Goal: Task Accomplishment & Management: Complete application form

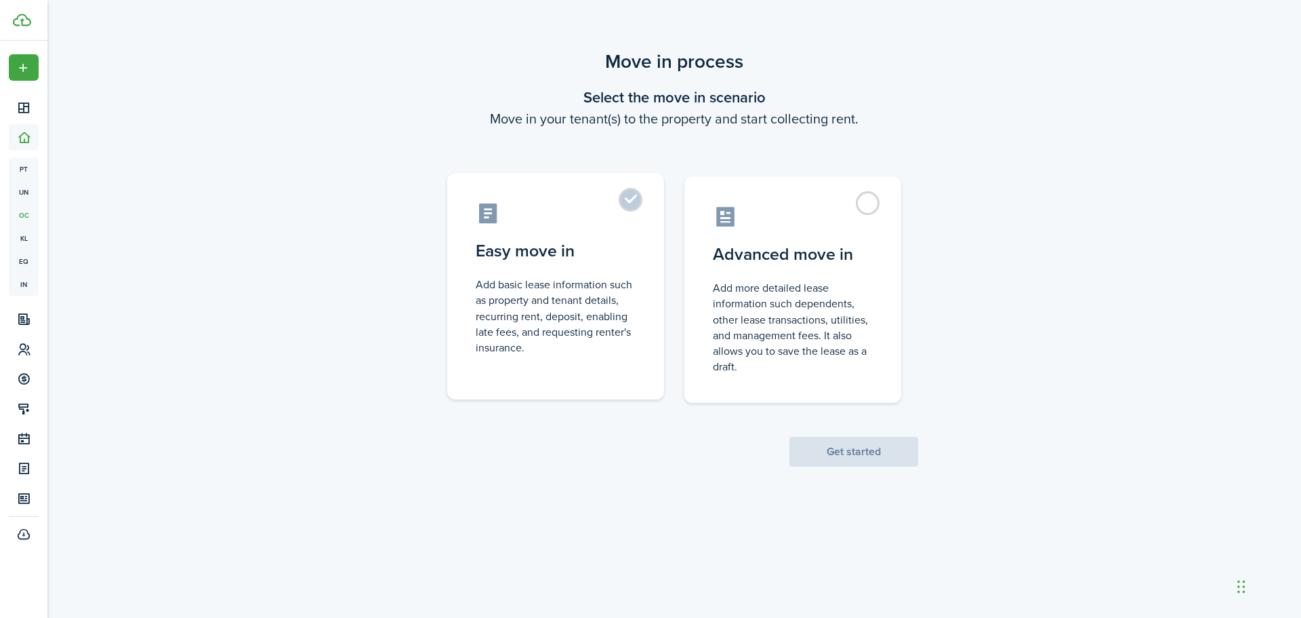
drag, startPoint x: 627, startPoint y: 205, endPoint x: 630, endPoint y: 212, distance: 7.3
click at [626, 205] on label "Easy move in Add basic lease information such as property and tenant details, r…" at bounding box center [555, 286] width 217 height 226
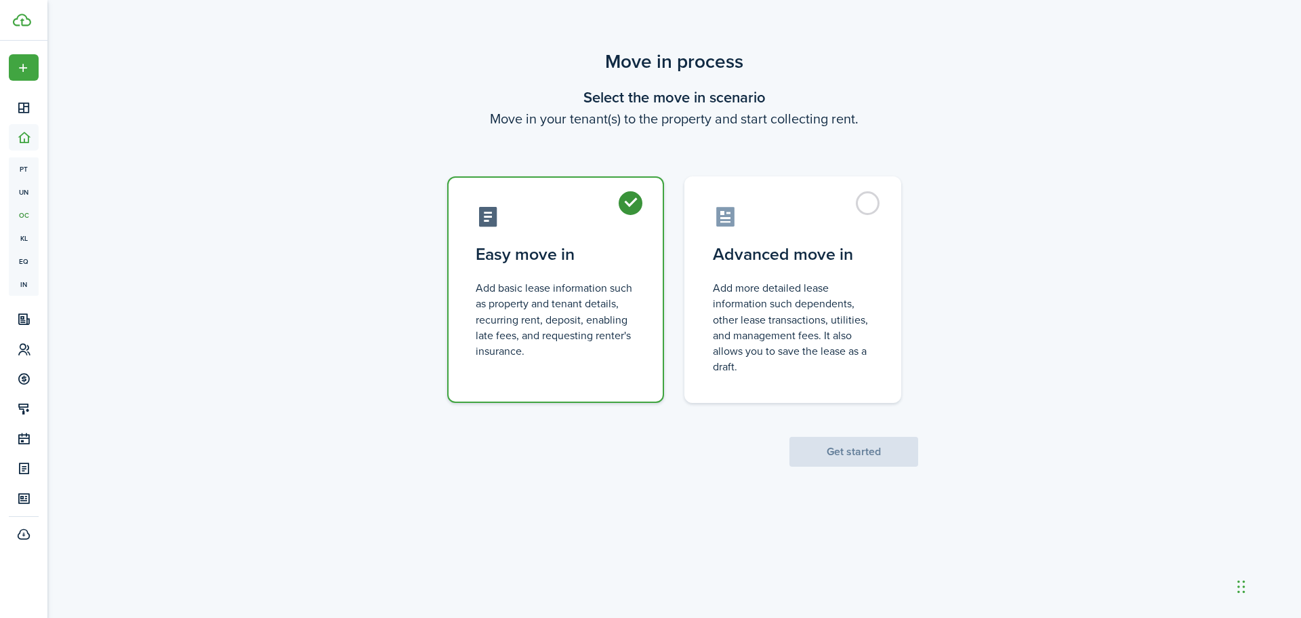
radio input "true"
click at [819, 453] on button "Get started" at bounding box center [854, 452] width 129 height 30
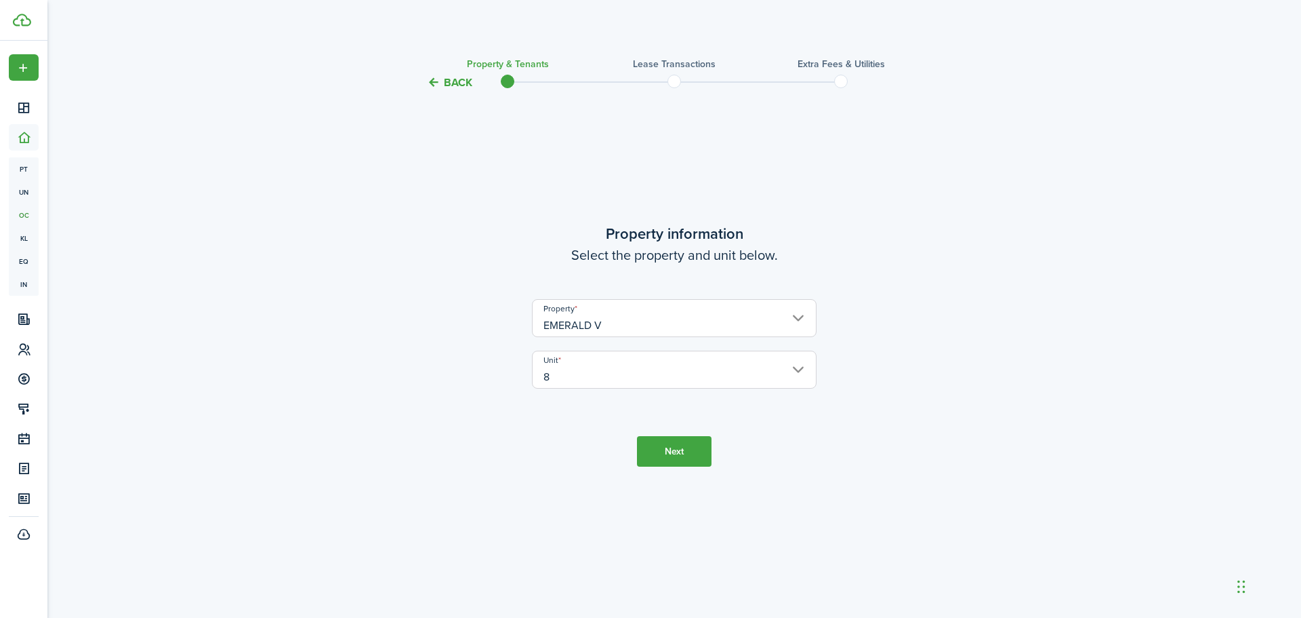
click at [666, 453] on button "Next" at bounding box center [674, 451] width 75 height 31
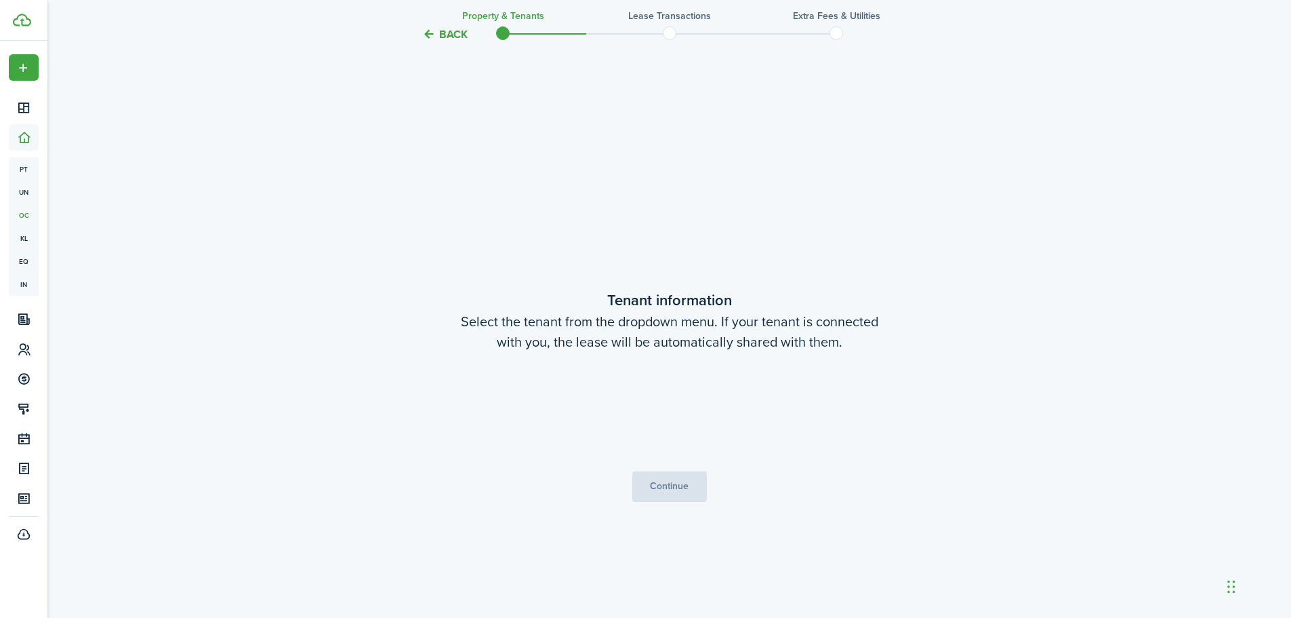
scroll to position [527, 0]
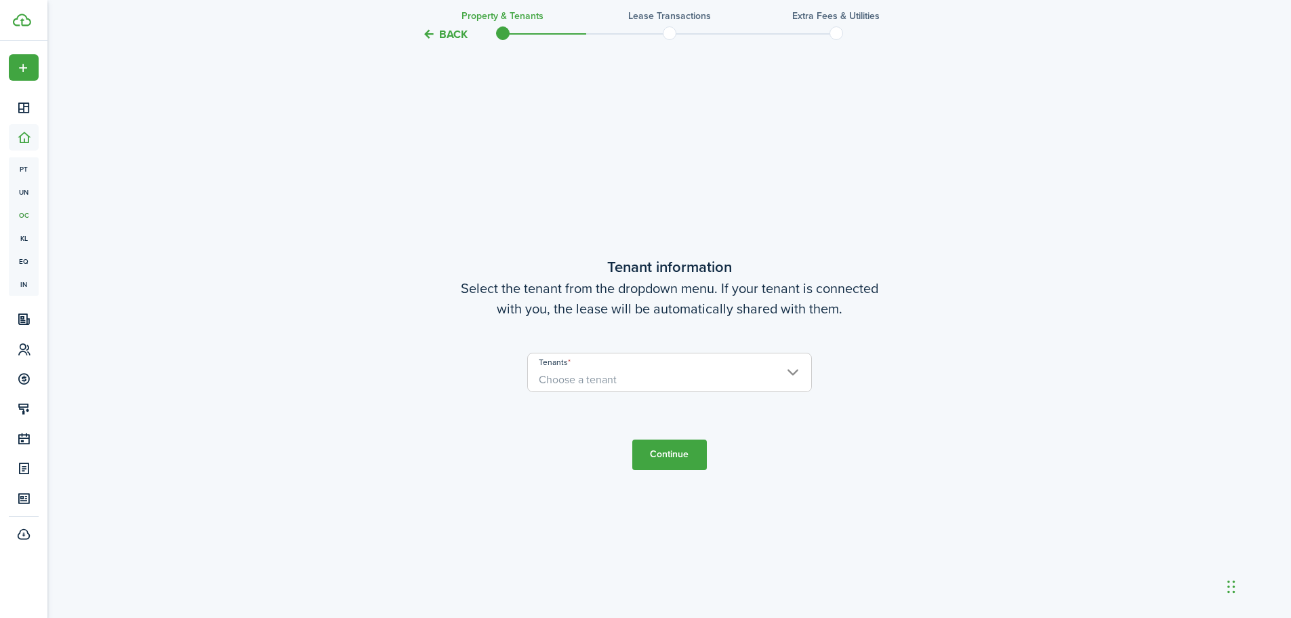
click at [789, 377] on span "Choose a tenant" at bounding box center [669, 379] width 283 height 23
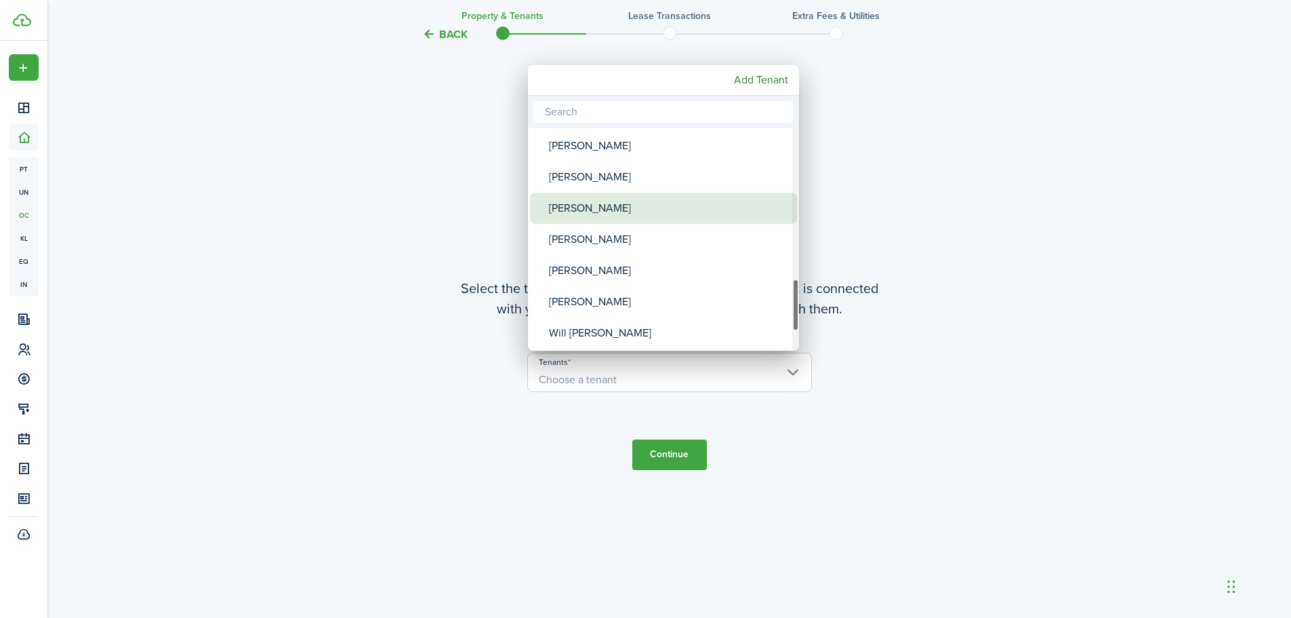
click at [670, 212] on div "[PERSON_NAME]" at bounding box center [669, 208] width 240 height 31
type input "[PERSON_NAME]"
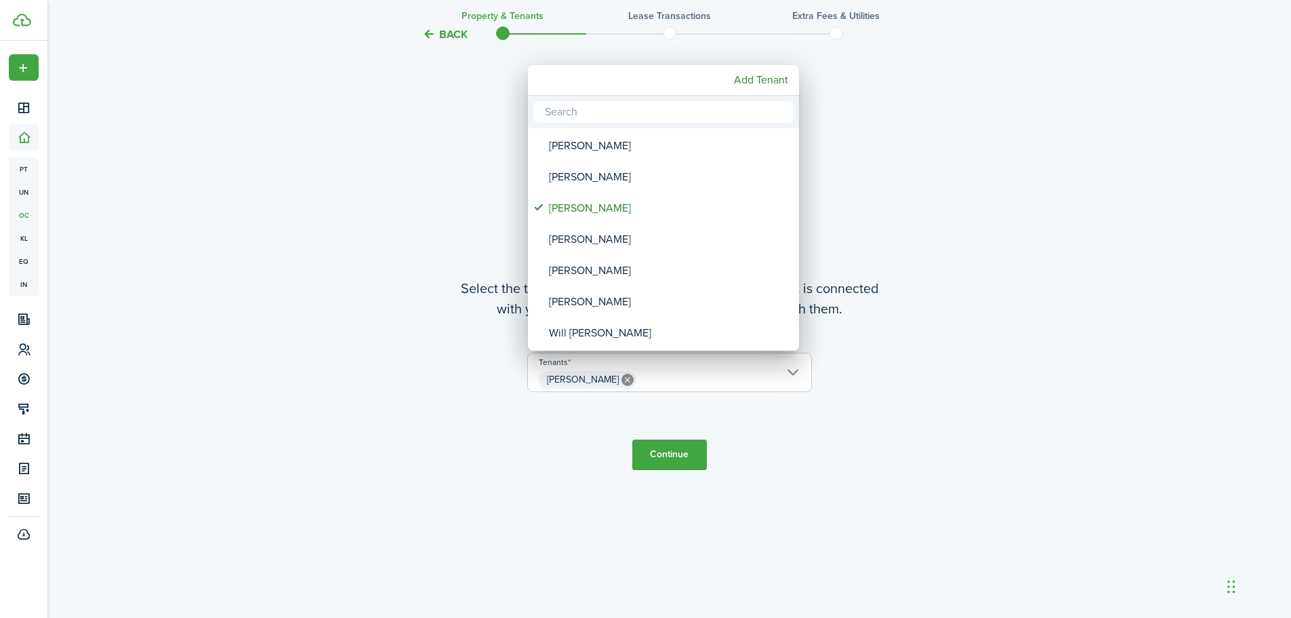
click at [687, 468] on div at bounding box center [646, 309] width 1508 height 834
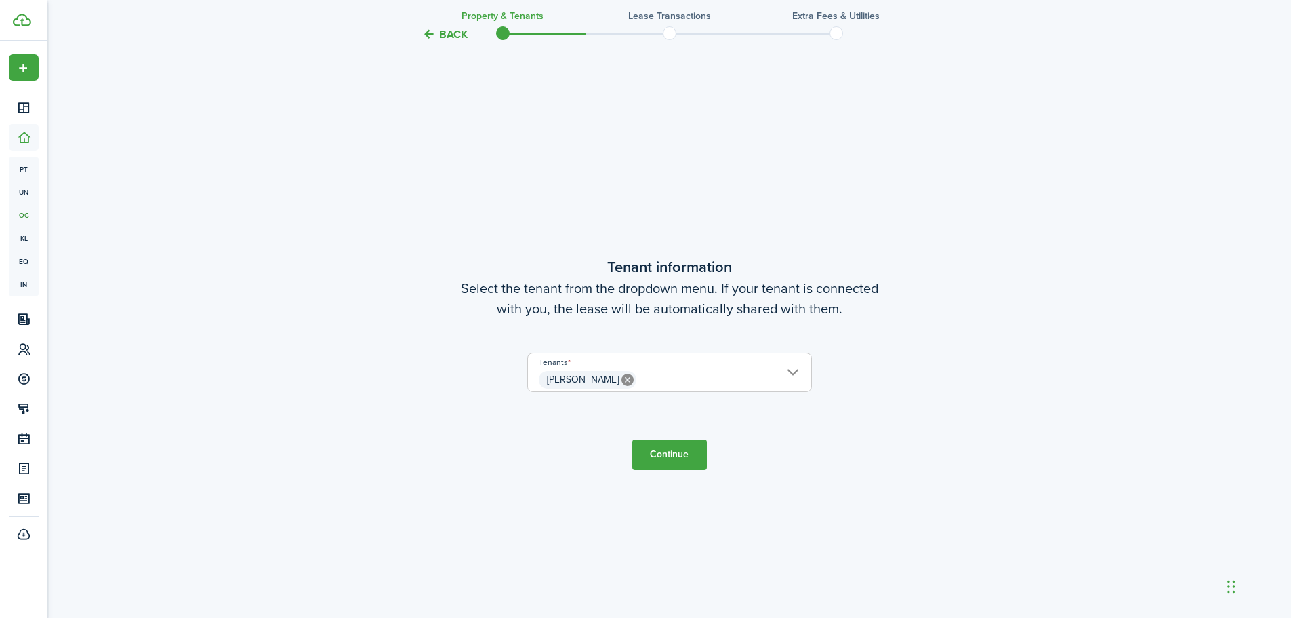
click at [684, 461] on button "Continue" at bounding box center [669, 454] width 75 height 31
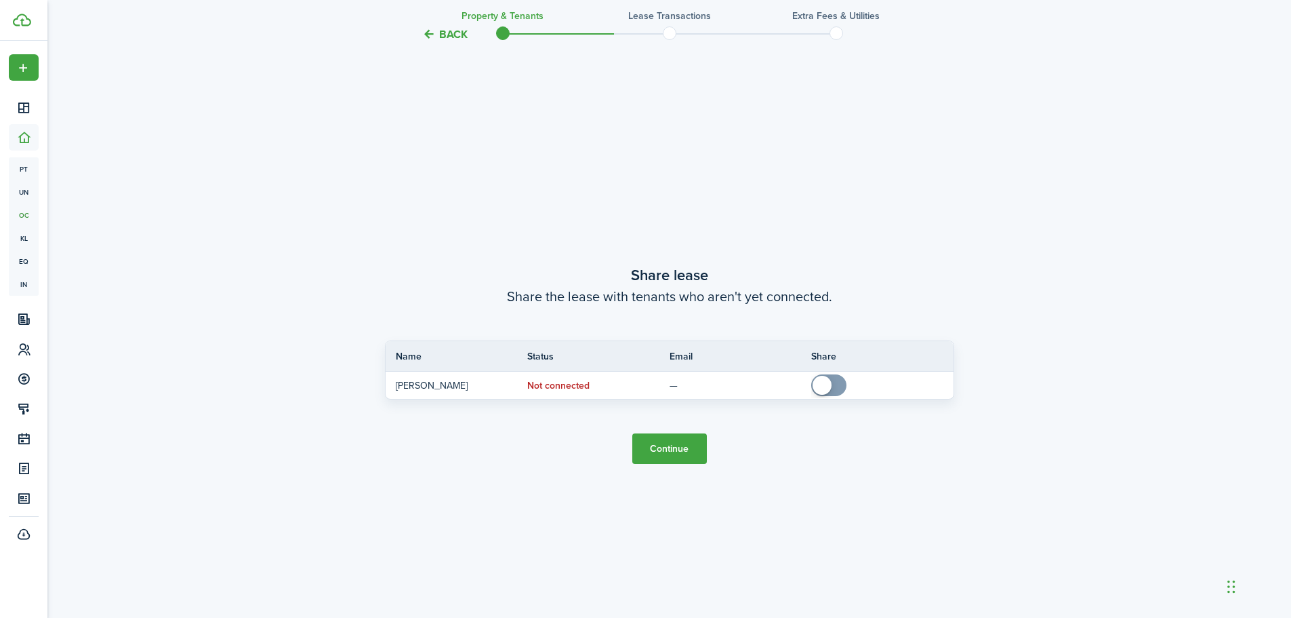
scroll to position [1144, 0]
click at [679, 431] on tc-wizard-step "Share lease Share the lease with tenants who aren't yet connected. Name Status …" at bounding box center [669, 363] width 569 height 618
click at [676, 443] on button "Continue" at bounding box center [669, 447] width 75 height 31
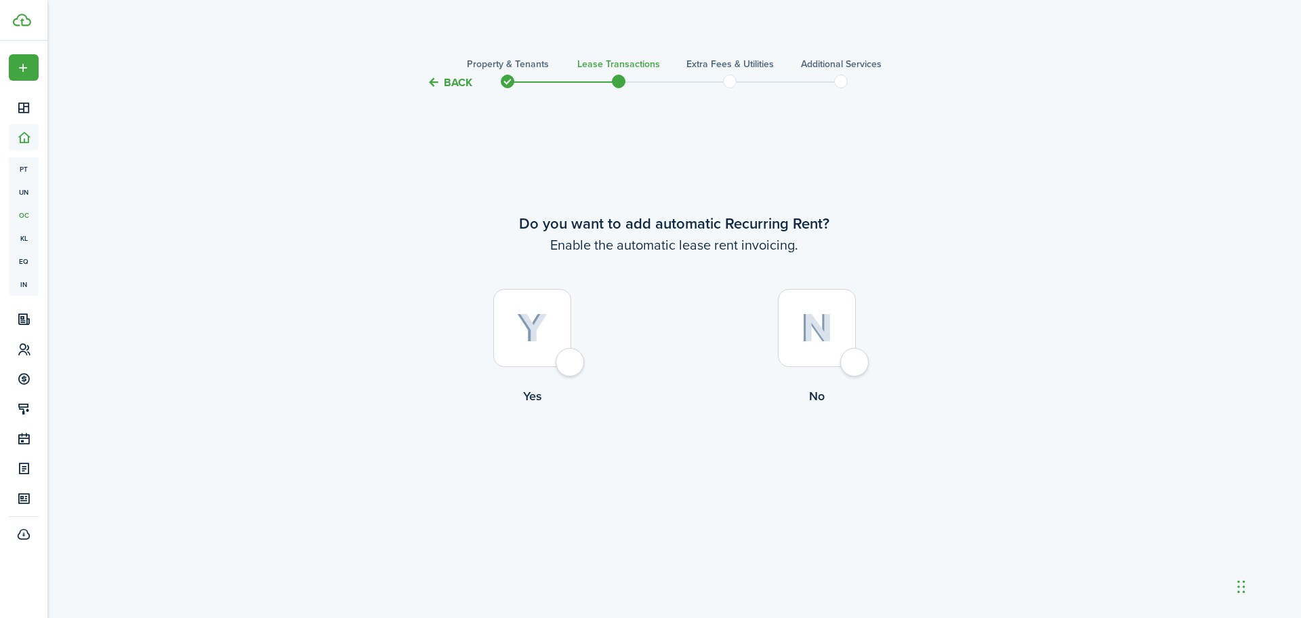
click at [564, 357] on div at bounding box center [532, 328] width 78 height 78
radio input "true"
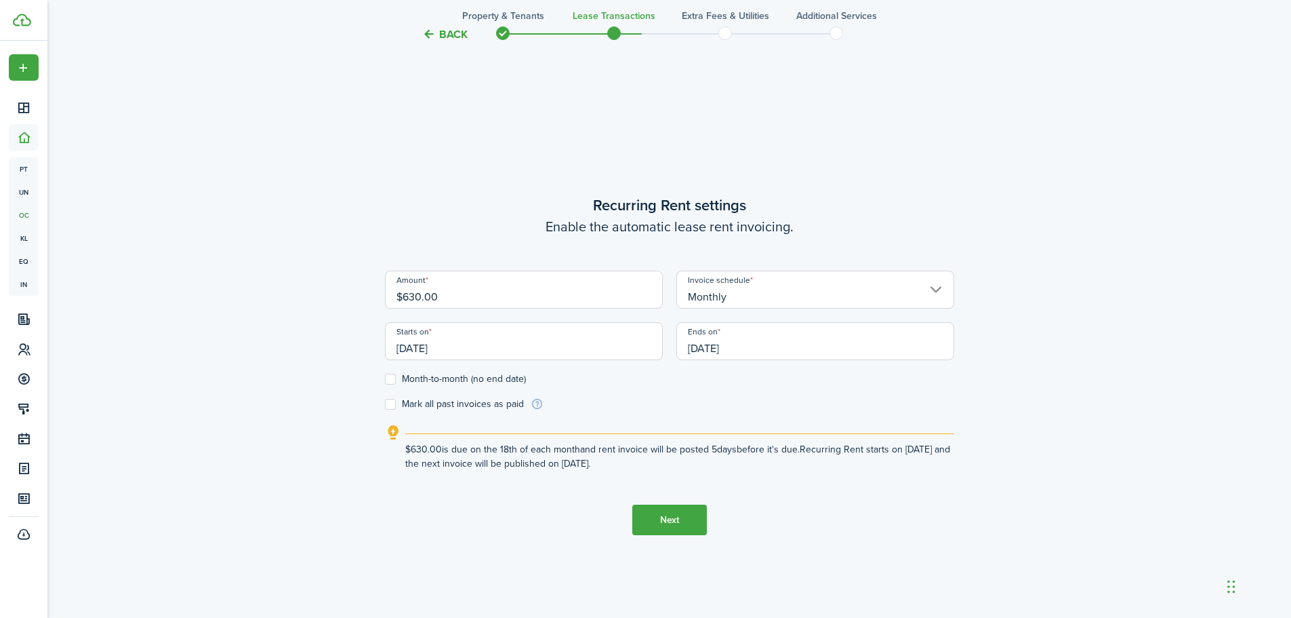
scroll to position [527, 0]
click at [593, 347] on input "[DATE]" at bounding box center [524, 339] width 278 height 38
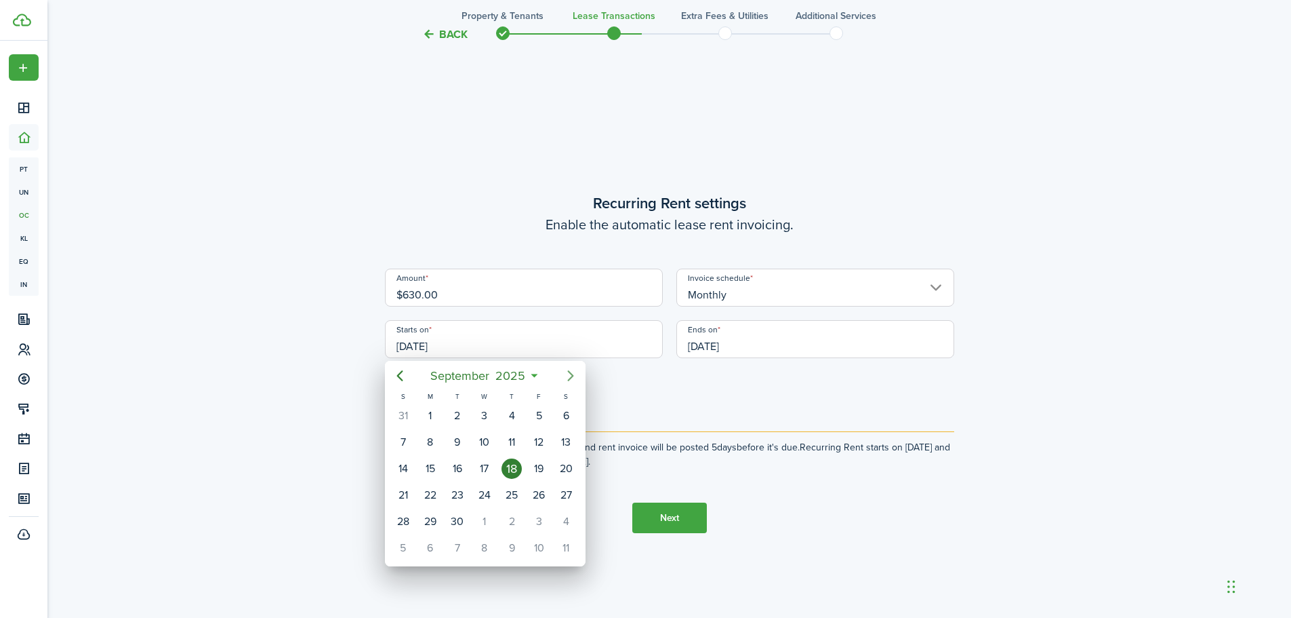
drag, startPoint x: 567, startPoint y: 369, endPoint x: 531, endPoint y: 379, distance: 37.2
click at [567, 368] on icon "Next page" at bounding box center [571, 375] width 16 height 16
drag, startPoint x: 485, startPoint y: 412, endPoint x: 570, endPoint y: 403, distance: 85.3
click at [485, 411] on div "1" at bounding box center [484, 415] width 20 height 20
type input "[DATE]"
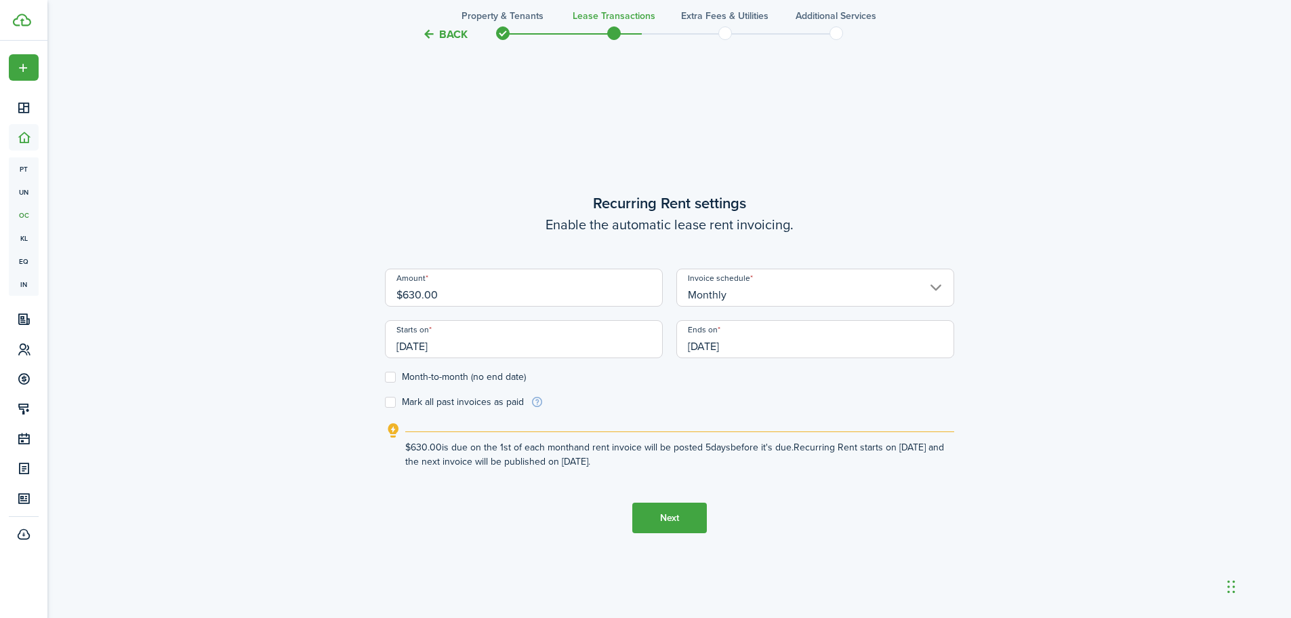
click at [866, 337] on input "[DATE]" at bounding box center [815, 339] width 278 height 38
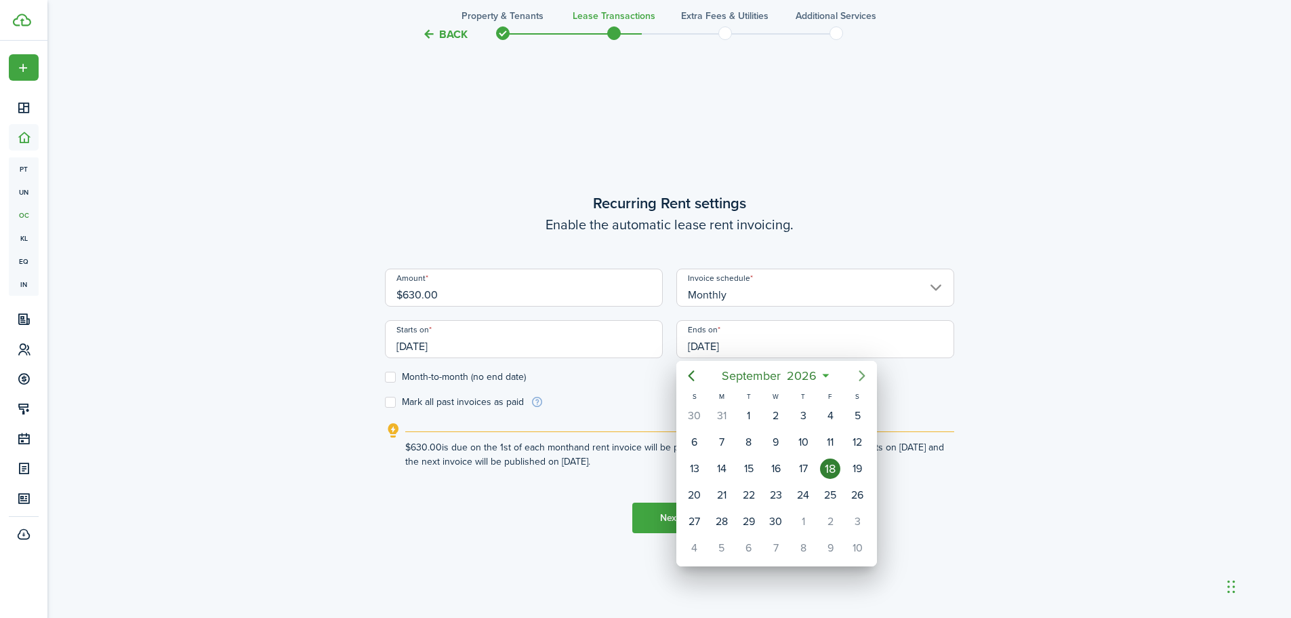
click at [862, 374] on icon "Next page" at bounding box center [862, 375] width 16 height 16
drag, startPoint x: 806, startPoint y: 418, endPoint x: 815, endPoint y: 408, distance: 13.4
click at [805, 416] on div "1" at bounding box center [803, 415] width 20 height 20
type input "[DATE]"
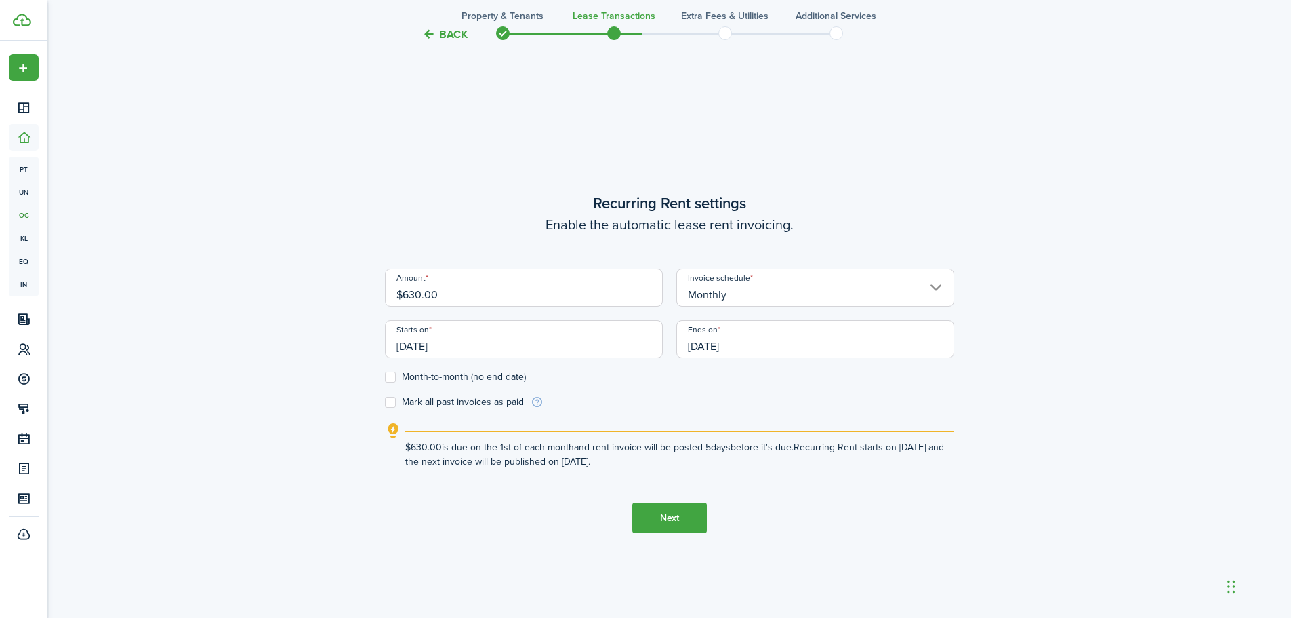
click at [393, 402] on label "Mark all past invoices as paid" at bounding box center [454, 402] width 139 height 11
click at [385, 402] on input "Mark all past invoices as paid" at bounding box center [384, 402] width 1 height 1
checkbox input "true"
click at [662, 523] on button "Next" at bounding box center [669, 517] width 75 height 31
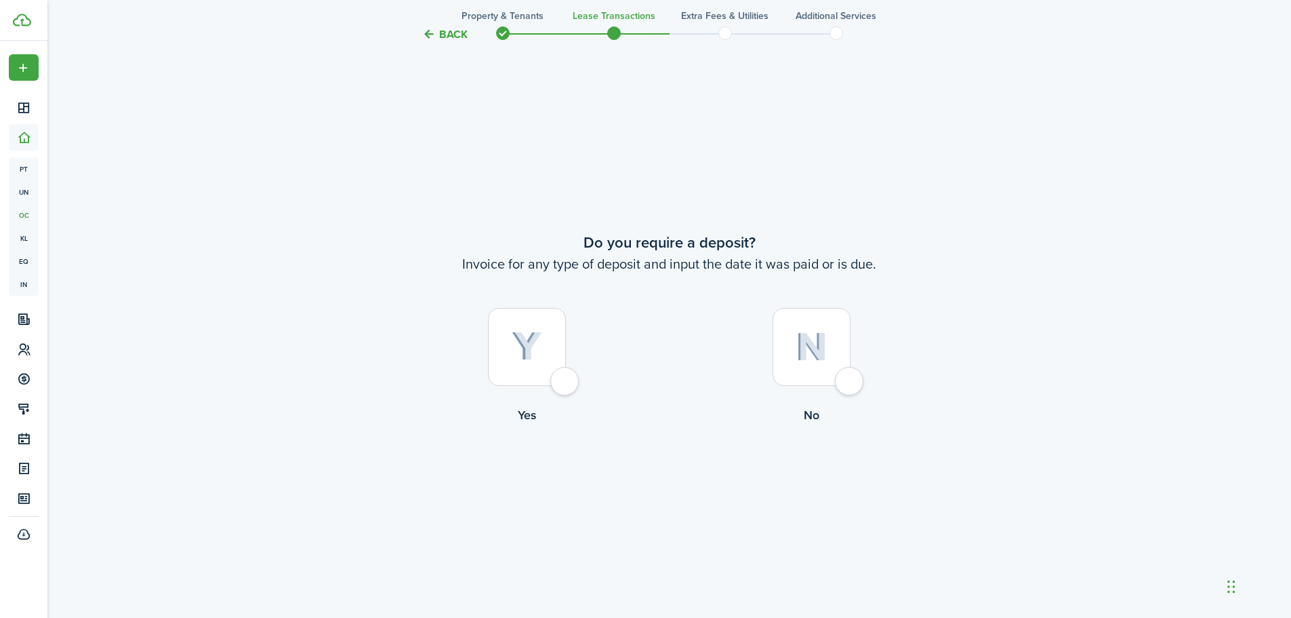
scroll to position [1144, 0]
drag, startPoint x: 852, startPoint y: 376, endPoint x: 845, endPoint y: 386, distance: 12.6
click at [849, 376] on div at bounding box center [812, 346] width 78 height 78
radio input "true"
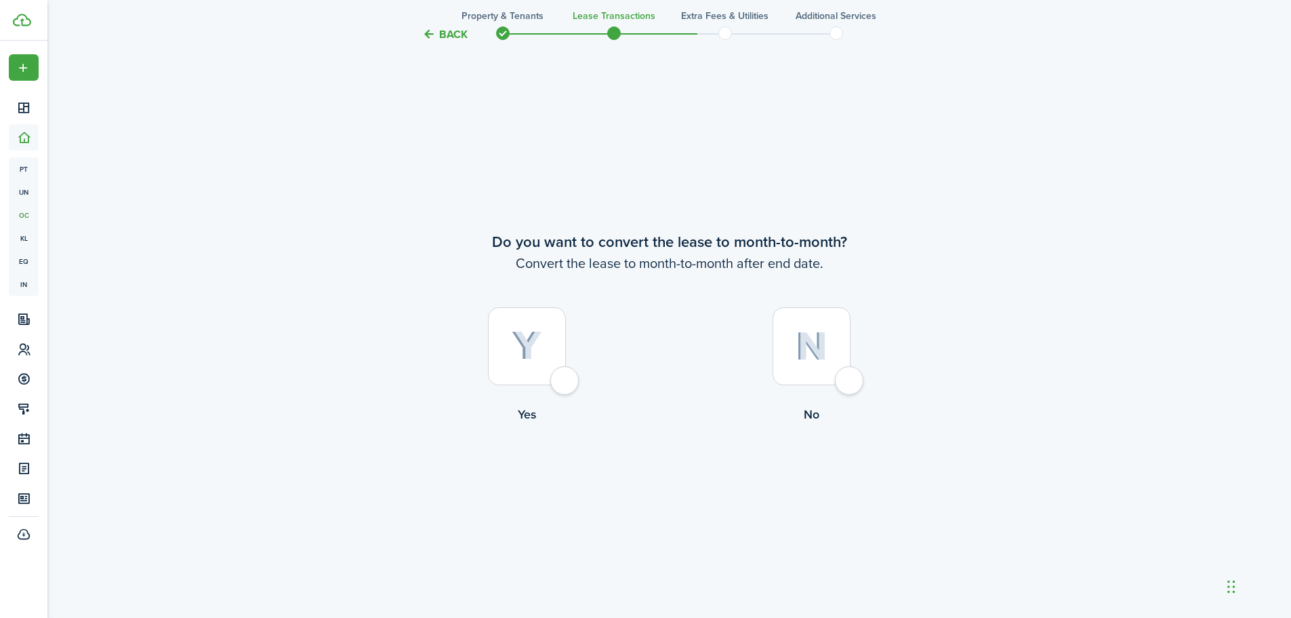
drag, startPoint x: 852, startPoint y: 381, endPoint x: 821, endPoint y: 397, distance: 35.2
click at [851, 379] on div at bounding box center [812, 346] width 78 height 78
radio input "true"
click at [679, 483] on button "Continue" at bounding box center [669, 479] width 75 height 31
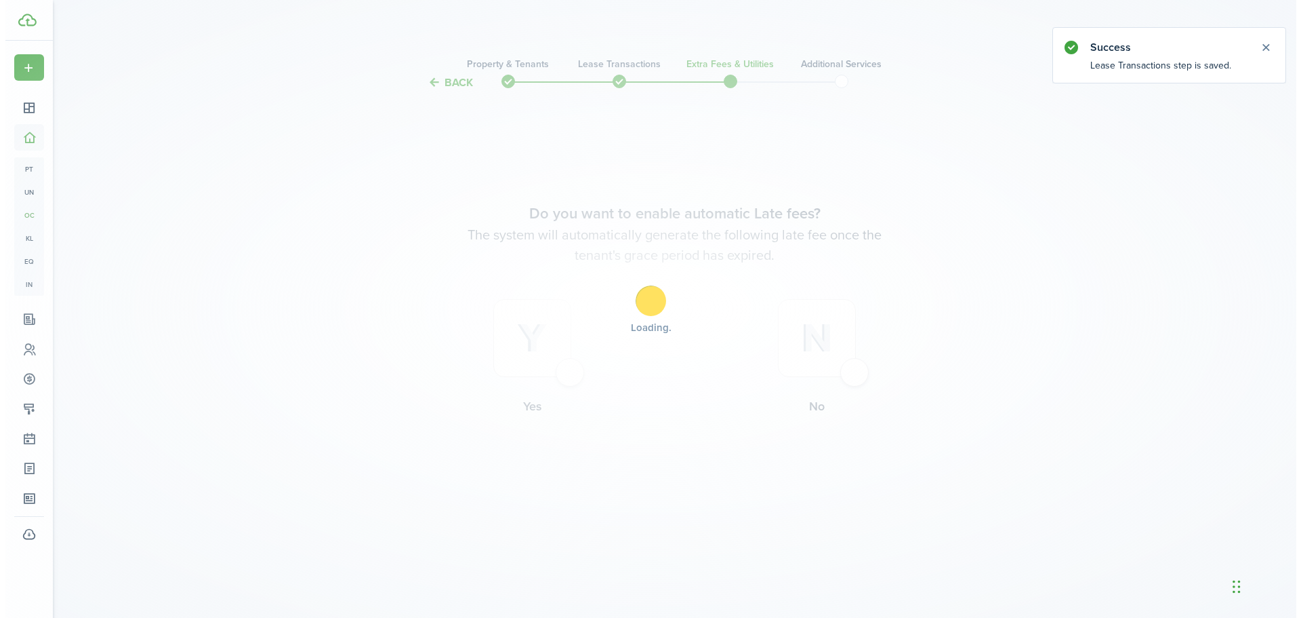
scroll to position [0, 0]
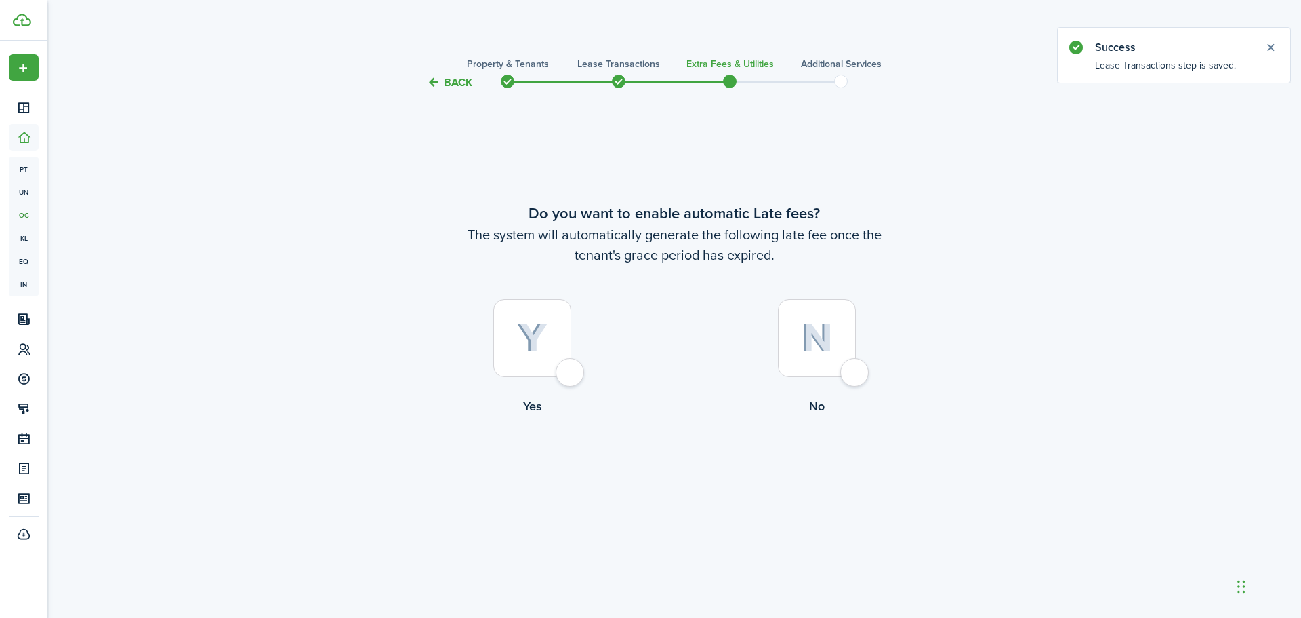
drag, startPoint x: 861, startPoint y: 371, endPoint x: 834, endPoint y: 397, distance: 36.9
click at [856, 370] on div at bounding box center [817, 338] width 78 height 78
radio input "true"
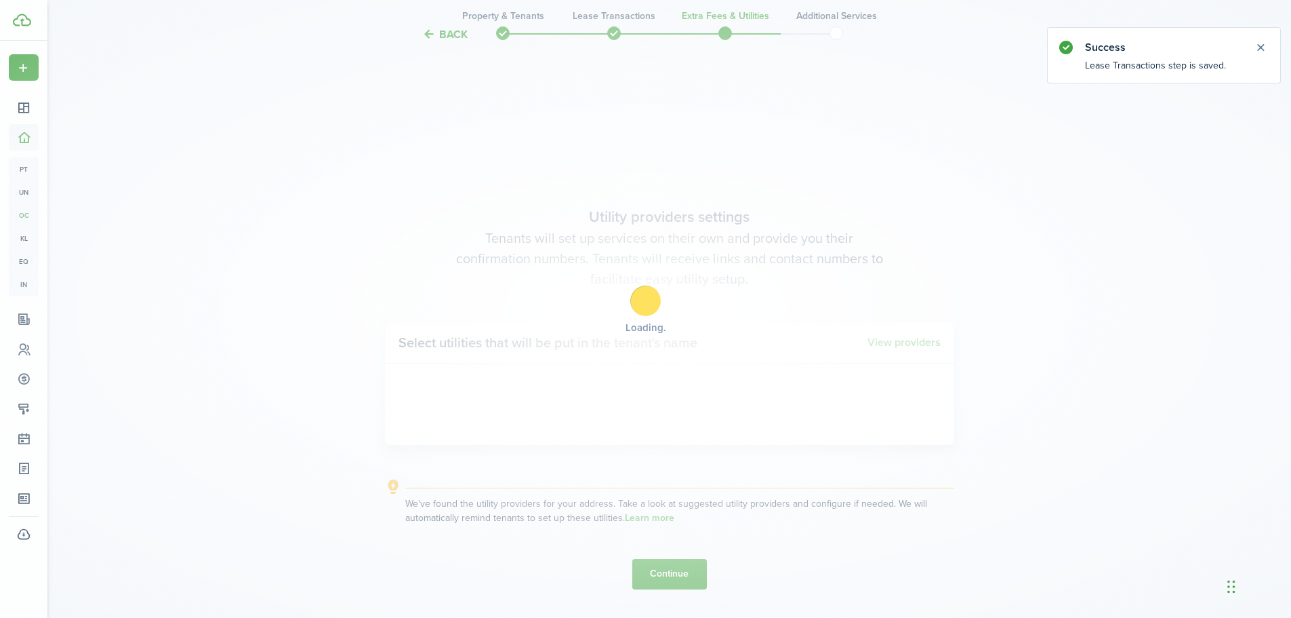
scroll to position [527, 0]
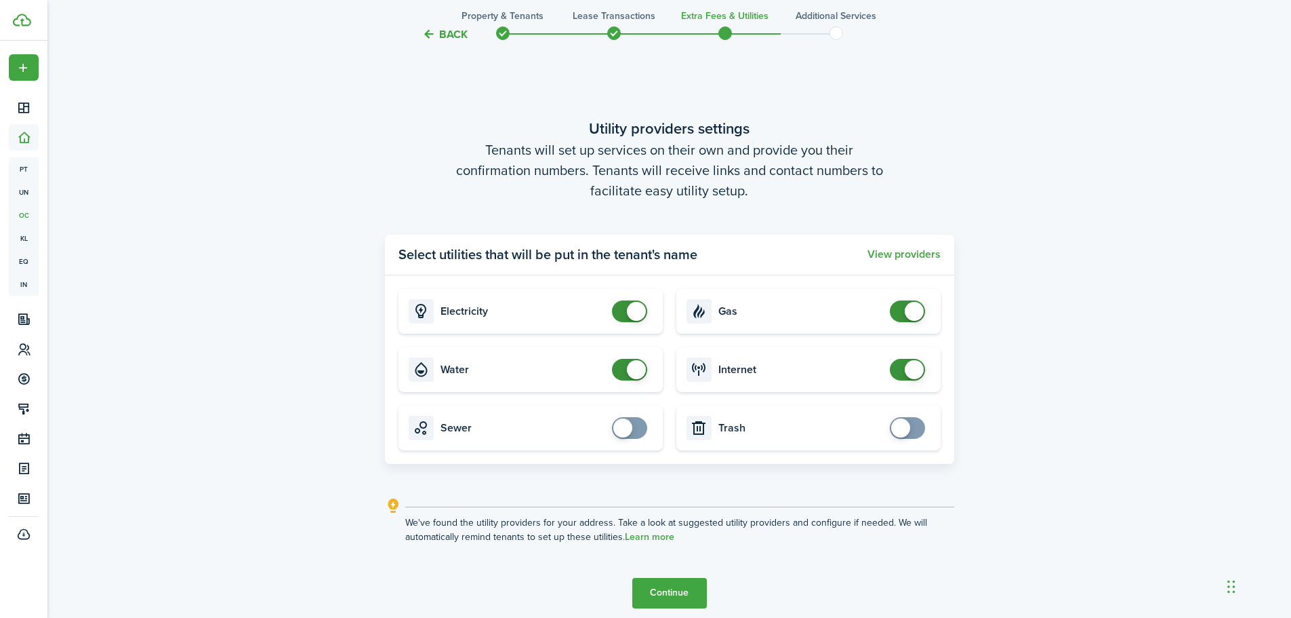
drag, startPoint x: 617, startPoint y: 371, endPoint x: 618, endPoint y: 350, distance: 21.7
checkbox input "false"
click at [623, 371] on span at bounding box center [630, 370] width 14 height 22
checkbox input "false"
click at [623, 316] on span at bounding box center [630, 311] width 14 height 22
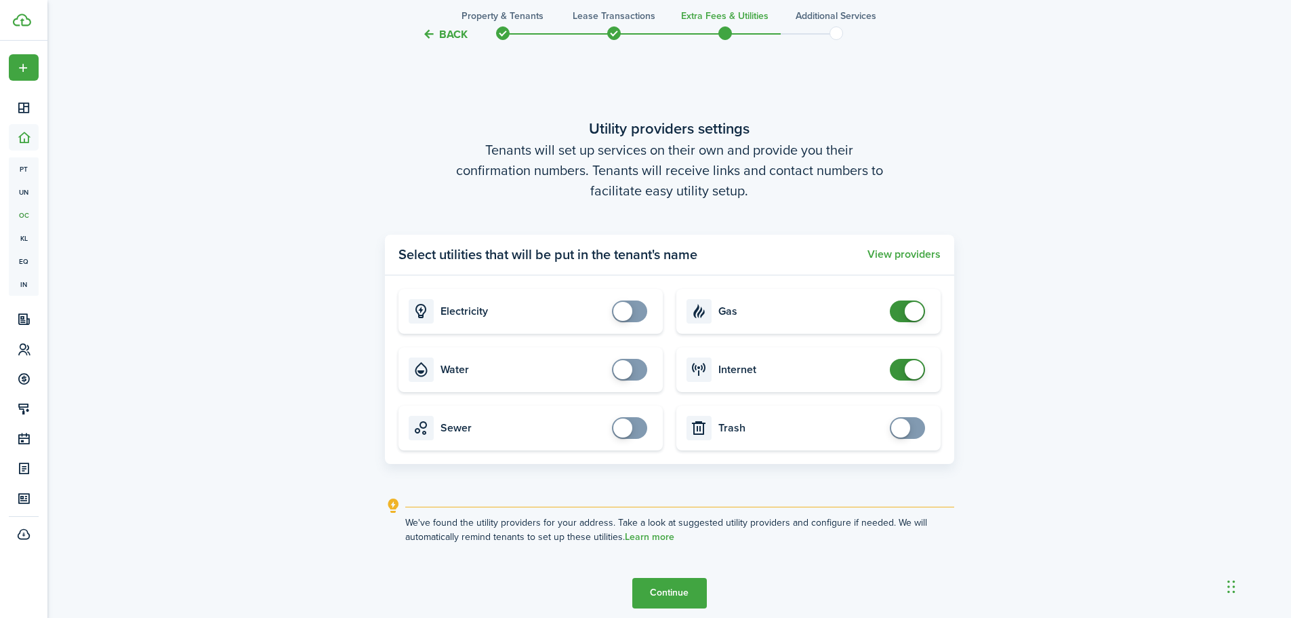
checkbox input "false"
click at [901, 315] on span at bounding box center [908, 311] width 14 height 22
checkbox input "false"
click at [901, 370] on span at bounding box center [908, 370] width 14 height 22
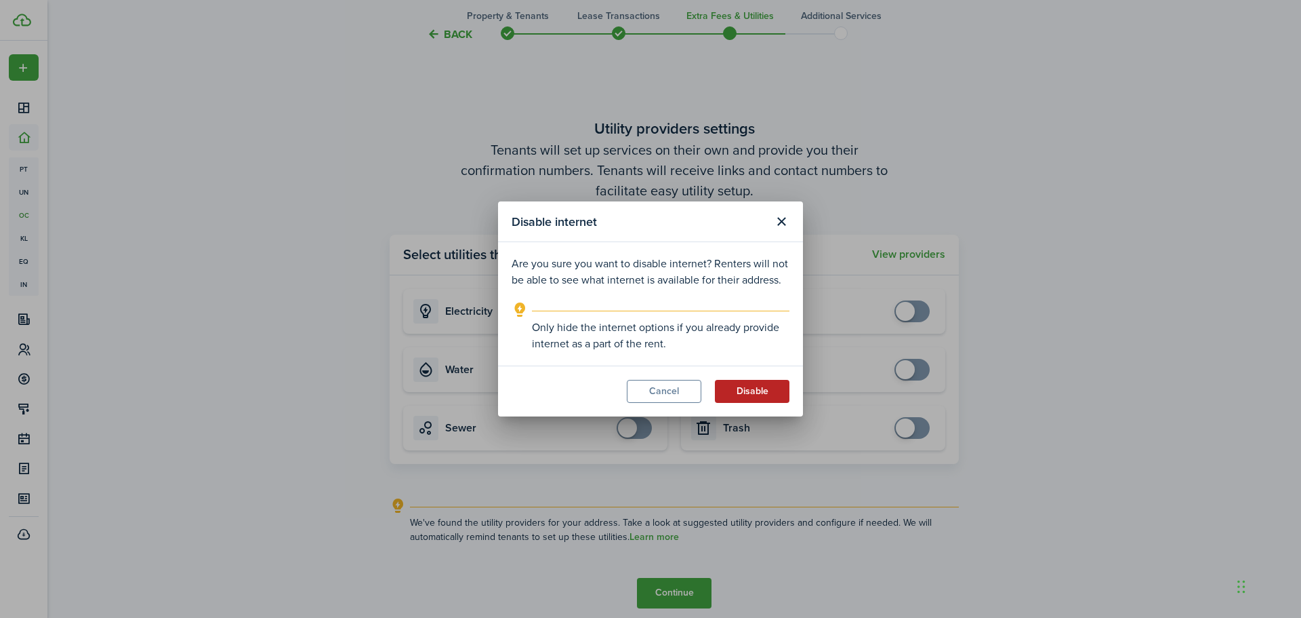
click at [743, 389] on button "Disable" at bounding box center [752, 391] width 75 height 23
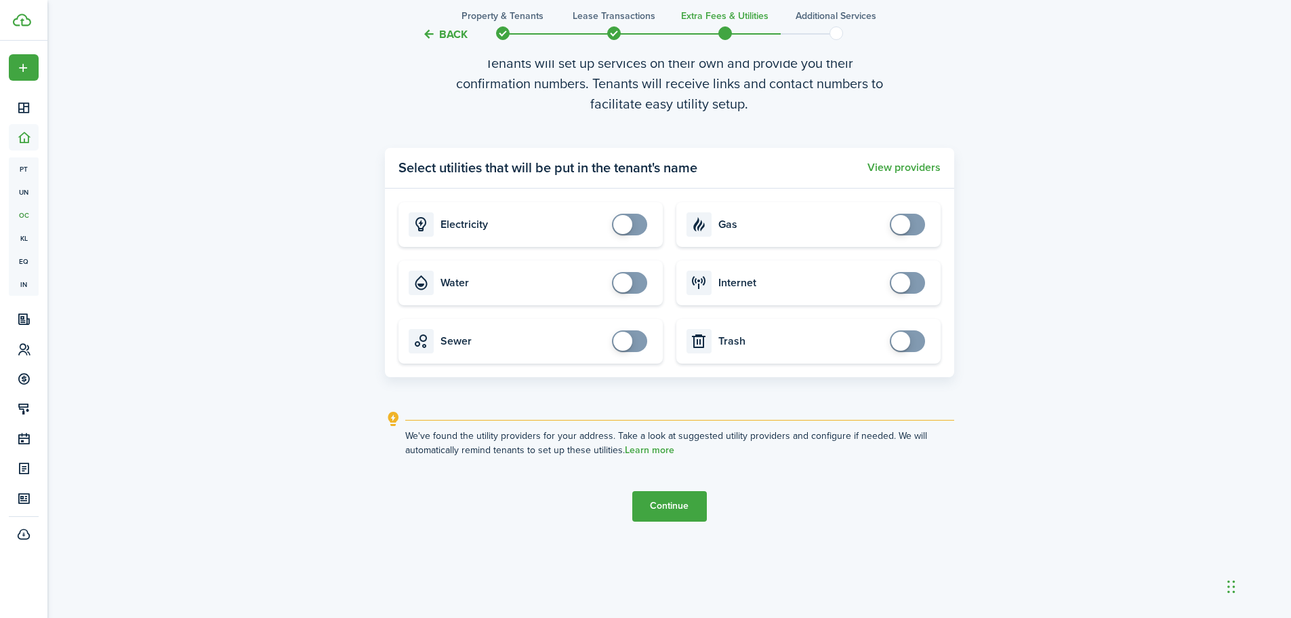
scroll to position [618, 0]
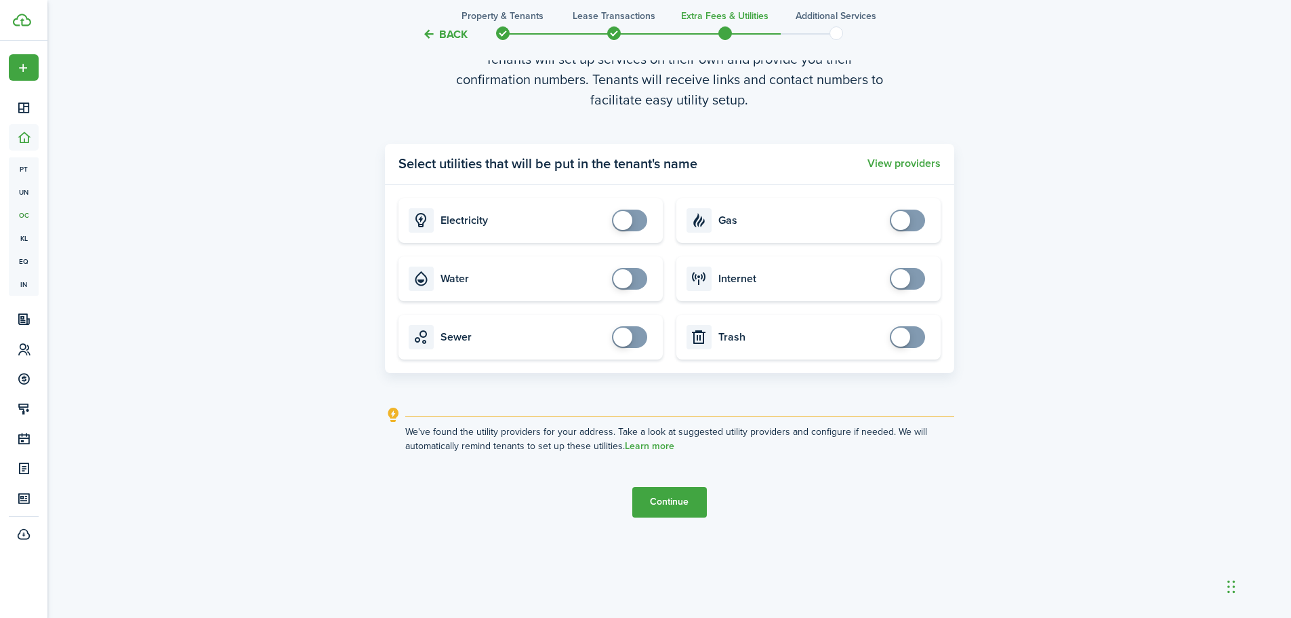
drag, startPoint x: 681, startPoint y: 496, endPoint x: 718, endPoint y: 495, distance: 36.6
click at [681, 495] on button "Continue" at bounding box center [669, 502] width 75 height 31
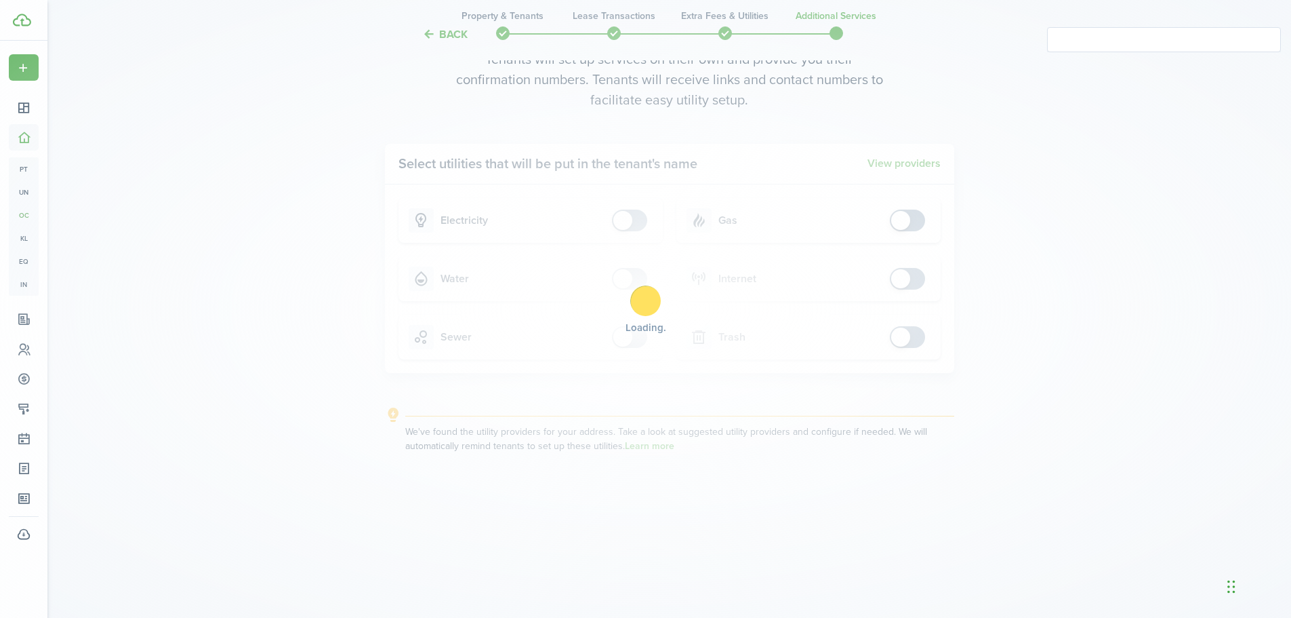
scroll to position [0, 0]
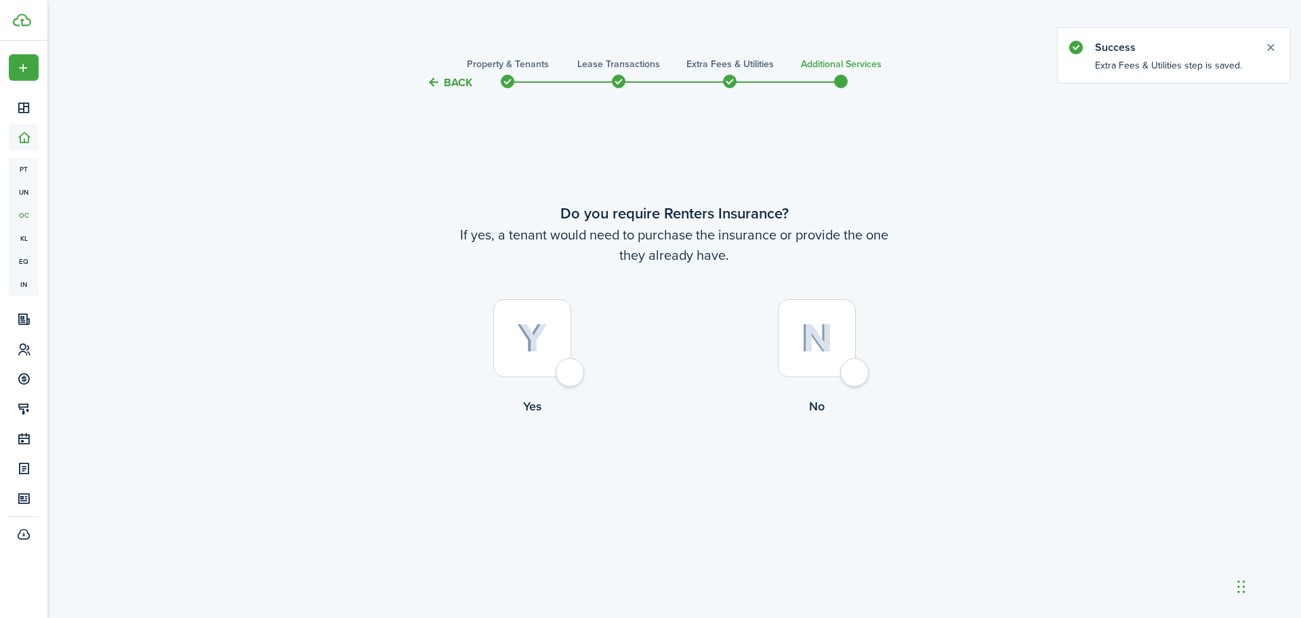
click at [853, 377] on div at bounding box center [817, 338] width 78 height 78
radio input "true"
click at [721, 475] on button "Complete move in" at bounding box center [675, 471] width 100 height 31
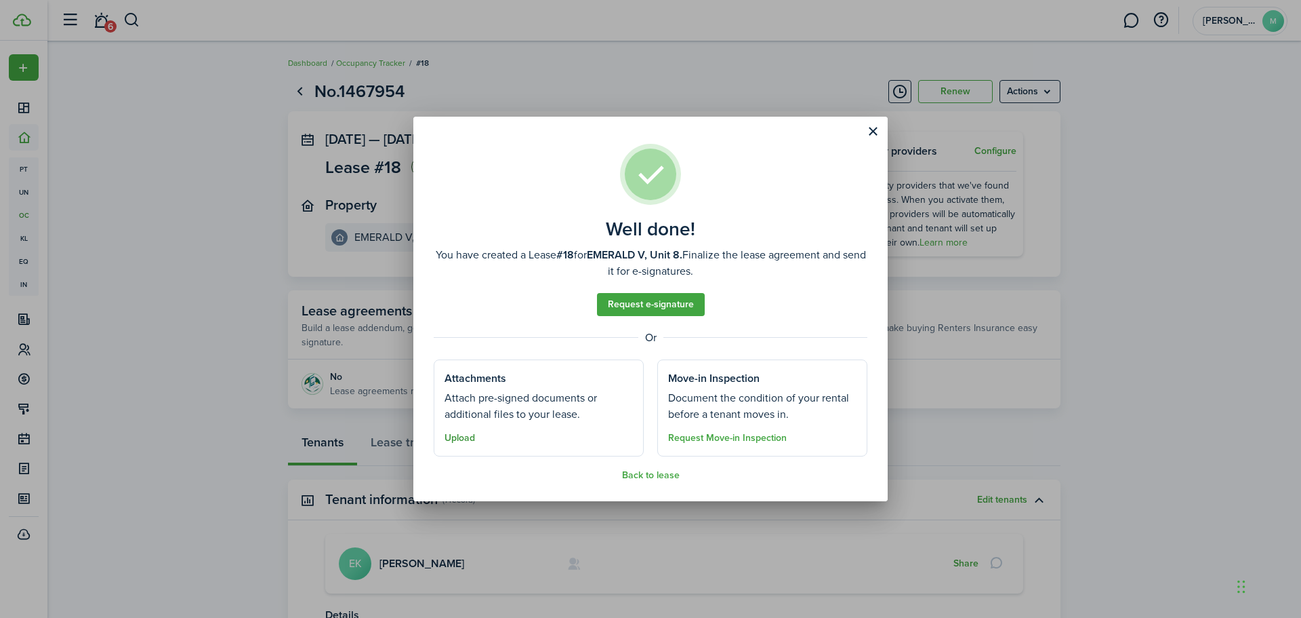
drag, startPoint x: 456, startPoint y: 437, endPoint x: 470, endPoint y: 438, distance: 13.6
click at [457, 437] on button "Upload" at bounding box center [460, 437] width 31 height 11
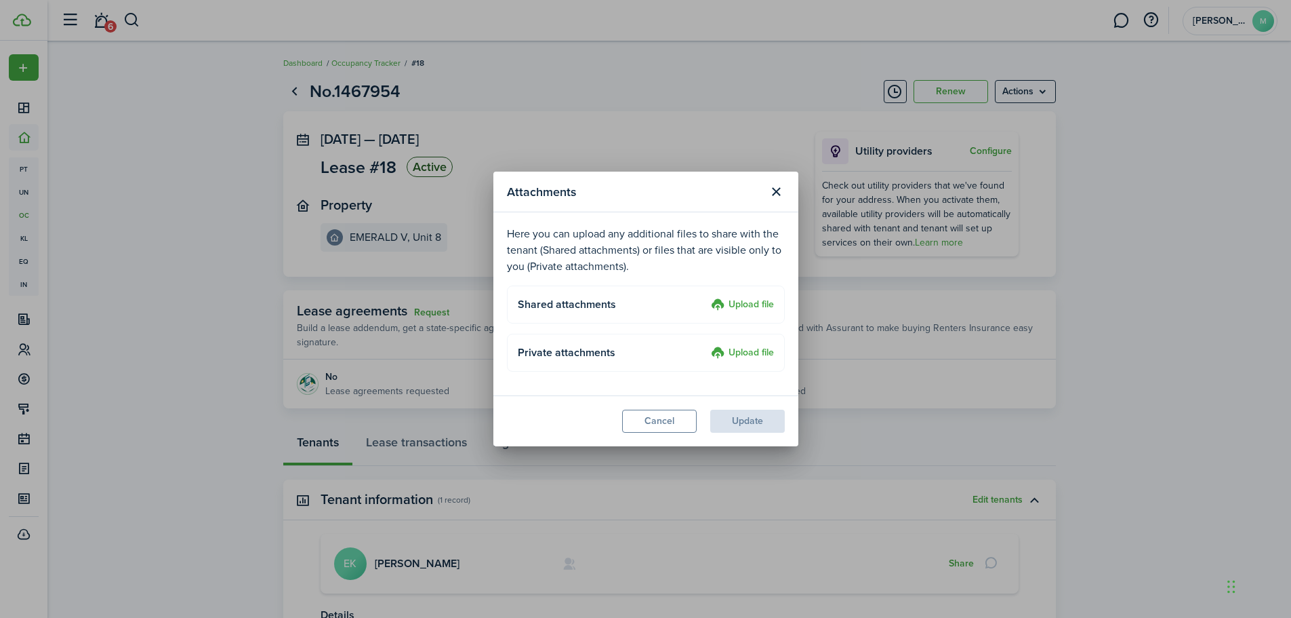
click at [756, 306] on label "Upload file" at bounding box center [742, 305] width 63 height 16
click at [706, 297] on input "Upload file" at bounding box center [706, 297] width 0 height 0
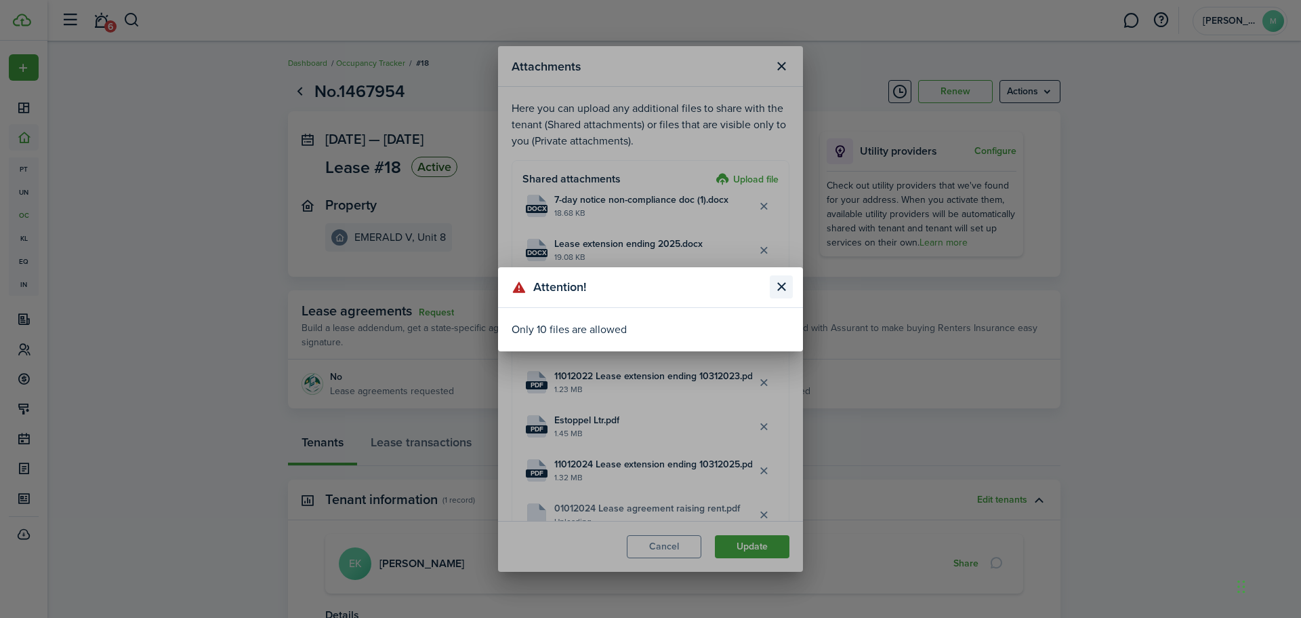
click at [786, 284] on button "Close modal" at bounding box center [781, 286] width 23 height 23
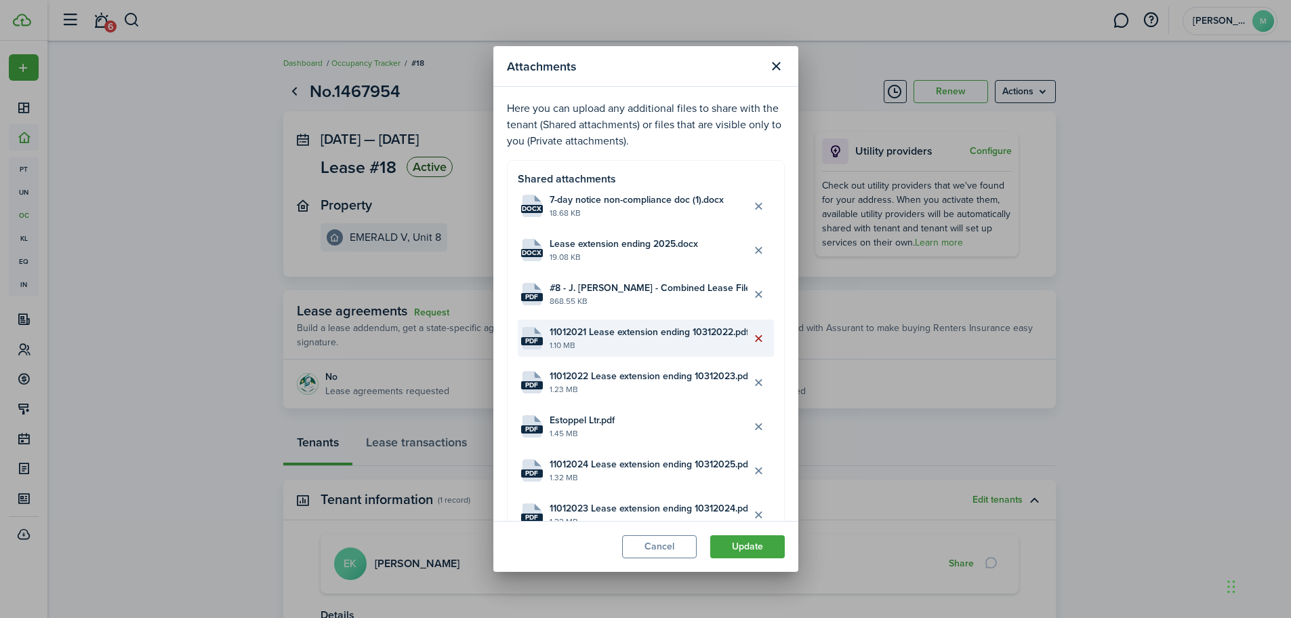
click at [750, 338] on button "Delete file" at bounding box center [759, 338] width 23 height 23
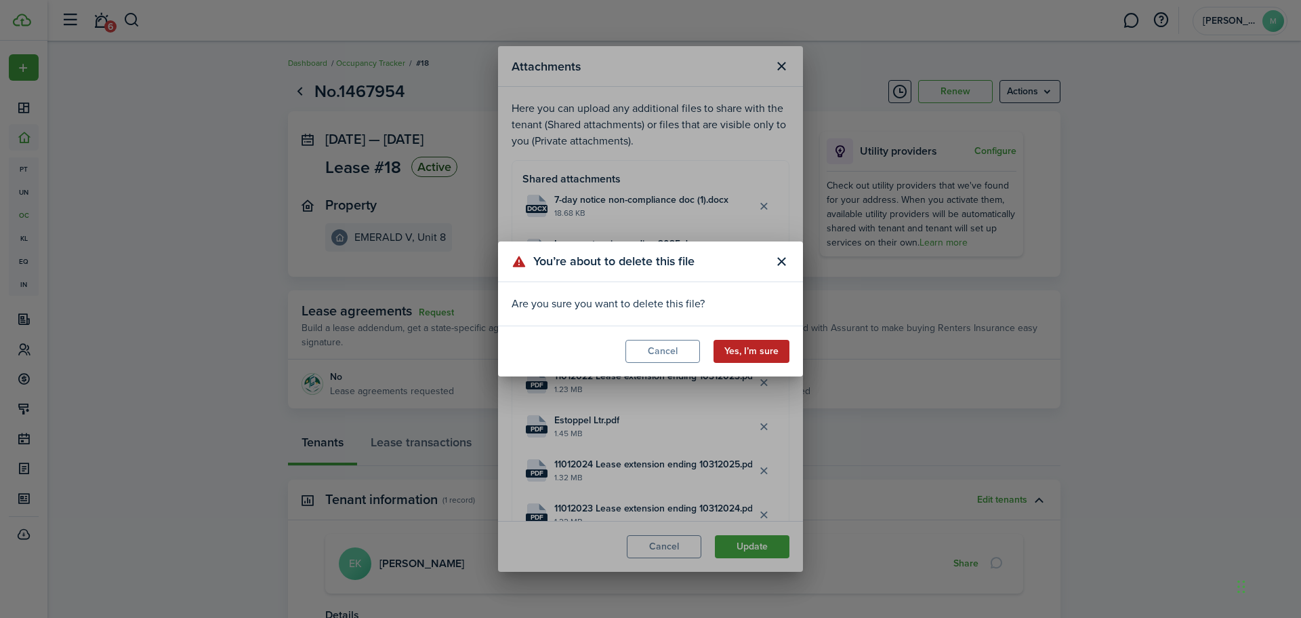
click at [750, 351] on button "Yes, I’m sure" at bounding box center [752, 351] width 76 height 23
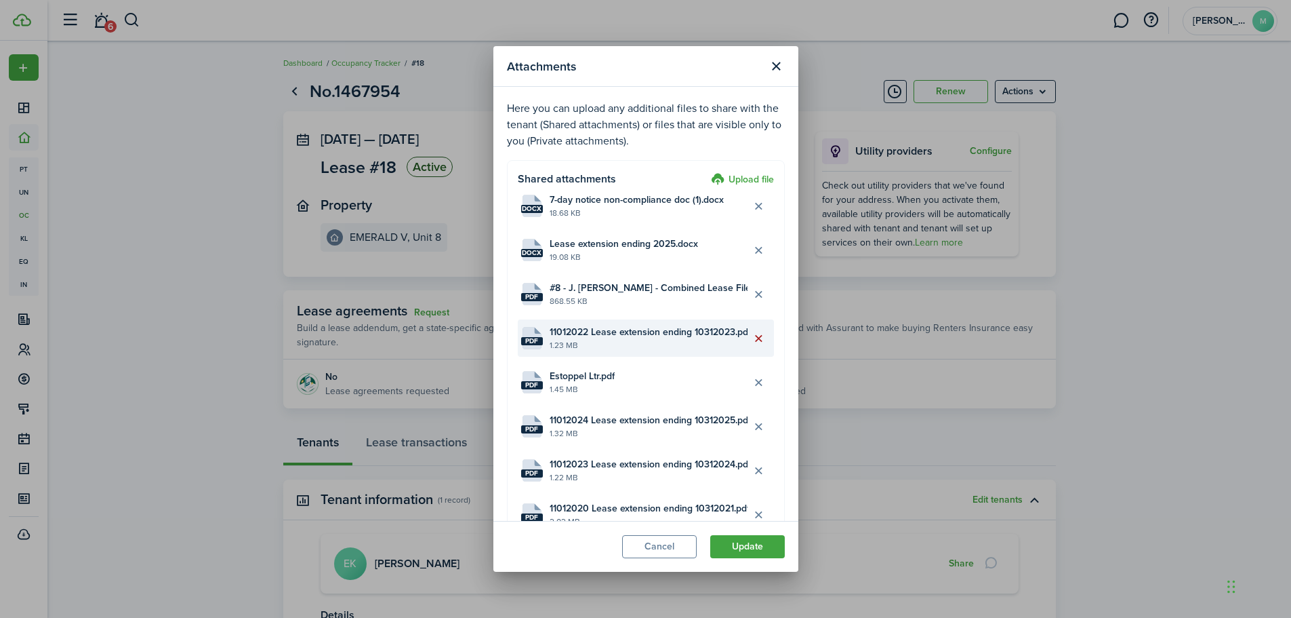
click at [750, 340] on button "Delete file" at bounding box center [759, 338] width 23 height 23
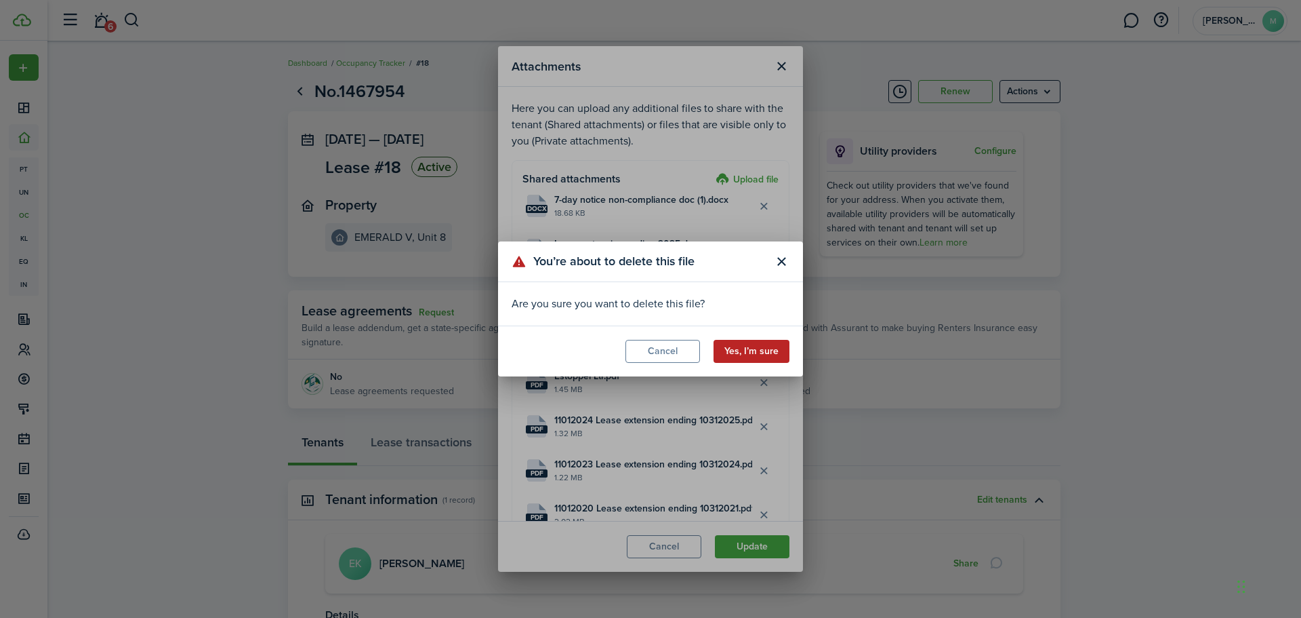
click at [754, 354] on button "Yes, I’m sure" at bounding box center [752, 351] width 76 height 23
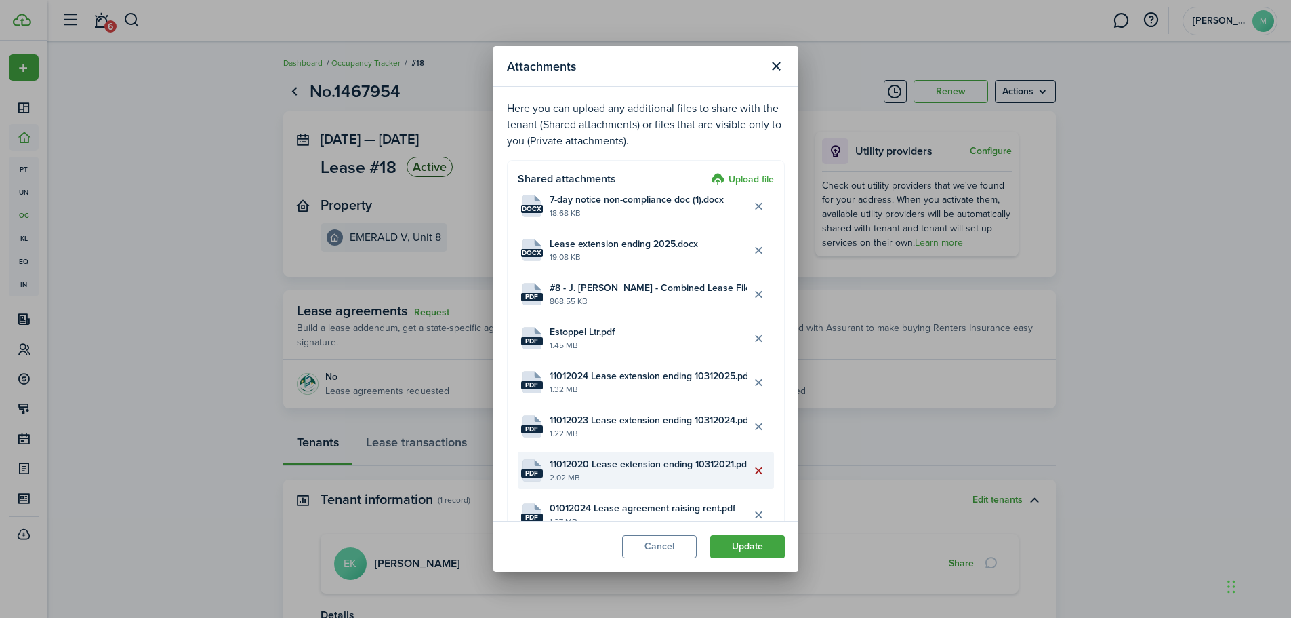
click at [752, 472] on button "Delete file" at bounding box center [759, 470] width 23 height 23
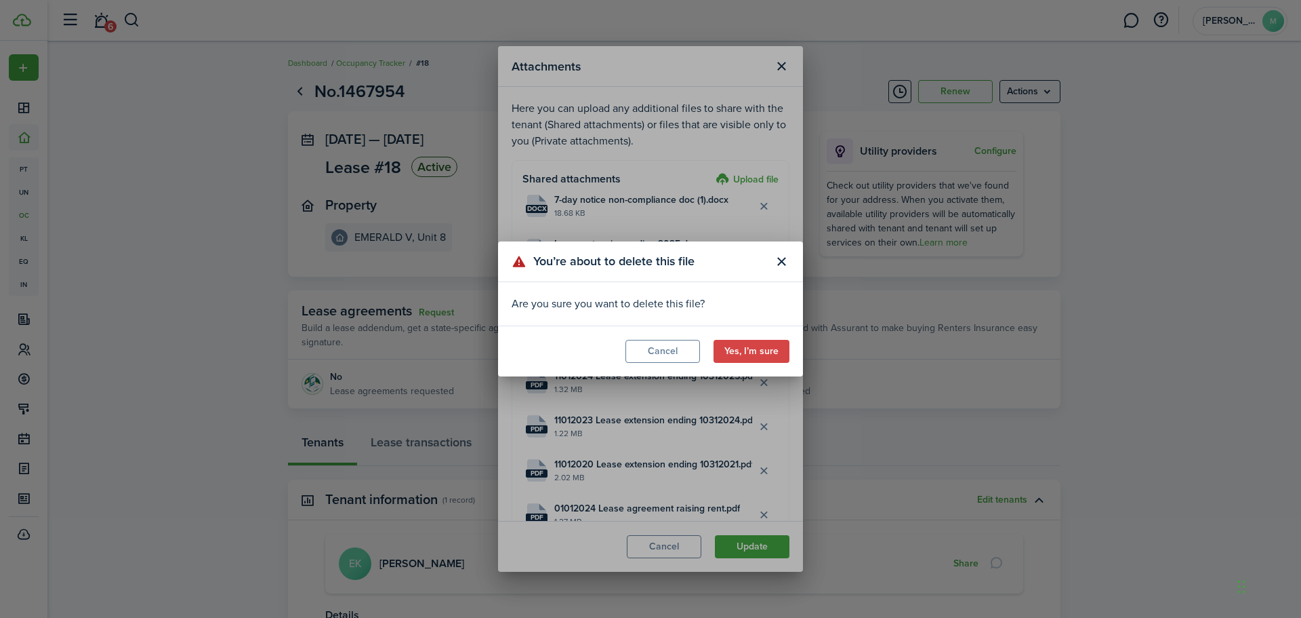
drag, startPoint x: 744, startPoint y: 352, endPoint x: 738, endPoint y: 364, distance: 12.7
click at [744, 352] on button "Yes, I’m sure" at bounding box center [752, 351] width 76 height 23
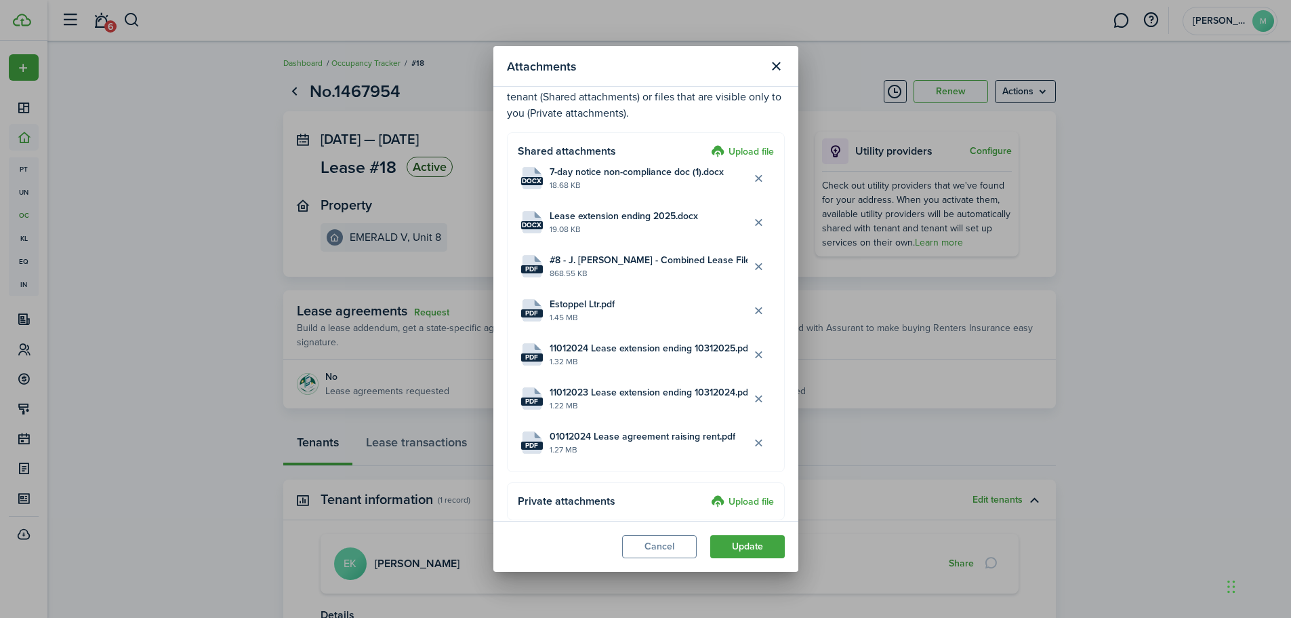
scroll to position [51, 0]
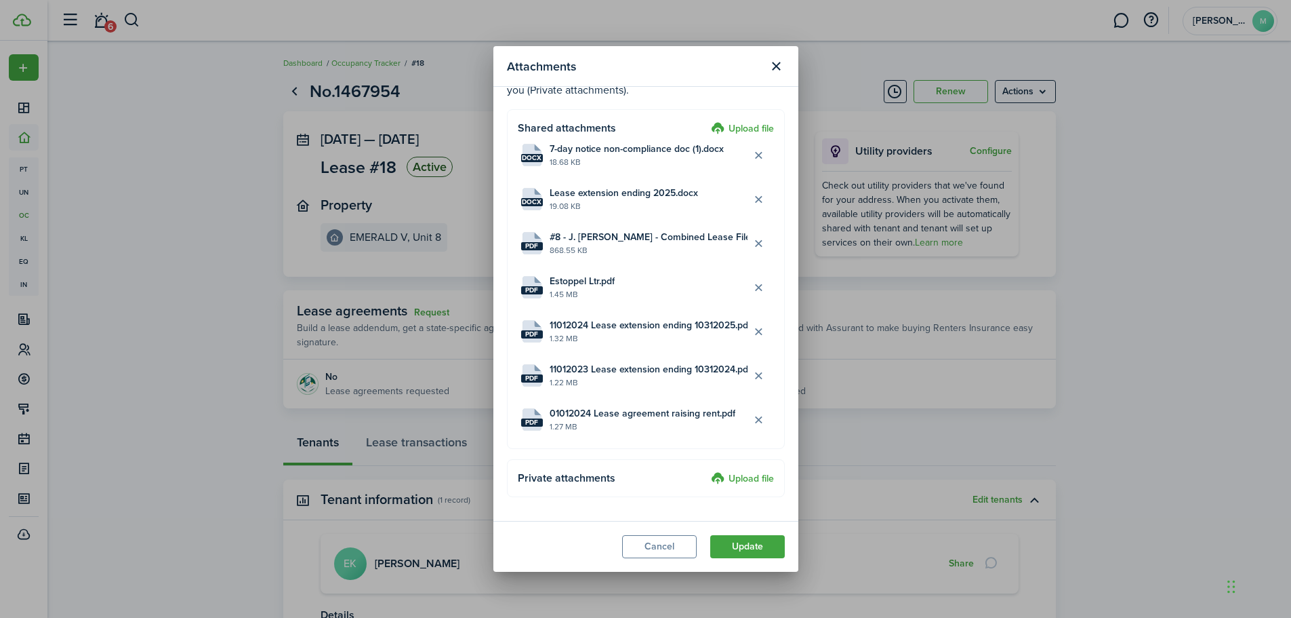
click at [720, 481] on label "Upload file" at bounding box center [742, 478] width 63 height 16
click at [706, 470] on input "Upload file" at bounding box center [706, 470] width 0 height 0
click at [749, 379] on button "Delete file" at bounding box center [759, 375] width 23 height 23
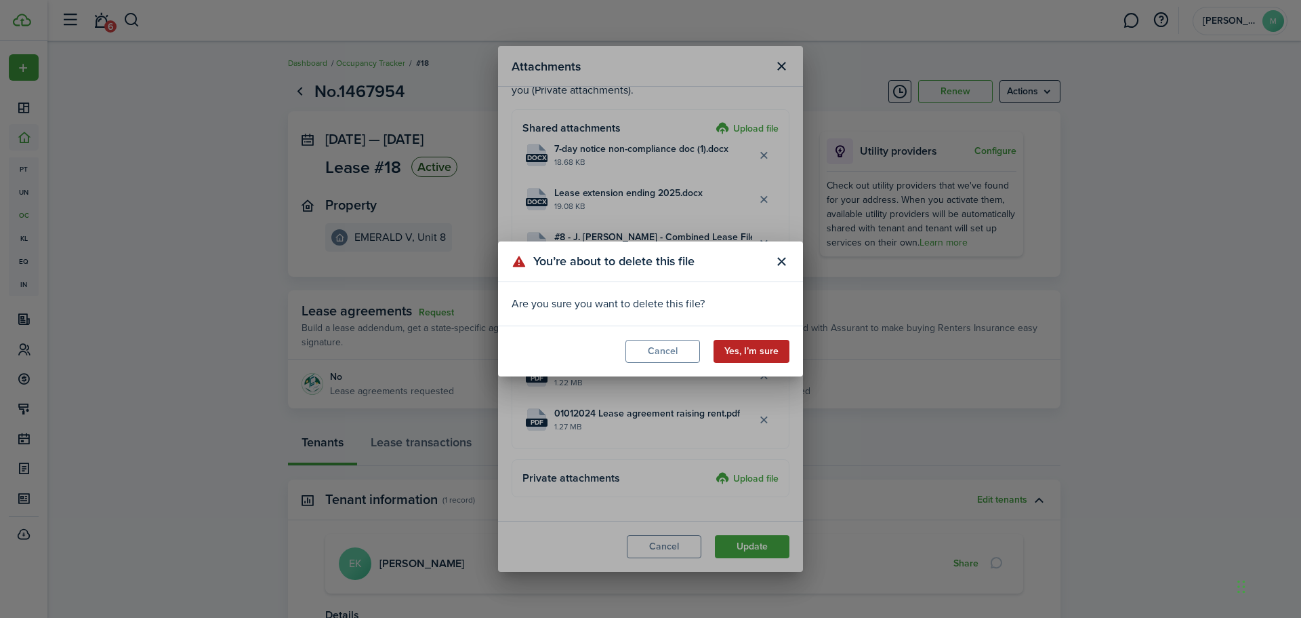
click at [766, 351] on button "Yes, I’m sure" at bounding box center [752, 351] width 76 height 23
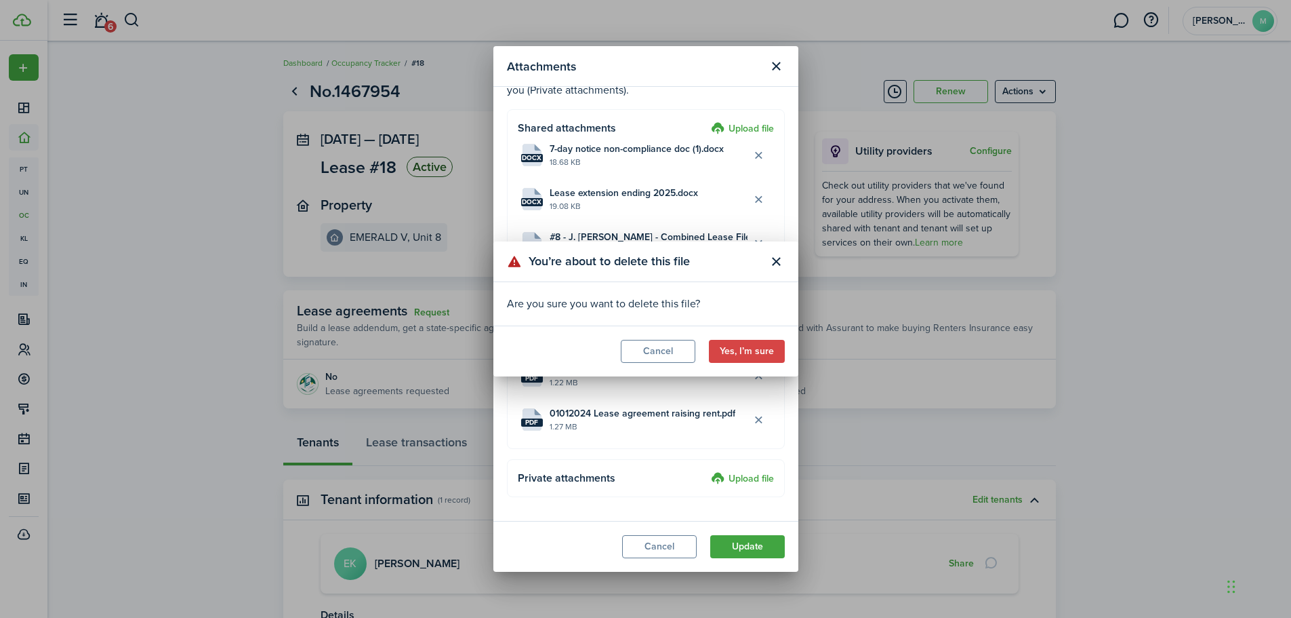
scroll to position [7, 0]
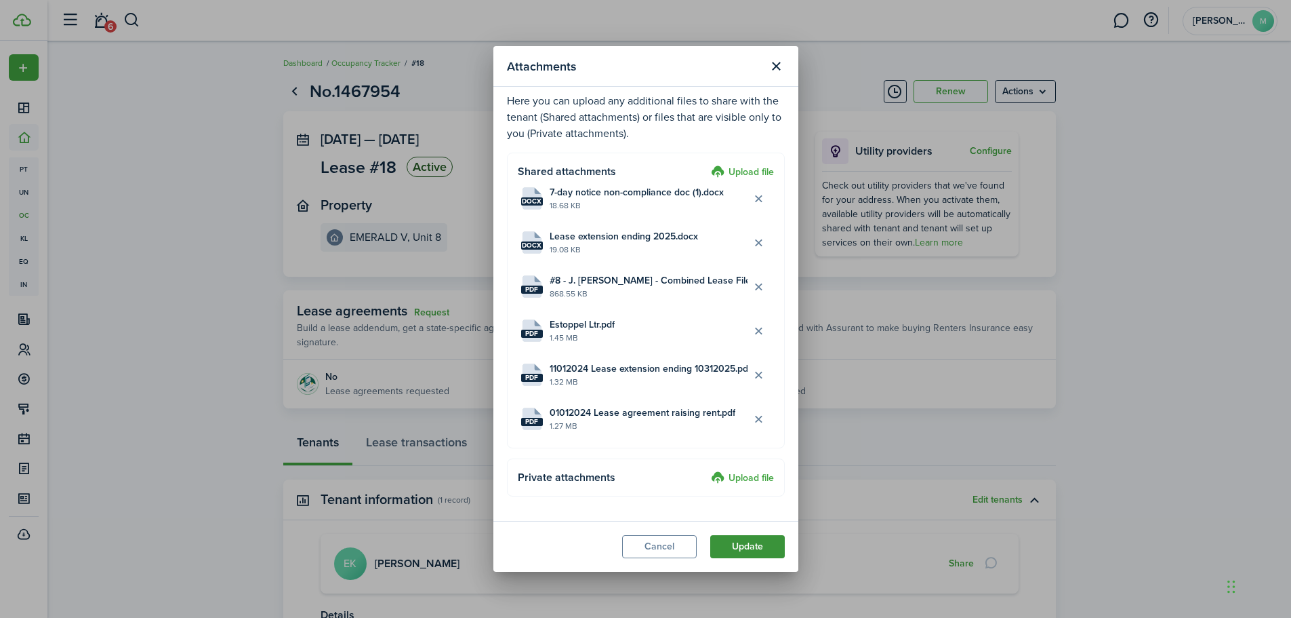
click at [773, 548] on button "Update" at bounding box center [747, 546] width 75 height 23
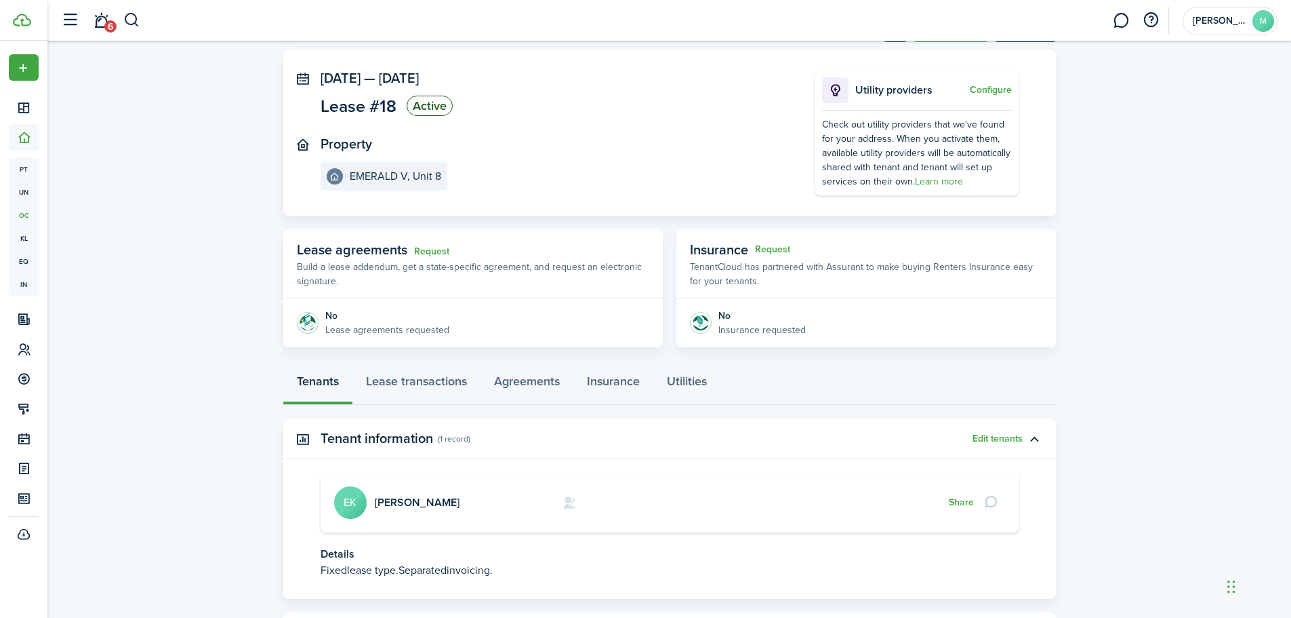
scroll to position [134, 0]
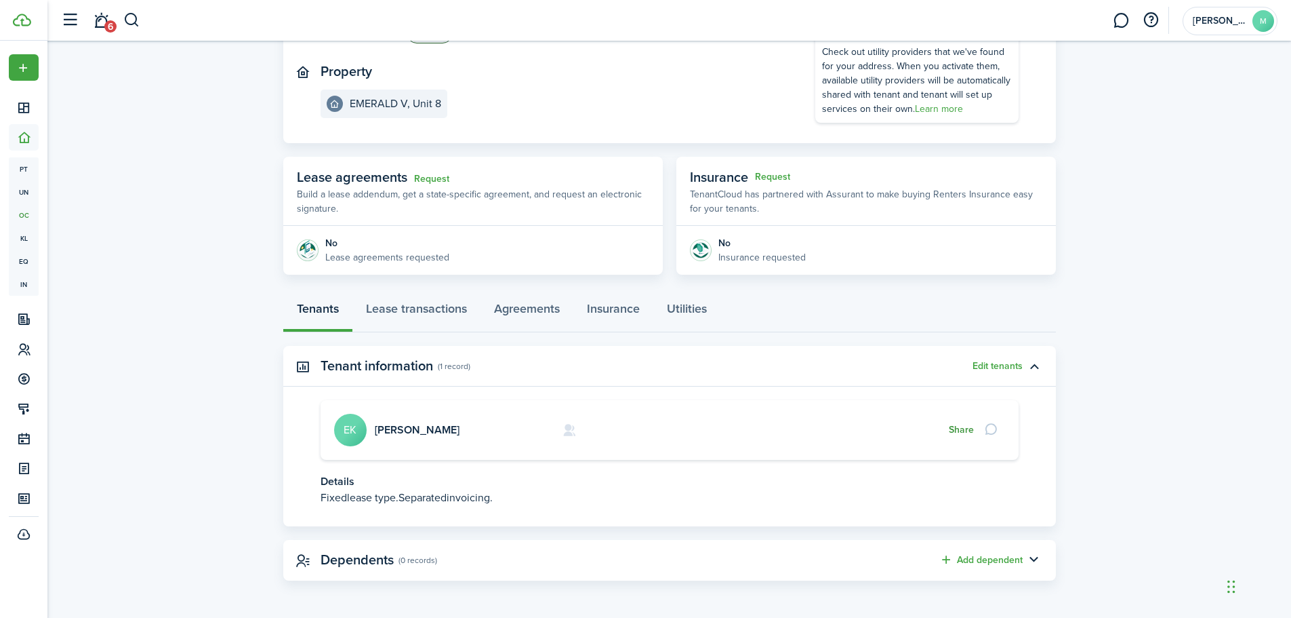
click at [965, 430] on button "Share" at bounding box center [961, 429] width 25 height 11
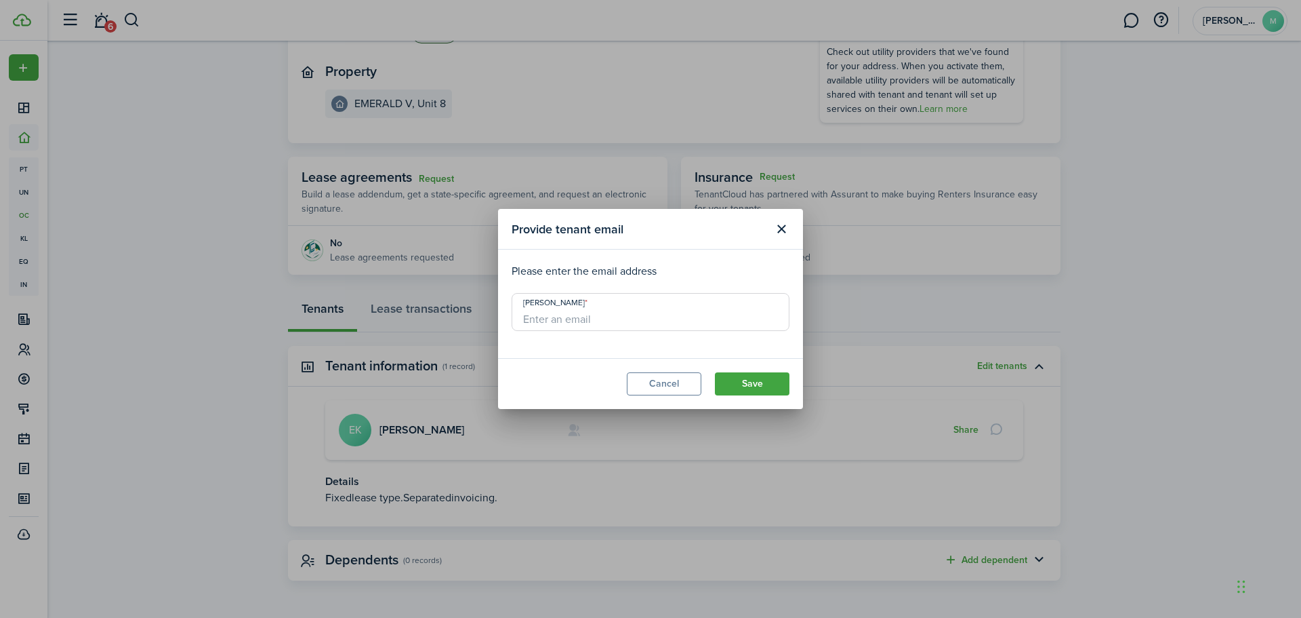
click at [586, 313] on input "[PERSON_NAME]" at bounding box center [651, 312] width 278 height 38
type input "[EMAIL_ADDRESS][DOMAIN_NAME]"
click at [749, 382] on button "Save" at bounding box center [752, 383] width 75 height 23
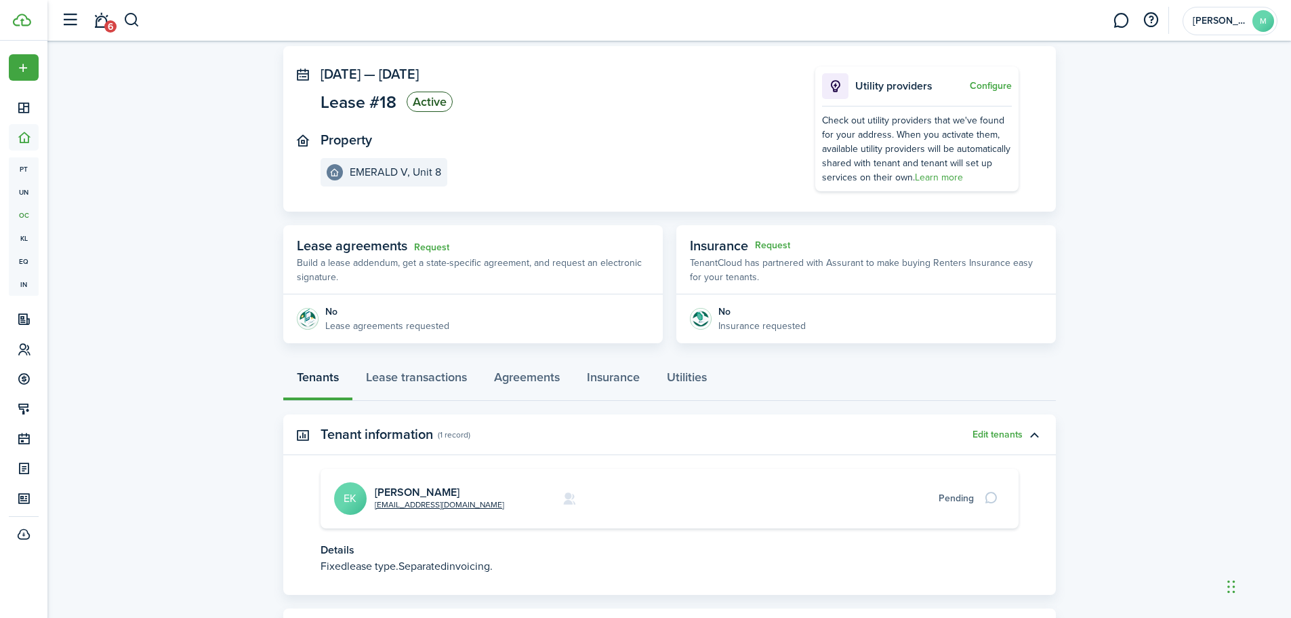
scroll to position [0, 0]
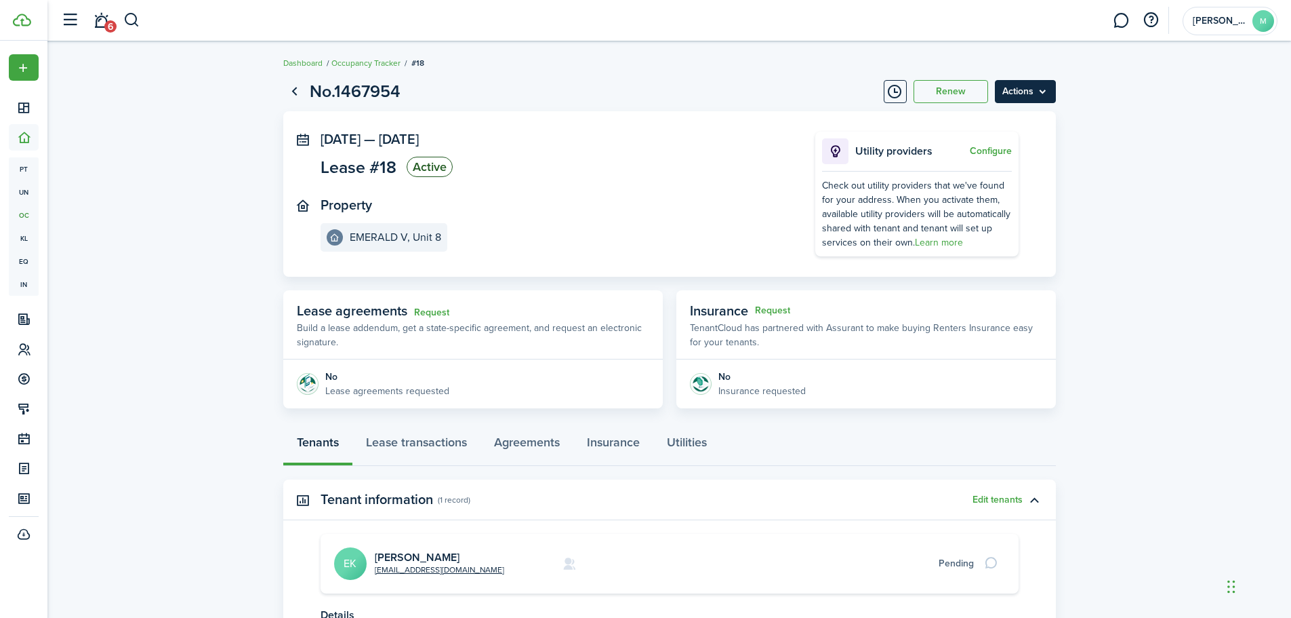
click at [1038, 88] on menu-btn "Actions" at bounding box center [1025, 91] width 61 height 23
click at [975, 123] on button "Edit" at bounding box center [996, 121] width 119 height 23
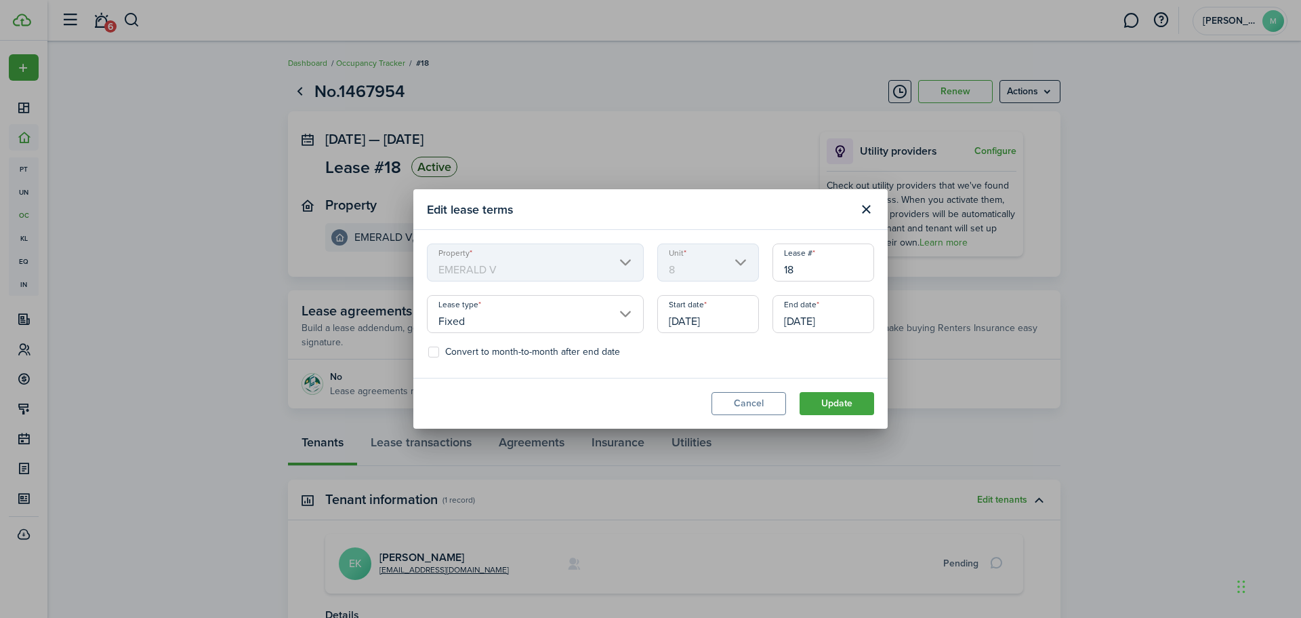
click at [748, 322] on input "[DATE]" at bounding box center [708, 314] width 102 height 38
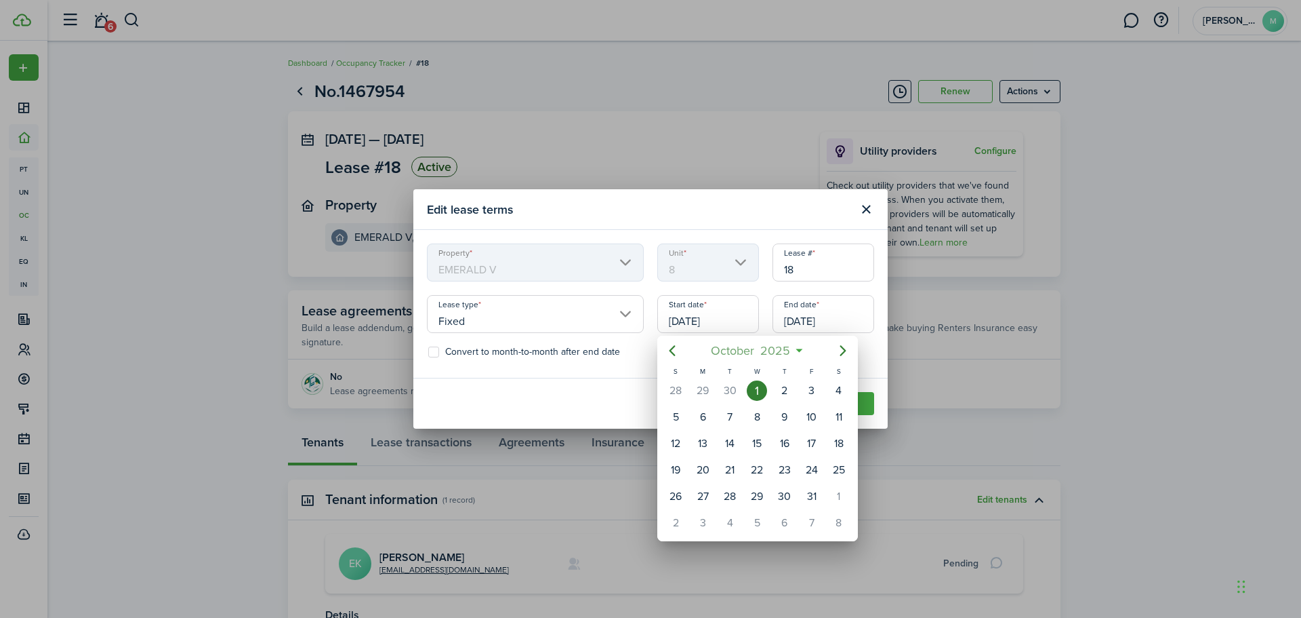
click at [788, 353] on span "2025" at bounding box center [776, 350] width 36 height 24
click at [772, 348] on mbsc-button "2025" at bounding box center [750, 350] width 47 height 24
click at [688, 468] on div "2024" at bounding box center [694, 472] width 49 height 22
click at [750, 514] on div "Nov" at bounding box center [757, 514] width 49 height 22
click at [810, 390] on div "1" at bounding box center [812, 390] width 20 height 20
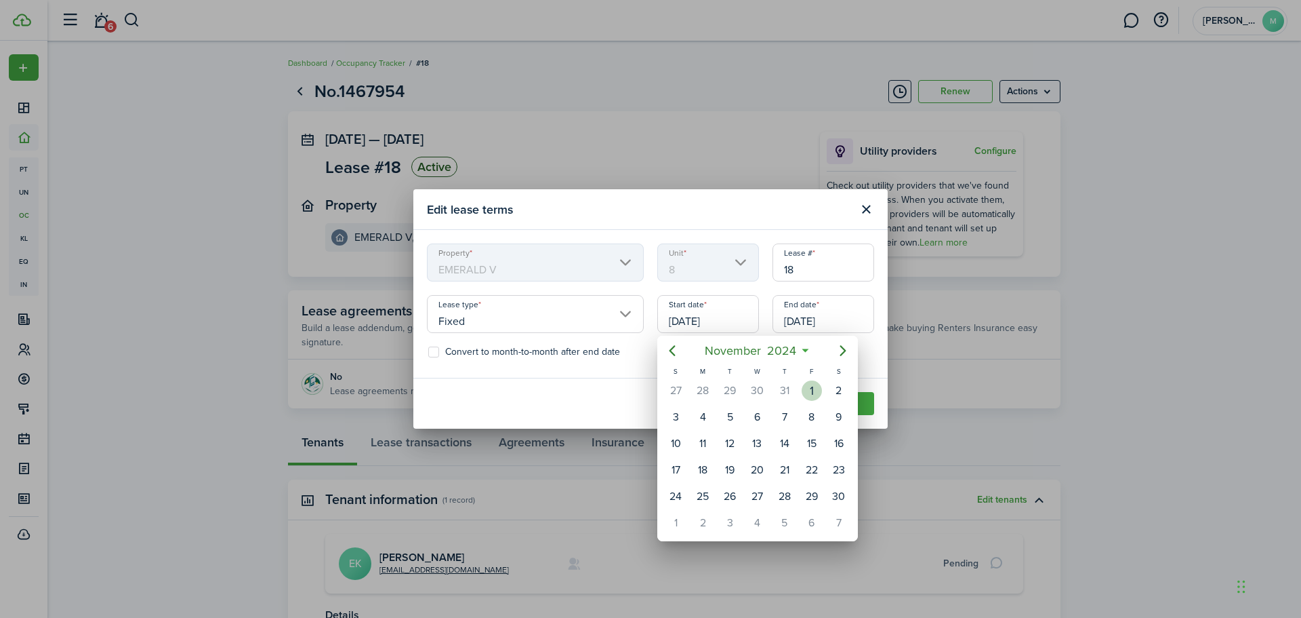
type input "[DATE]"
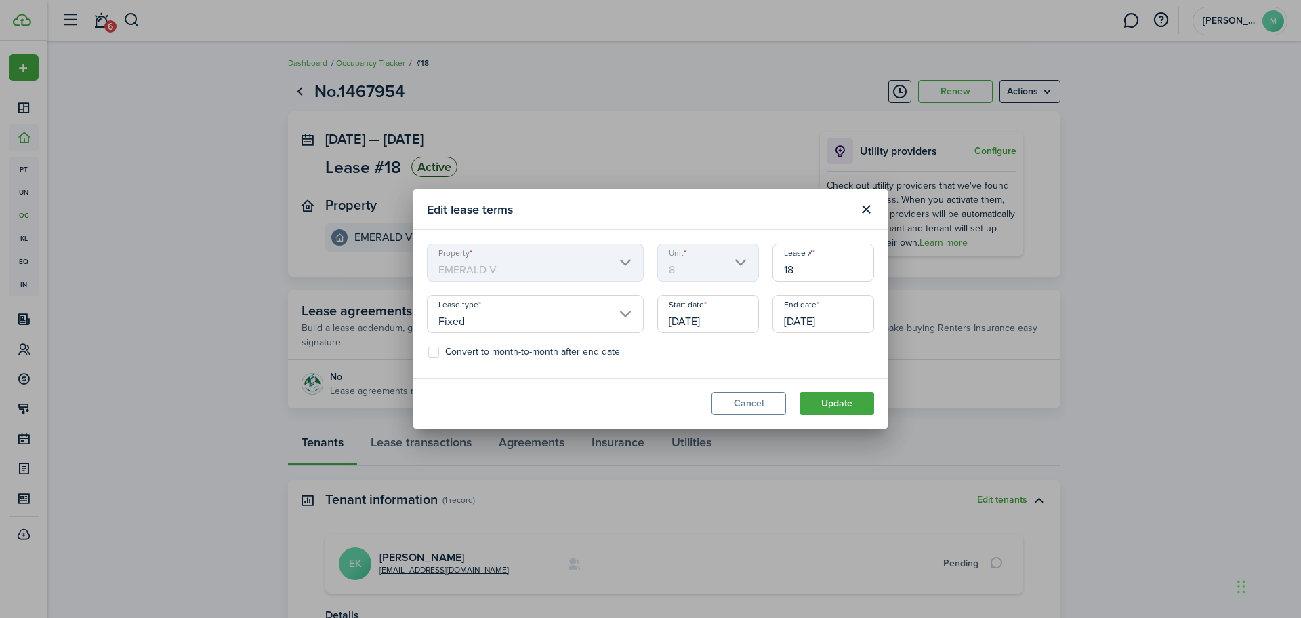
click at [863, 309] on input "[DATE]" at bounding box center [824, 314] width 102 height 38
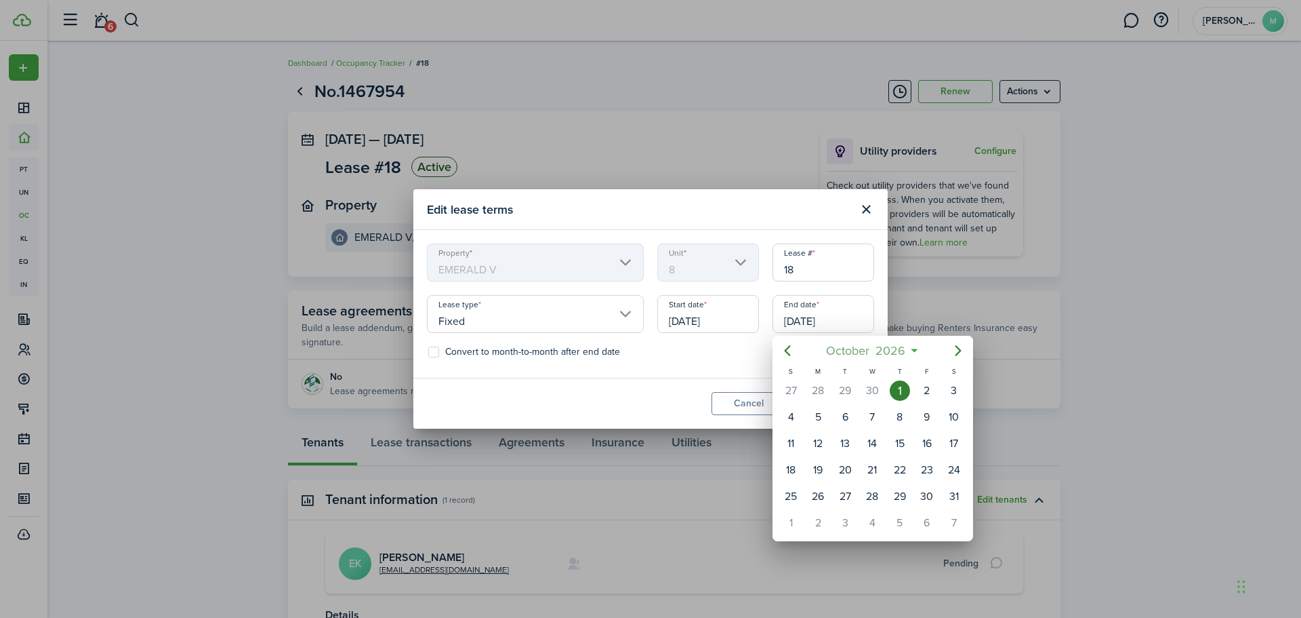
click at [905, 351] on span "2026" at bounding box center [891, 350] width 36 height 24
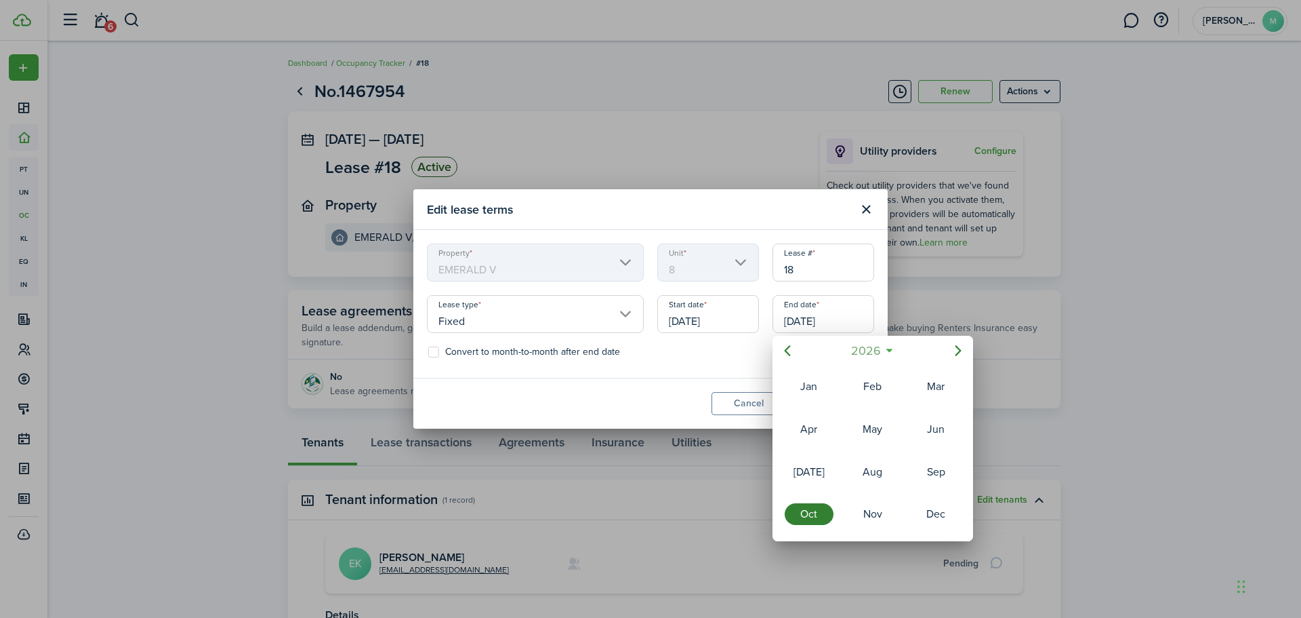
click at [885, 352] on mbsc-button "2026" at bounding box center [866, 350] width 47 height 24
click at [880, 476] on div "2025" at bounding box center [873, 472] width 49 height 22
click at [809, 511] on div "Oct" at bounding box center [809, 514] width 49 height 22
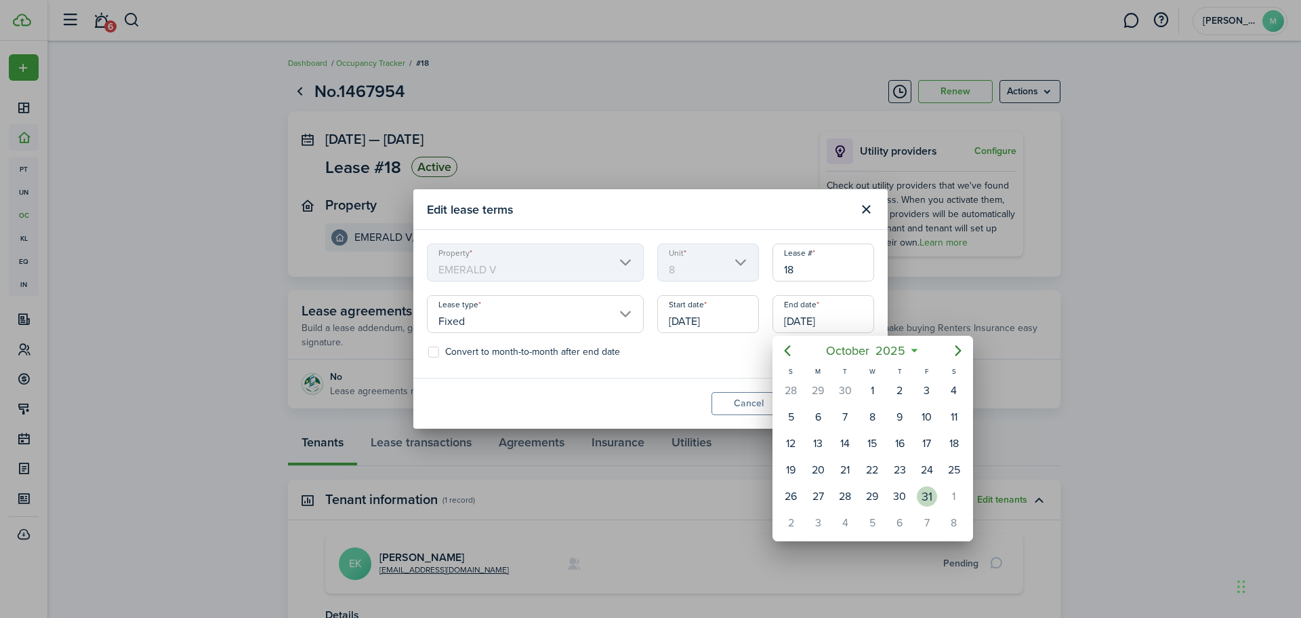
click at [923, 495] on div "31" at bounding box center [927, 496] width 20 height 20
type input "[DATE]"
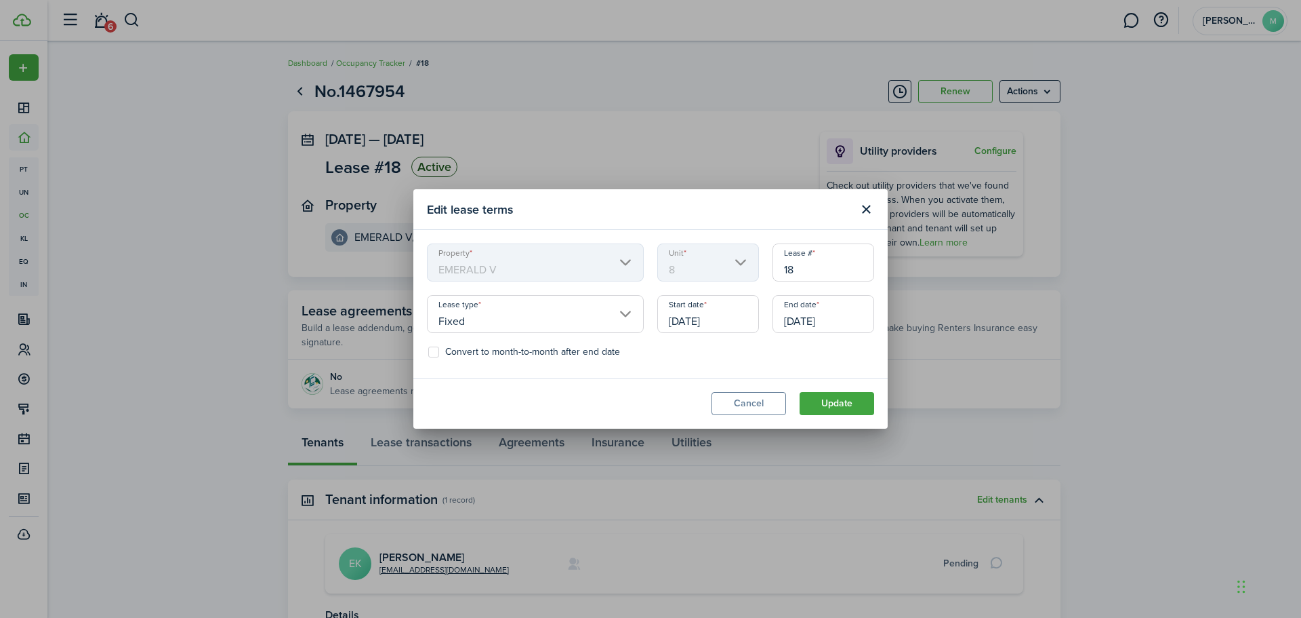
click at [792, 264] on input "18" at bounding box center [824, 262] width 102 height 38
type input "1"
type input "8"
click at [664, 392] on modal-footer "Cancel Update" at bounding box center [650, 403] width 474 height 51
click at [621, 315] on input "Fixed" at bounding box center [535, 314] width 217 height 38
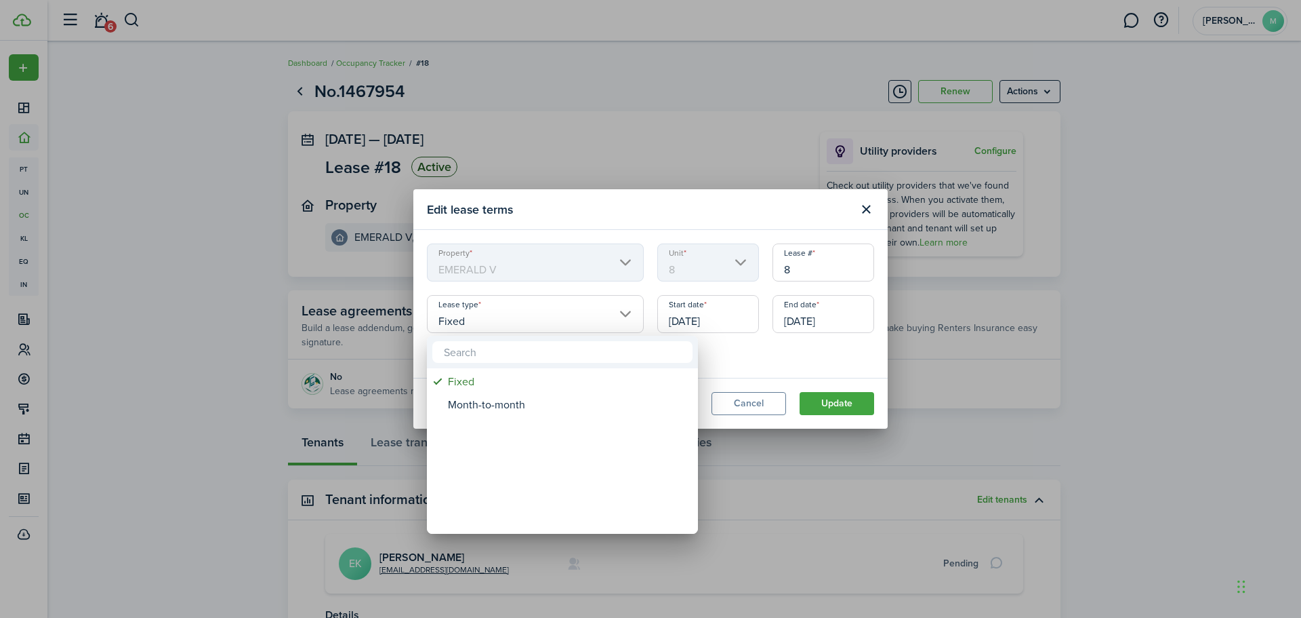
click at [621, 314] on div at bounding box center [651, 309] width 1518 height 834
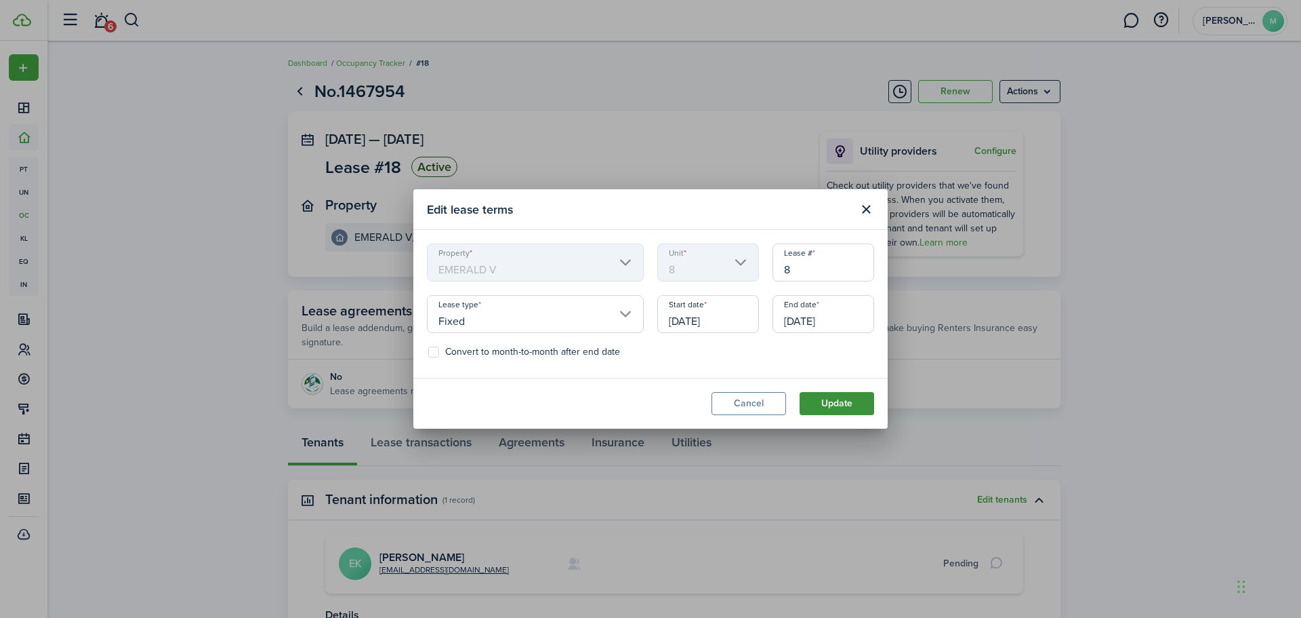
click at [855, 404] on button "Update" at bounding box center [837, 403] width 75 height 23
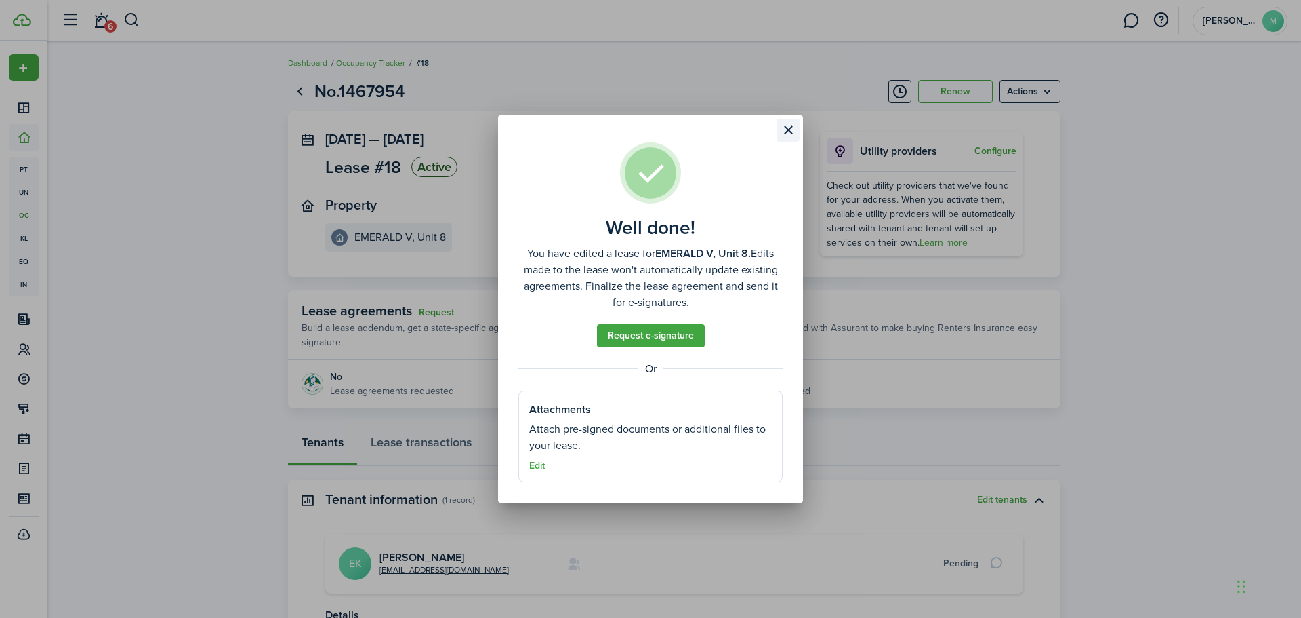
click at [790, 126] on button "Close modal" at bounding box center [788, 130] width 23 height 23
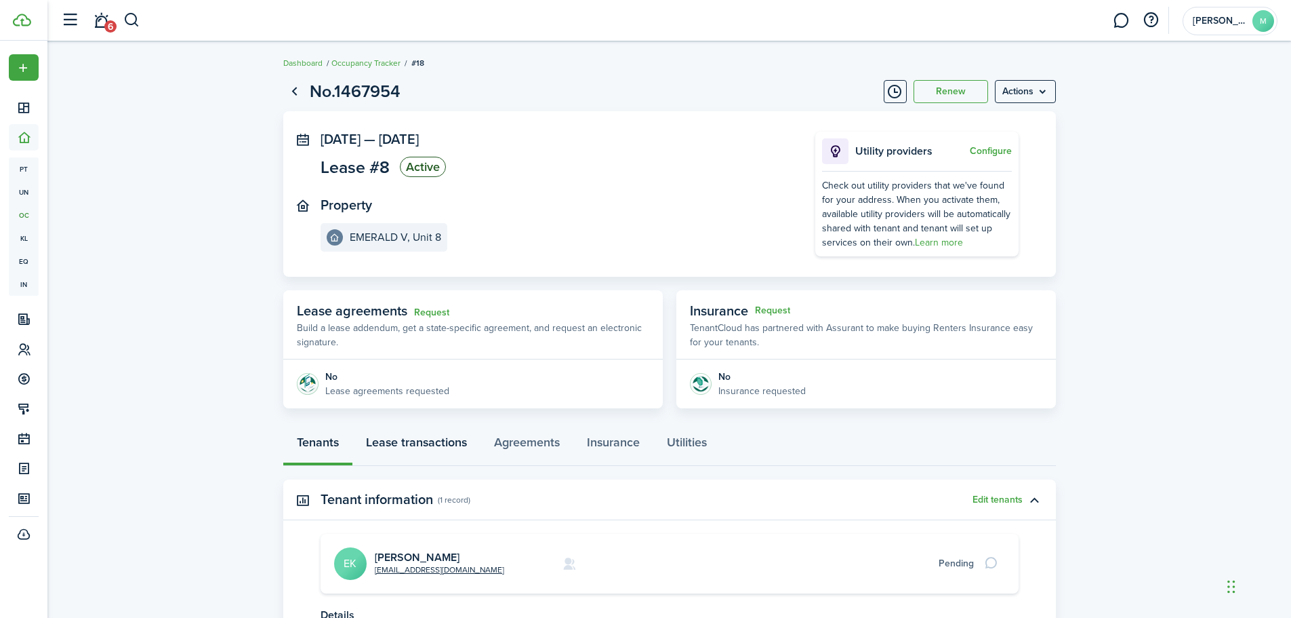
click at [417, 435] on link "Lease transactions" at bounding box center [416, 445] width 128 height 41
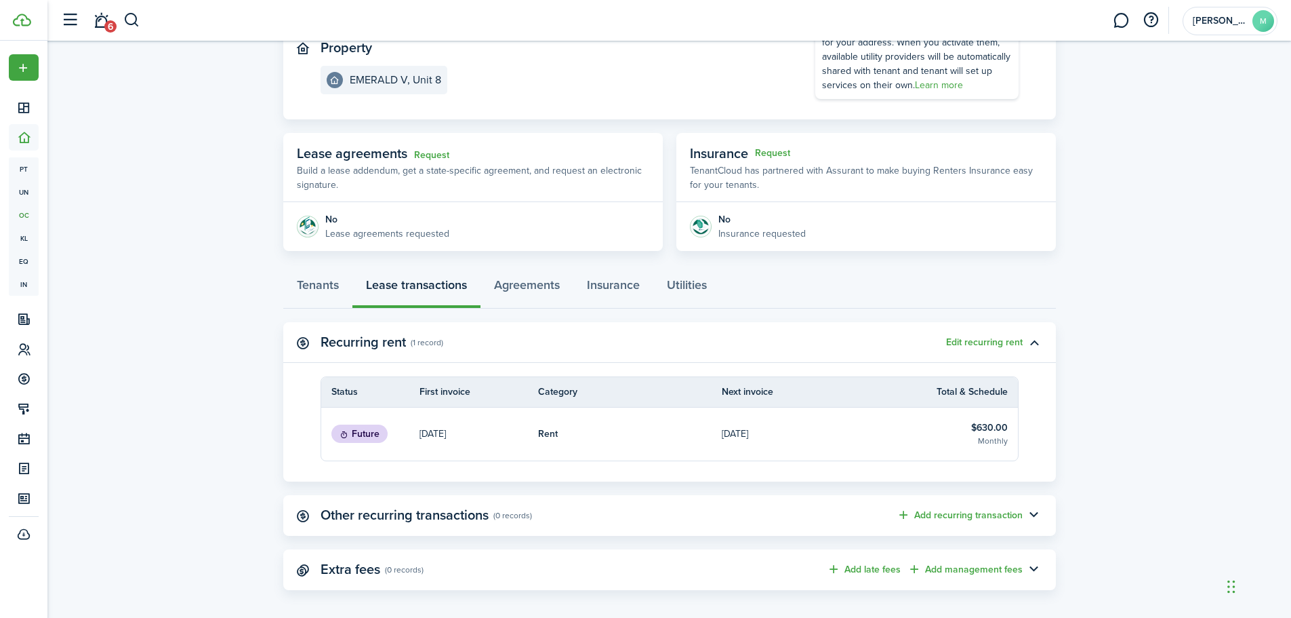
scroll to position [167, 0]
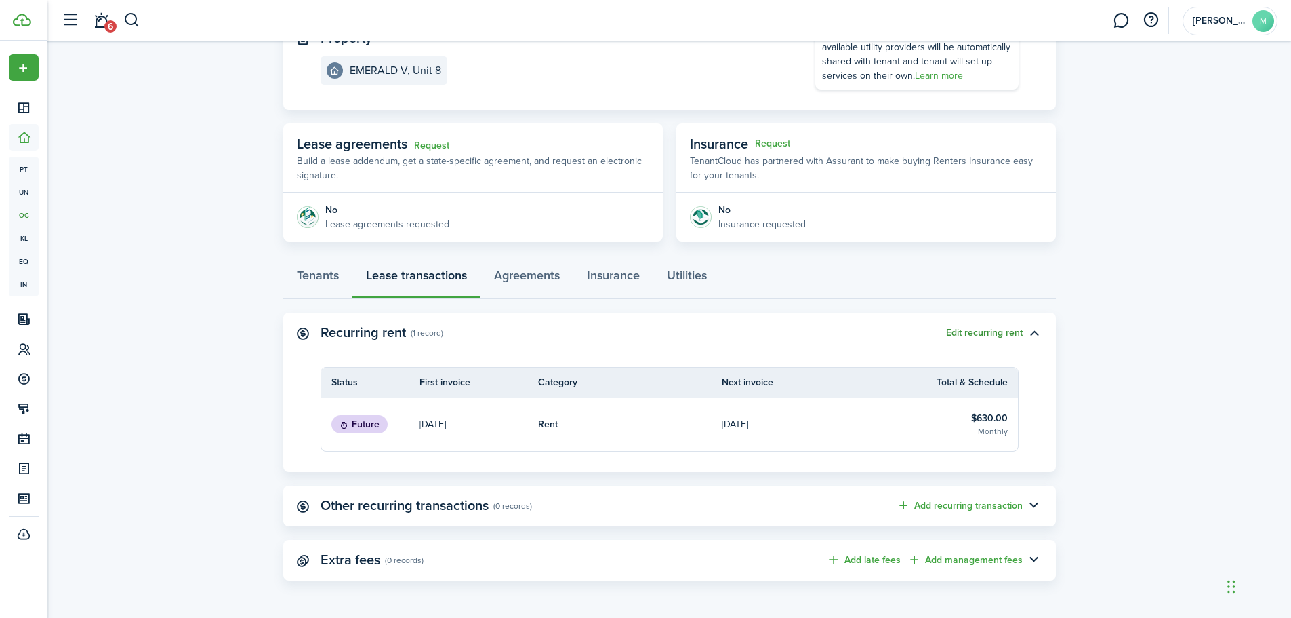
click at [979, 332] on button "Edit recurring rent" at bounding box center [984, 332] width 77 height 11
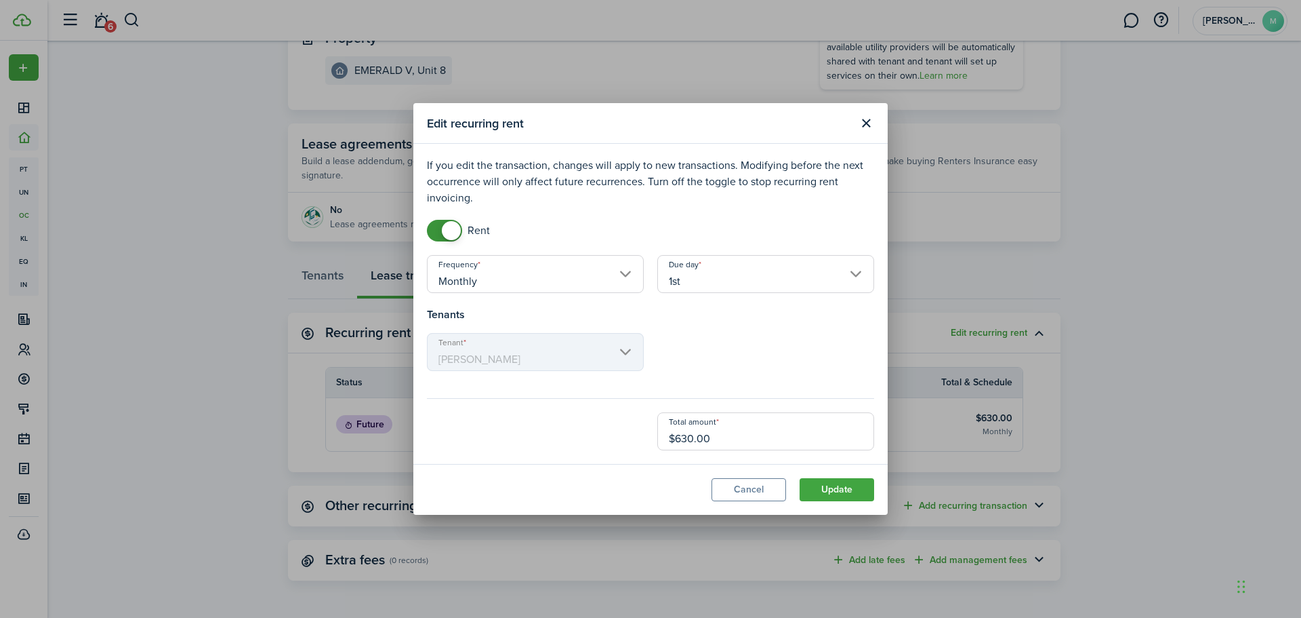
click at [687, 439] on input "$630.00" at bounding box center [765, 431] width 217 height 38
type input "$680.00"
click at [854, 500] on button "Update" at bounding box center [837, 489] width 75 height 23
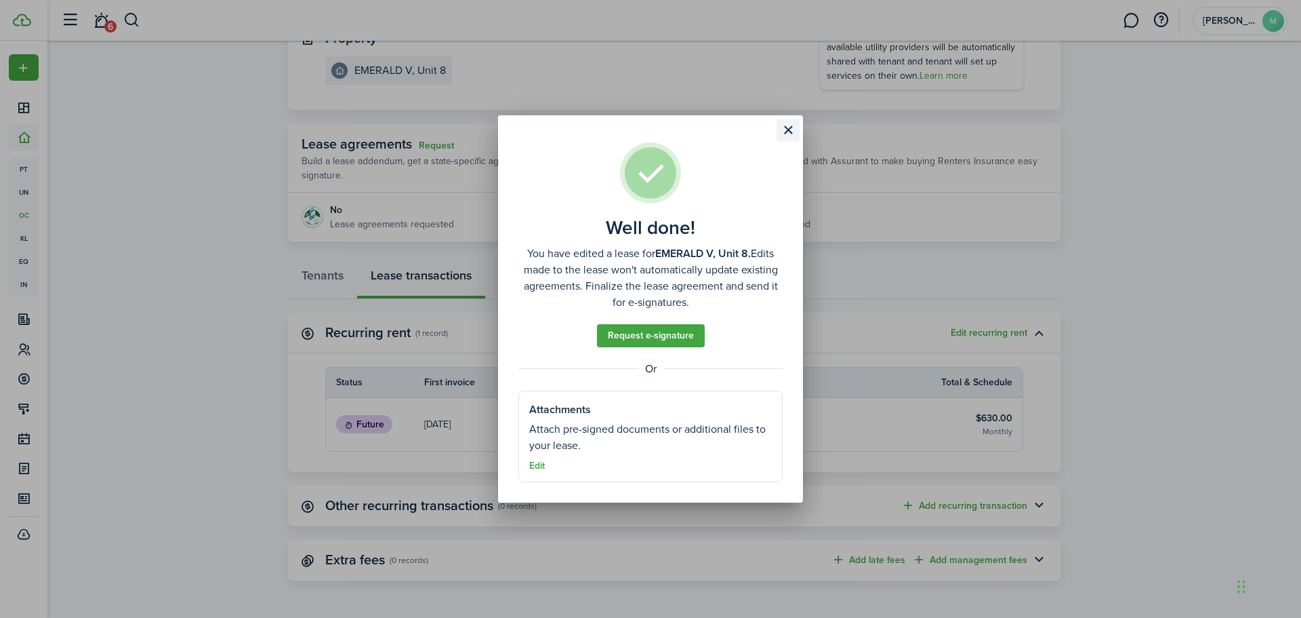
click at [792, 130] on button "Close modal" at bounding box center [788, 130] width 23 height 23
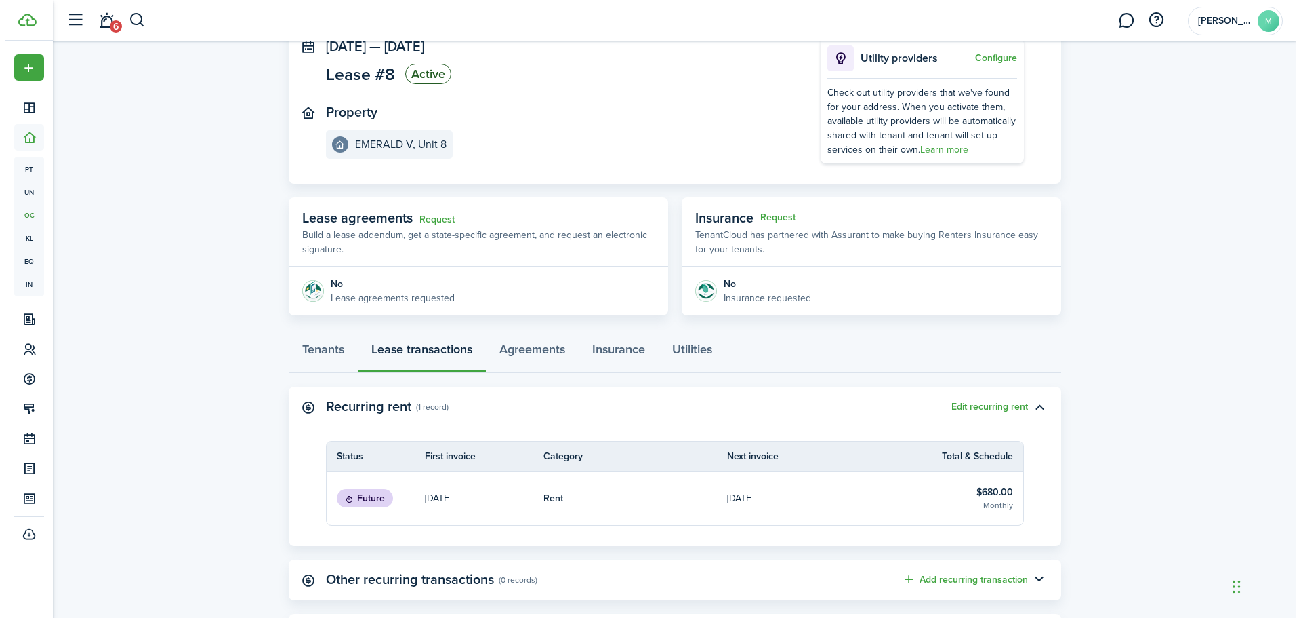
scroll to position [0, 0]
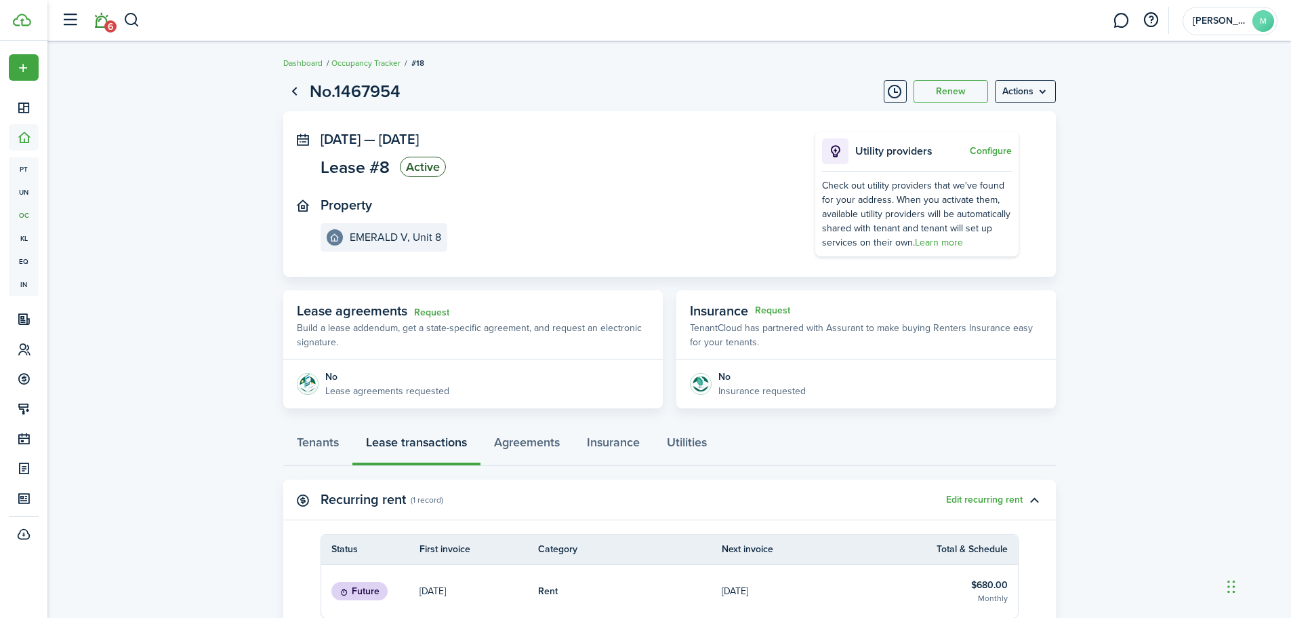
click at [109, 21] on span "6" at bounding box center [110, 26] width 12 height 12
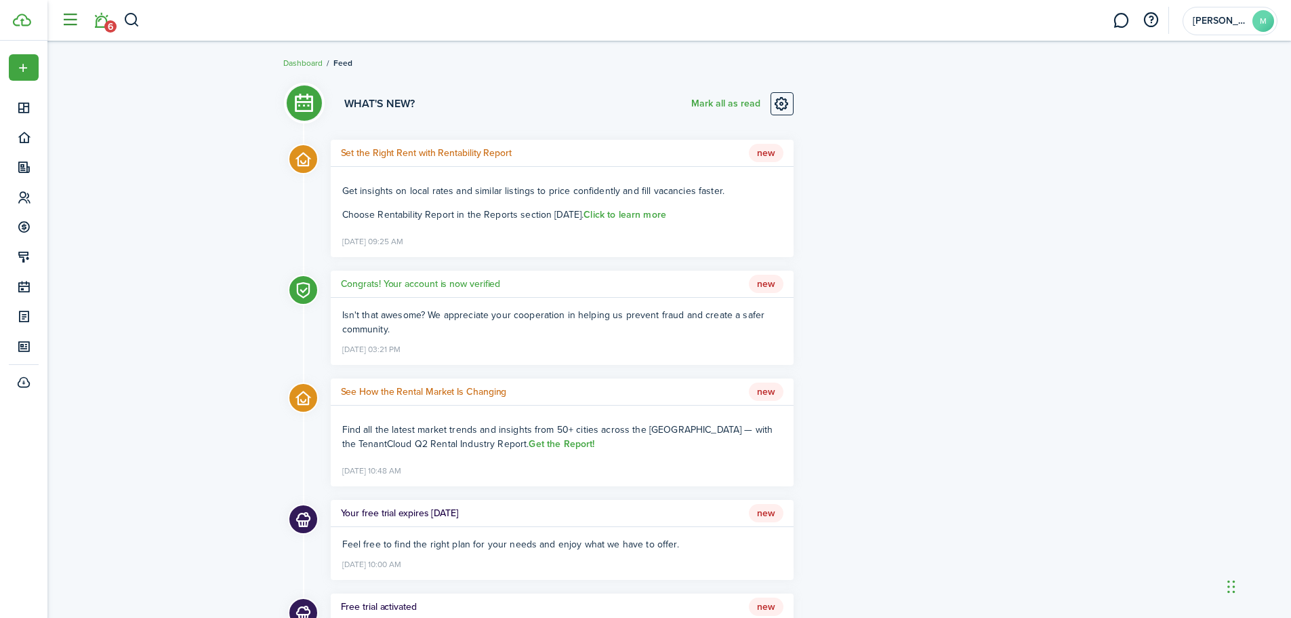
click at [73, 17] on button "button" at bounding box center [70, 20] width 26 height 26
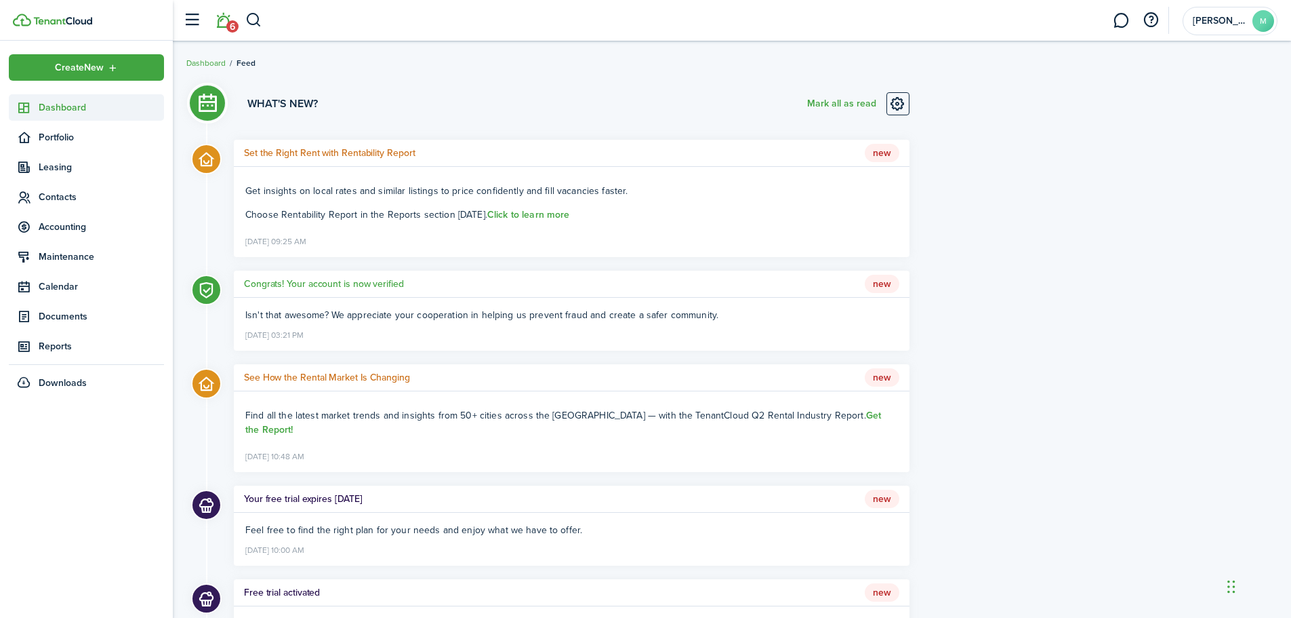
click at [62, 105] on span "Dashboard" at bounding box center [101, 107] width 125 height 14
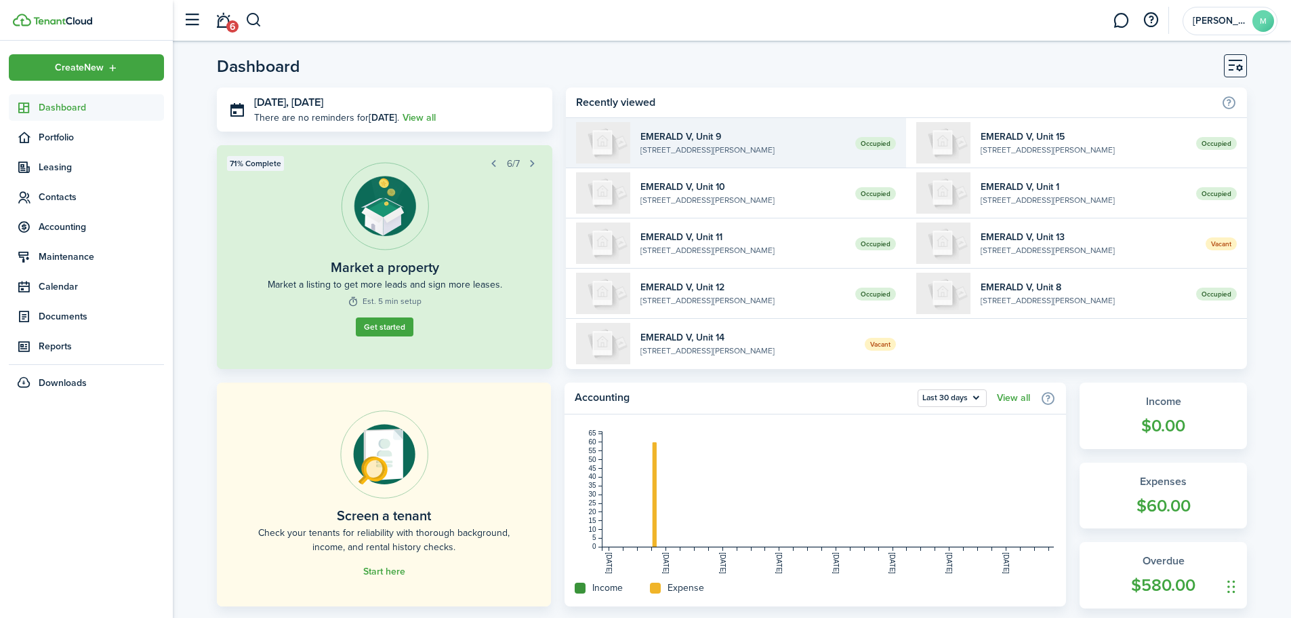
click at [744, 144] on widget-list-item-description "[STREET_ADDRESS][PERSON_NAME]" at bounding box center [743, 150] width 205 height 12
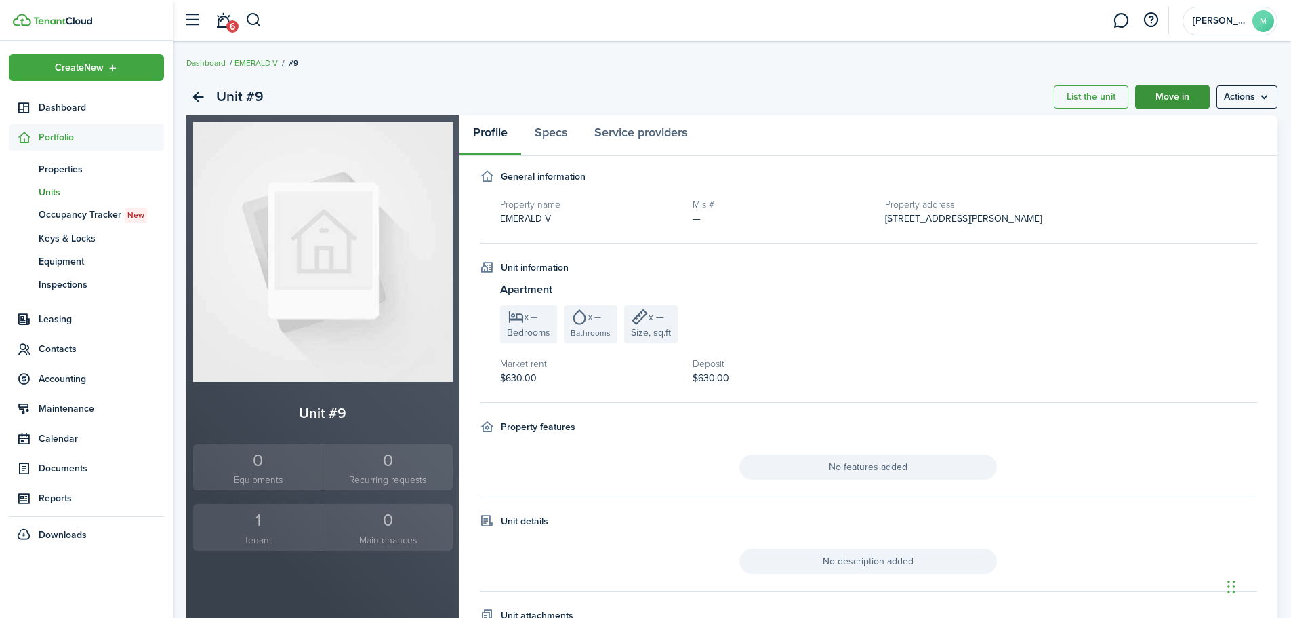
click at [1164, 89] on link "Move in" at bounding box center [1172, 96] width 75 height 23
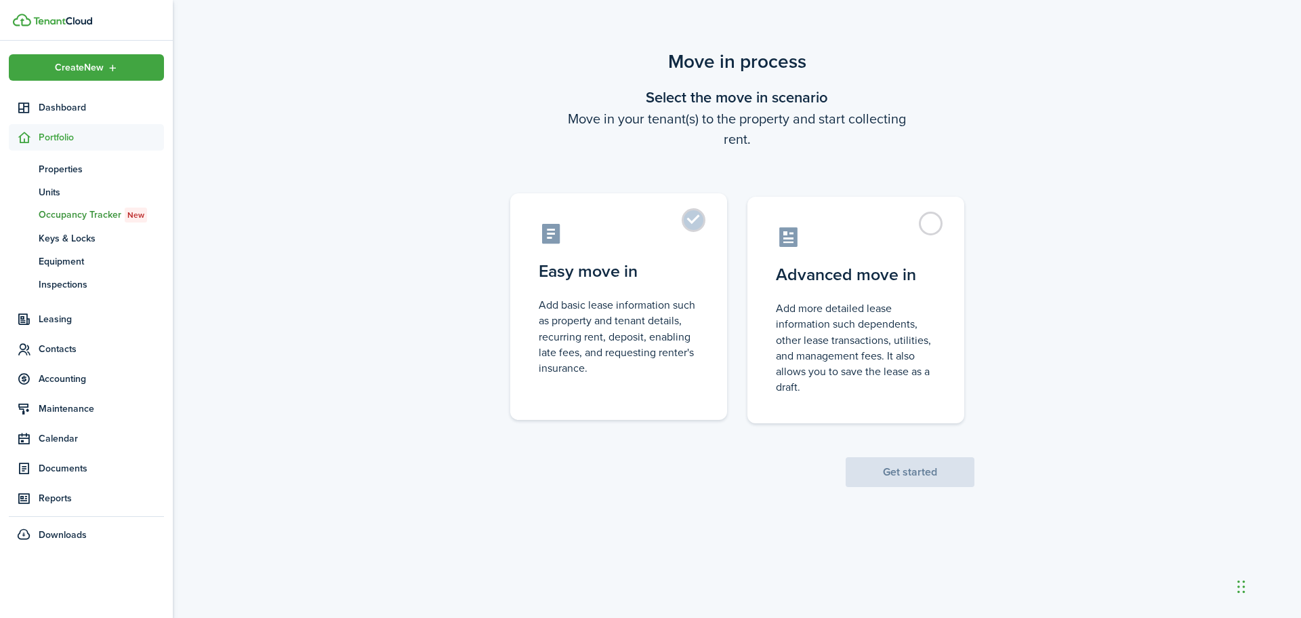
click at [690, 224] on label "Easy move in Add basic lease information such as property and tenant details, r…" at bounding box center [618, 306] width 217 height 226
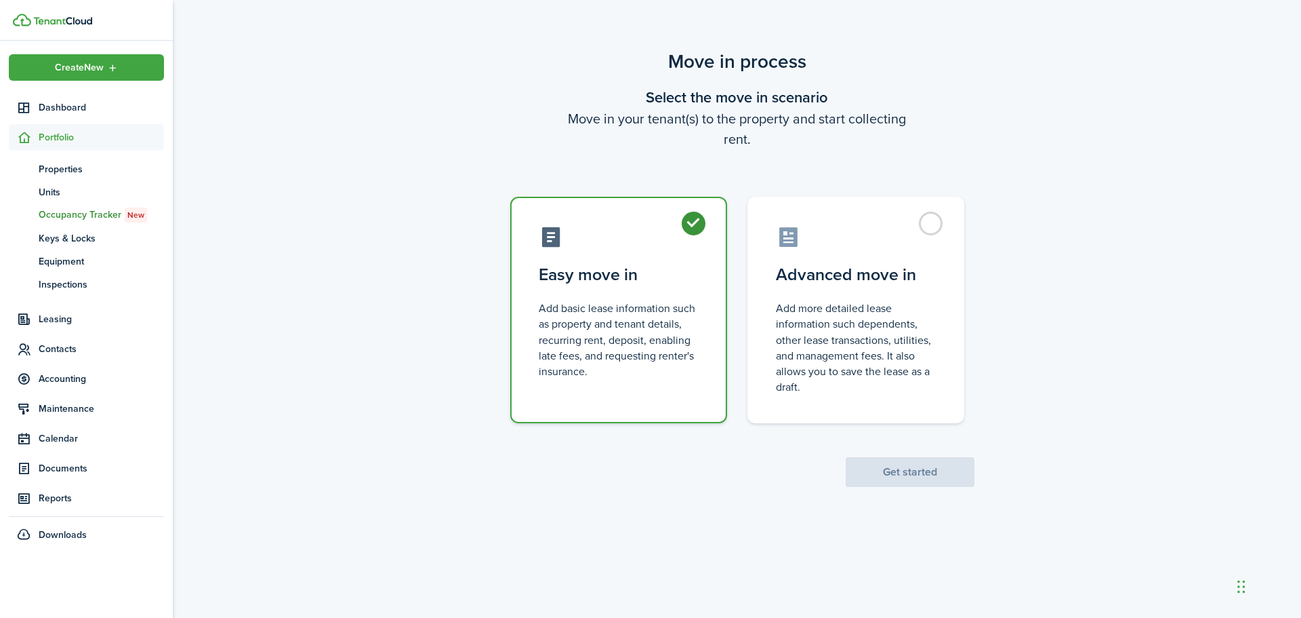
radio input "true"
click at [920, 477] on button "Get started" at bounding box center [910, 472] width 129 height 30
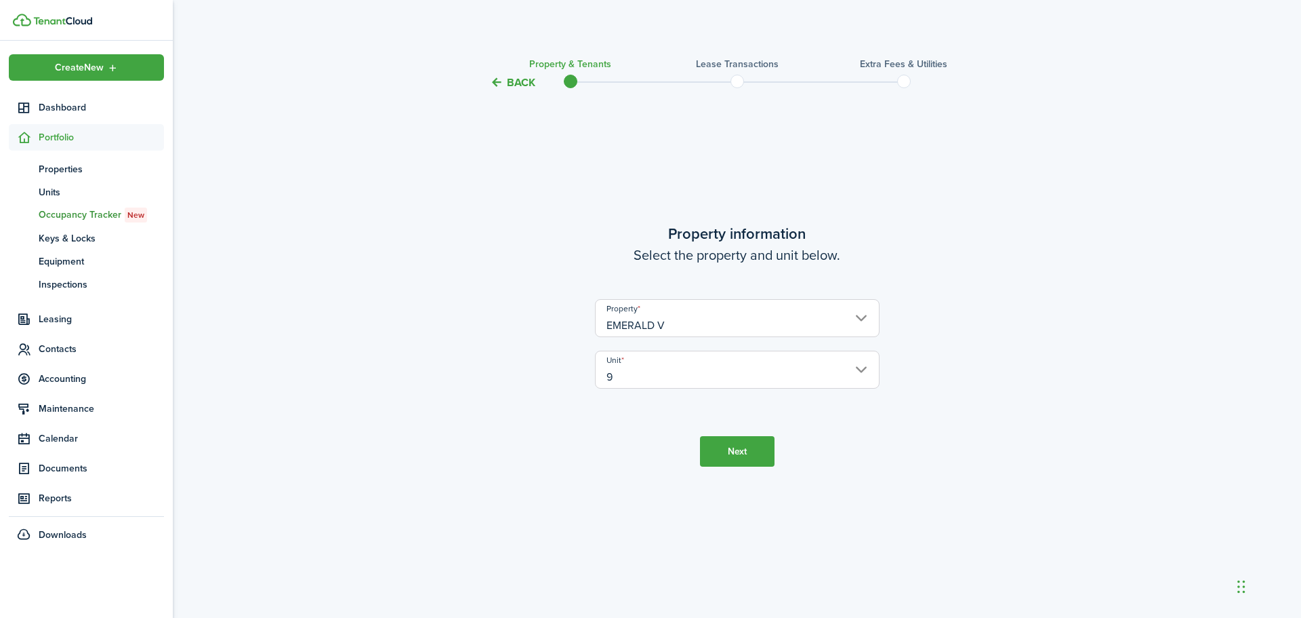
click at [727, 464] on button "Next" at bounding box center [737, 451] width 75 height 31
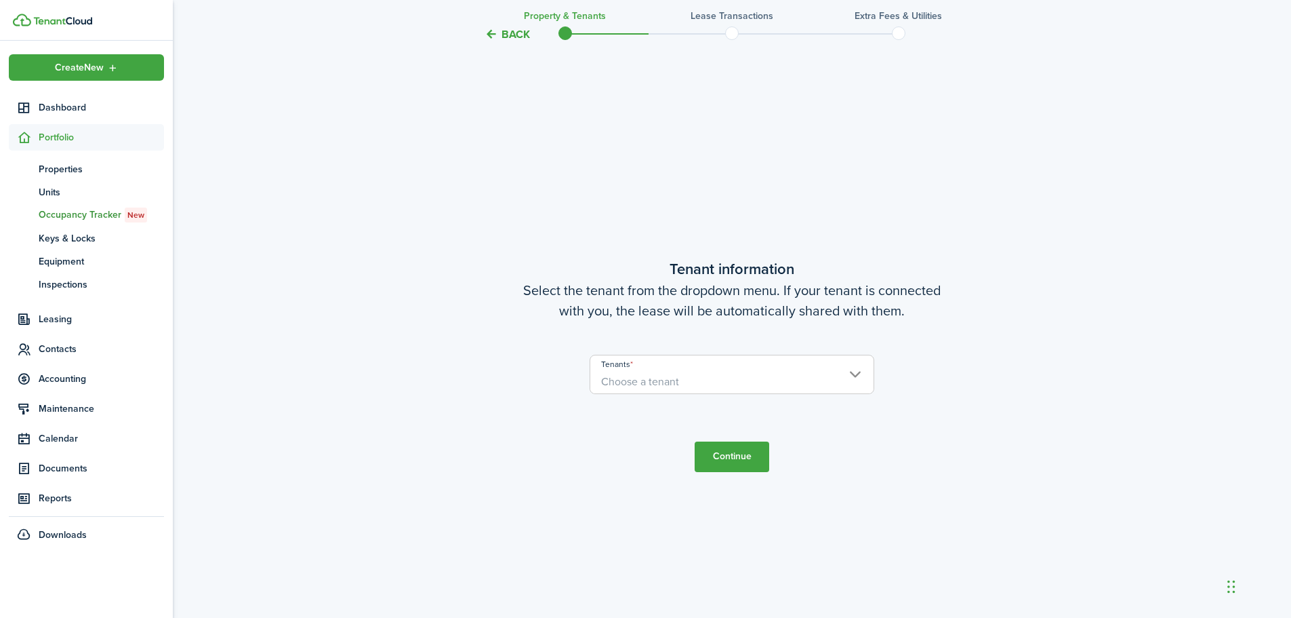
scroll to position [527, 0]
click at [792, 379] on span "Choose a tenant" at bounding box center [731, 379] width 283 height 23
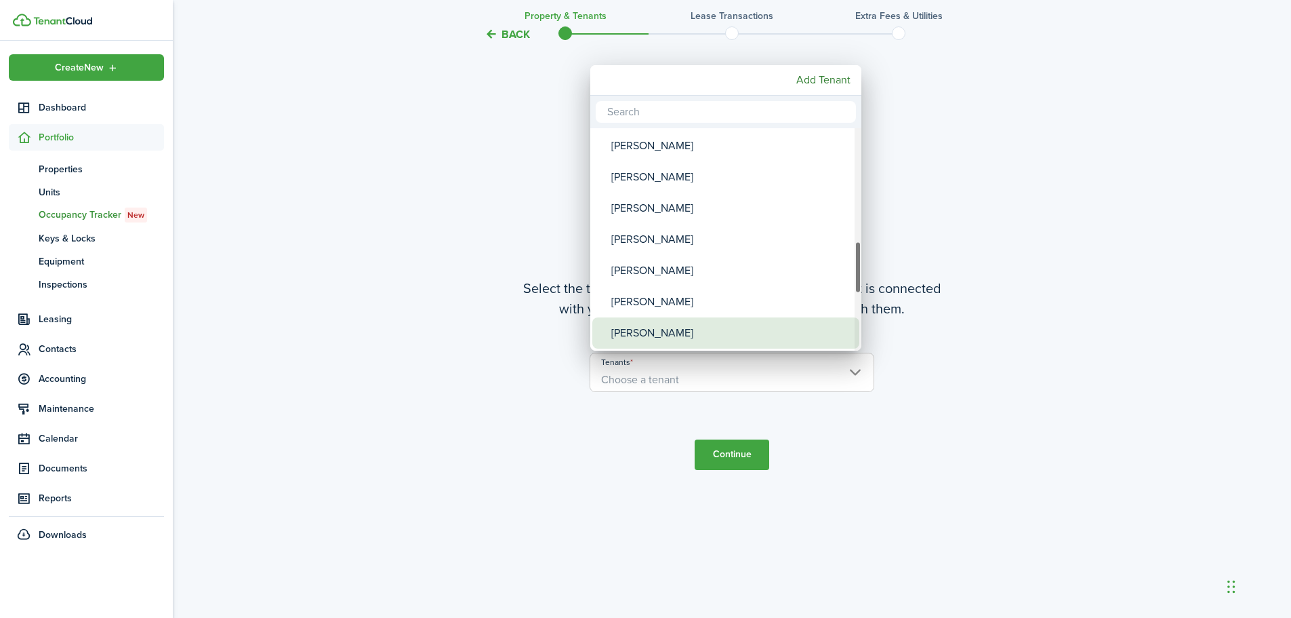
click at [744, 334] on div "[PERSON_NAME]" at bounding box center [731, 332] width 240 height 31
type input "[PERSON_NAME]"
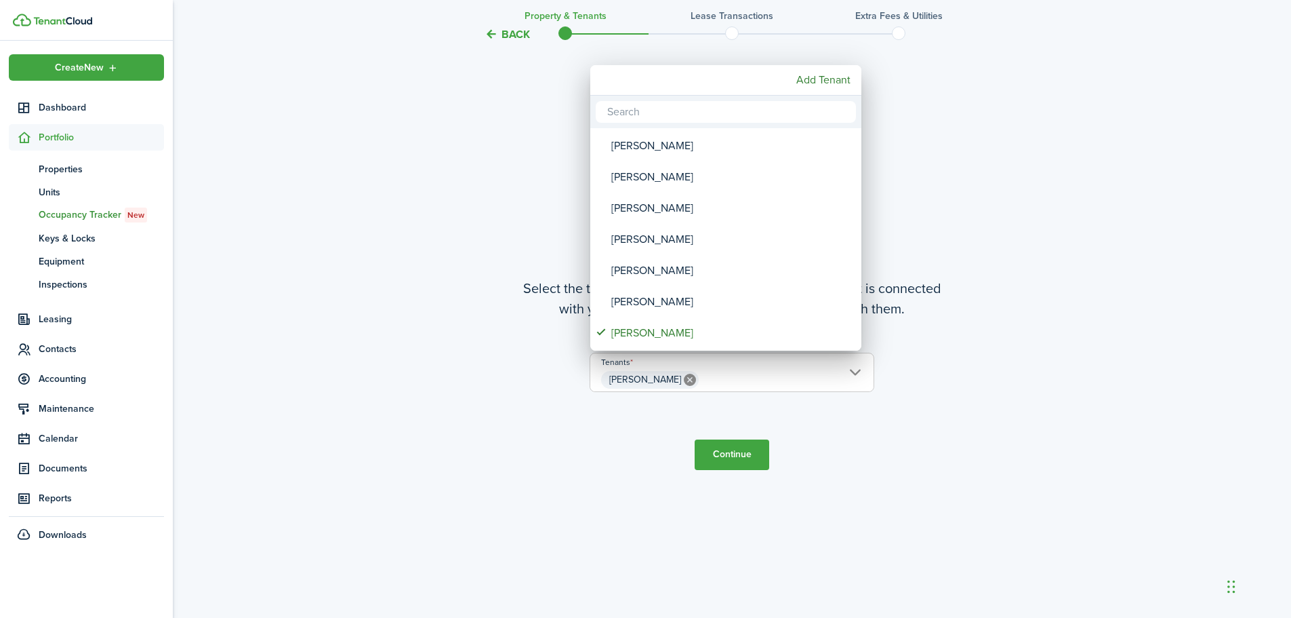
click at [779, 558] on div at bounding box center [646, 309] width 1508 height 834
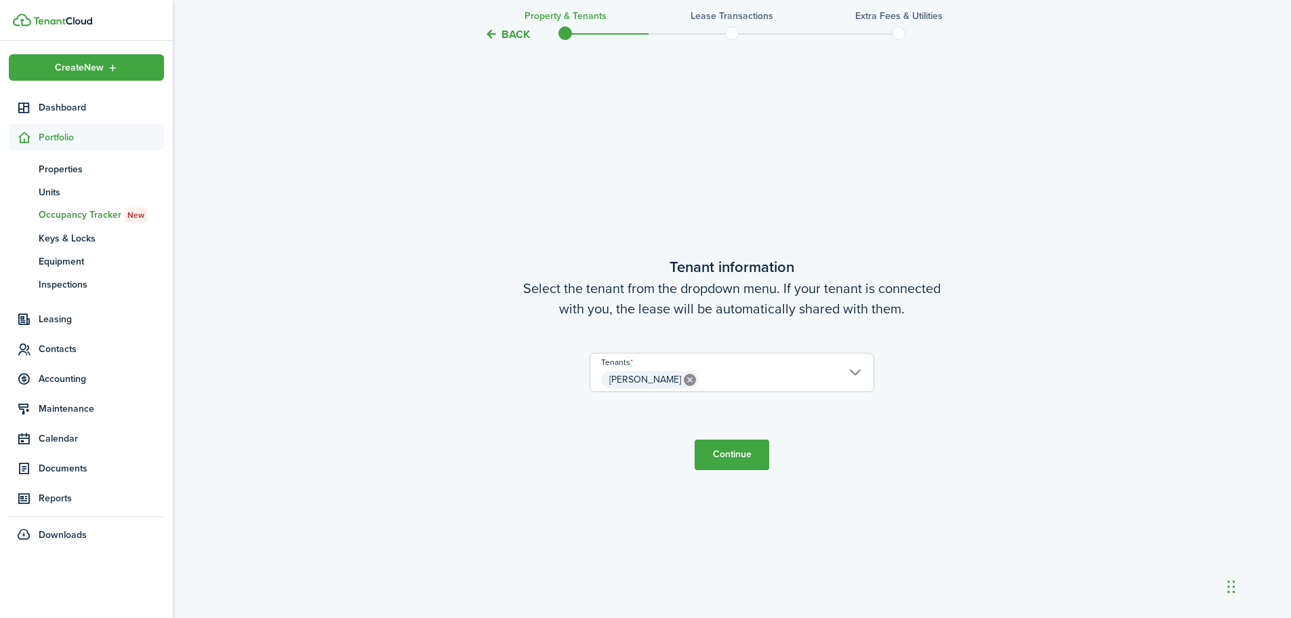
click at [733, 455] on button "Continue" at bounding box center [732, 454] width 75 height 31
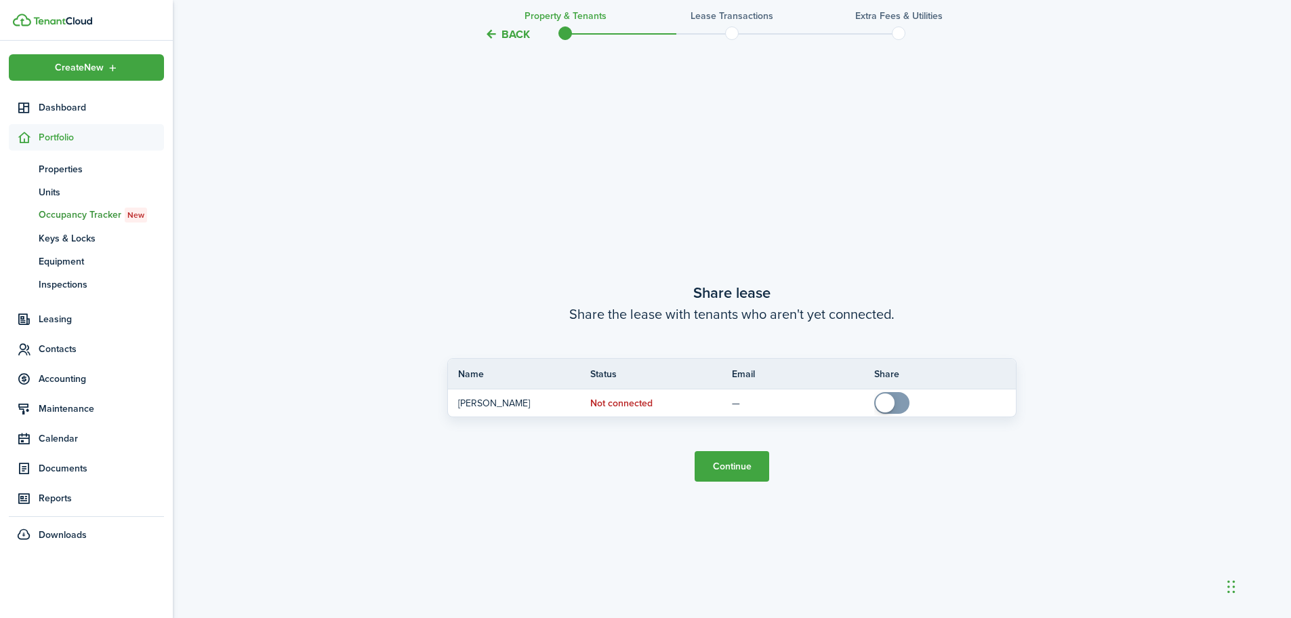
scroll to position [1144, 0]
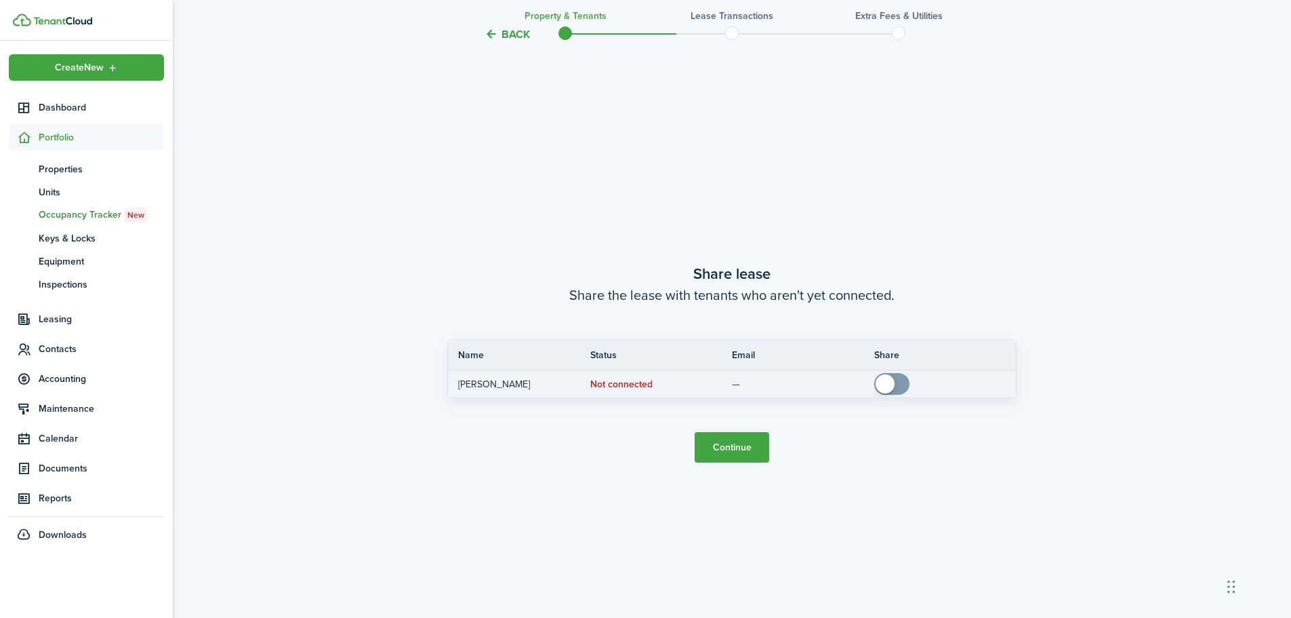
checkbox input "true"
click at [899, 386] on span at bounding box center [892, 384] width 14 height 22
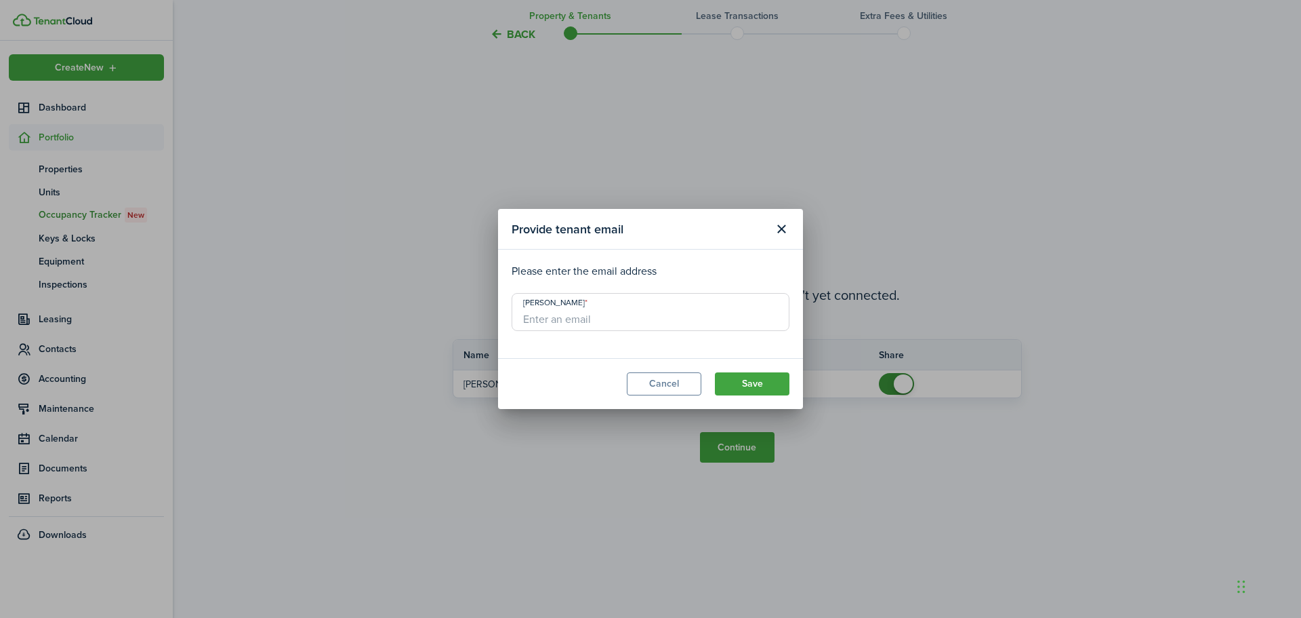
click at [612, 325] on input "[PERSON_NAME]" at bounding box center [651, 312] width 278 height 38
type input "[EMAIL_ADDRESS][DOMAIN_NAME]"
click at [756, 386] on button "Save" at bounding box center [752, 383] width 75 height 23
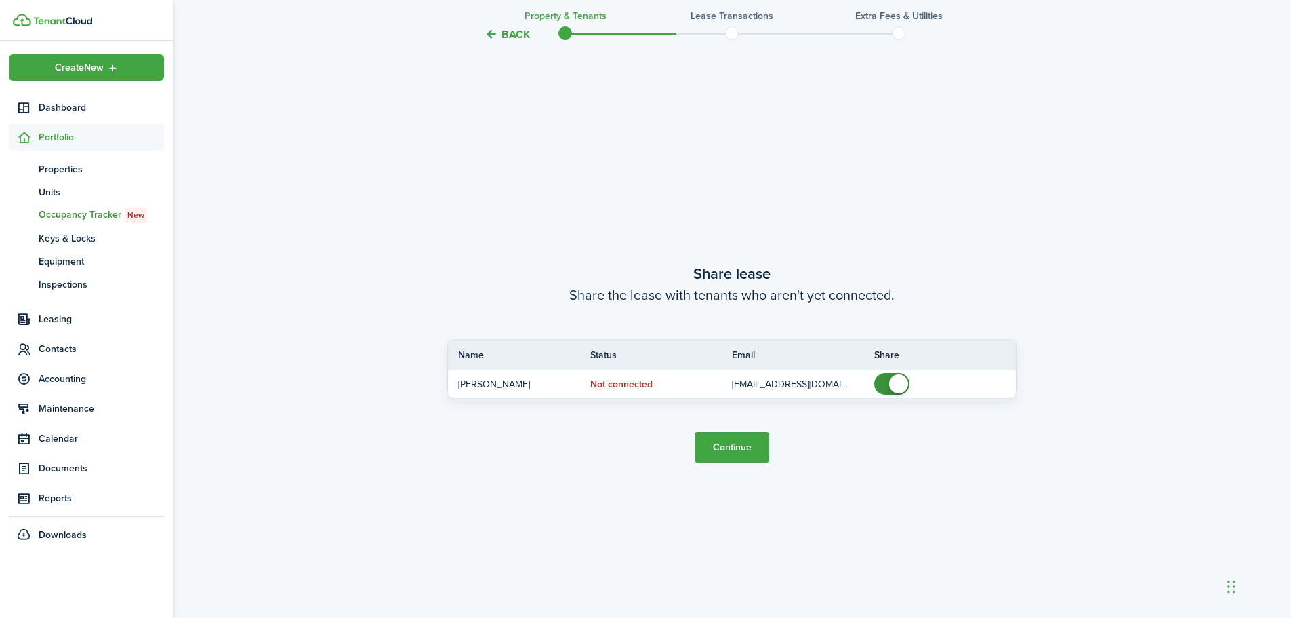
click at [725, 451] on button "Continue" at bounding box center [732, 447] width 75 height 31
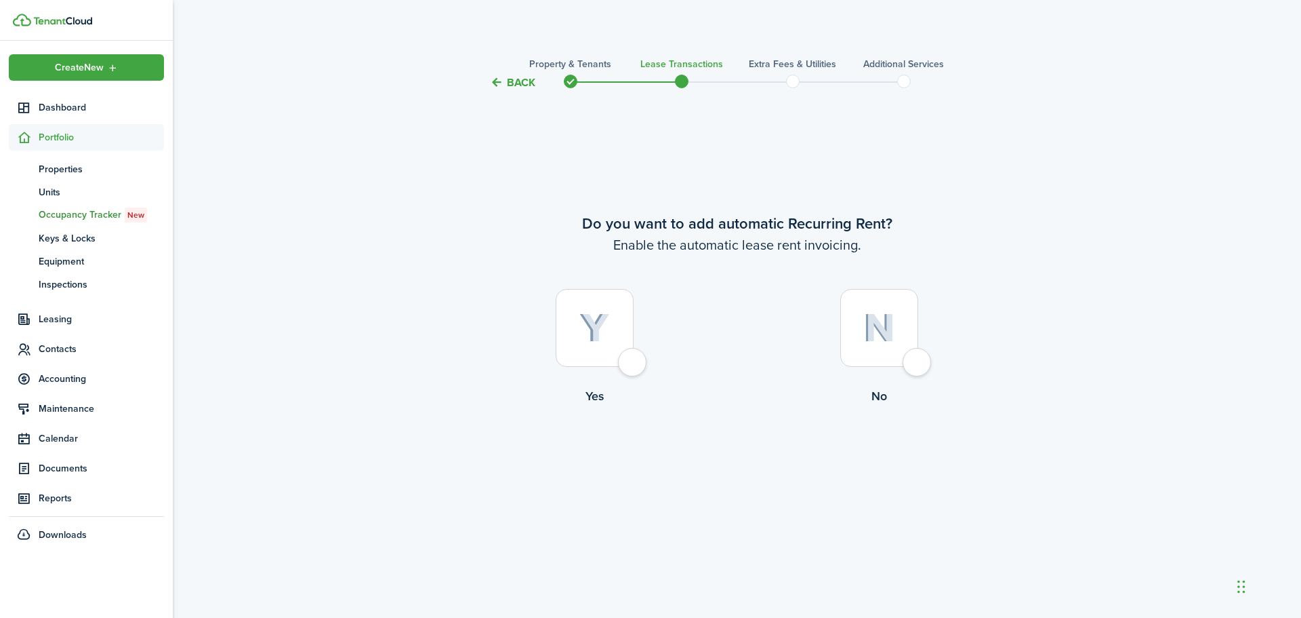
click at [633, 365] on div at bounding box center [595, 328] width 78 height 78
radio input "true"
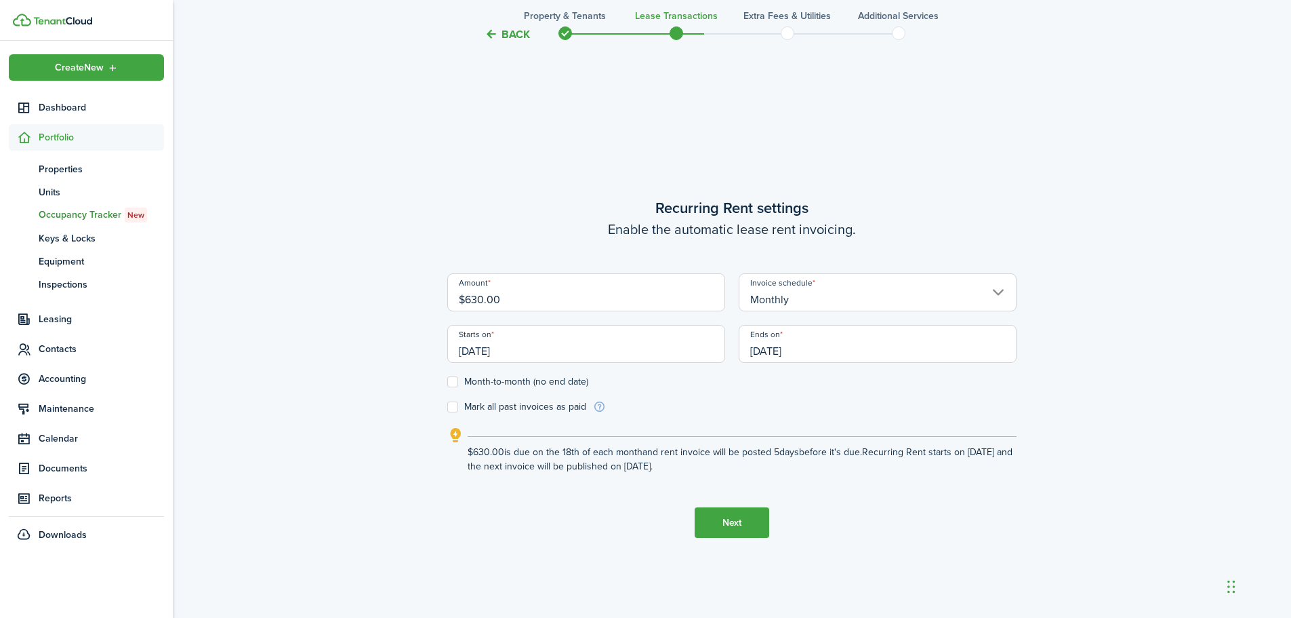
scroll to position [527, 0]
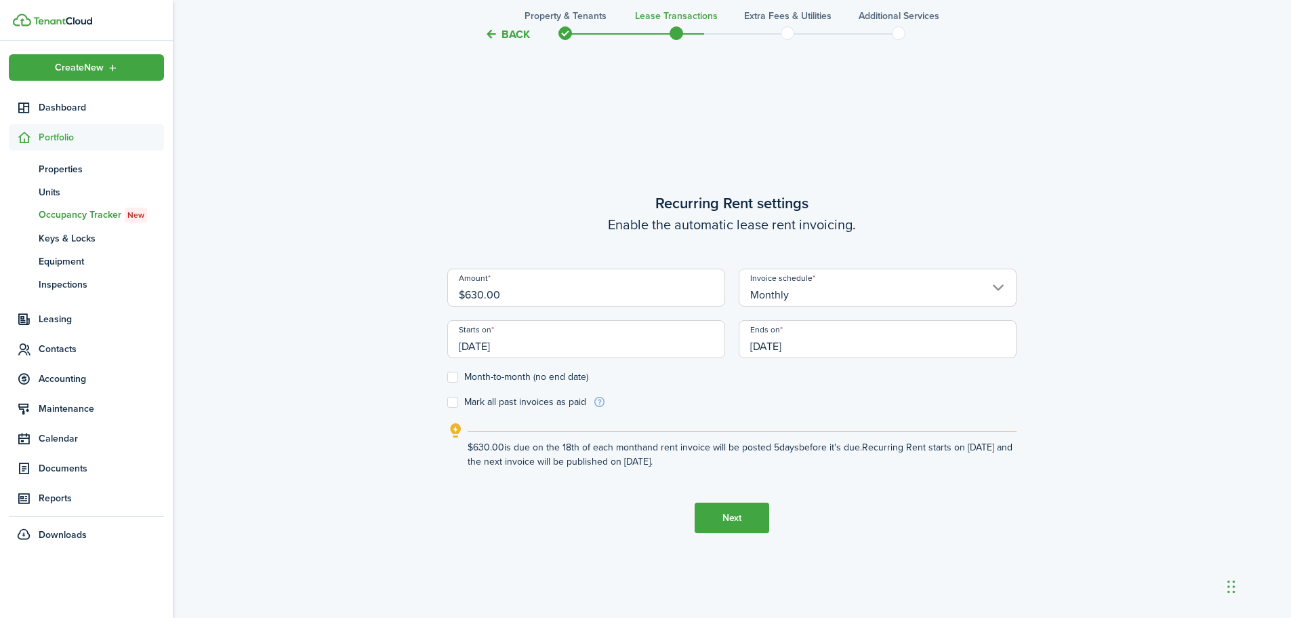
click at [477, 296] on input "$630.00" at bounding box center [586, 287] width 278 height 38
type input "$680.00"
click at [1031, 397] on div "Back Property & Tenants Lease Transactions Extra fees & Utilities Additional Se…" at bounding box center [732, 96] width 1118 height 1150
click at [690, 352] on input "[DATE]" at bounding box center [586, 339] width 278 height 38
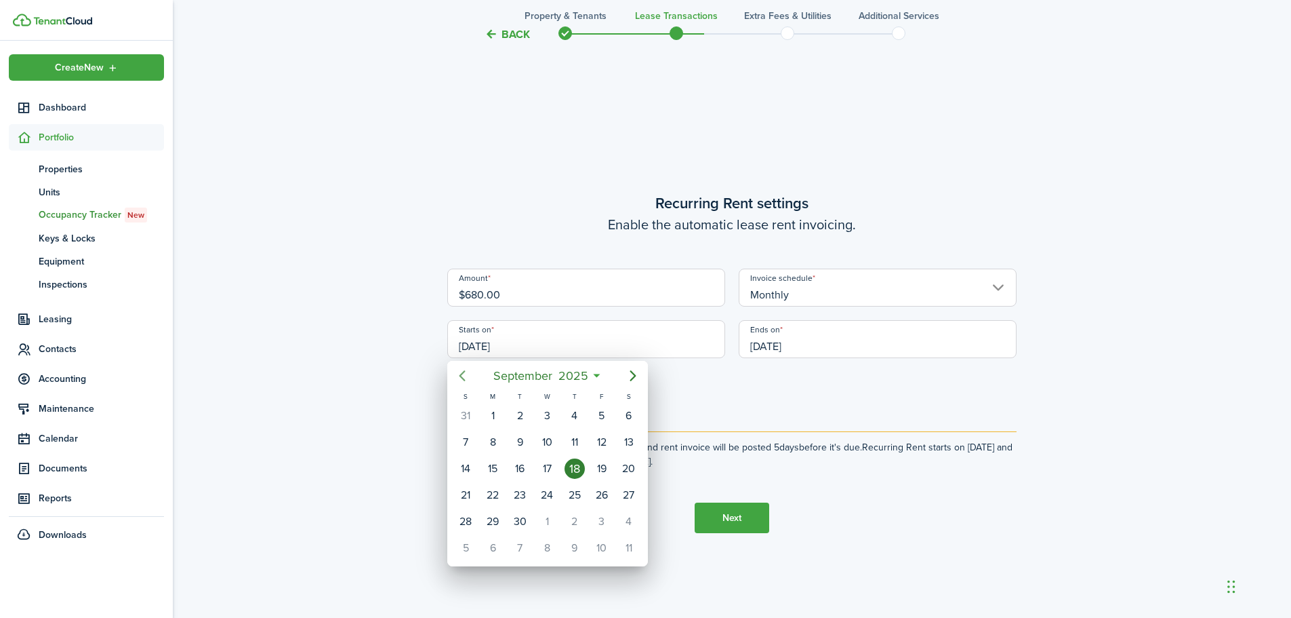
click at [464, 377] on icon "Previous page" at bounding box center [462, 375] width 16 height 16
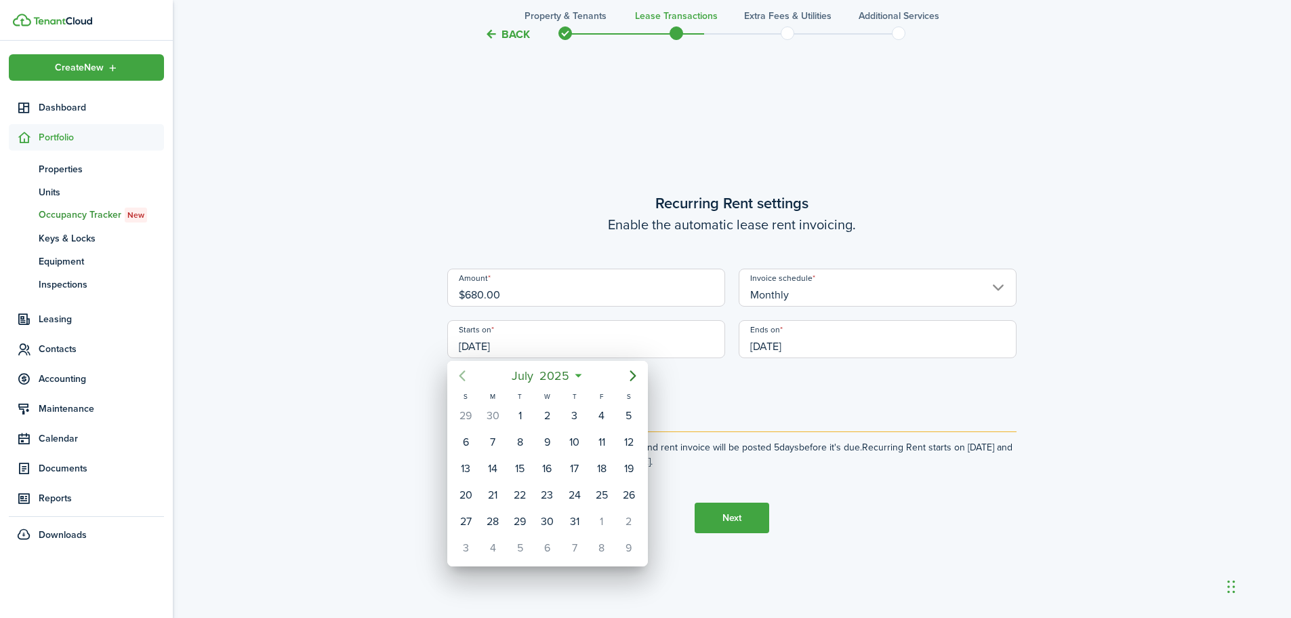
click at [464, 377] on icon "Previous page" at bounding box center [462, 375] width 16 height 16
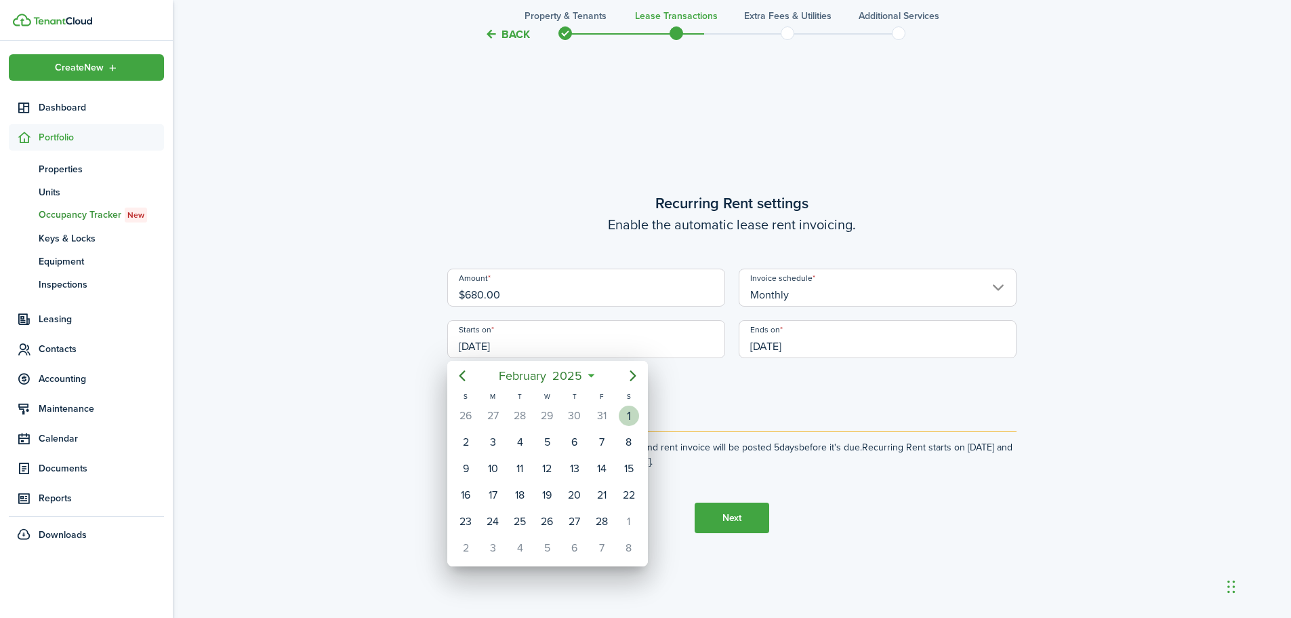
click at [635, 415] on div "1" at bounding box center [629, 415] width 20 height 20
type input "[DATE]"
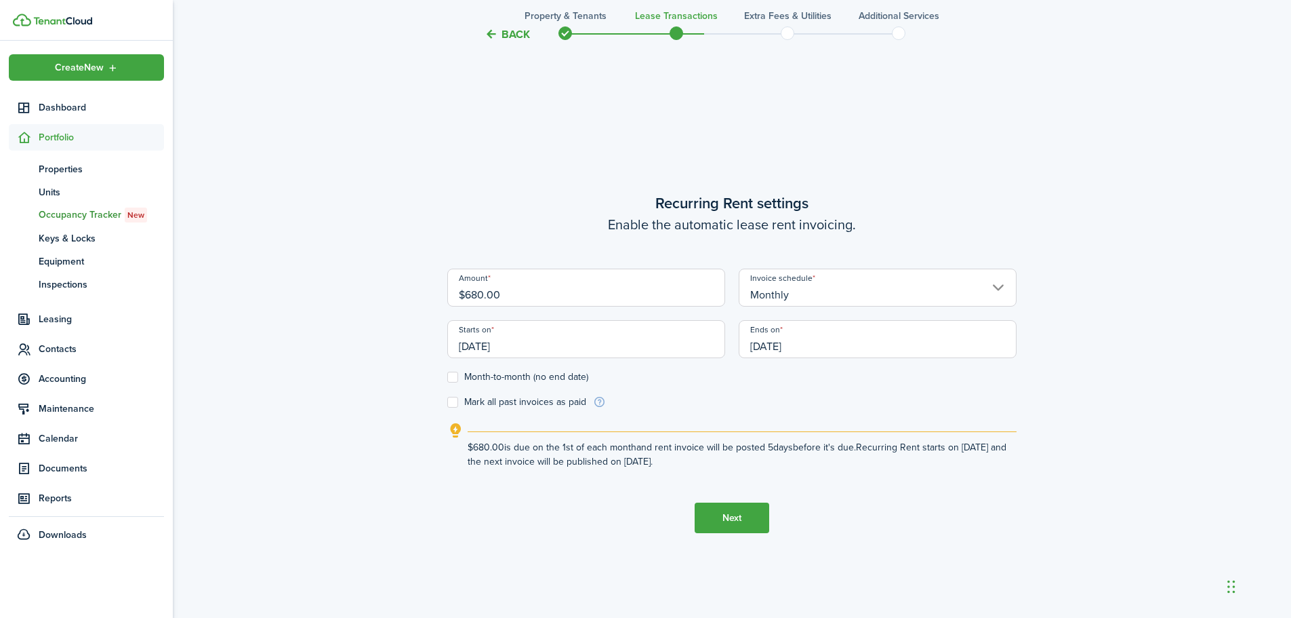
click at [920, 345] on input "[DATE]" at bounding box center [878, 339] width 278 height 38
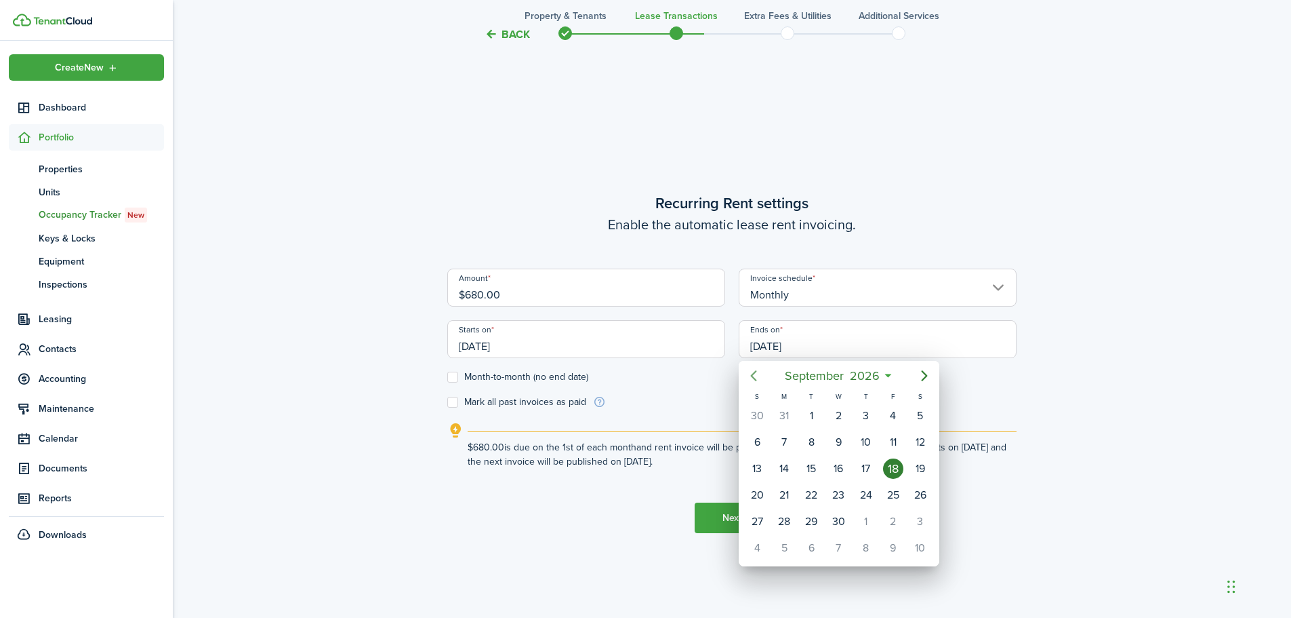
click at [754, 381] on icon "Previous page" at bounding box center [754, 375] width 16 height 16
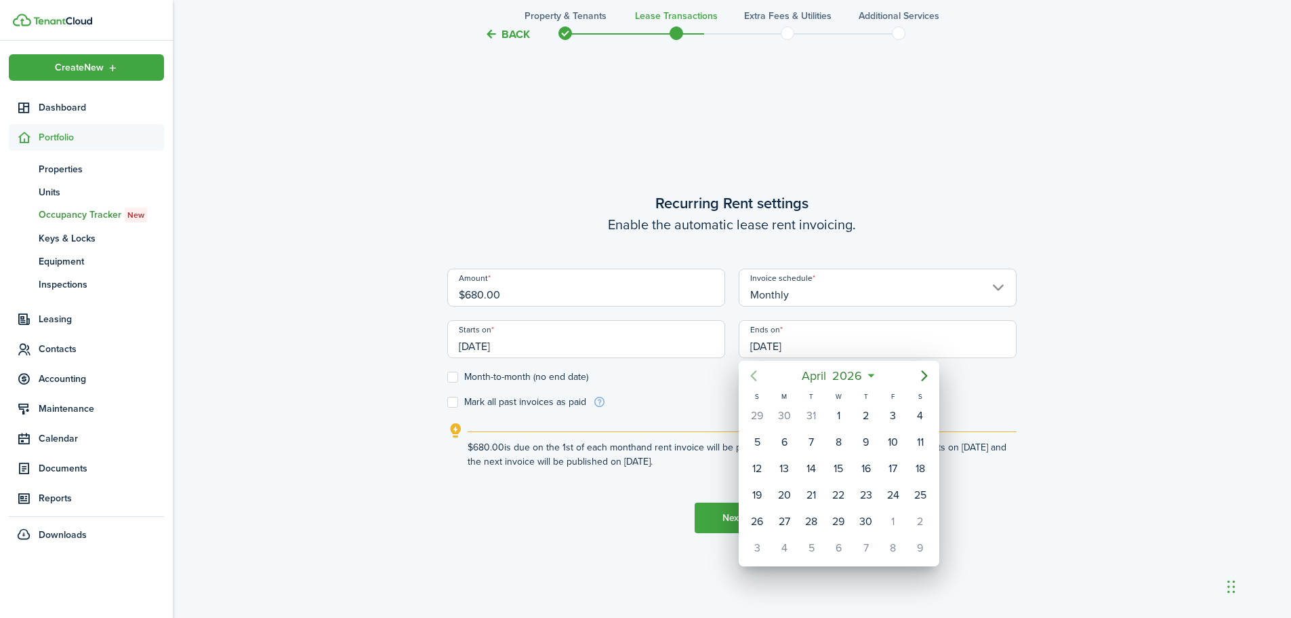
click at [754, 381] on icon "Previous page" at bounding box center [754, 375] width 16 height 16
click at [753, 381] on icon "Previous page" at bounding box center [754, 375] width 16 height 16
click at [918, 520] on div "31" at bounding box center [920, 521] width 20 height 20
type input "[DATE]"
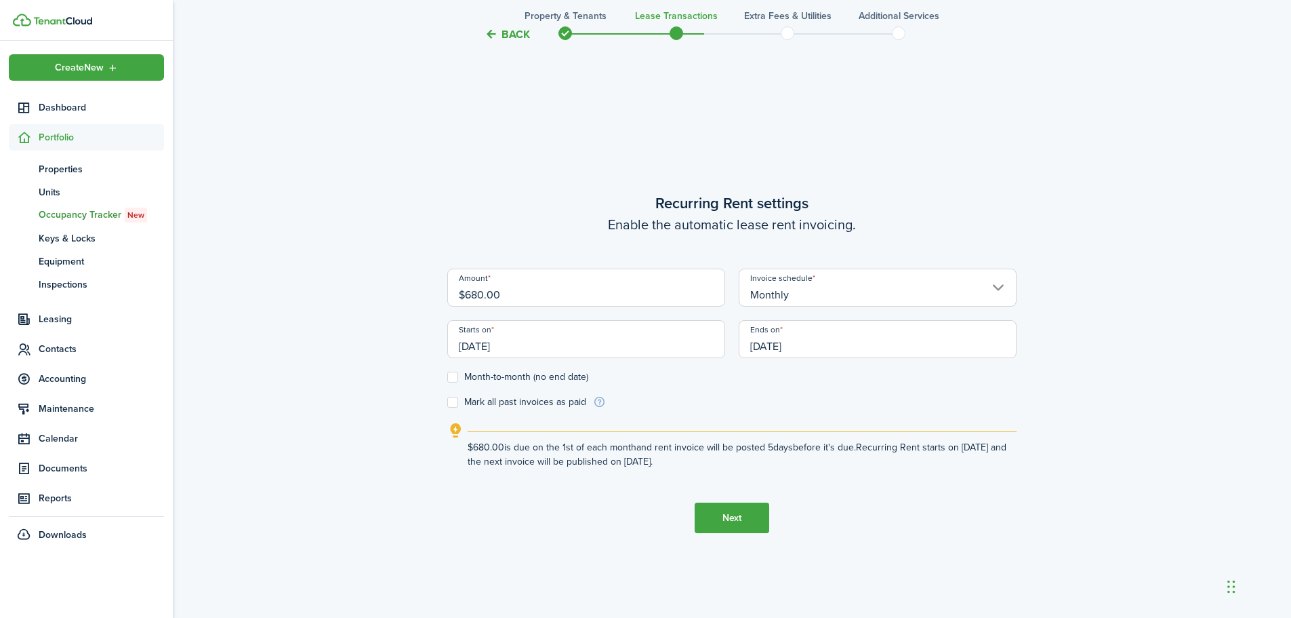
drag, startPoint x: 450, startPoint y: 403, endPoint x: 445, endPoint y: 455, distance: 51.7
click at [449, 403] on label "Mark all past invoices as paid" at bounding box center [516, 402] width 139 height 11
click at [447, 403] on input "Mark all past invoices as paid" at bounding box center [447, 402] width 1 height 1
checkbox input "true"
click at [733, 523] on button "Next" at bounding box center [732, 517] width 75 height 31
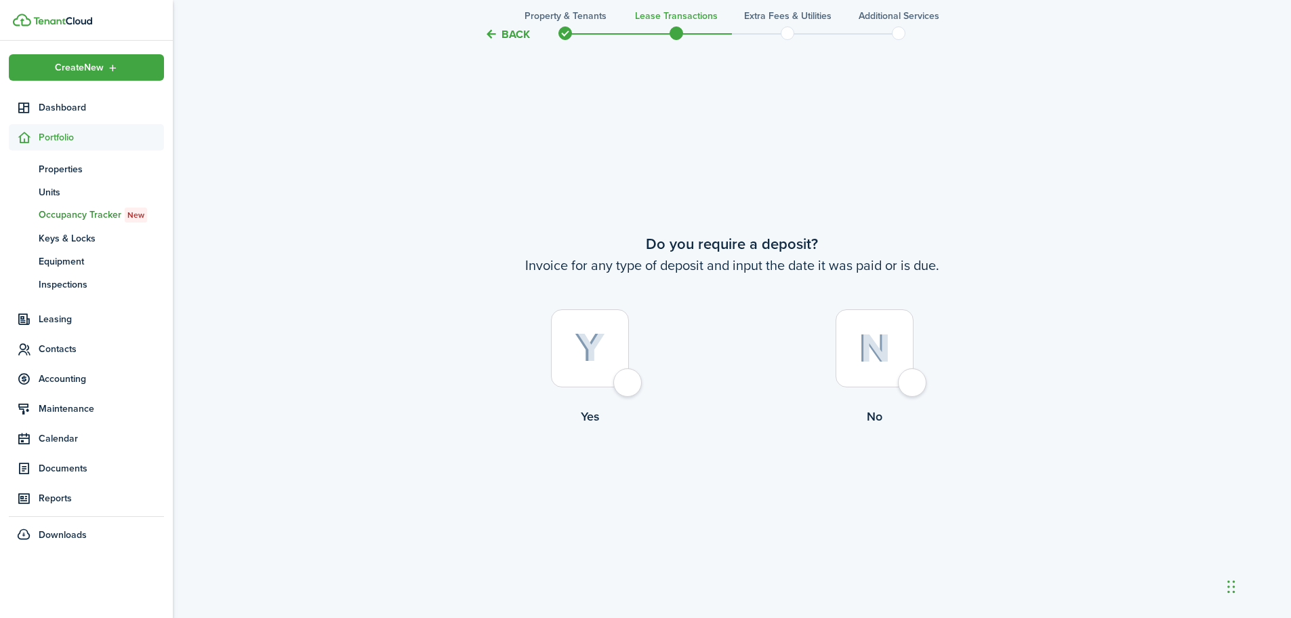
scroll to position [1144, 0]
drag, startPoint x: 910, startPoint y: 383, endPoint x: 887, endPoint y: 399, distance: 27.8
click at [910, 382] on div at bounding box center [875, 346] width 78 height 78
radio input "true"
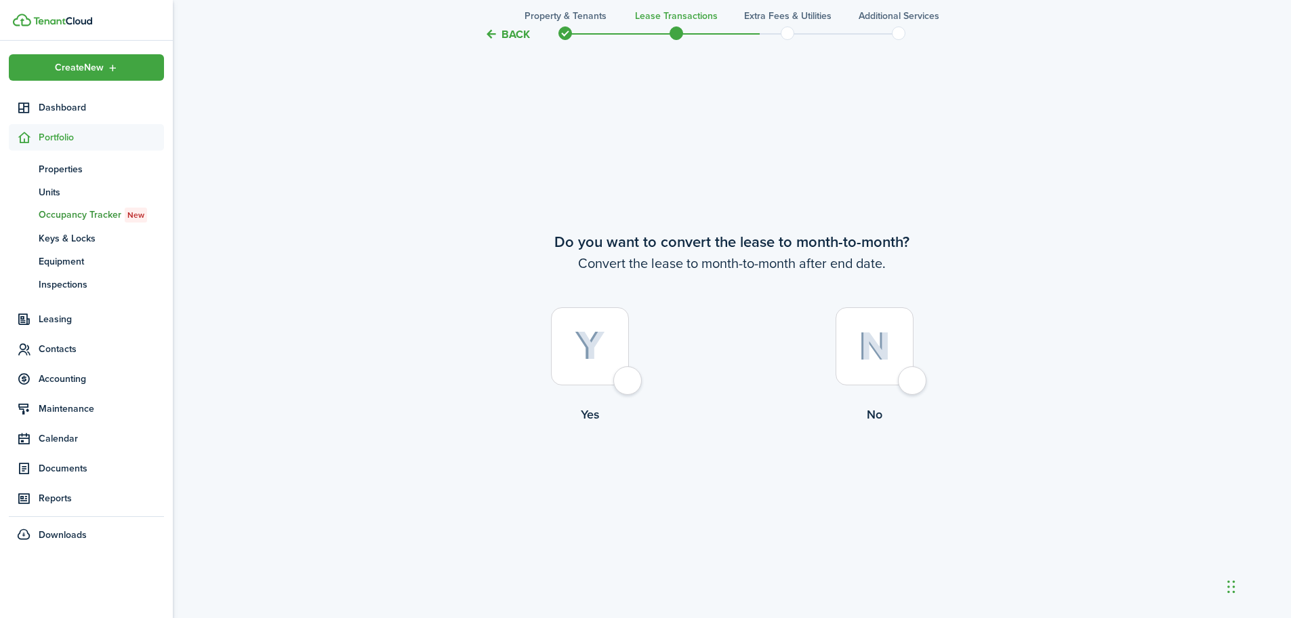
click at [914, 382] on div at bounding box center [875, 346] width 78 height 78
radio input "true"
click at [740, 485] on button "Continue" at bounding box center [732, 479] width 75 height 31
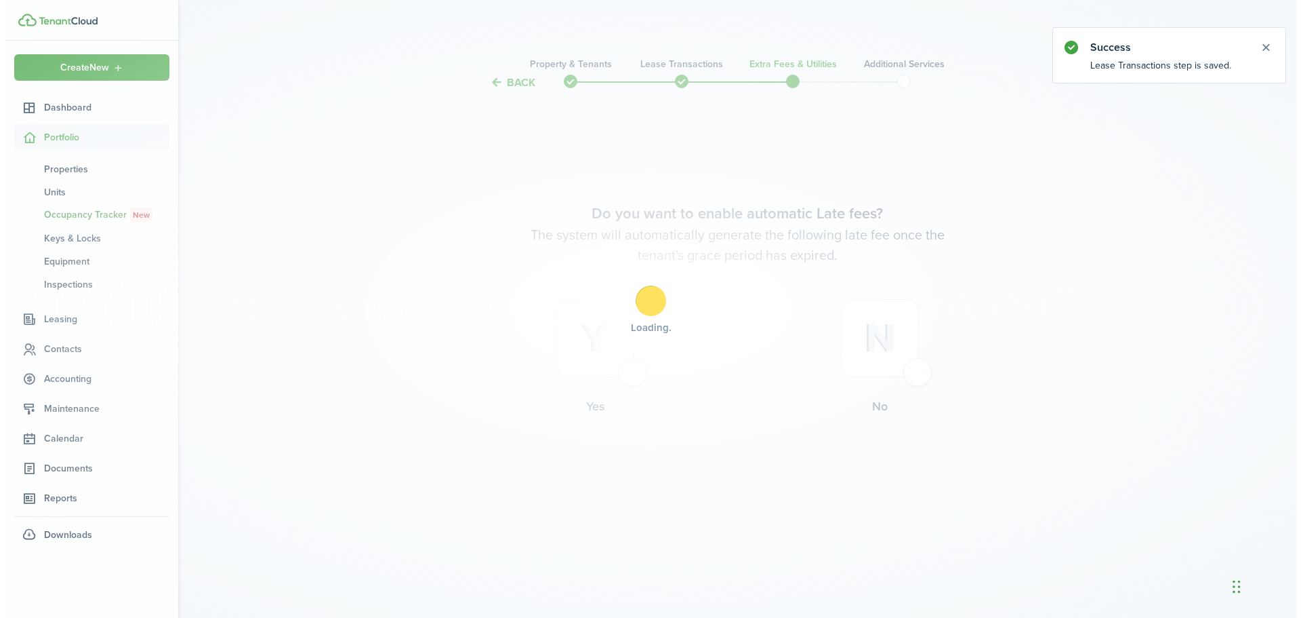
scroll to position [0, 0]
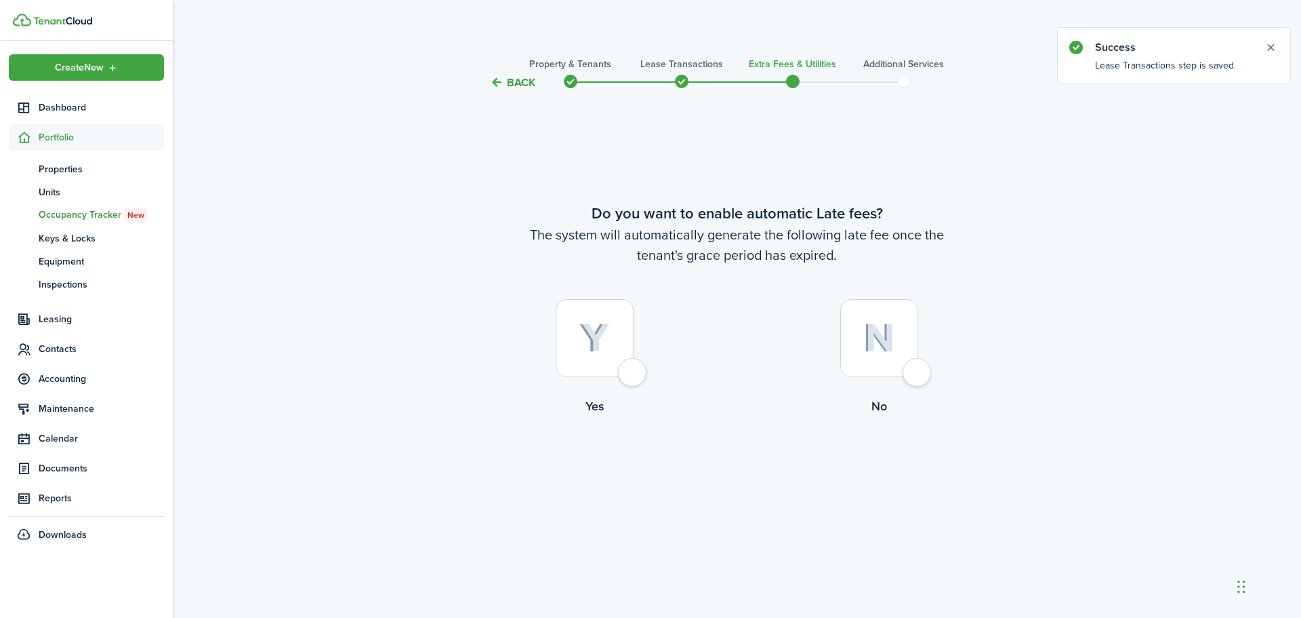
click at [925, 358] on label "No" at bounding box center [879, 360] width 285 height 123
radio input "true"
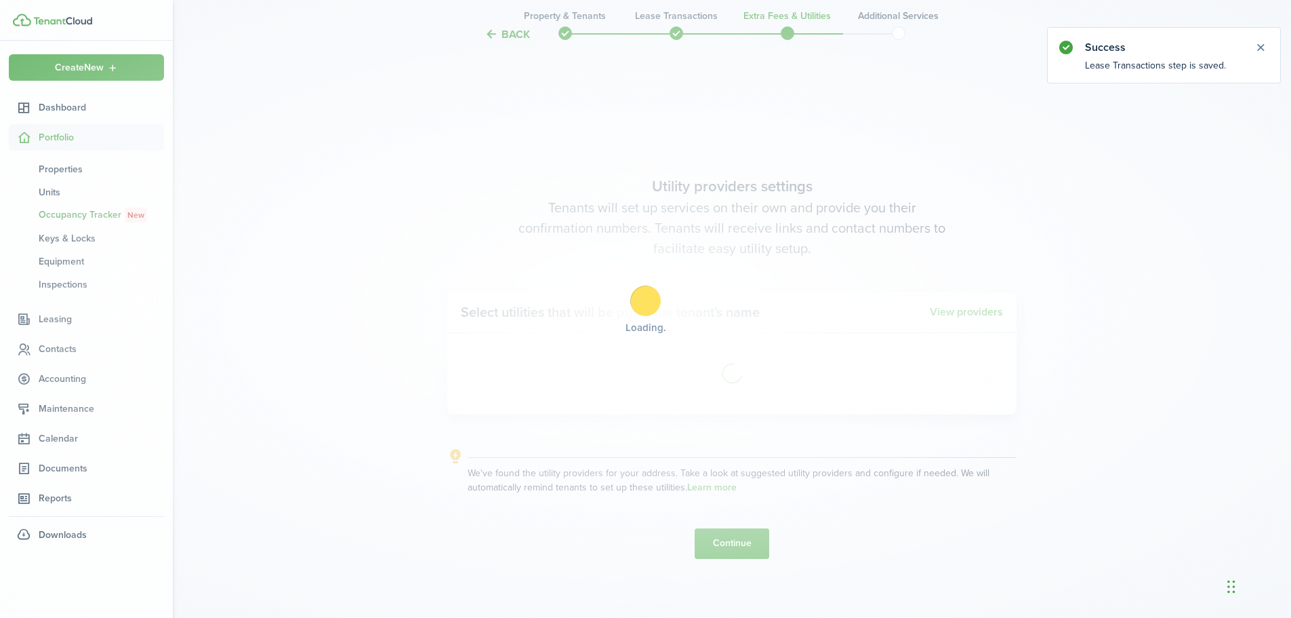
scroll to position [527, 0]
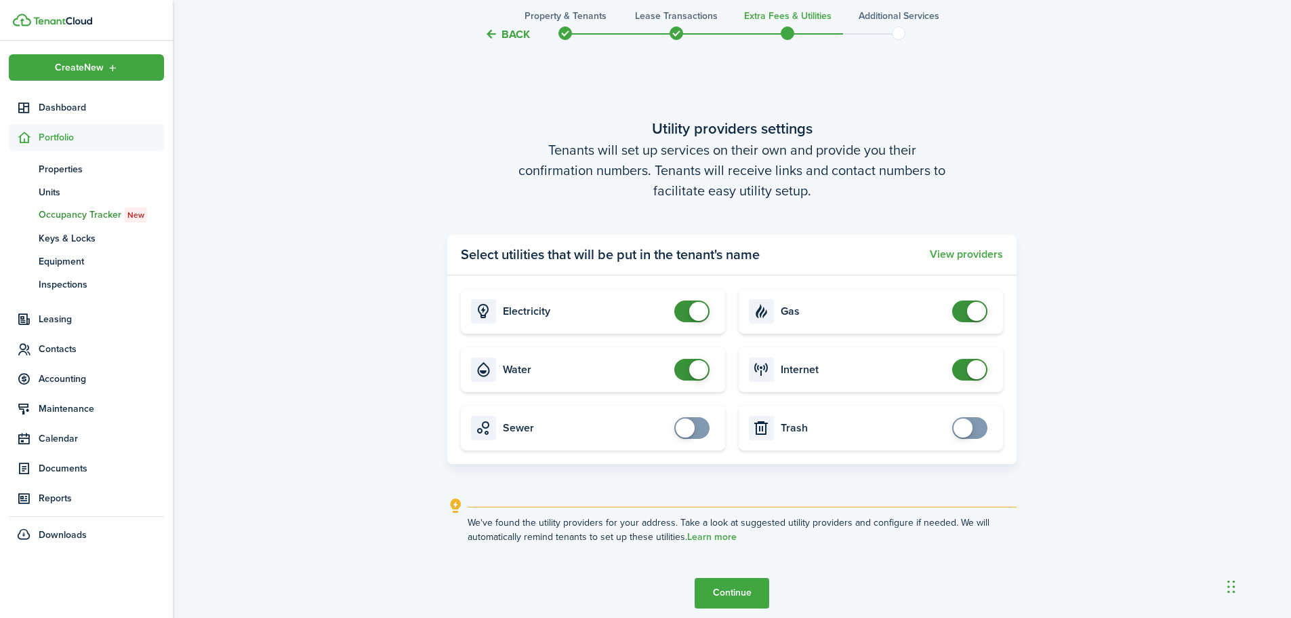
checkbox input "false"
click at [685, 367] on span at bounding box center [692, 370] width 14 height 22
checkbox input "false"
click at [685, 314] on span at bounding box center [692, 311] width 14 height 22
checkbox input "false"
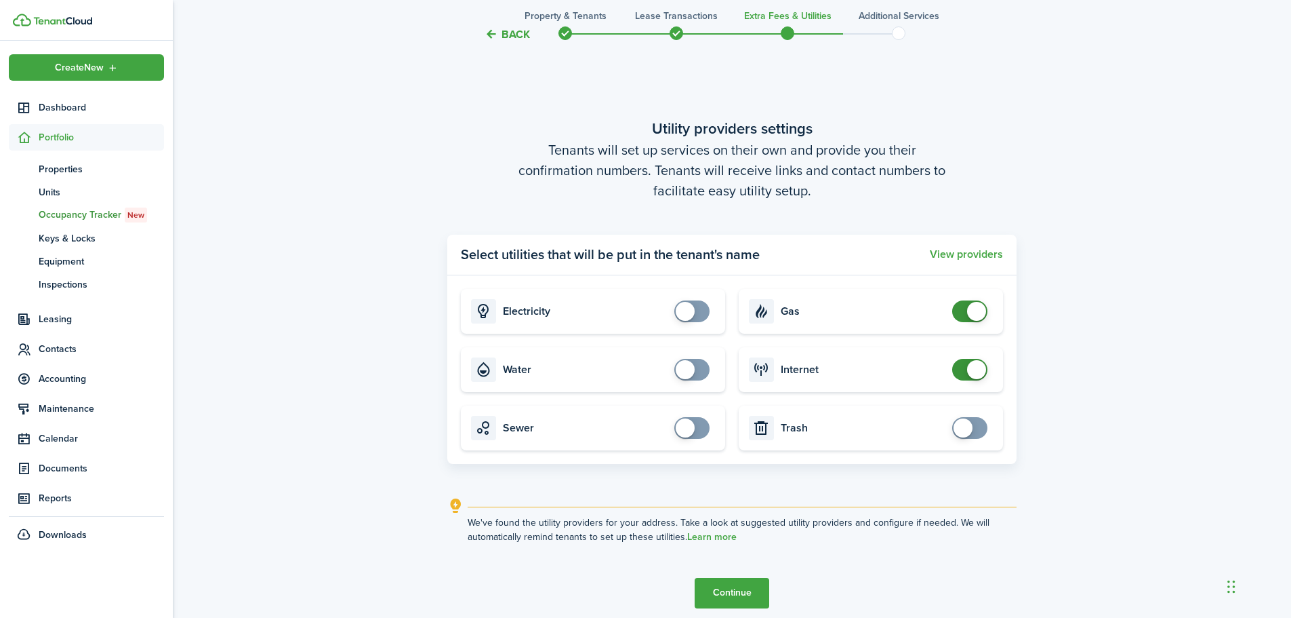
click at [963, 315] on span at bounding box center [970, 311] width 14 height 22
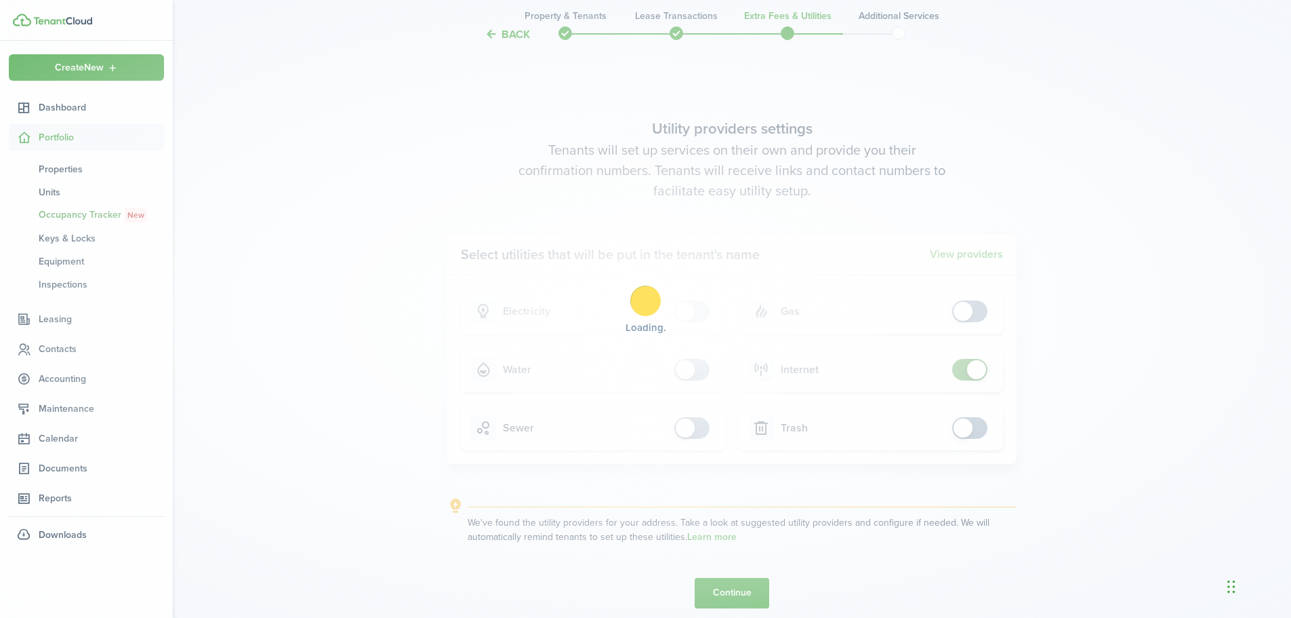
click at [956, 374] on div "Loading" at bounding box center [645, 309] width 1291 height 618
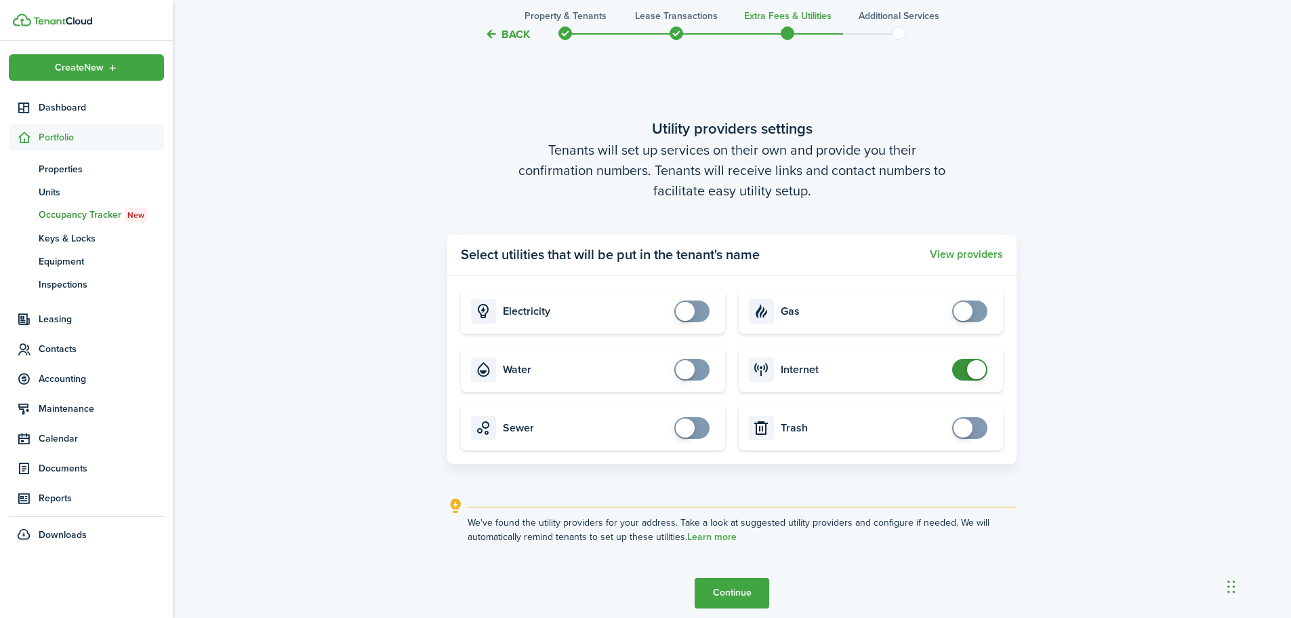
checkbox input "false"
click at [963, 368] on span at bounding box center [970, 370] width 14 height 22
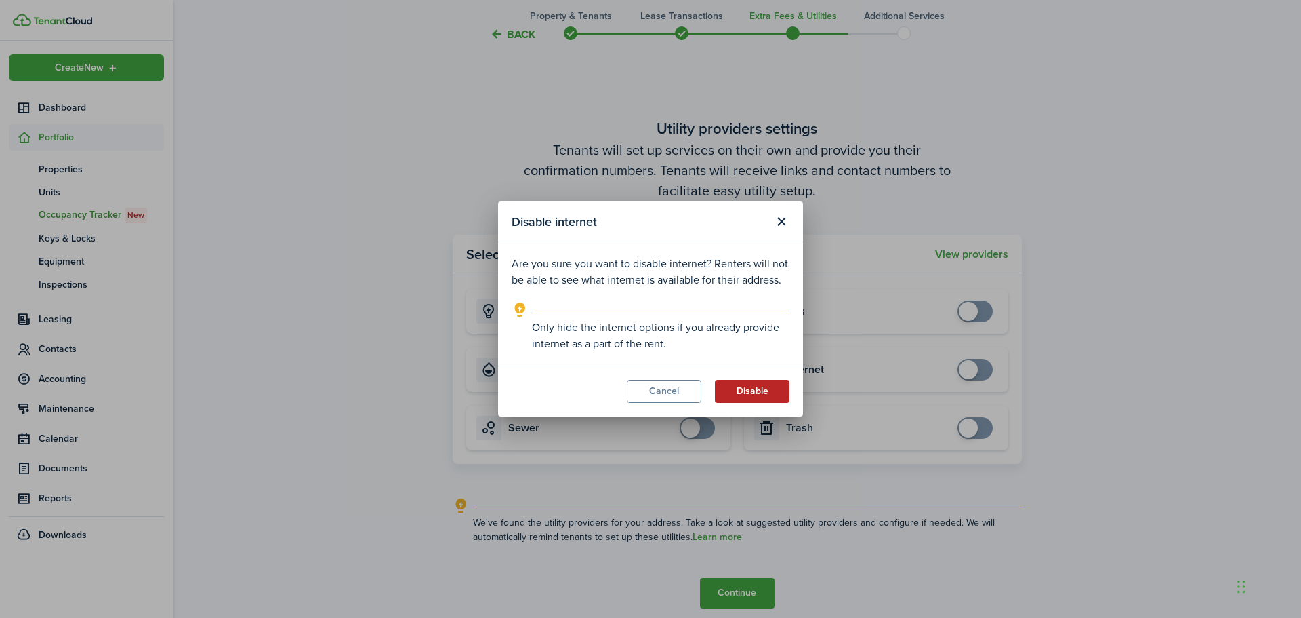
click at [761, 392] on button "Disable" at bounding box center [752, 391] width 75 height 23
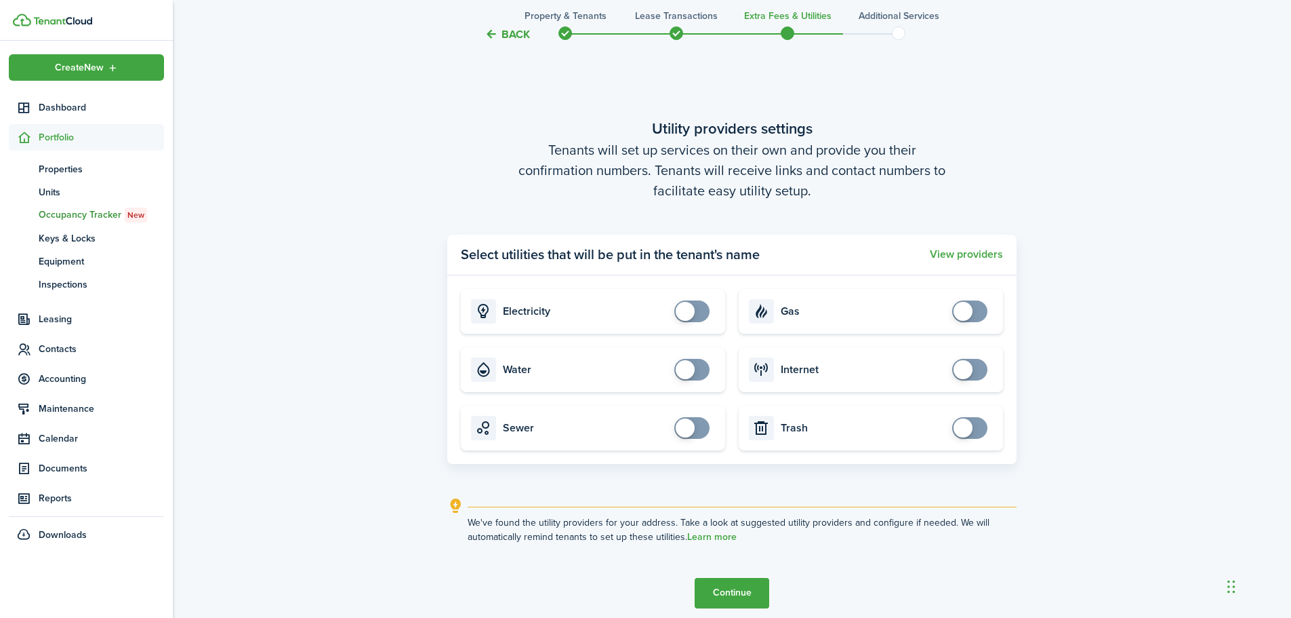
click at [729, 584] on button "Continue" at bounding box center [732, 593] width 75 height 31
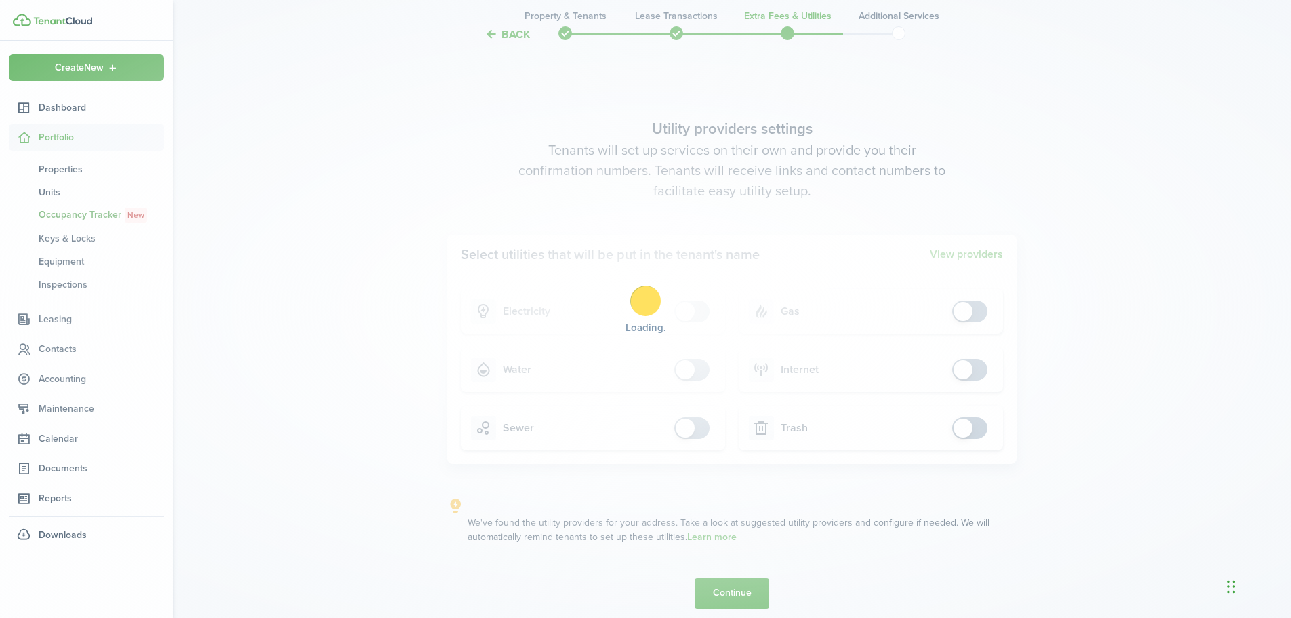
scroll to position [0, 0]
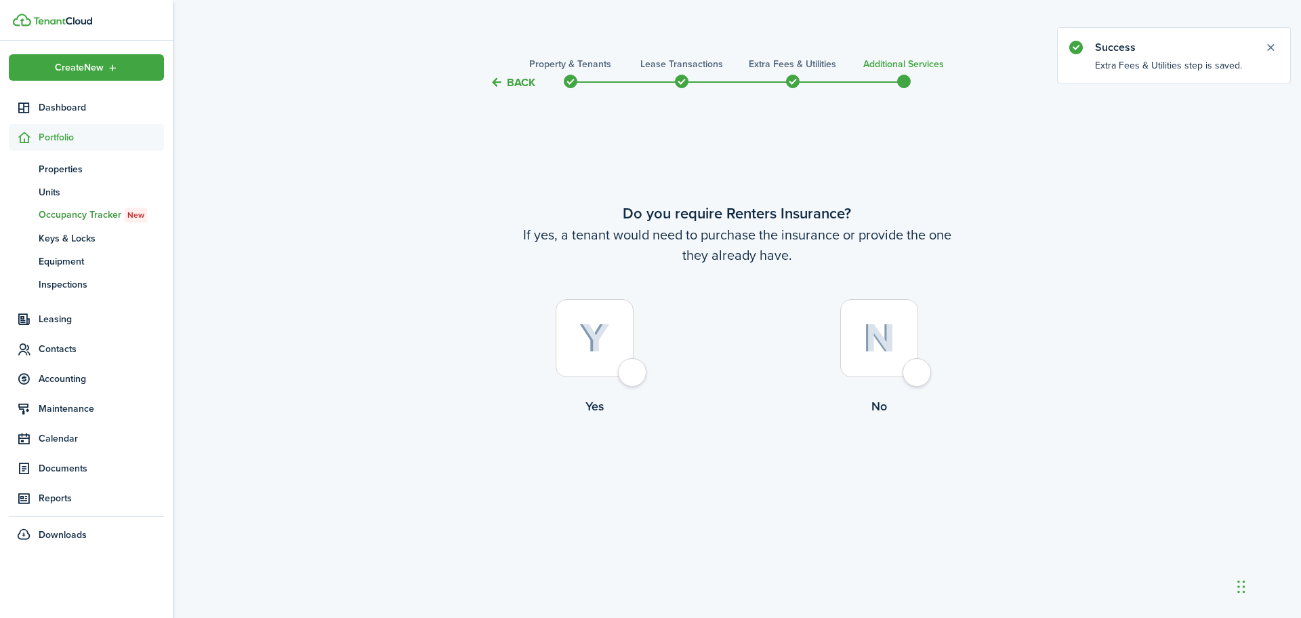
click at [914, 373] on div at bounding box center [880, 338] width 78 height 78
radio input "true"
click at [742, 474] on button "Complete move in" at bounding box center [737, 471] width 100 height 31
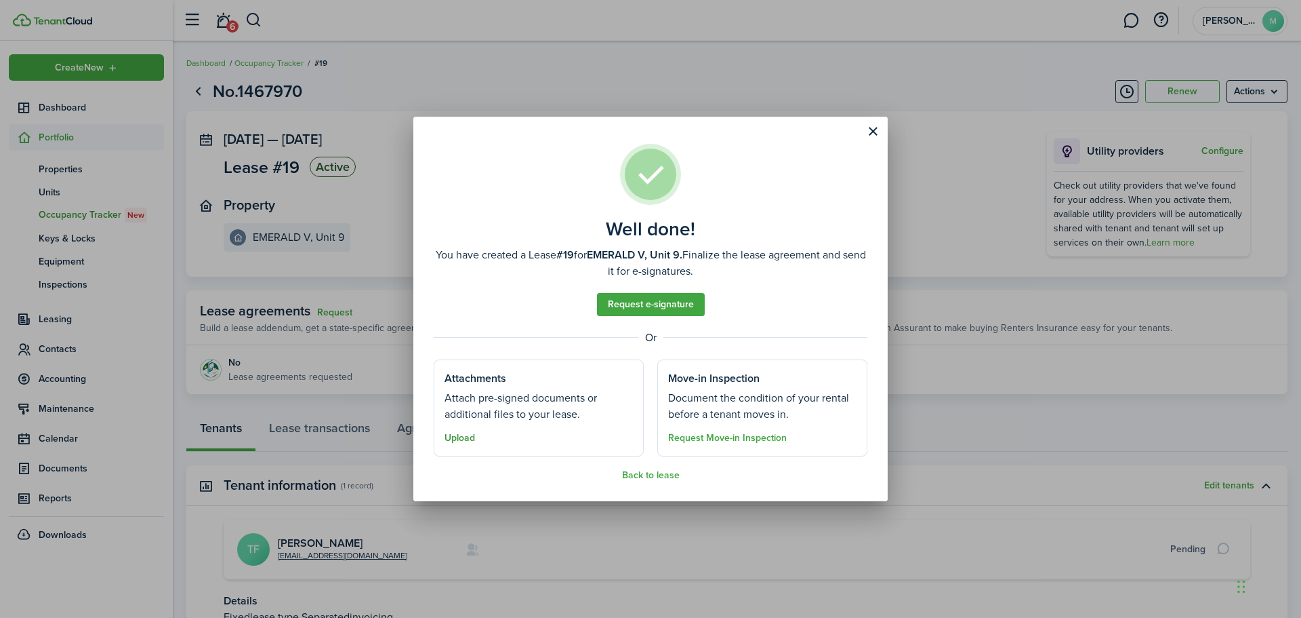
click at [456, 440] on button "Upload" at bounding box center [460, 437] width 31 height 11
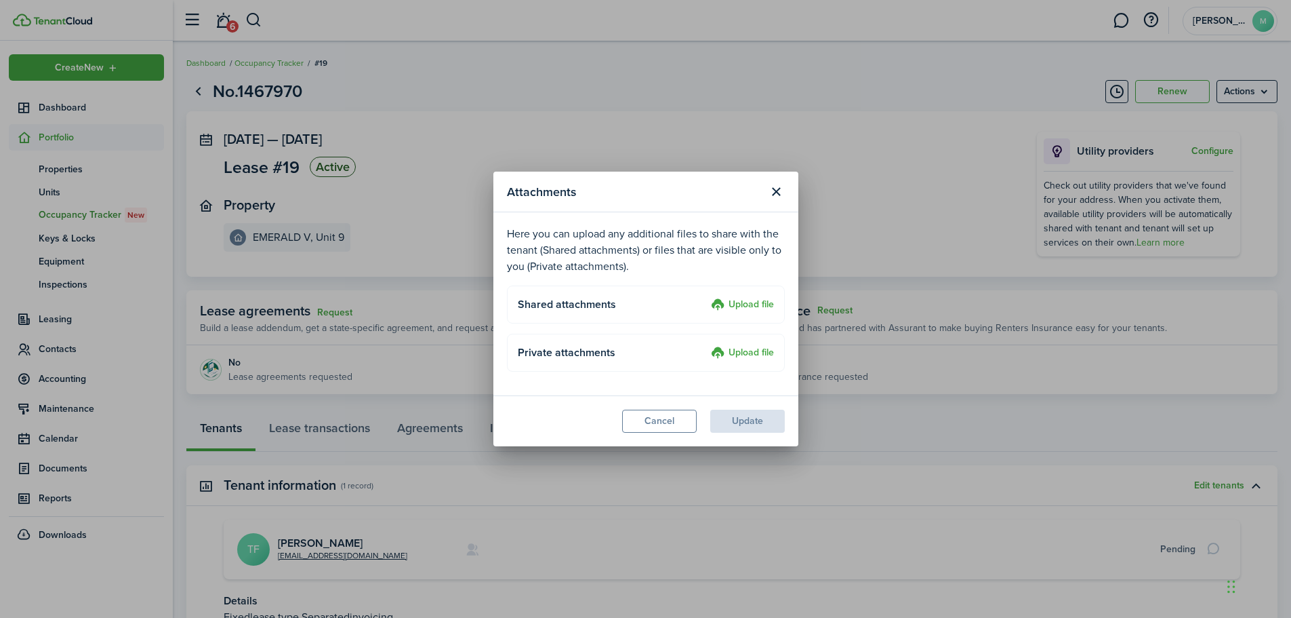
click at [752, 299] on label "Upload file" at bounding box center [742, 305] width 63 height 16
click at [706, 297] on input "Upload file" at bounding box center [706, 297] width 0 height 0
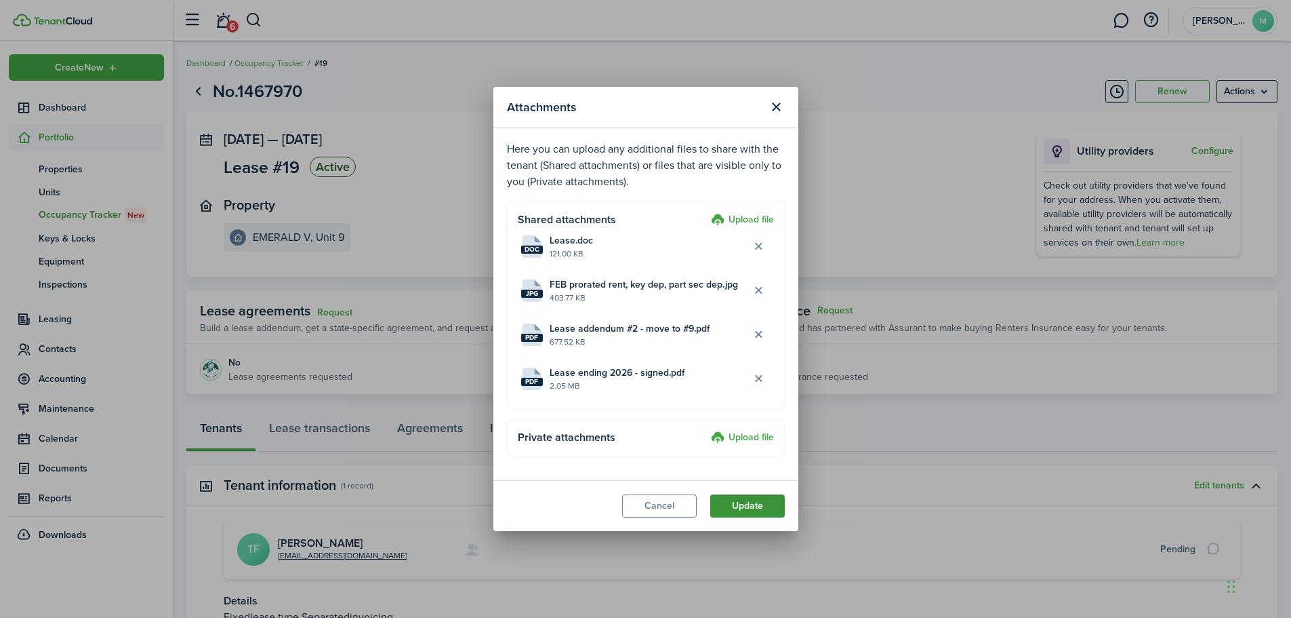
click at [731, 500] on button "Update" at bounding box center [747, 505] width 75 height 23
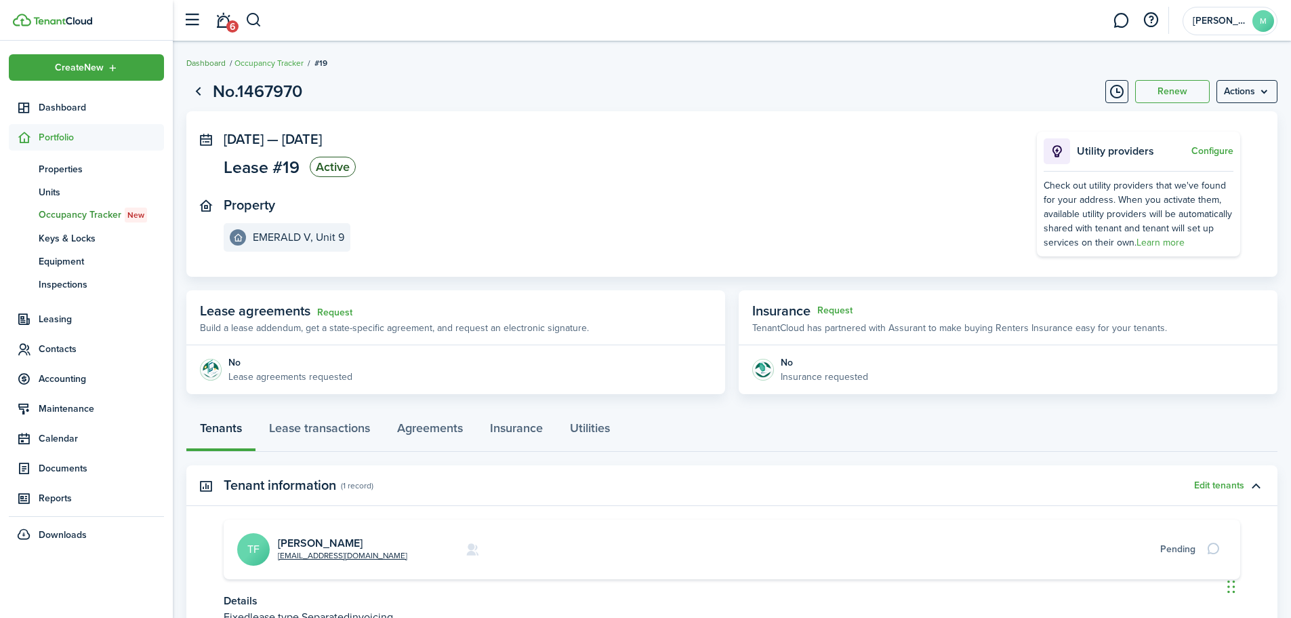
click at [209, 65] on link "Dashboard" at bounding box center [205, 63] width 39 height 12
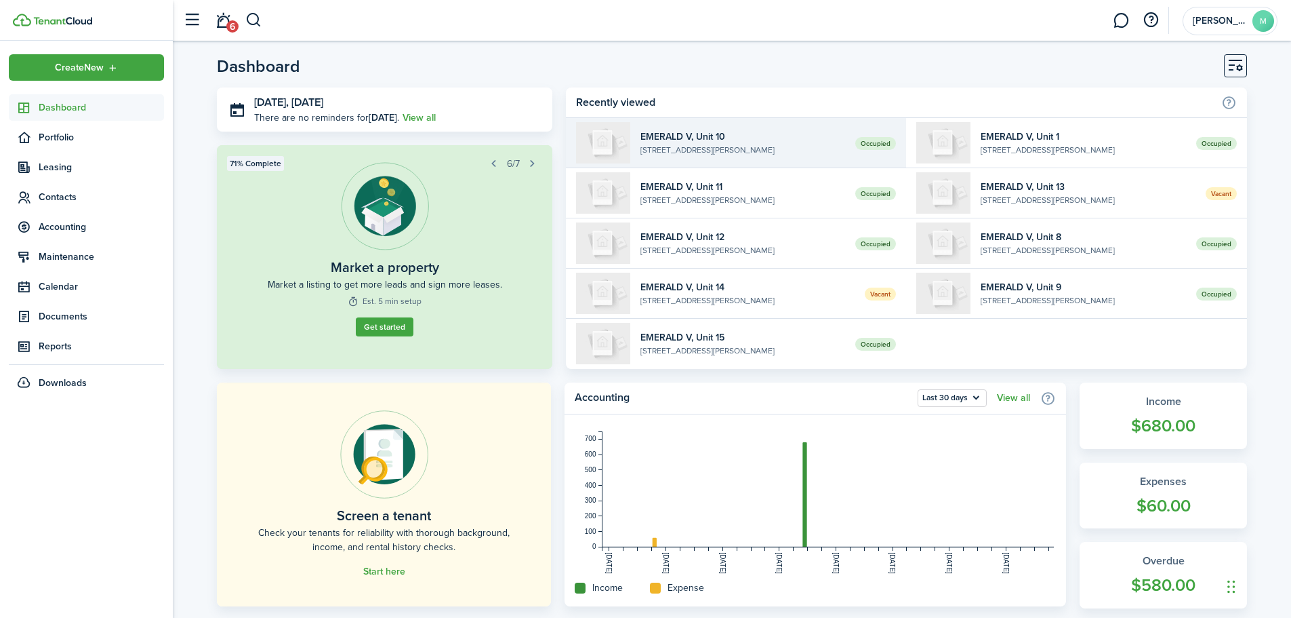
click at [841, 150] on widget-list-item-description "[STREET_ADDRESS][PERSON_NAME]" at bounding box center [743, 150] width 205 height 12
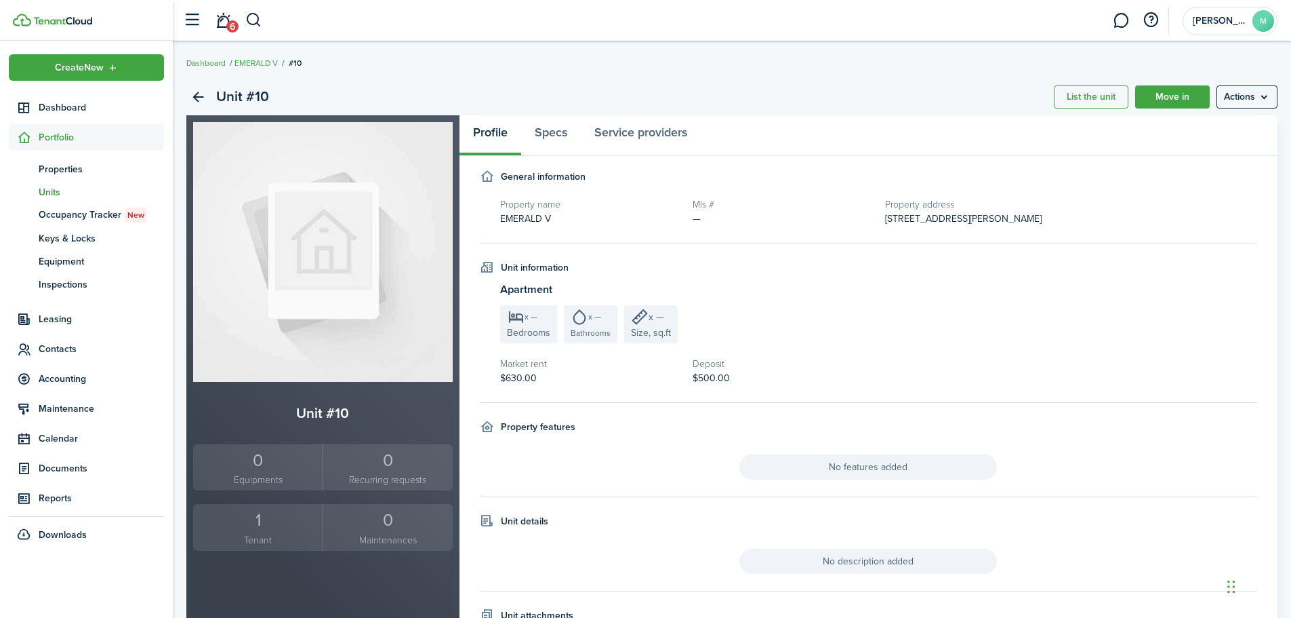
drag, startPoint x: 1185, startPoint y: 96, endPoint x: 1173, endPoint y: 114, distance: 21.1
click at [1183, 96] on link "Move in" at bounding box center [1172, 96] width 75 height 23
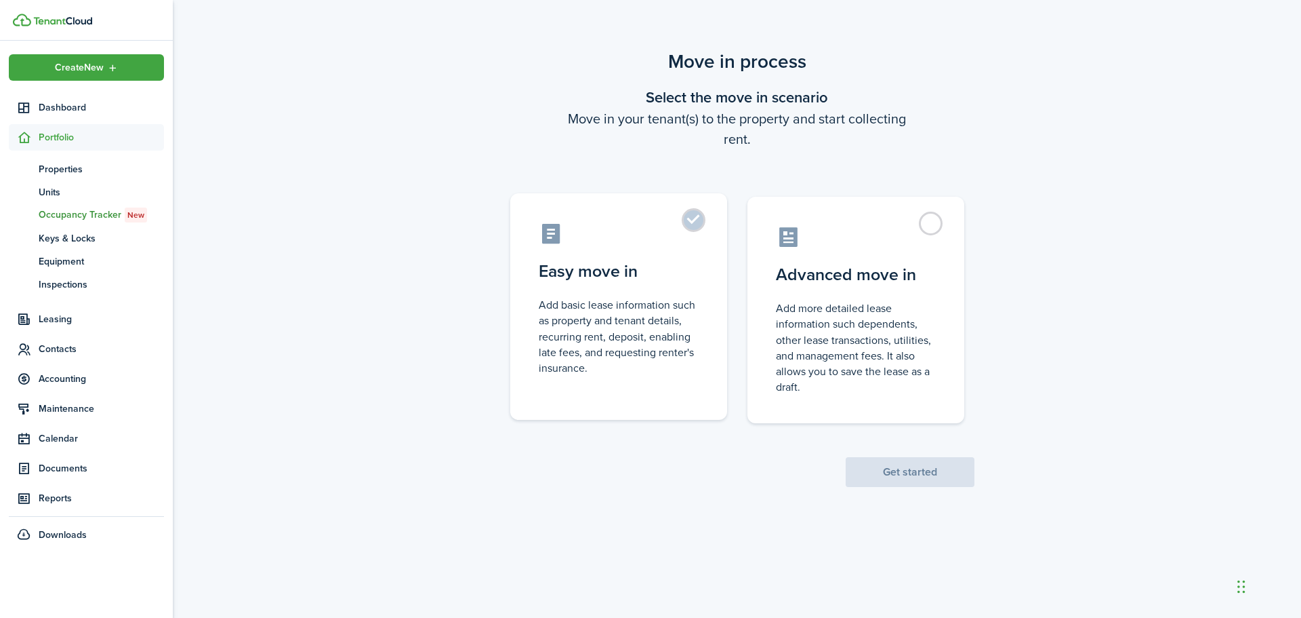
click at [704, 227] on label "Easy move in Add basic lease information such as property and tenant details, r…" at bounding box center [618, 306] width 217 height 226
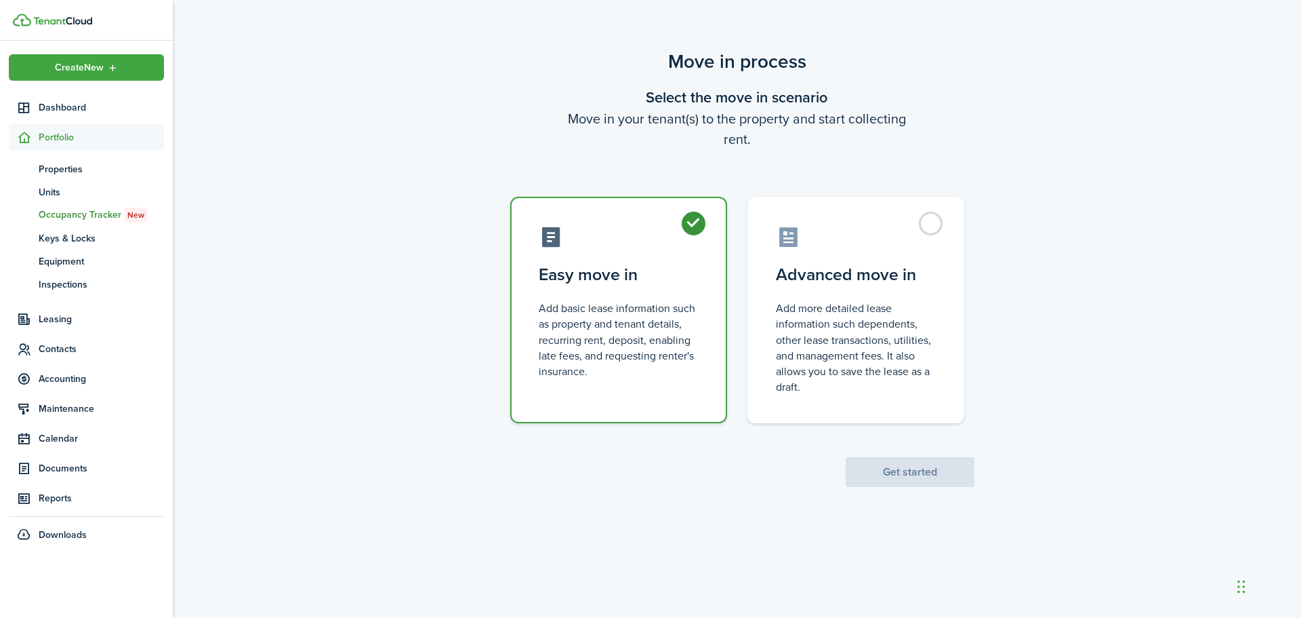
radio input "true"
click at [905, 470] on button "Get started" at bounding box center [910, 472] width 129 height 30
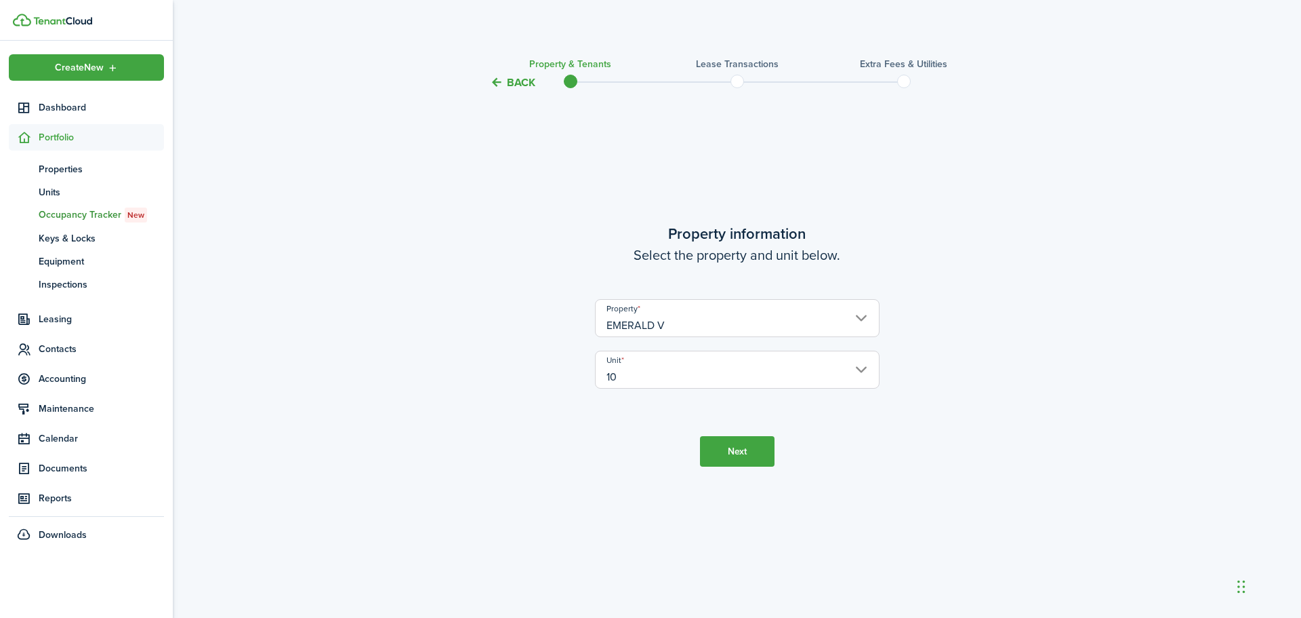
click at [730, 462] on button "Next" at bounding box center [737, 451] width 75 height 31
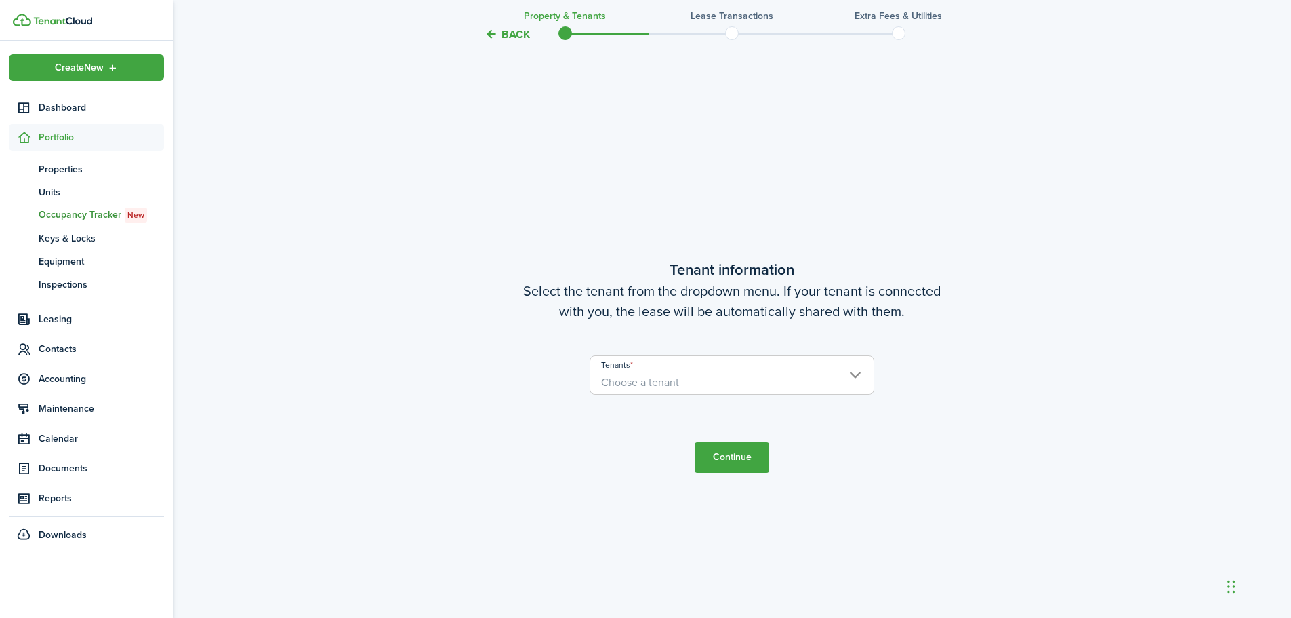
scroll to position [527, 0]
click at [803, 390] on span "Choose a tenant" at bounding box center [731, 379] width 283 height 23
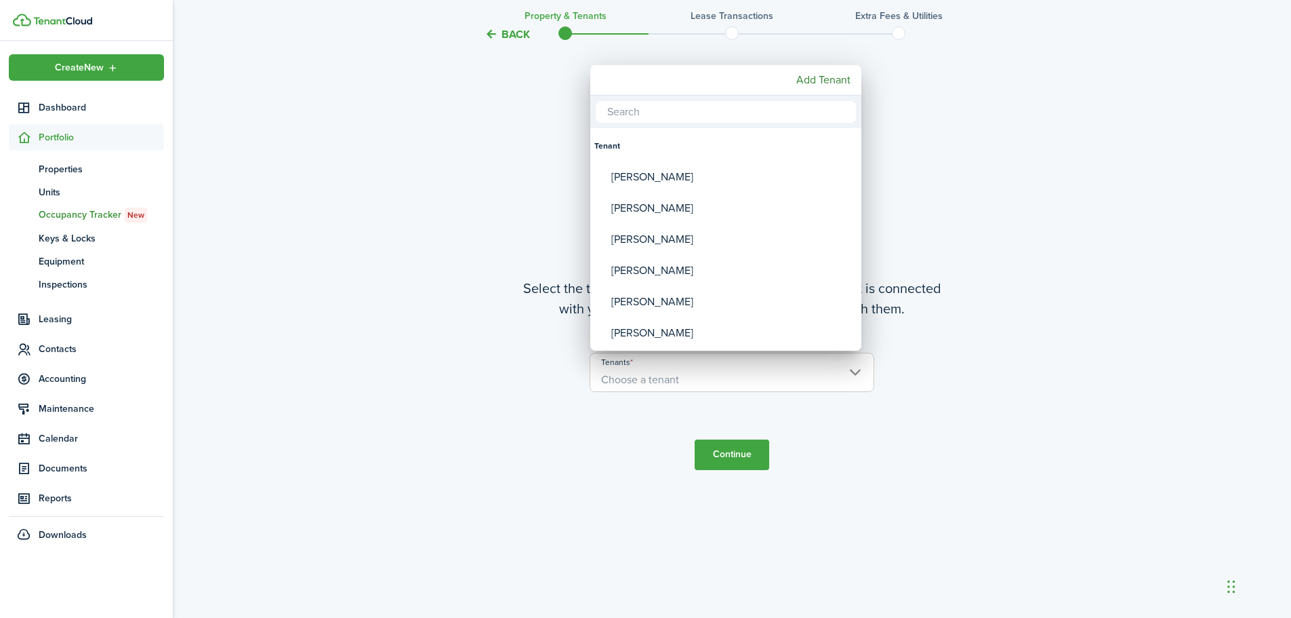
click at [804, 369] on div at bounding box center [646, 309] width 1508 height 834
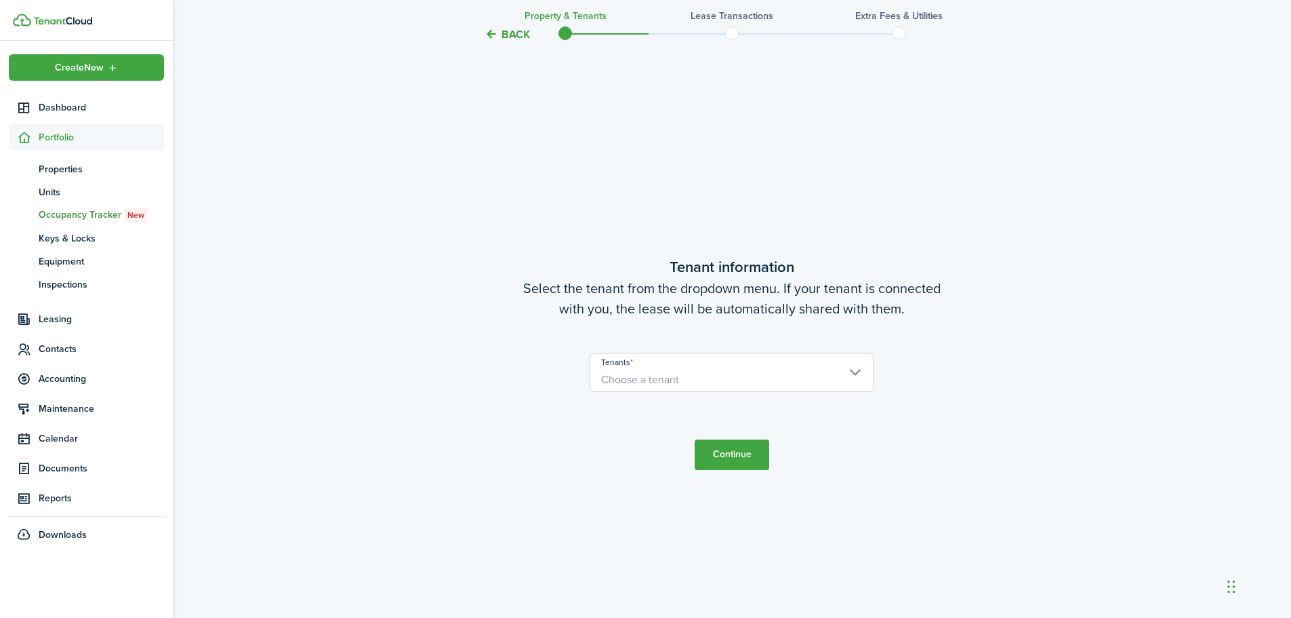
click at [789, 371] on span "Choose a tenant" at bounding box center [731, 379] width 283 height 23
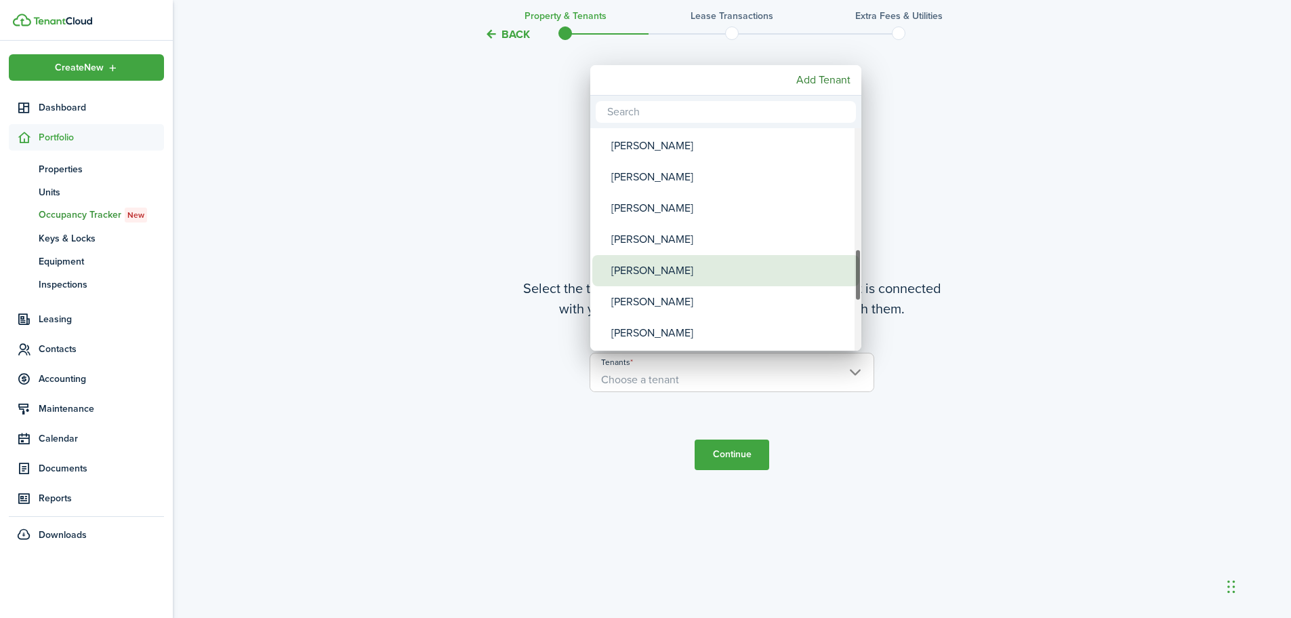
click at [698, 277] on div "[PERSON_NAME]" at bounding box center [731, 270] width 240 height 31
type input "[PERSON_NAME]"
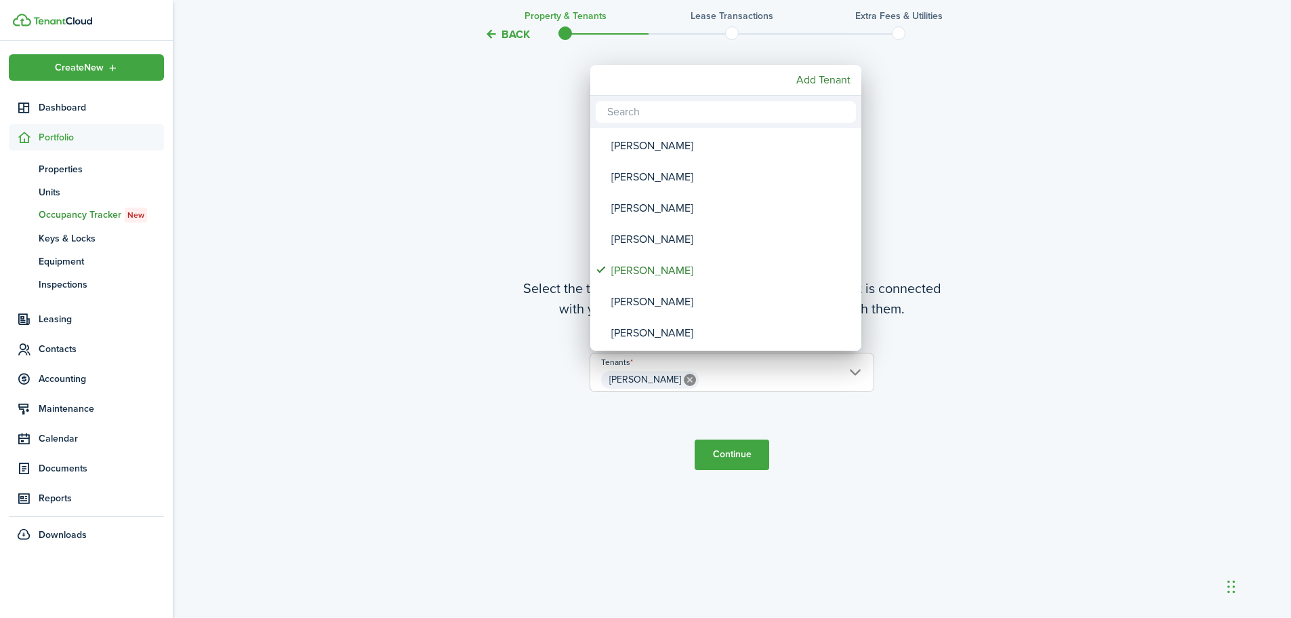
click at [732, 457] on div at bounding box center [646, 309] width 1508 height 834
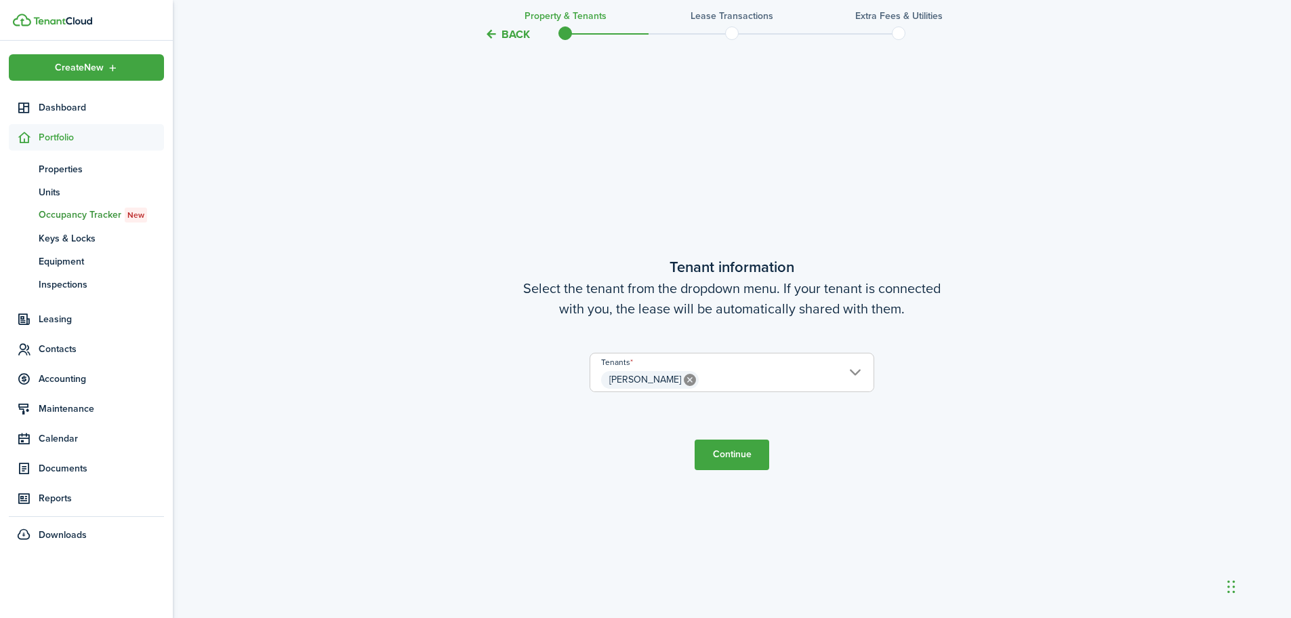
drag, startPoint x: 735, startPoint y: 462, endPoint x: 794, endPoint y: 472, distance: 60.5
click at [734, 462] on button "Continue" at bounding box center [732, 454] width 75 height 31
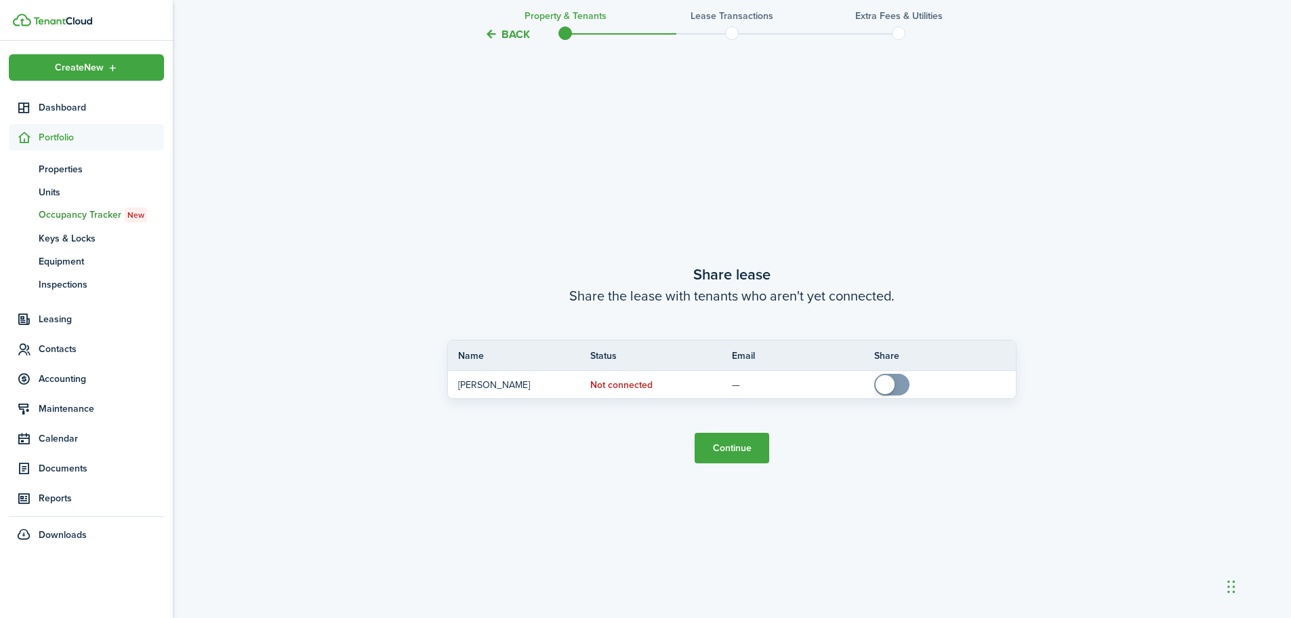
scroll to position [1144, 0]
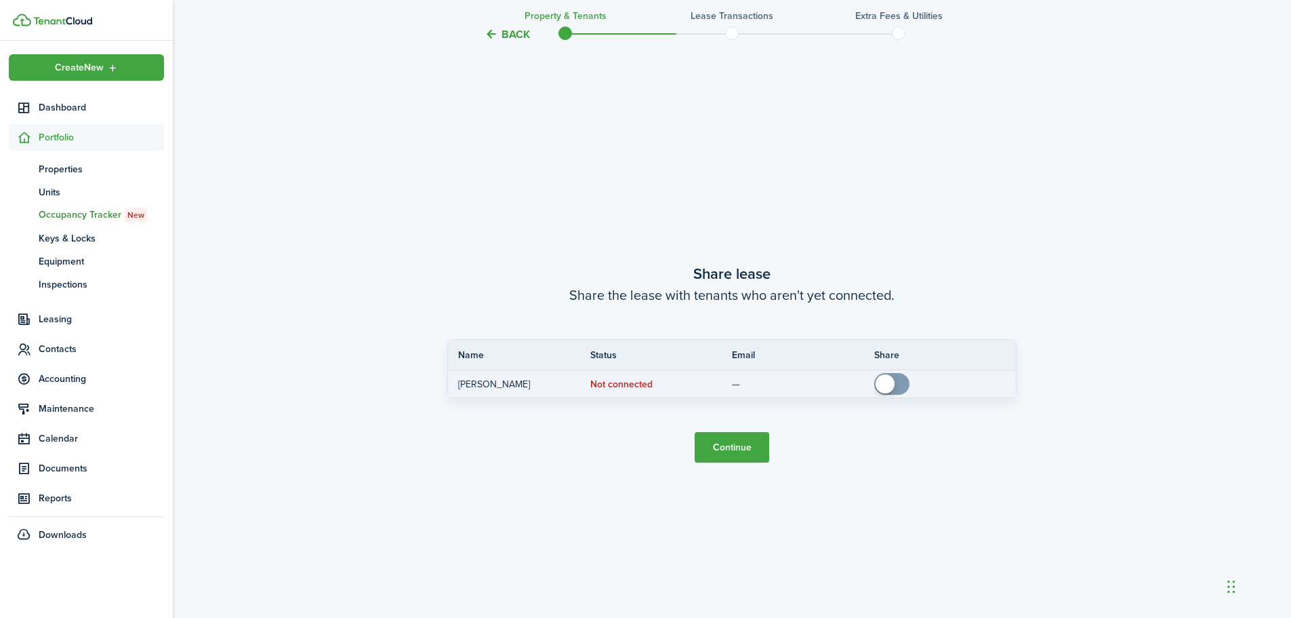
checkbox input "true"
click at [898, 376] on span at bounding box center [892, 384] width 14 height 22
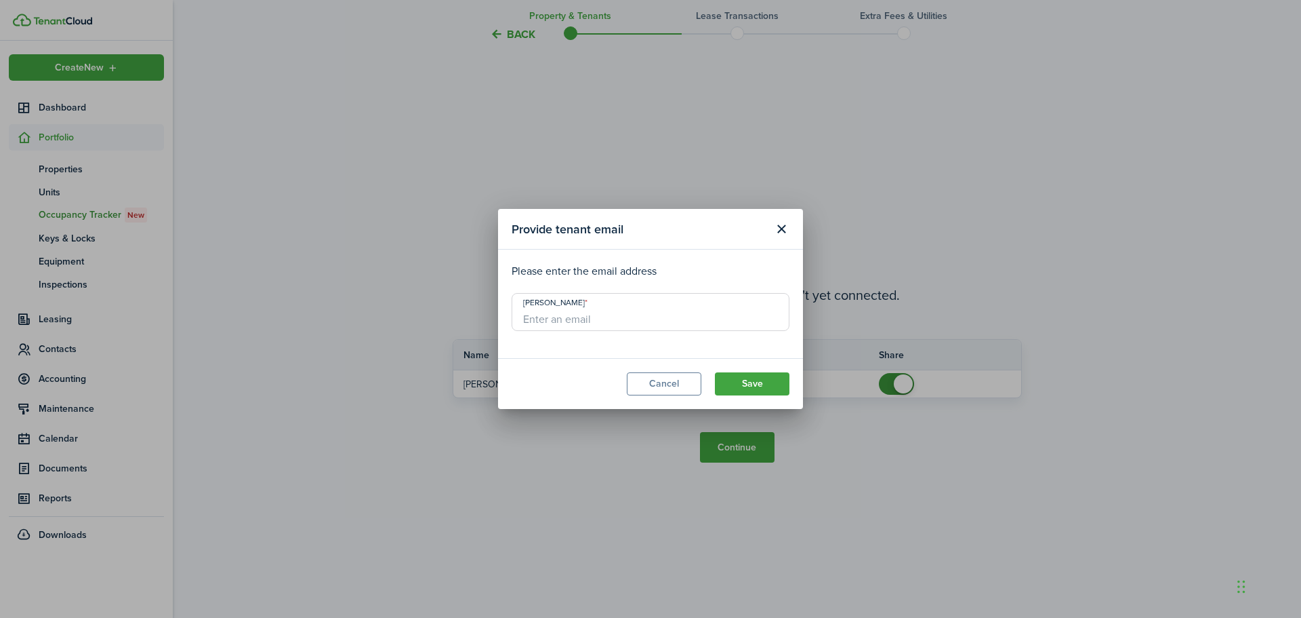
click at [632, 321] on input "[PERSON_NAME]" at bounding box center [651, 312] width 278 height 38
type input "[EMAIL_ADDRESS][DOMAIN_NAME]"
drag, startPoint x: 751, startPoint y: 376, endPoint x: 795, endPoint y: 373, distance: 44.2
click at [751, 376] on button "Save" at bounding box center [752, 383] width 75 height 23
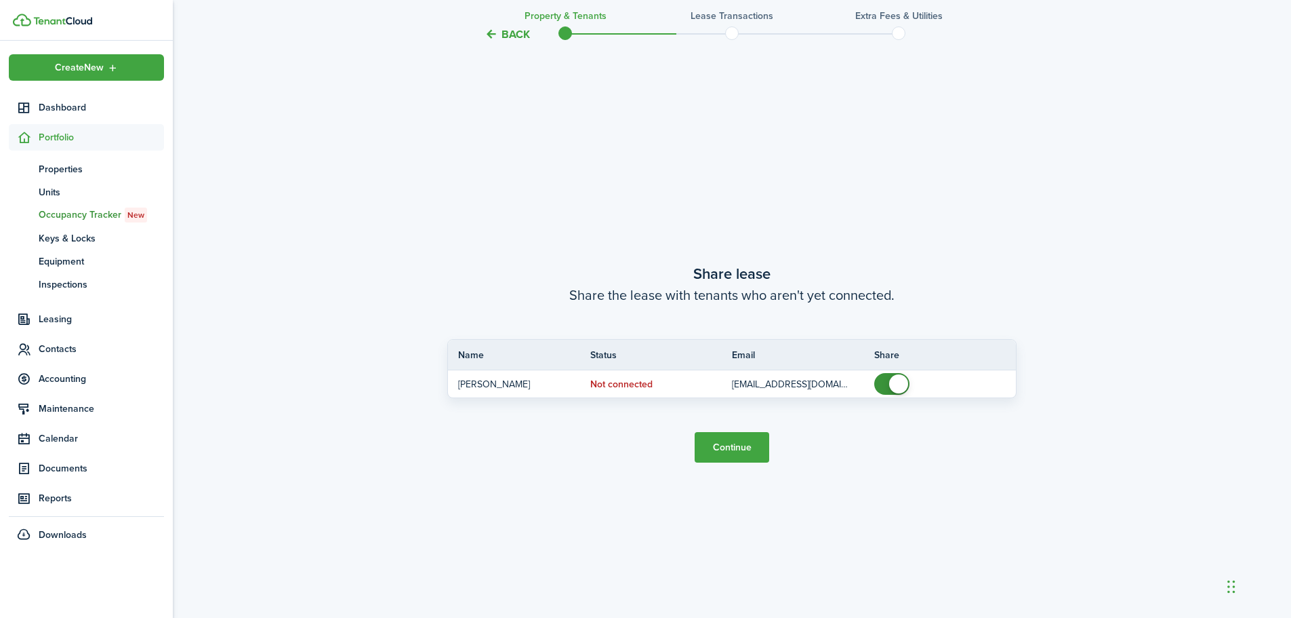
click at [725, 457] on button "Continue" at bounding box center [732, 447] width 75 height 31
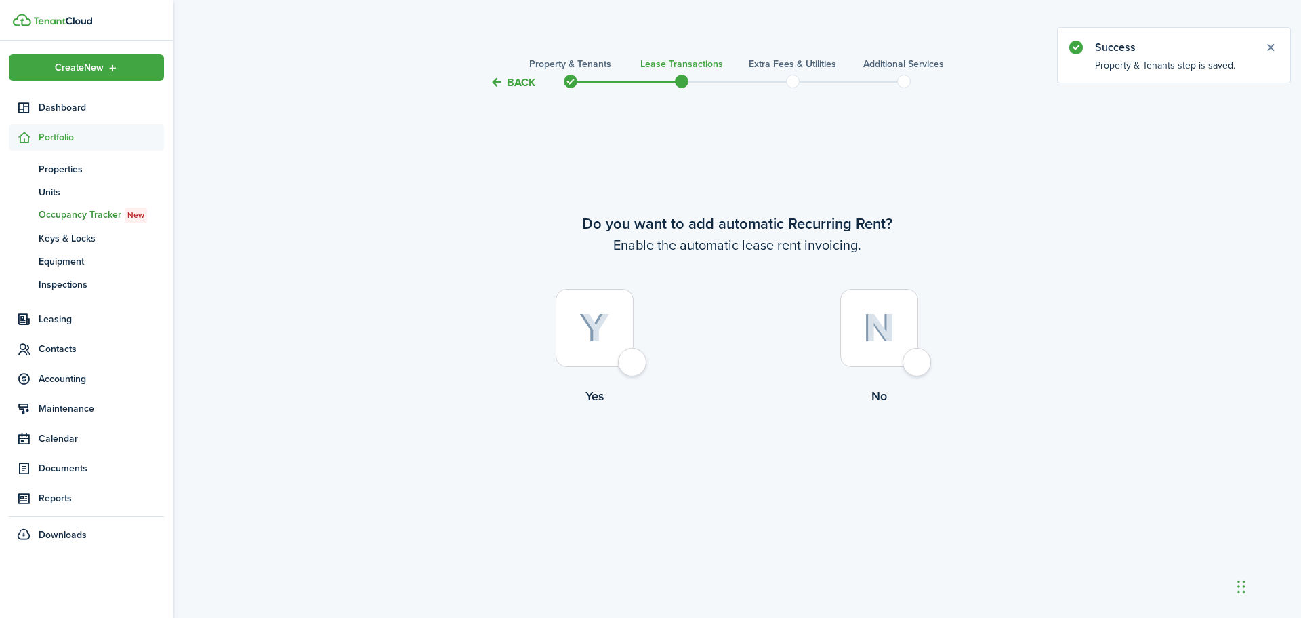
drag, startPoint x: 632, startPoint y: 366, endPoint x: 651, endPoint y: 371, distance: 20.4
click at [633, 366] on div at bounding box center [595, 328] width 78 height 78
radio input "true"
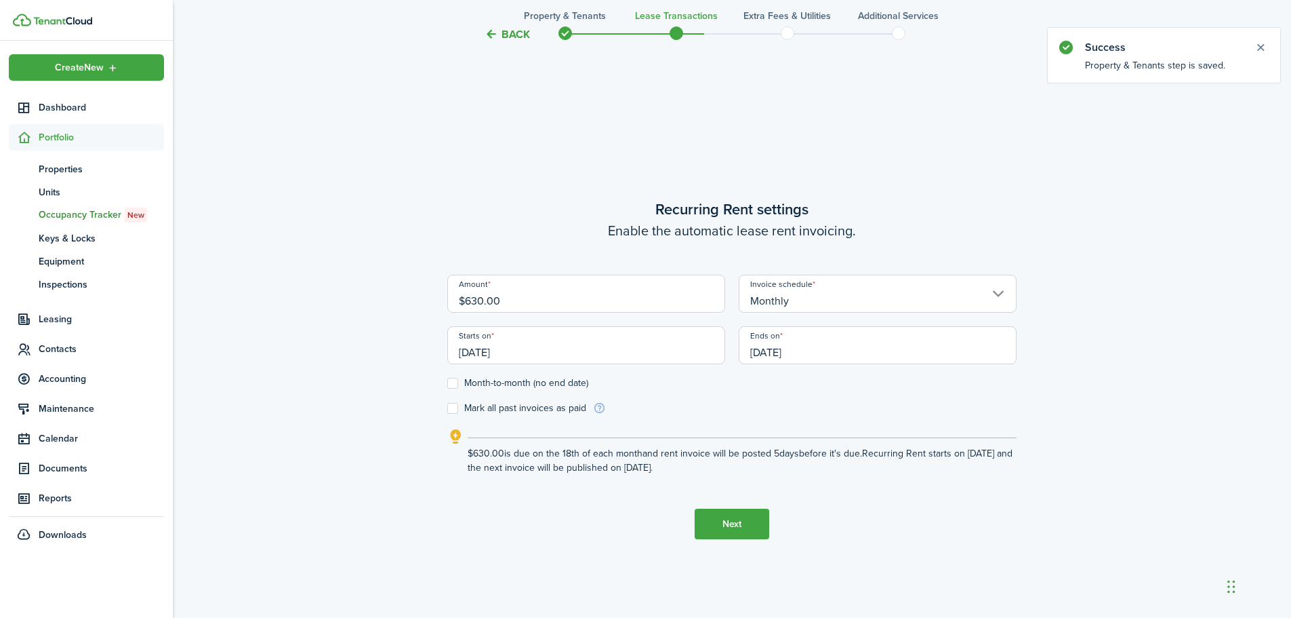
scroll to position [527, 0]
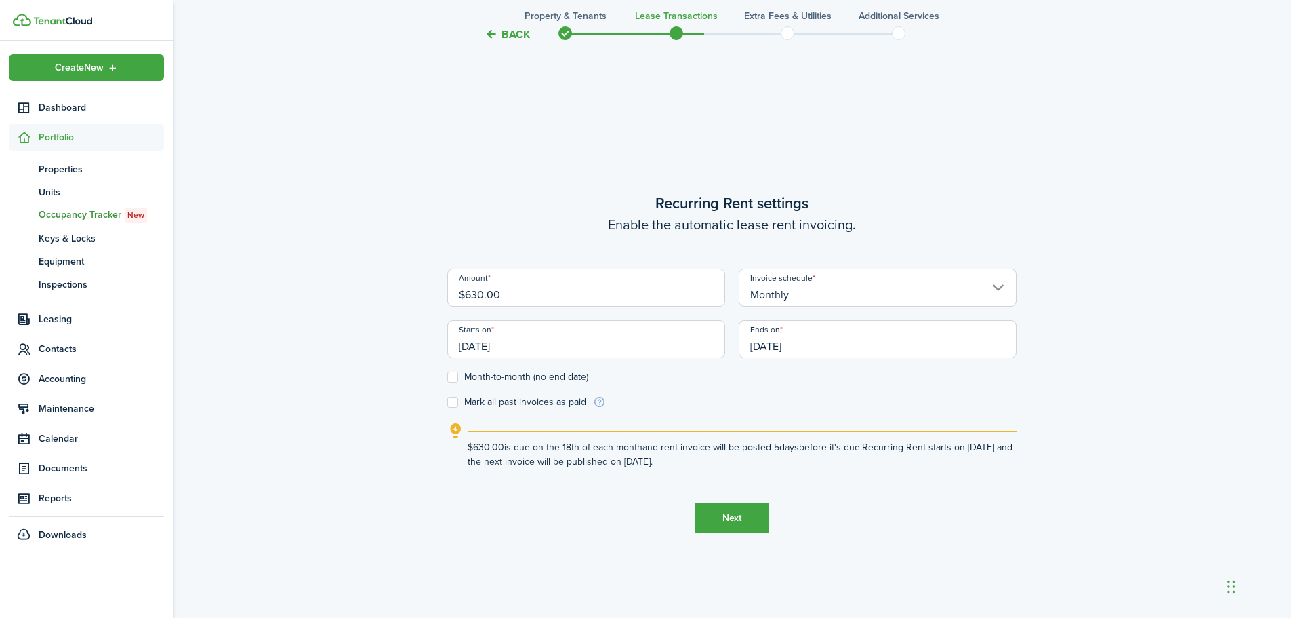
click at [475, 293] on input "$630.00" at bounding box center [586, 287] width 278 height 38
type input "$680.00"
click at [544, 343] on input "[DATE]" at bounding box center [586, 339] width 278 height 38
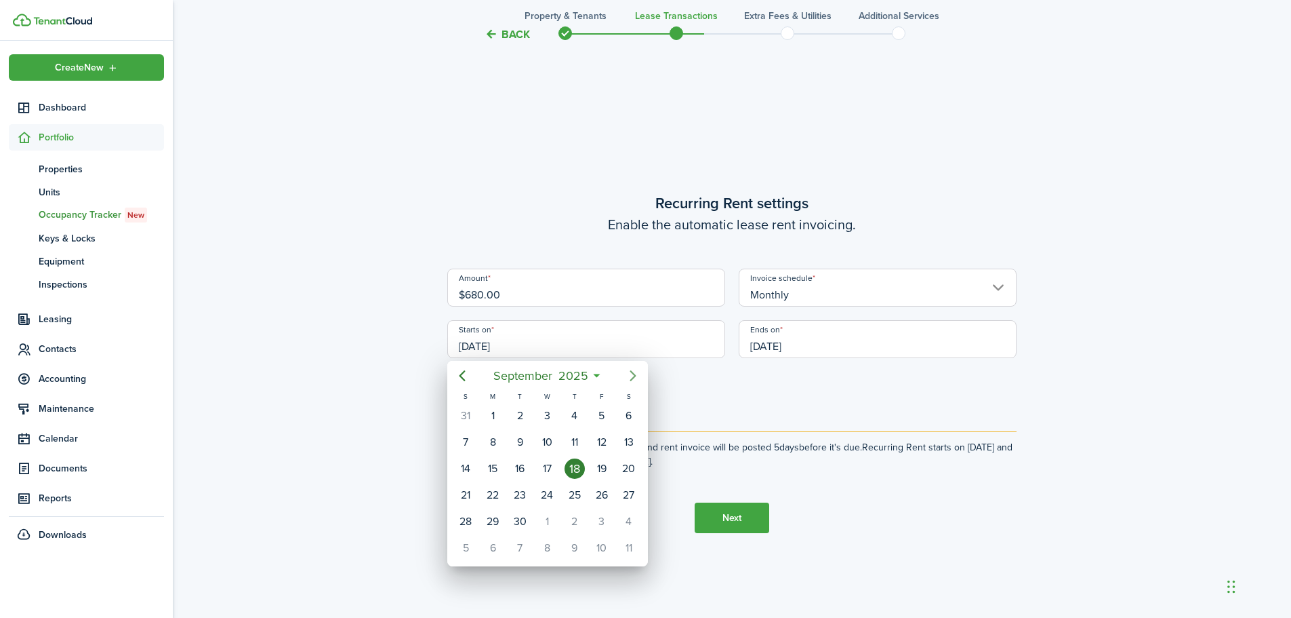
click at [632, 369] on icon "Next page" at bounding box center [633, 375] width 16 height 16
click at [542, 417] on div "1" at bounding box center [547, 415] width 20 height 20
type input "[DATE]"
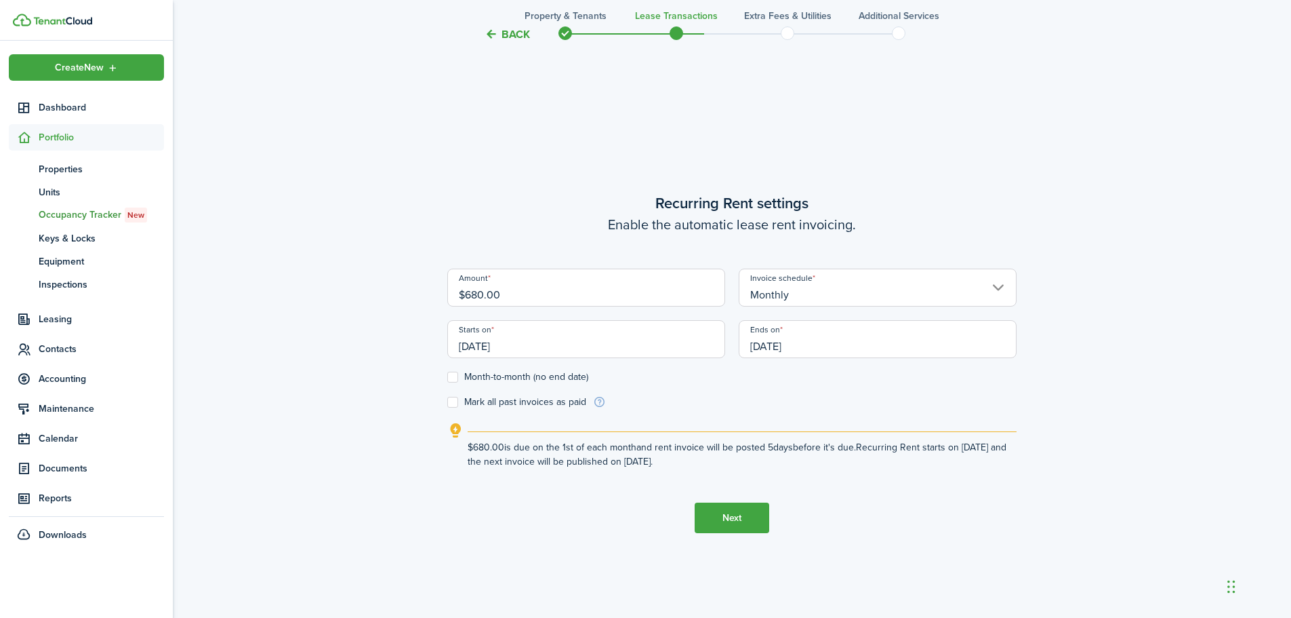
click at [926, 350] on input "[DATE]" at bounding box center [878, 339] width 278 height 38
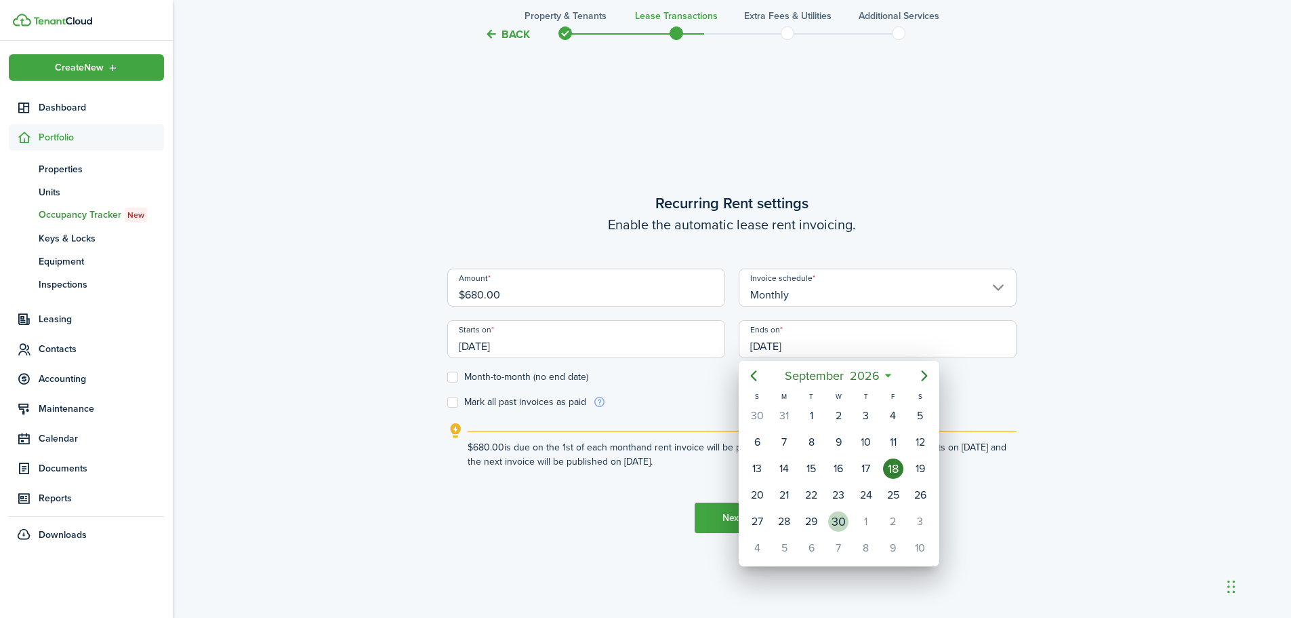
click at [839, 519] on div "30" at bounding box center [838, 521] width 20 height 20
type input "[DATE]"
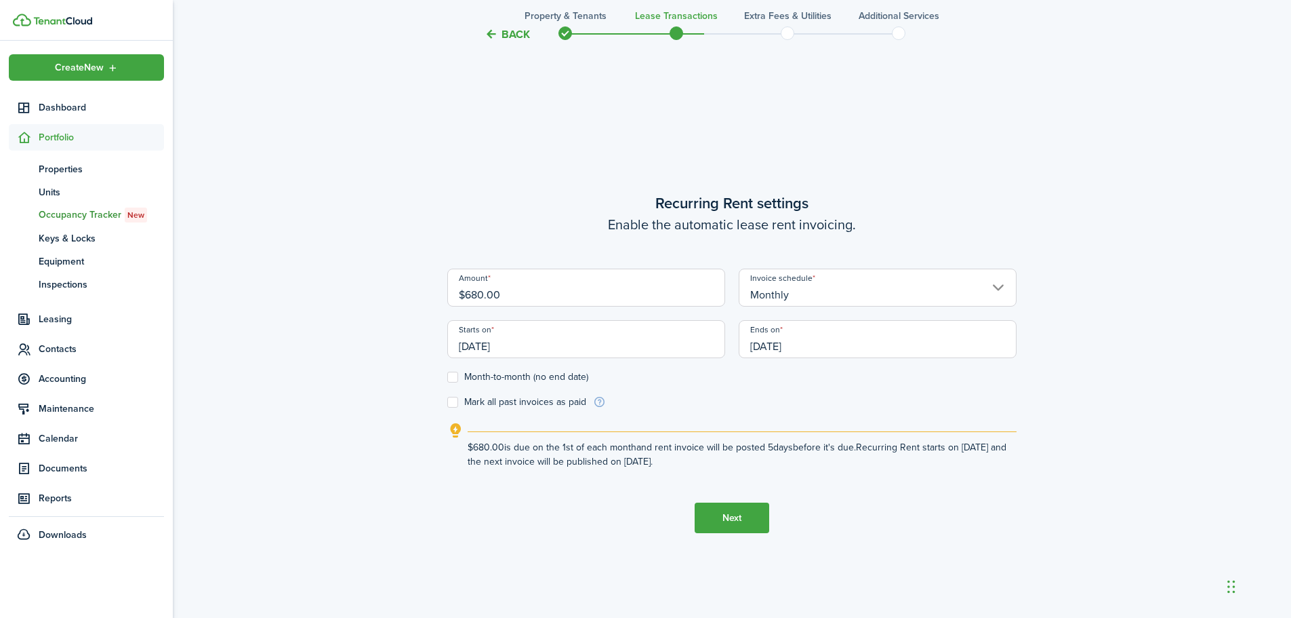
click at [448, 402] on label "Mark all past invoices as paid" at bounding box center [516, 402] width 139 height 11
click at [447, 402] on input "Mark all past invoices as paid" at bounding box center [447, 402] width 1 height 1
checkbox input "true"
click at [736, 520] on button "Next" at bounding box center [732, 517] width 75 height 31
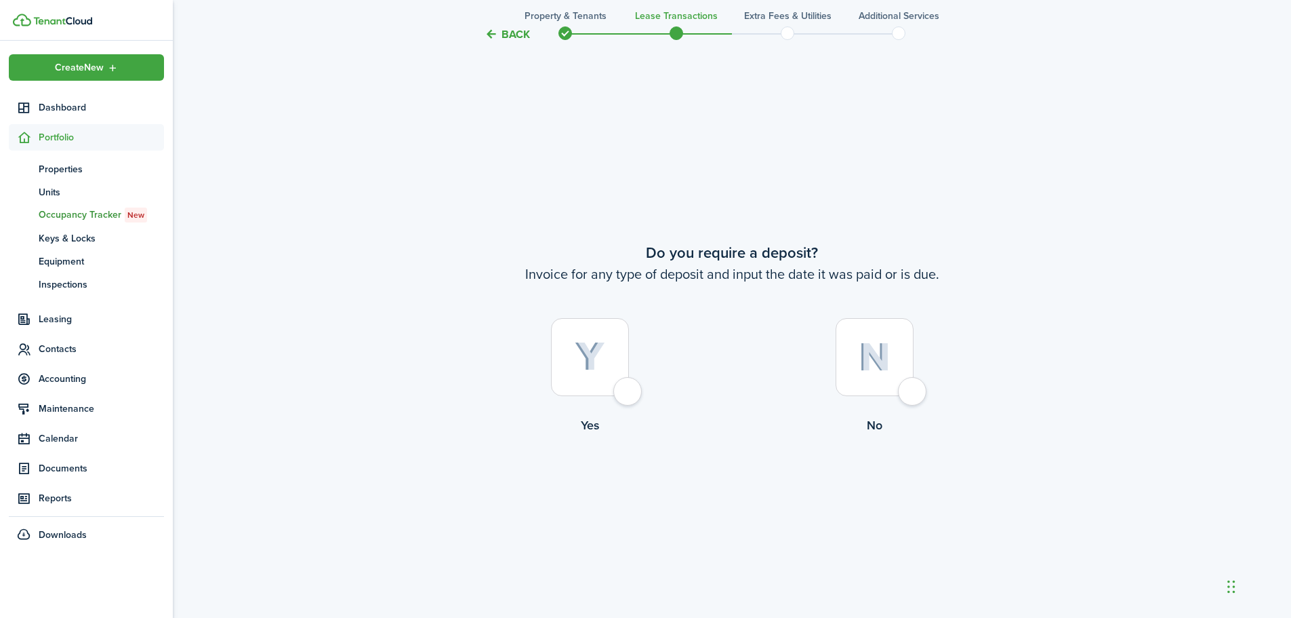
scroll to position [1144, 0]
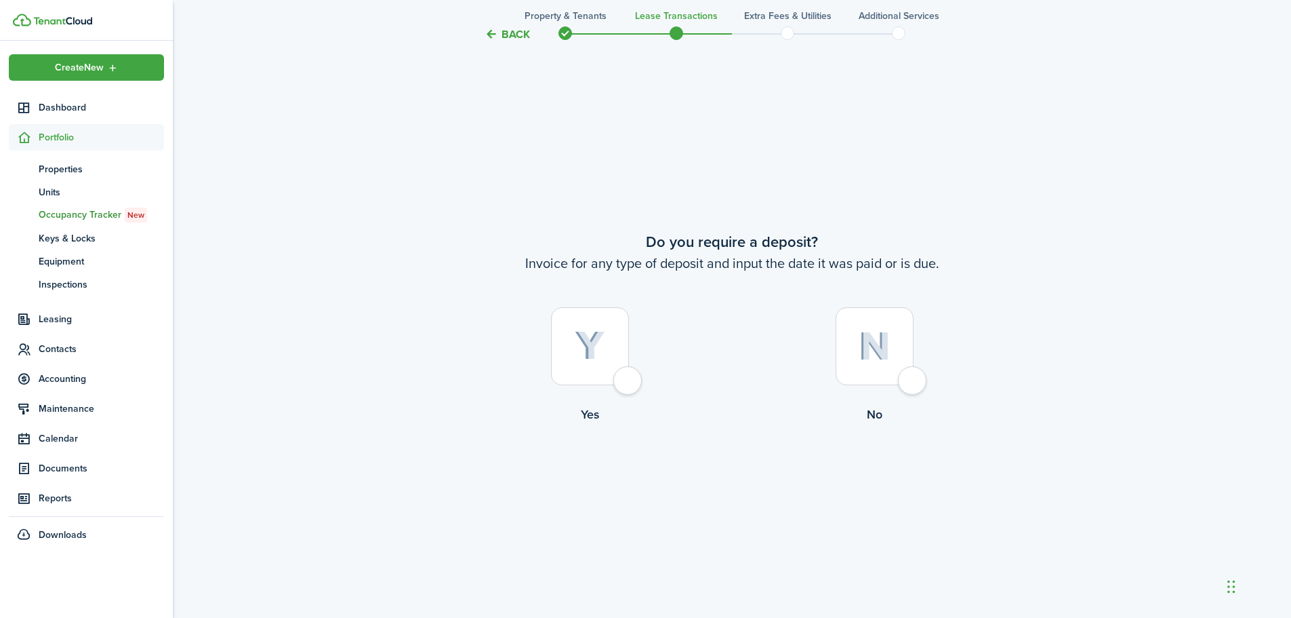
click at [885, 409] on control-radio-card-title "No" at bounding box center [874, 414] width 285 height 18
radio input "true"
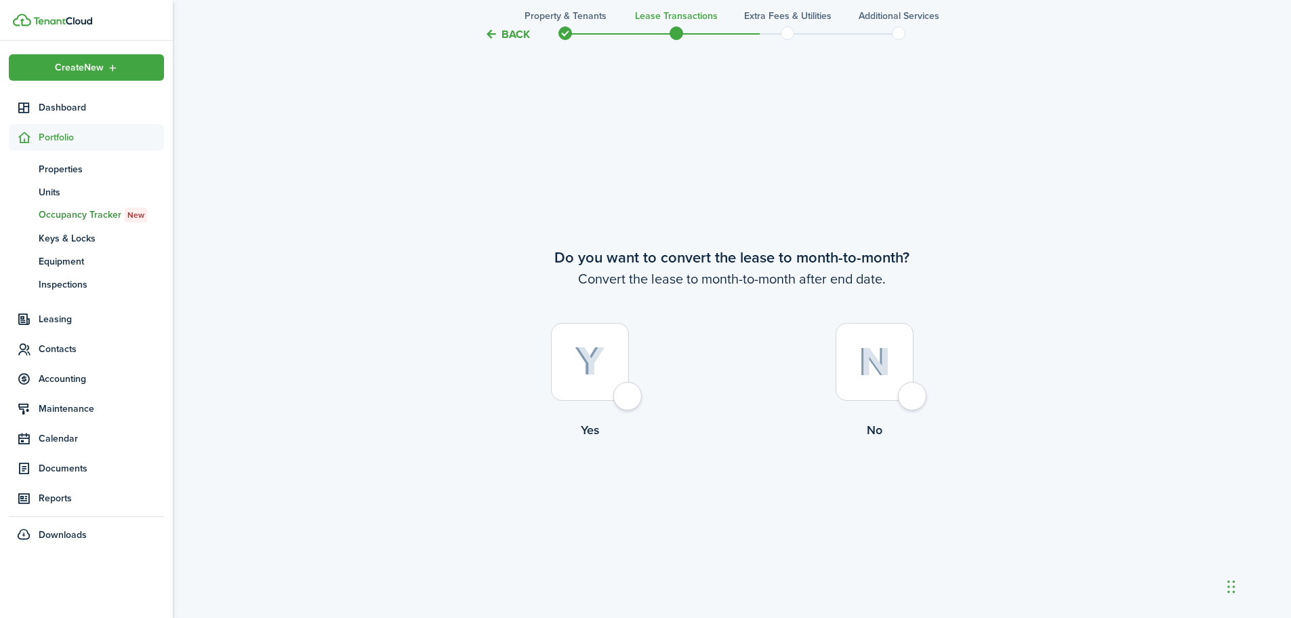
scroll to position [1762, 0]
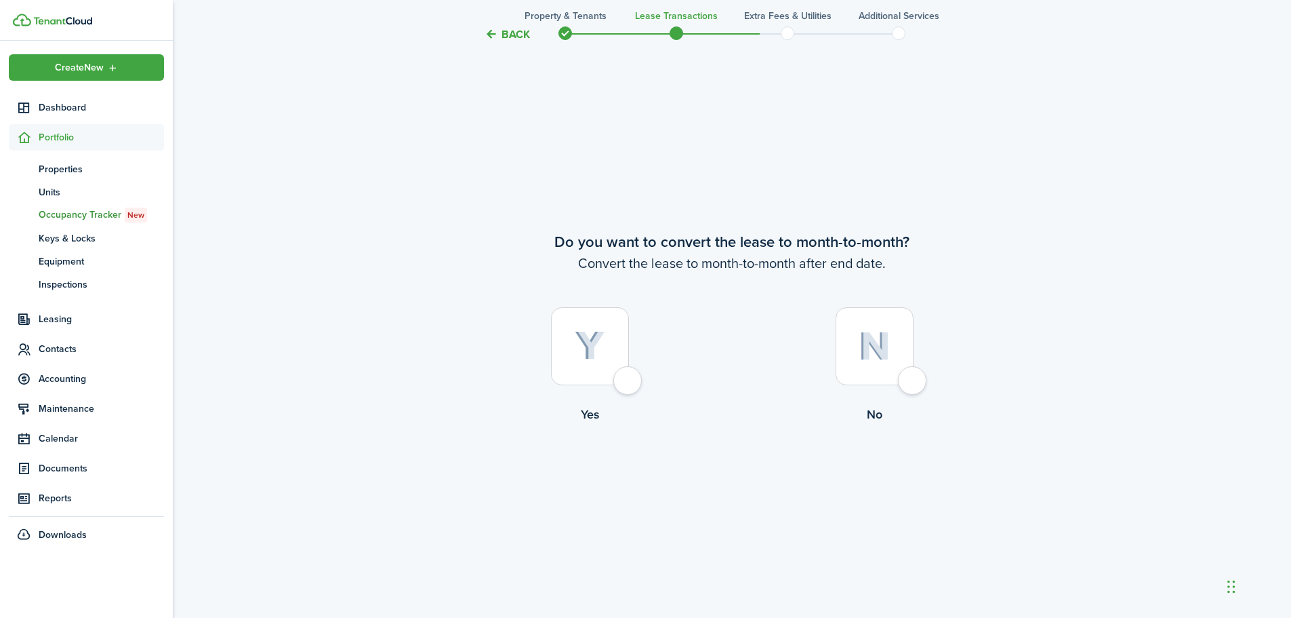
click at [891, 391] on label "No" at bounding box center [874, 368] width 285 height 123
radio input "true"
click at [693, 487] on tc-wizard-step "Do you want to convert the lease to month-to-month? Convert the lease to month-…" at bounding box center [731, 363] width 569 height 618
click at [737, 473] on button "Continue" at bounding box center [732, 479] width 75 height 31
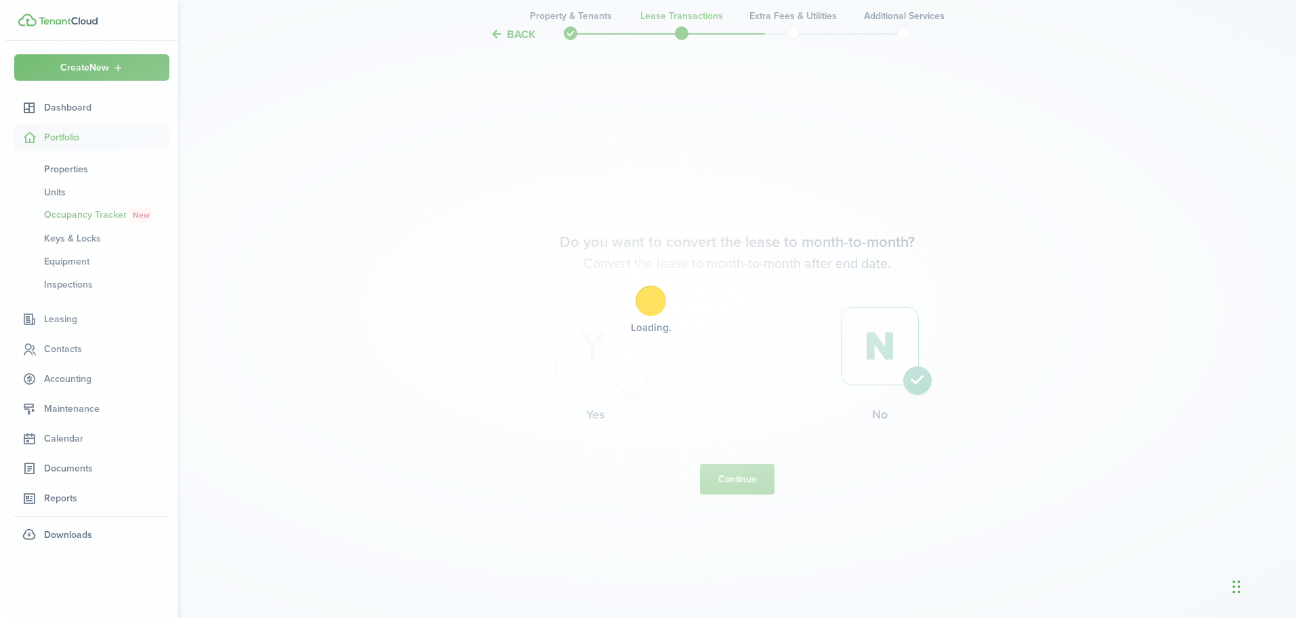
scroll to position [0, 0]
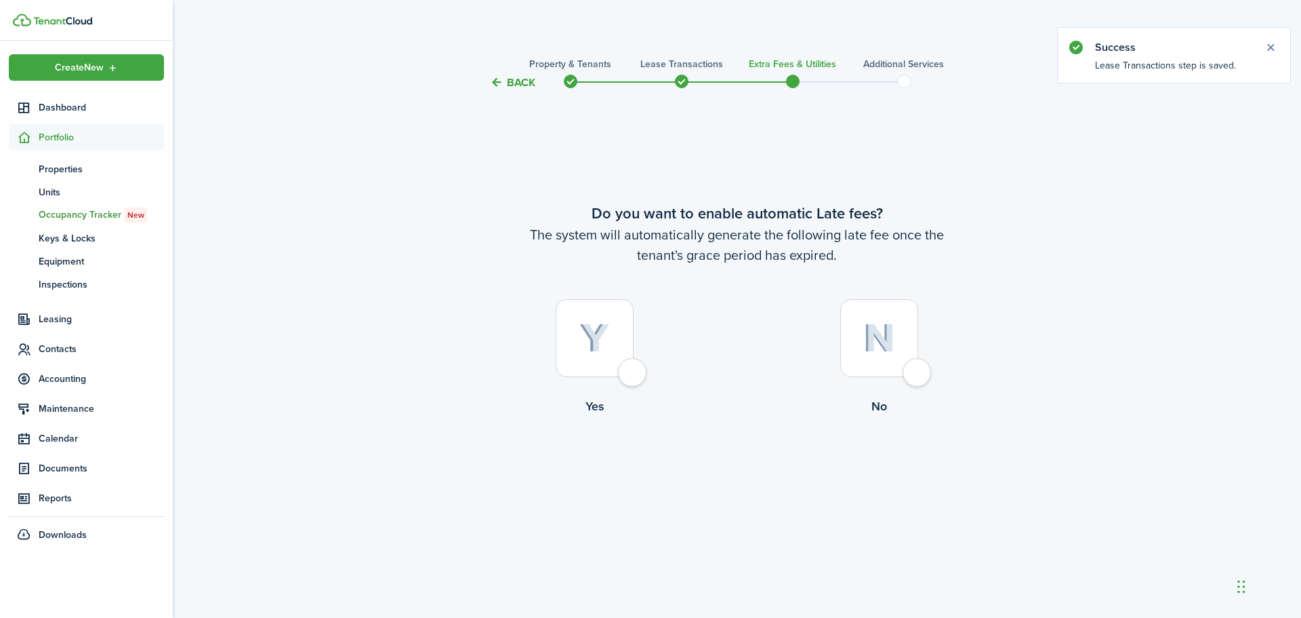
click at [879, 391] on label "No" at bounding box center [879, 360] width 285 height 123
radio input "true"
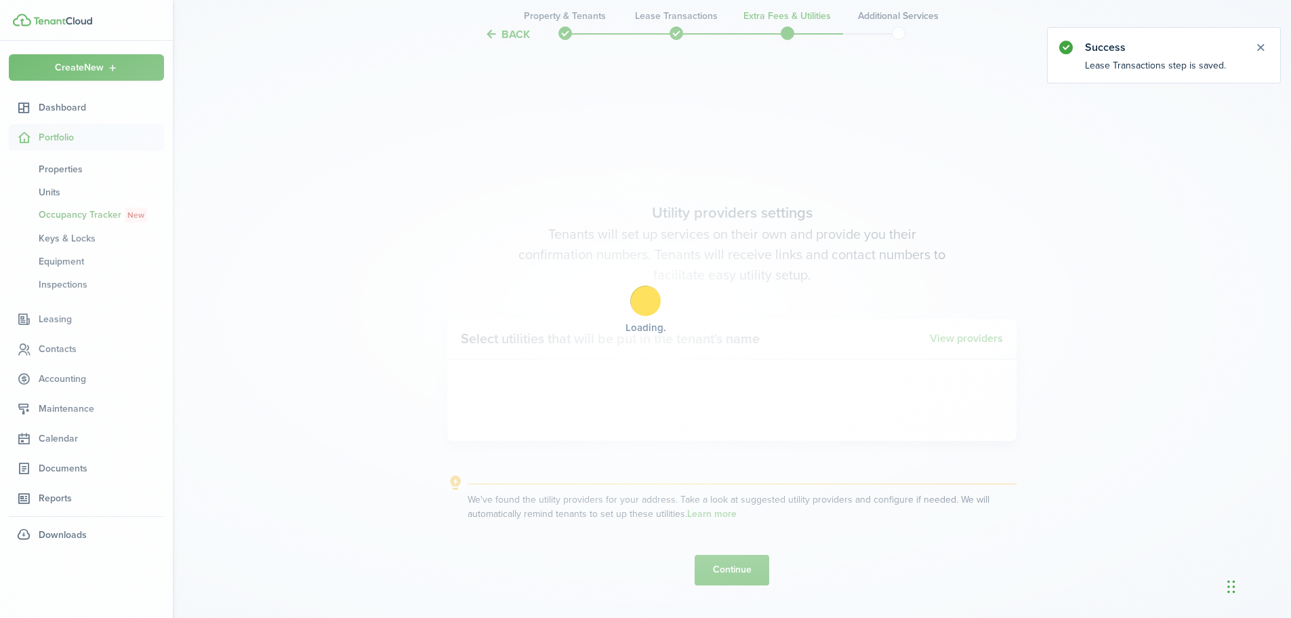
scroll to position [527, 0]
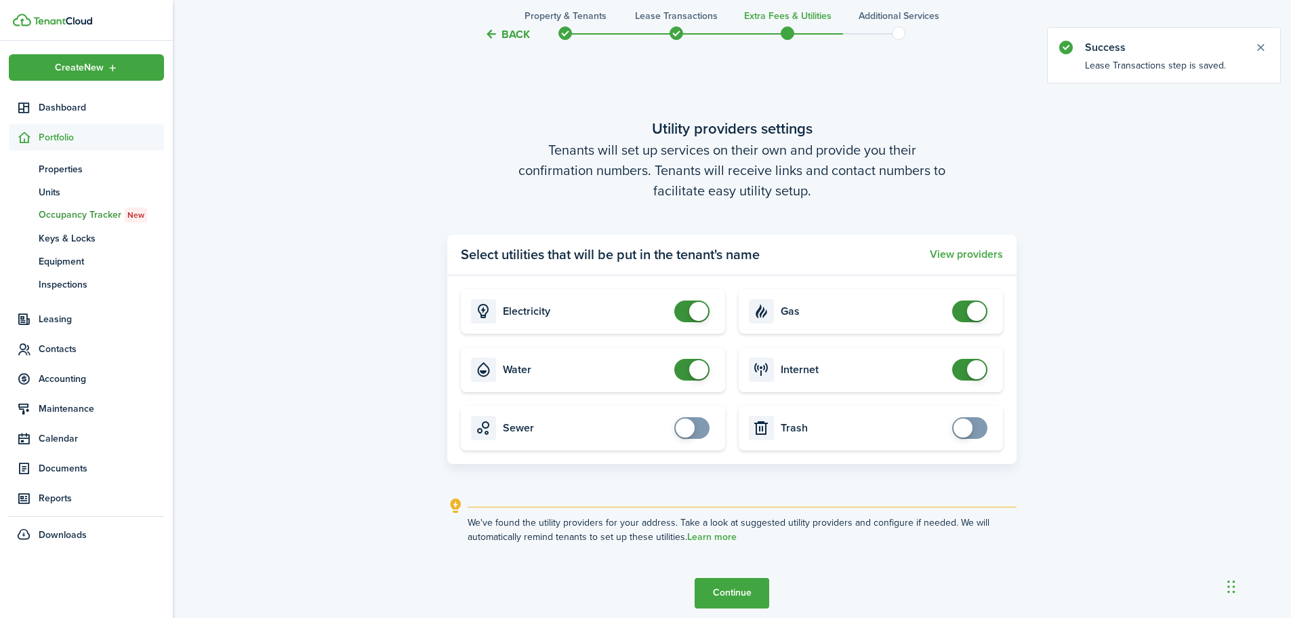
checkbox input "false"
click at [685, 369] on span at bounding box center [692, 370] width 14 height 22
checkbox input "false"
click at [685, 315] on span at bounding box center [692, 311] width 14 height 22
checkbox input "false"
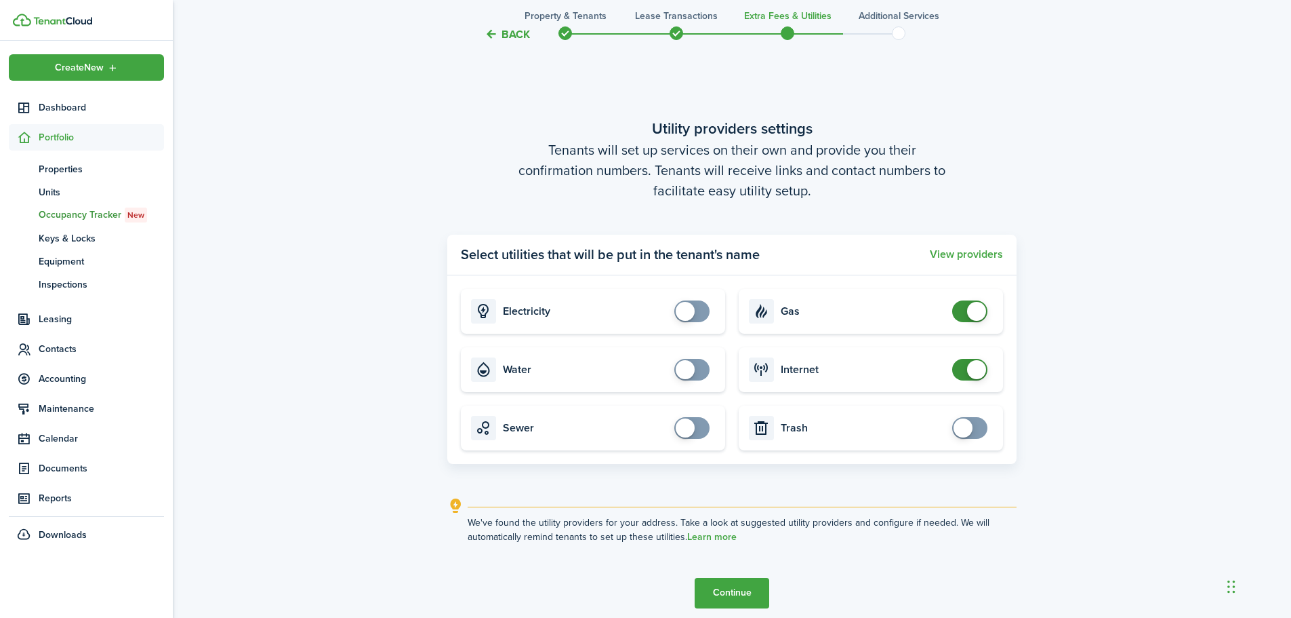
click at [963, 312] on span at bounding box center [970, 311] width 14 height 22
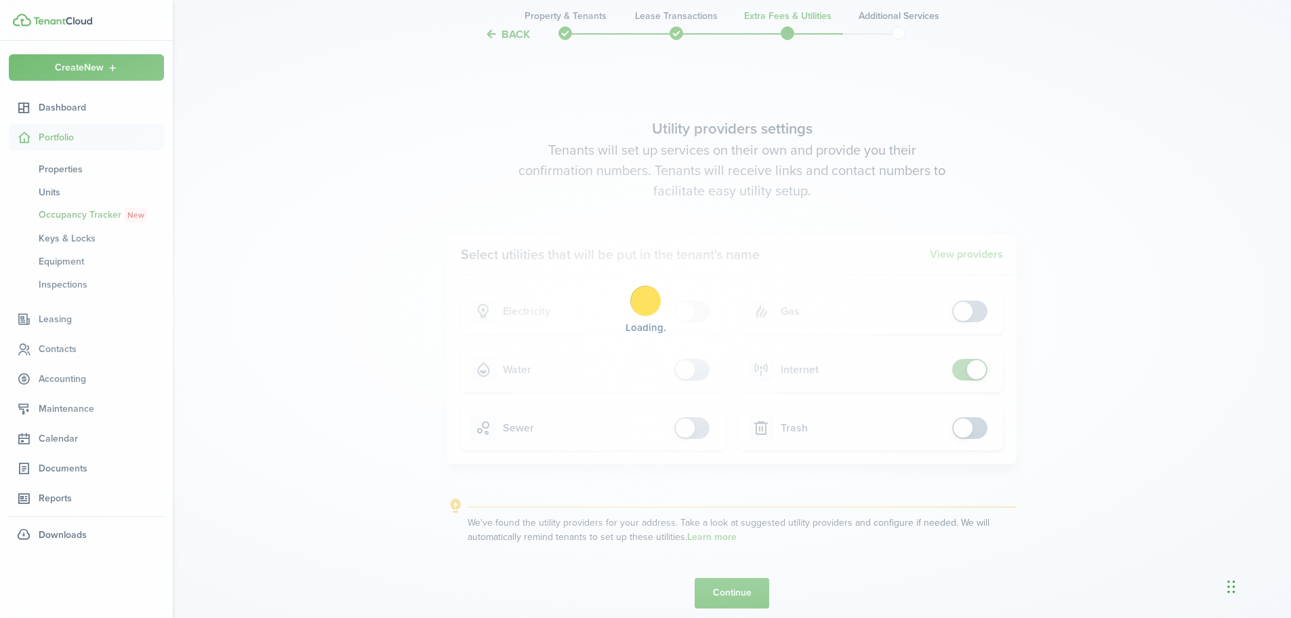
click at [956, 366] on div "Loading" at bounding box center [645, 309] width 1291 height 618
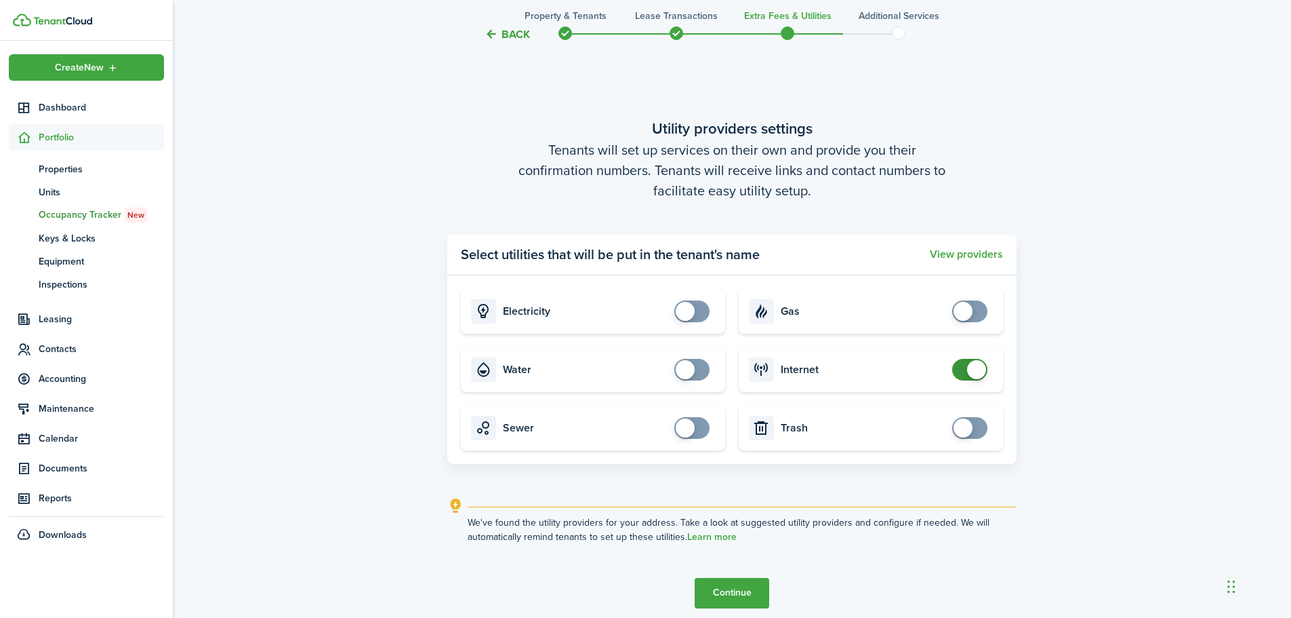
checkbox input "false"
click at [965, 367] on span at bounding box center [970, 370] width 14 height 22
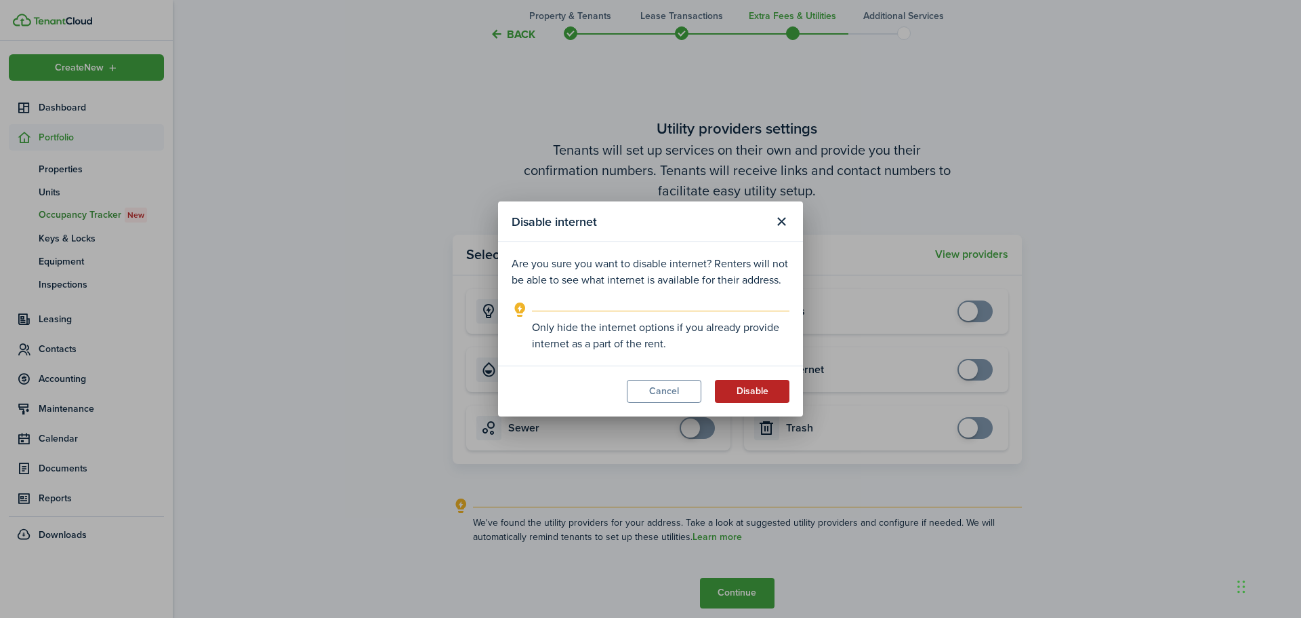
click at [733, 384] on button "Disable" at bounding box center [752, 391] width 75 height 23
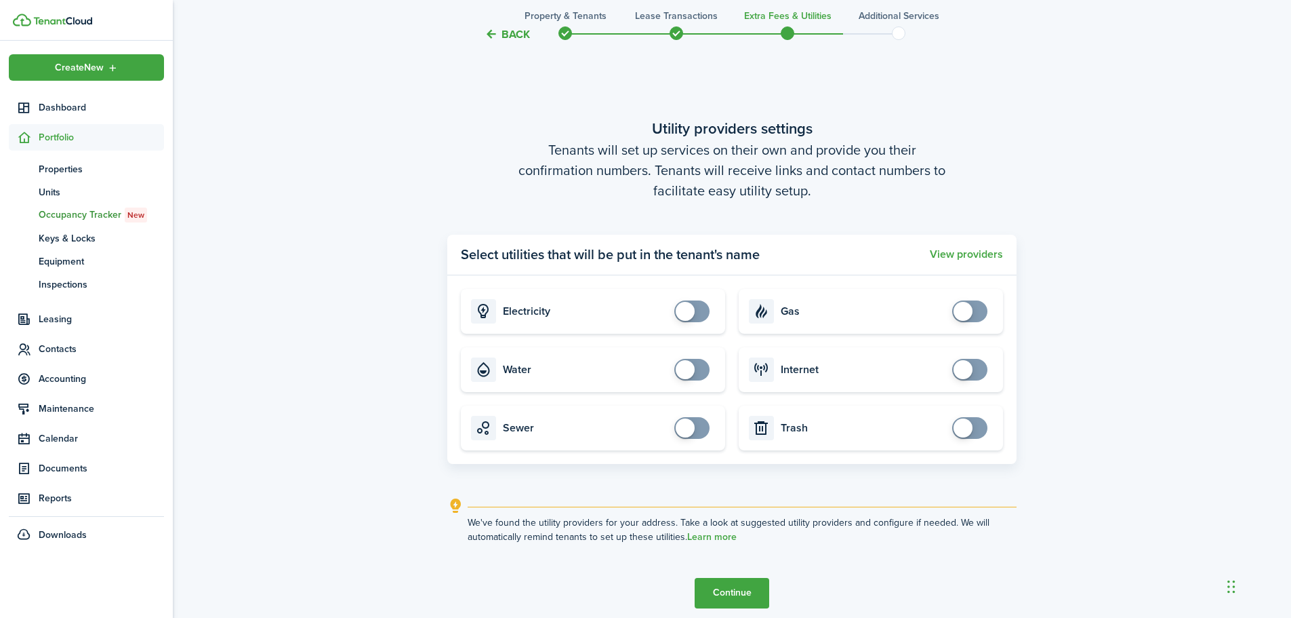
click at [751, 586] on button "Continue" at bounding box center [732, 593] width 75 height 31
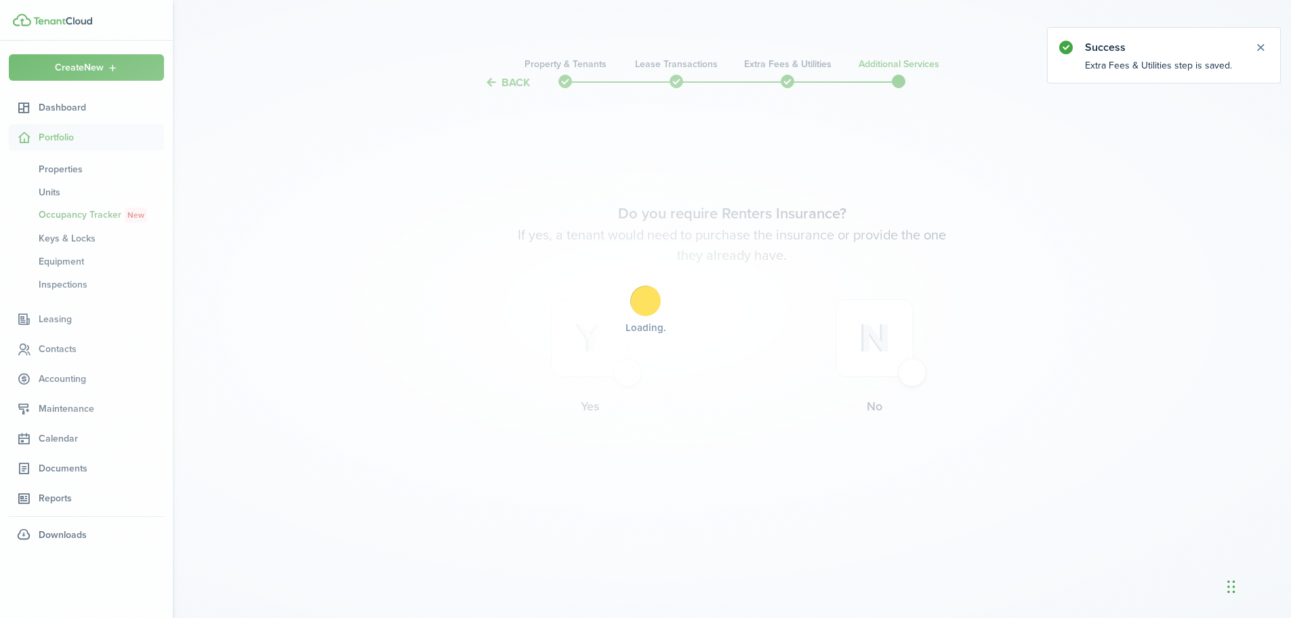
scroll to position [0, 0]
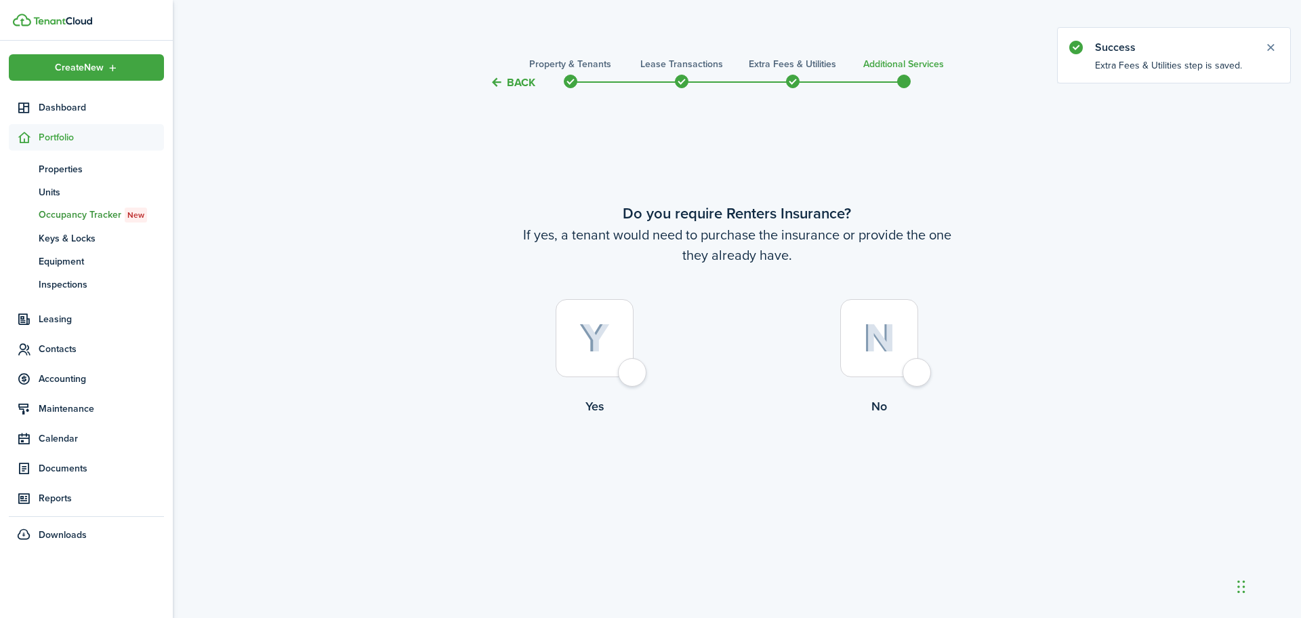
click at [860, 338] on div at bounding box center [880, 338] width 78 height 78
radio input "true"
click at [717, 464] on button "Complete move in" at bounding box center [737, 471] width 100 height 31
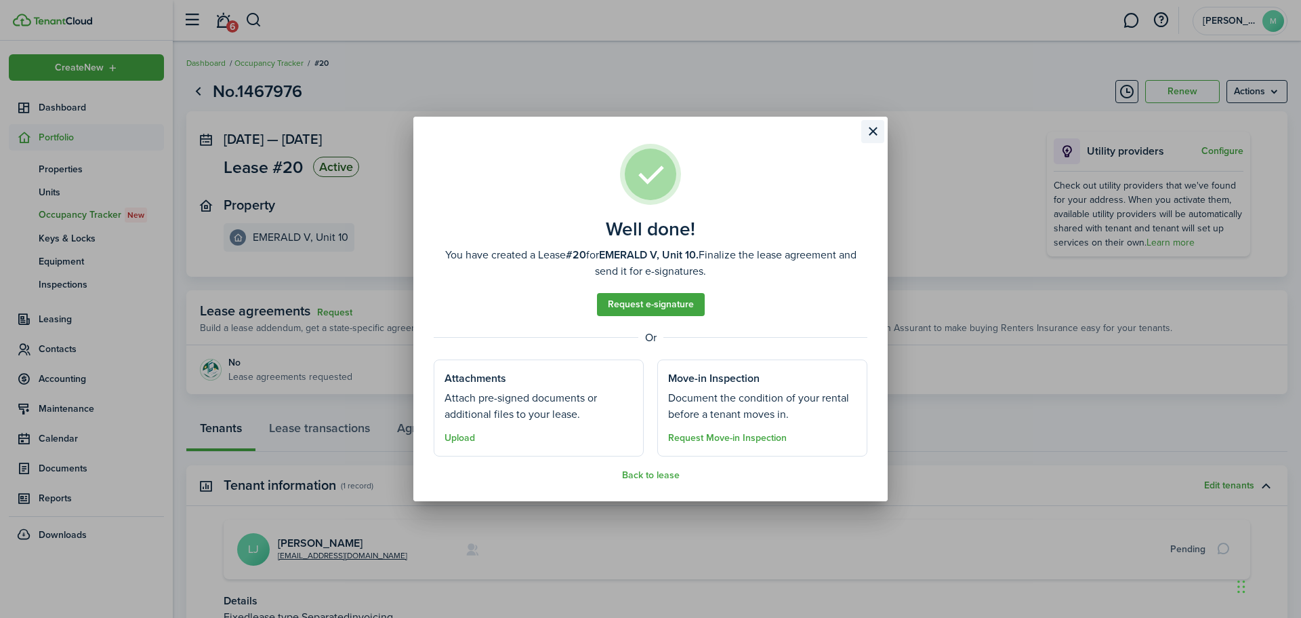
click at [868, 136] on button "Close modal" at bounding box center [873, 131] width 23 height 23
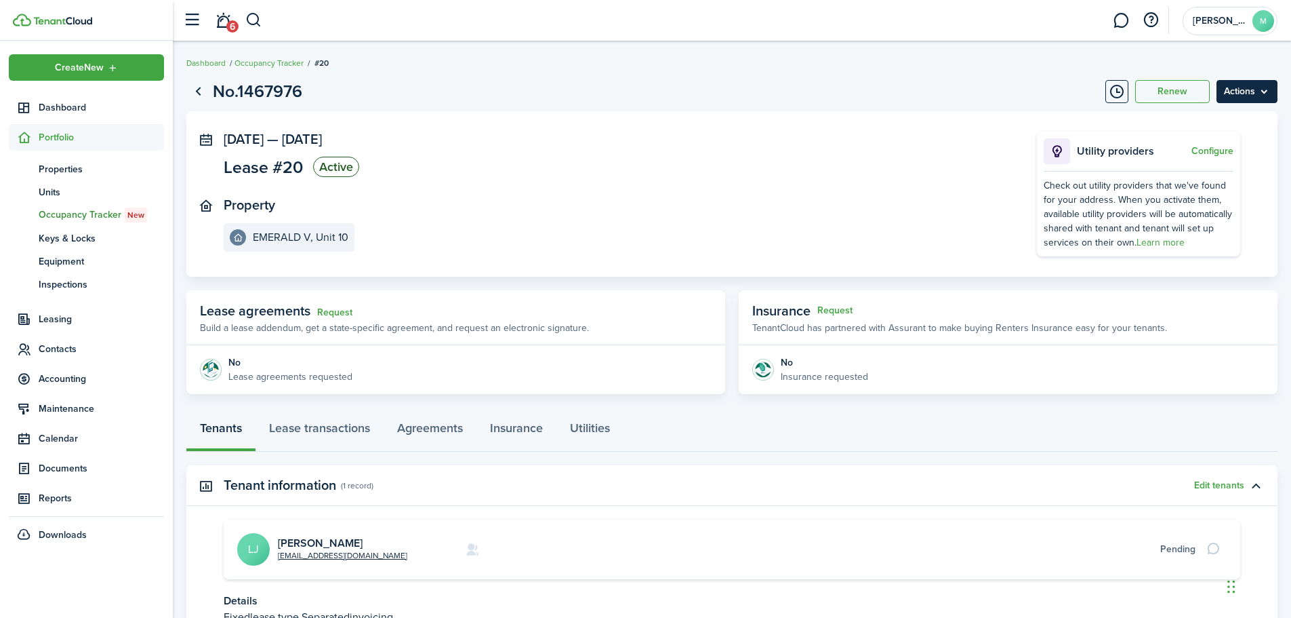
click at [1255, 89] on menu-btn "Actions" at bounding box center [1247, 91] width 61 height 23
click at [1187, 119] on button "Edit" at bounding box center [1218, 121] width 119 height 23
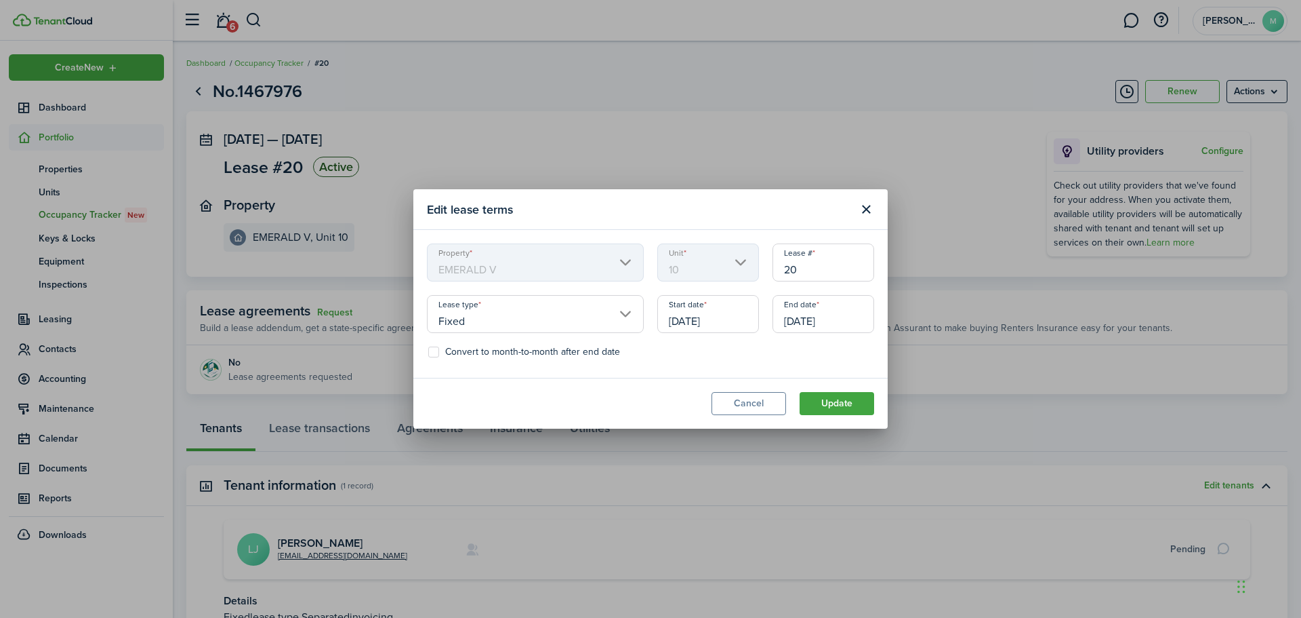
click at [707, 273] on mbsc-scroller "Unit 10" at bounding box center [708, 262] width 102 height 38
click at [807, 272] on input "20" at bounding box center [824, 262] width 102 height 38
type input "2"
type input "10"
click at [839, 407] on button "Update" at bounding box center [837, 403] width 75 height 23
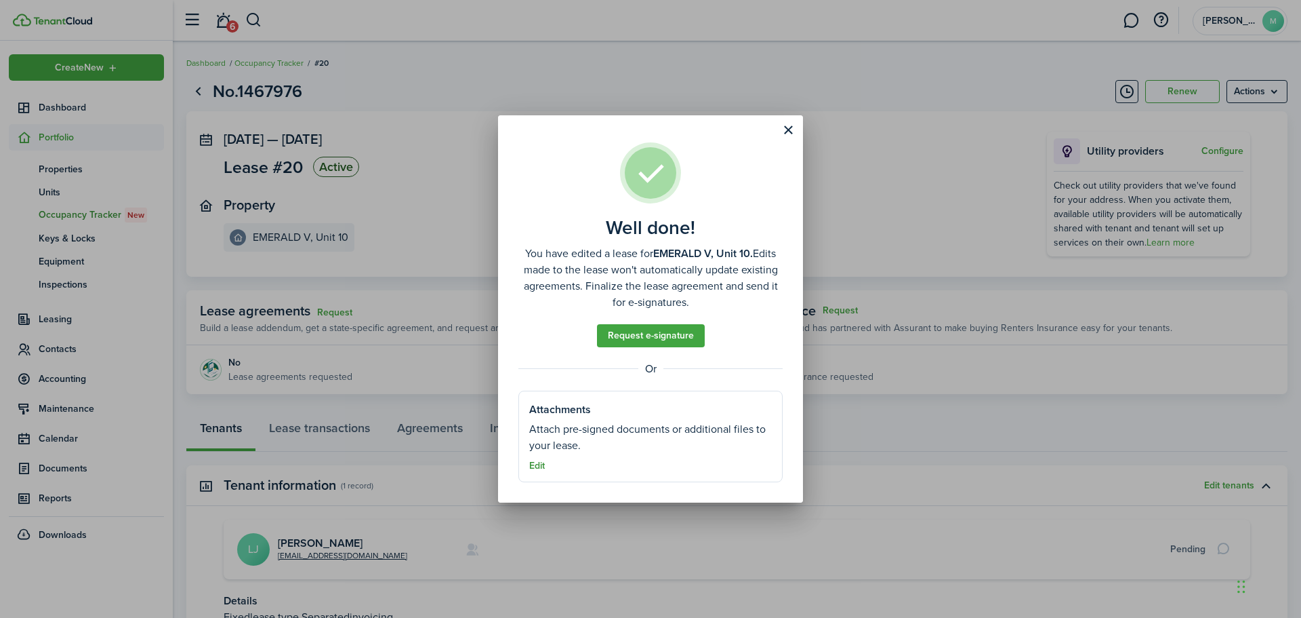
click at [535, 464] on button "Edit" at bounding box center [537, 465] width 16 height 11
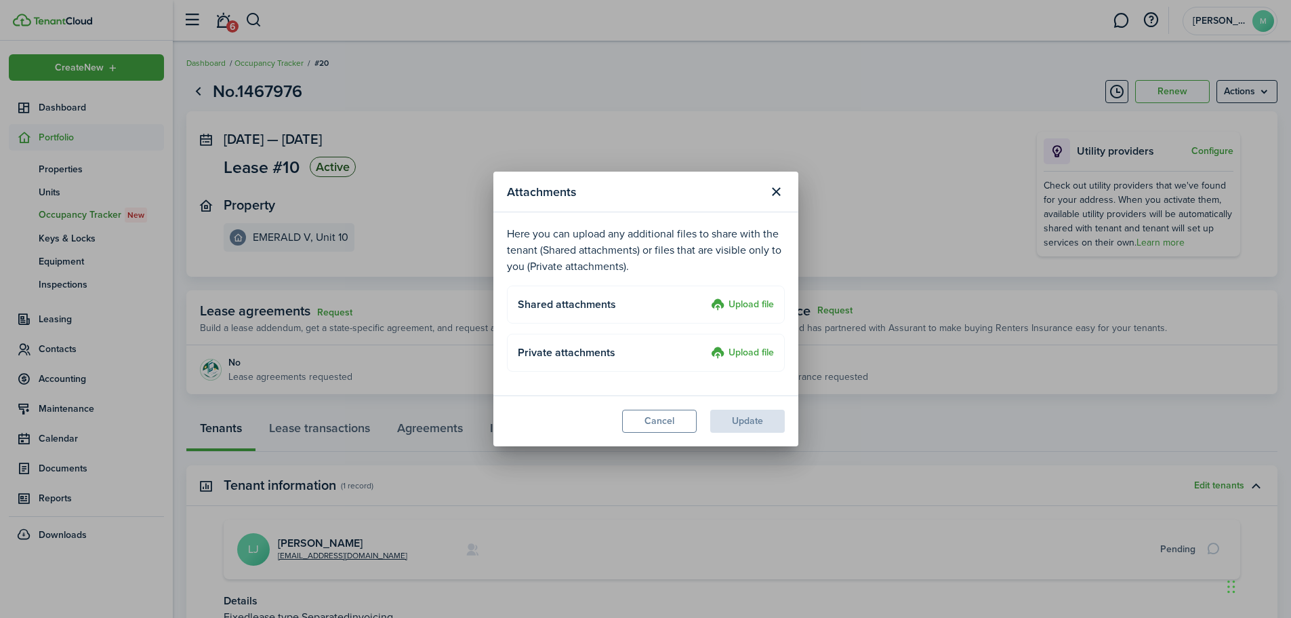
click at [741, 293] on upload-layout "Shared attachments Upload file" at bounding box center [646, 304] width 278 height 38
click at [740, 302] on label "Upload file" at bounding box center [742, 305] width 63 height 16
click at [706, 297] on input "Upload file" at bounding box center [706, 297] width 0 height 0
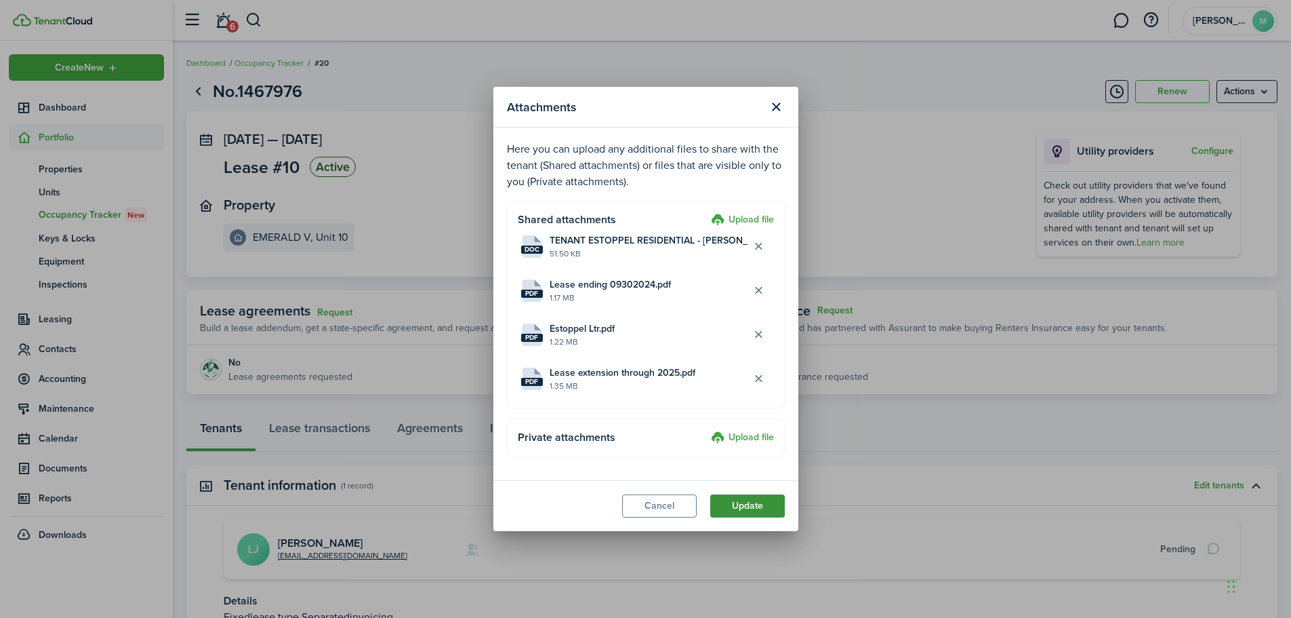
click at [752, 510] on button "Update" at bounding box center [747, 505] width 75 height 23
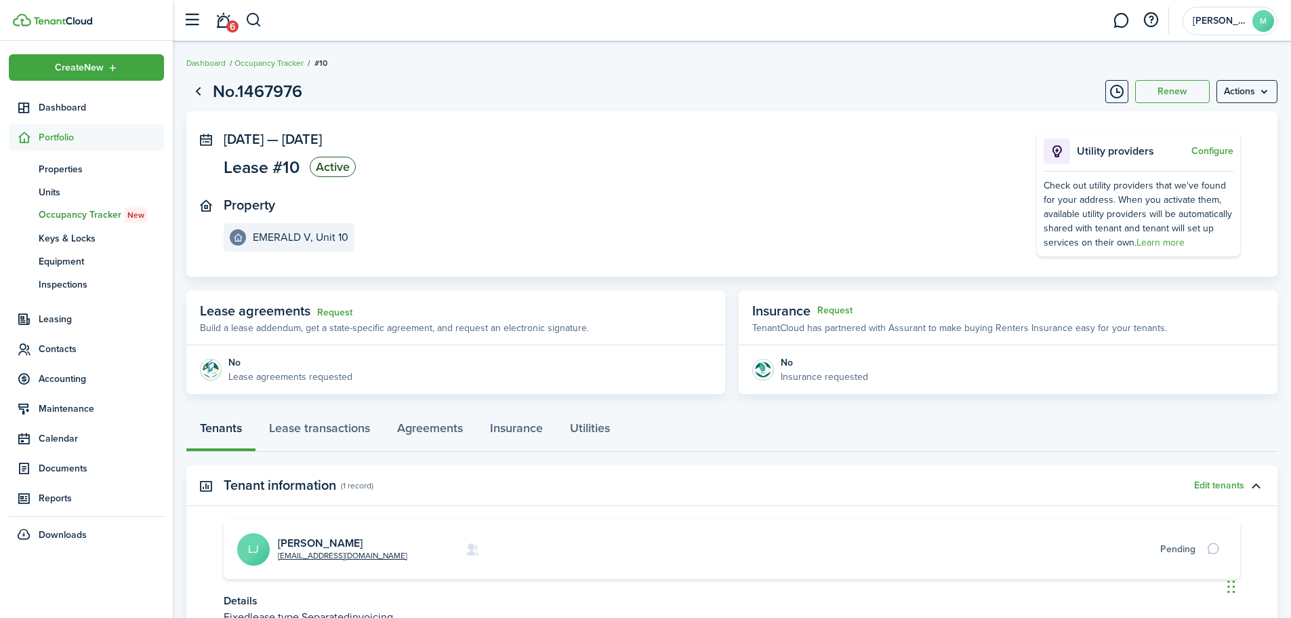
click at [89, 211] on span "Occupancy Tracker New" at bounding box center [101, 214] width 125 height 15
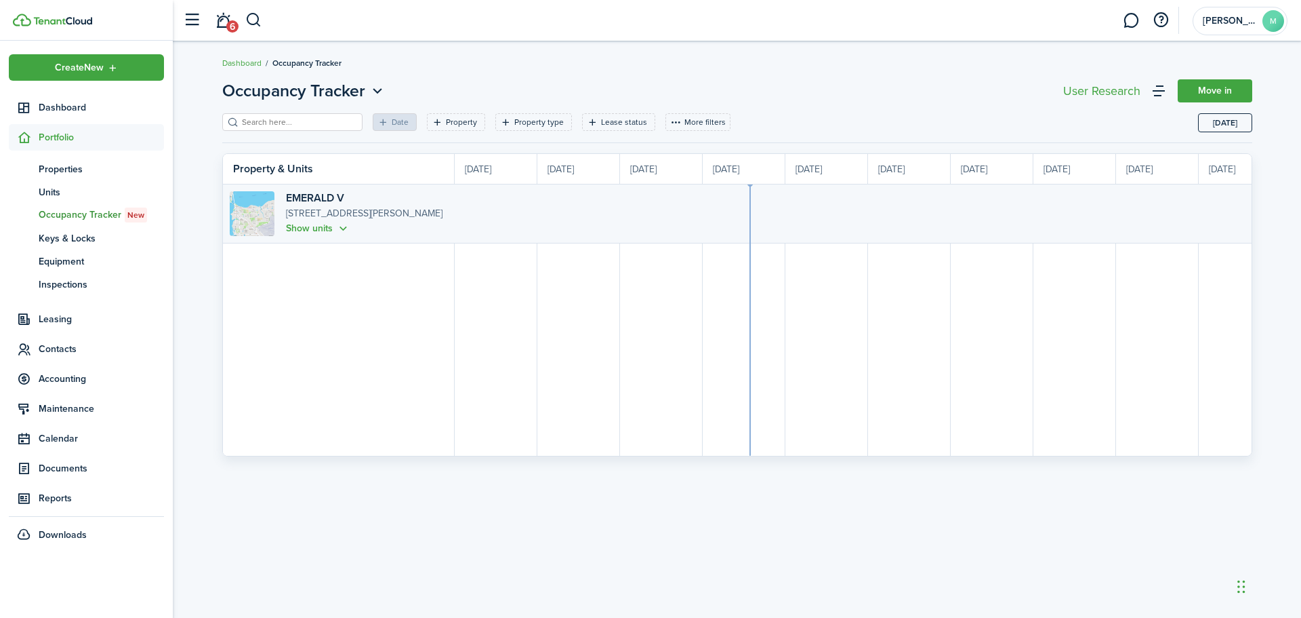
scroll to position [0, 248]
click at [337, 228] on button "Show units" at bounding box center [318, 228] width 64 height 16
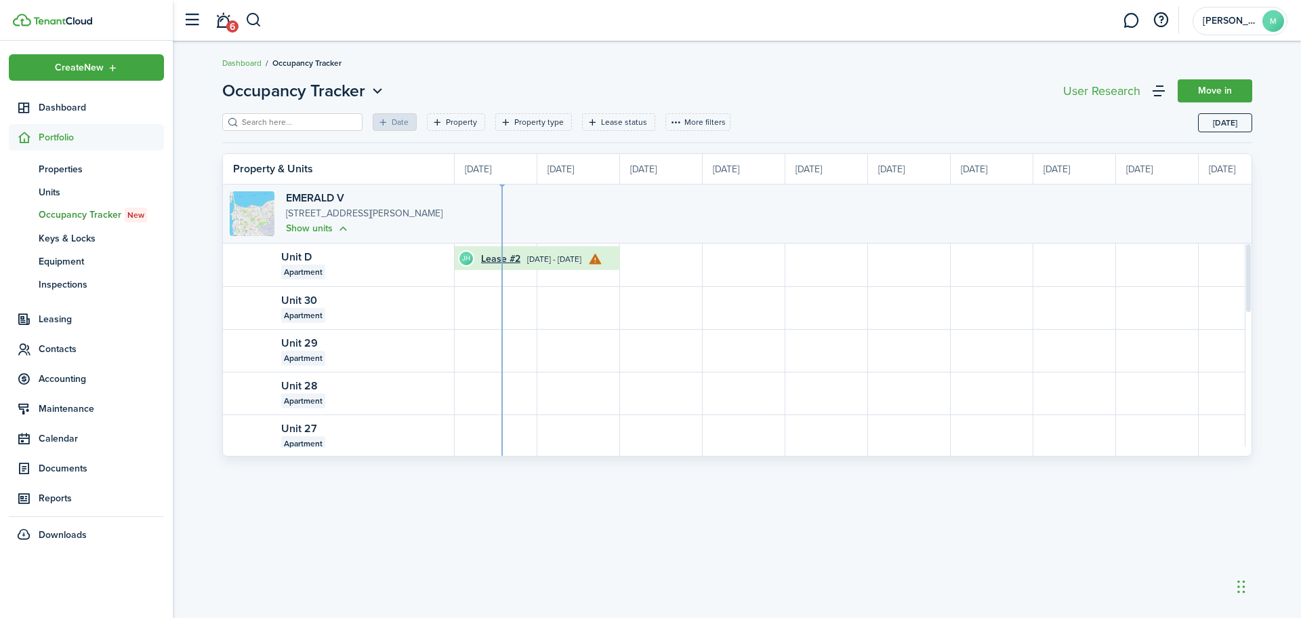
click at [336, 269] on div "Apartment" at bounding box center [356, 271] width 151 height 15
click at [336, 268] on div "Apartment" at bounding box center [356, 271] width 151 height 15
click at [320, 270] on span "Apartment" at bounding box center [303, 272] width 39 height 12
click at [305, 259] on link "Unit D" at bounding box center [296, 257] width 31 height 16
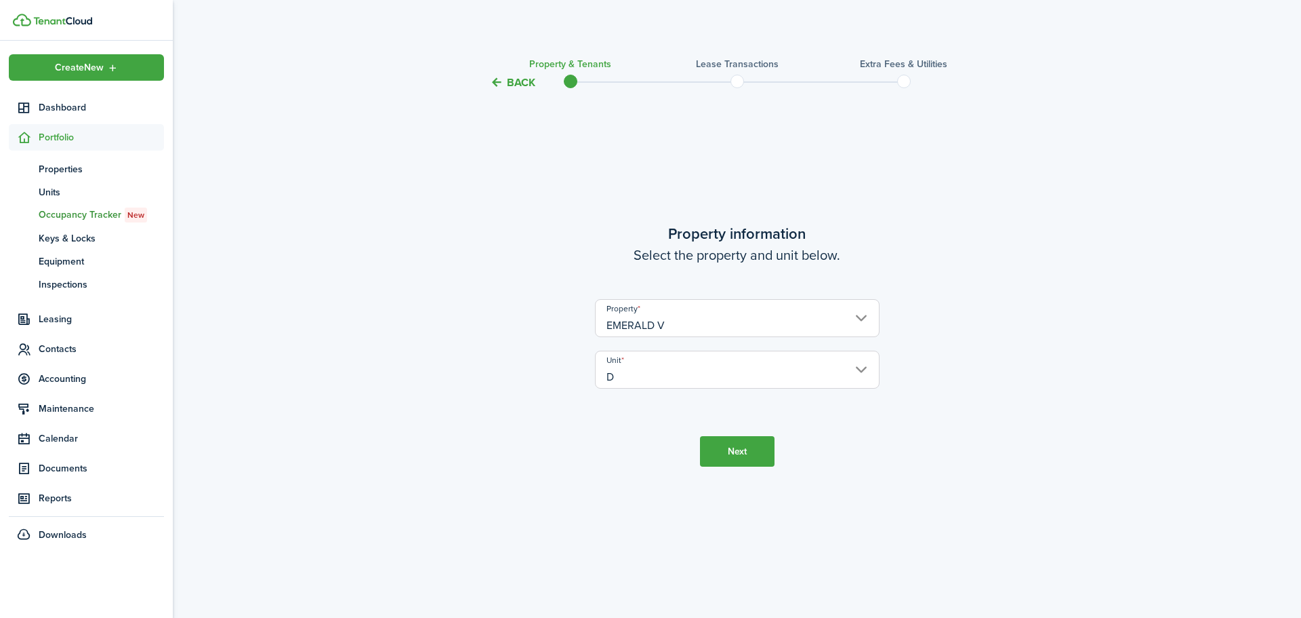
click at [742, 449] on button "Next" at bounding box center [737, 451] width 75 height 31
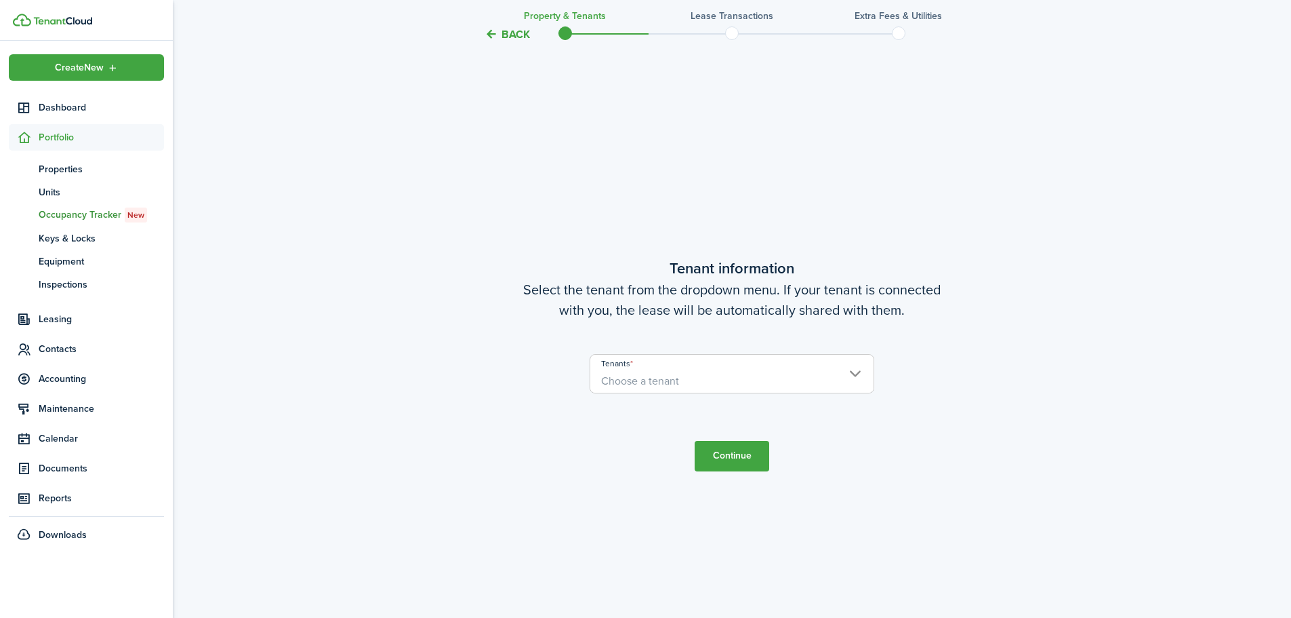
scroll to position [527, 0]
click at [857, 380] on span "Choose a tenant" at bounding box center [731, 379] width 283 height 23
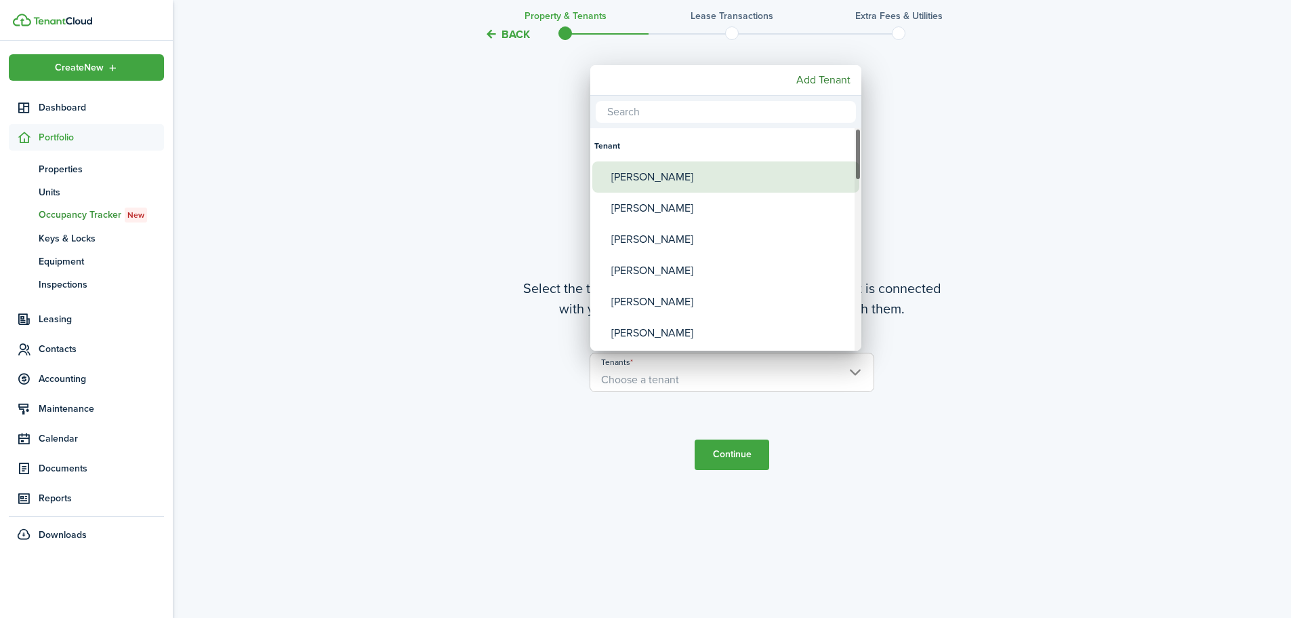
click at [707, 184] on div "[PERSON_NAME]" at bounding box center [731, 176] width 240 height 31
type input "[PERSON_NAME]"
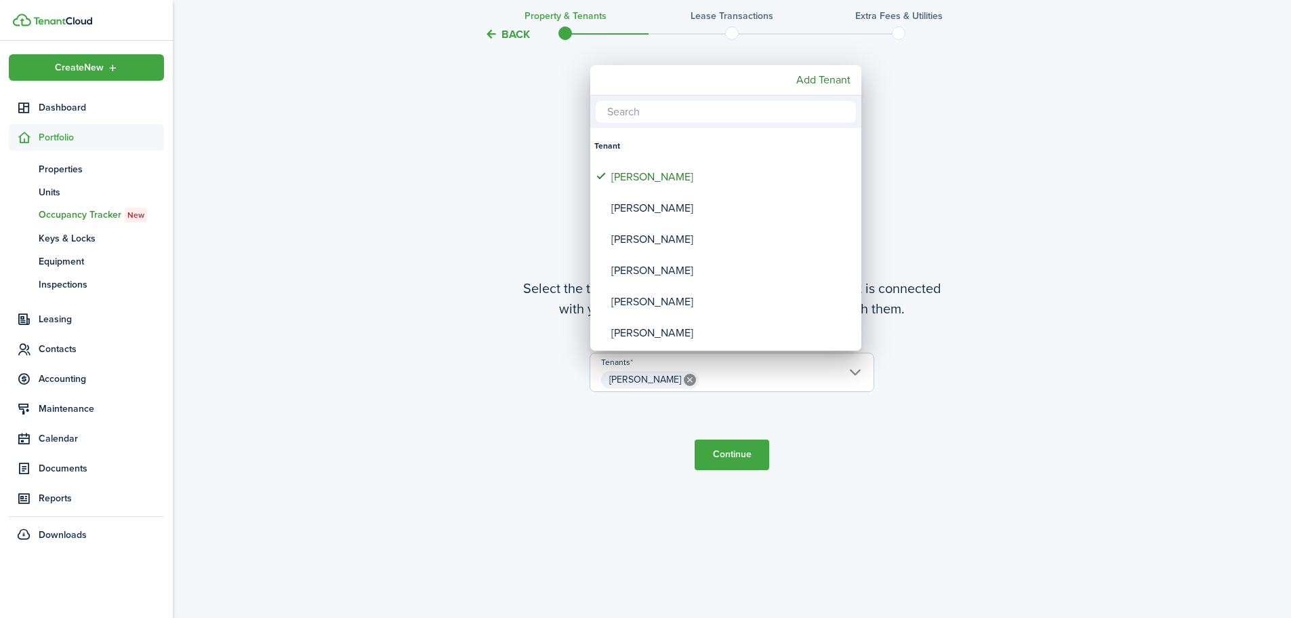
click at [742, 456] on div at bounding box center [646, 309] width 1508 height 834
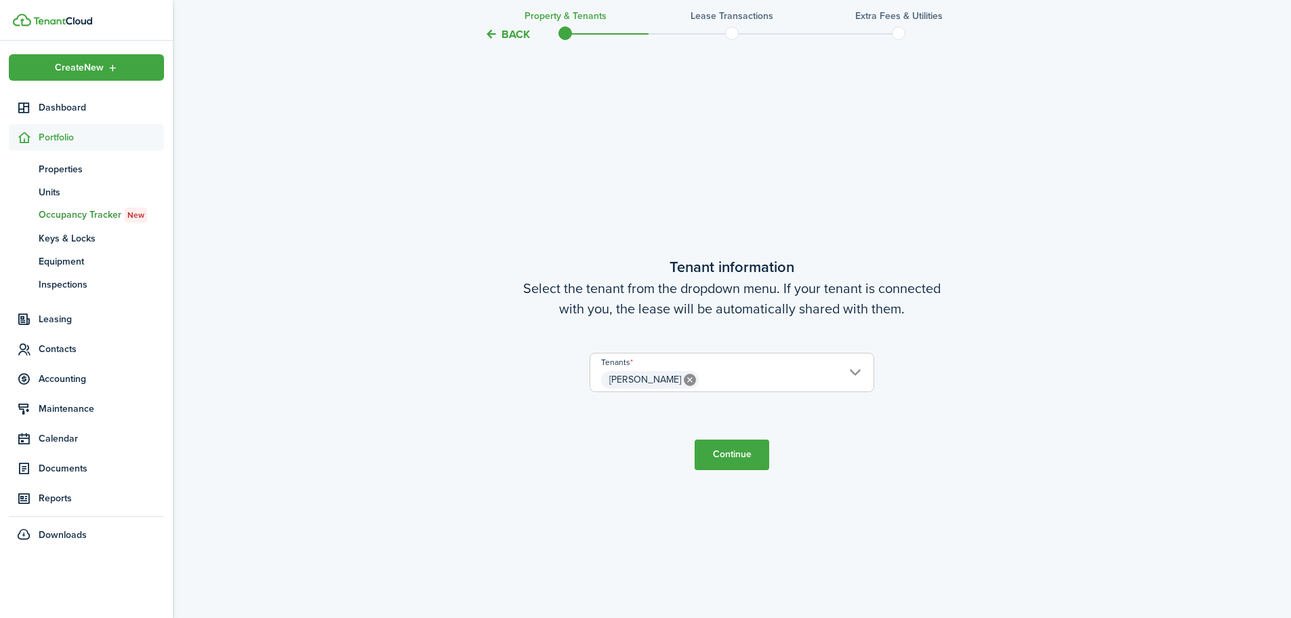
click at [744, 456] on button "Continue" at bounding box center [732, 454] width 75 height 31
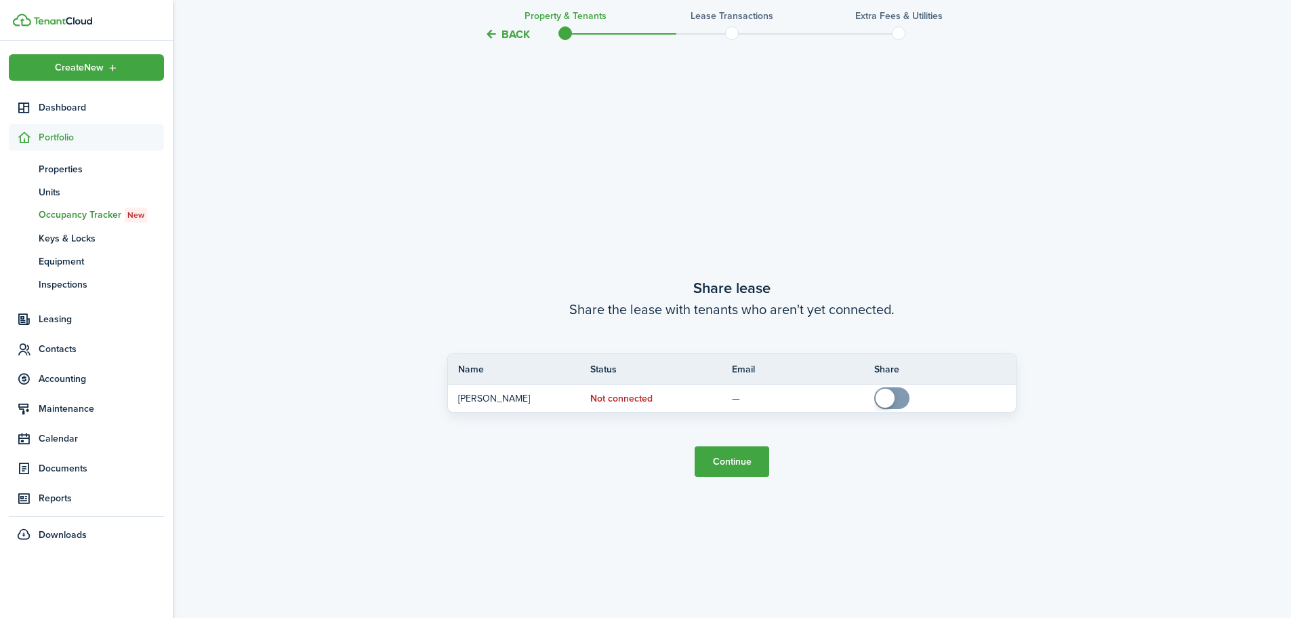
scroll to position [1144, 0]
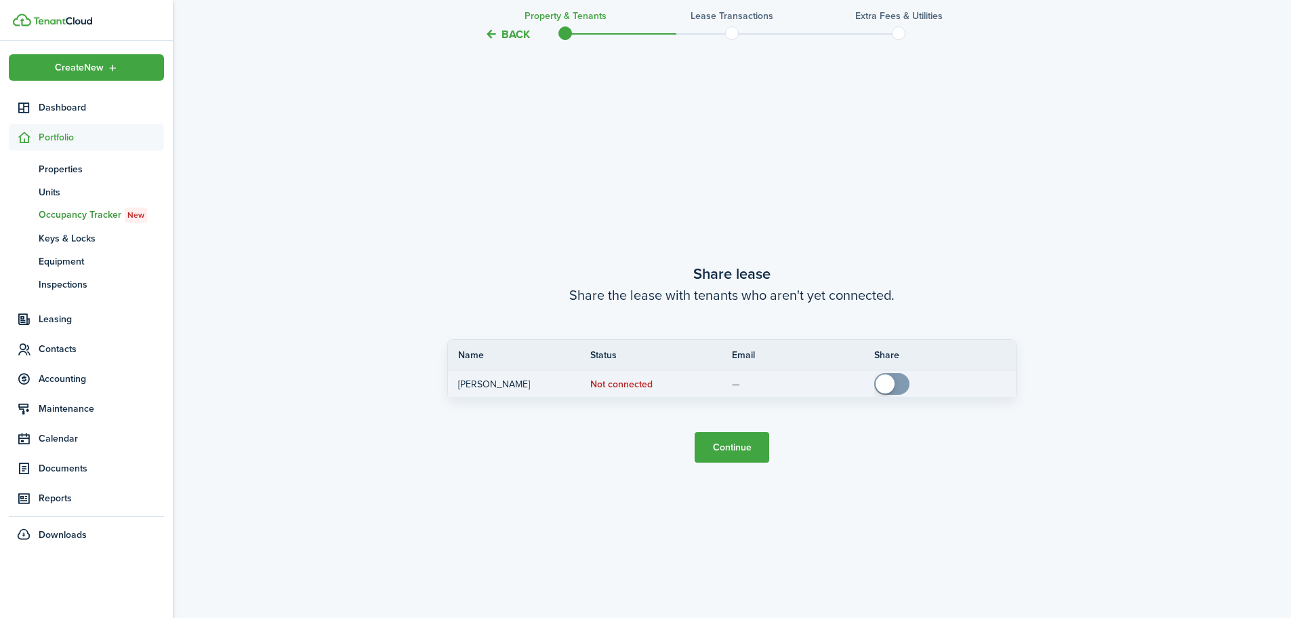
checkbox input "true"
click at [899, 389] on span at bounding box center [892, 384] width 14 height 22
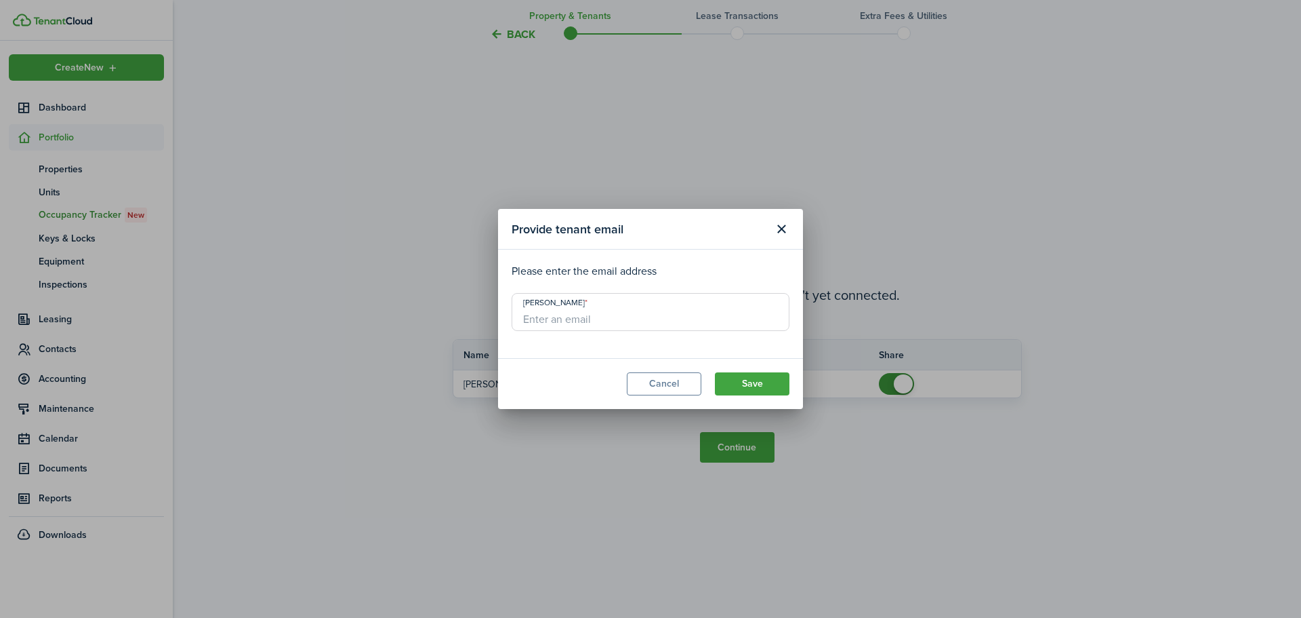
drag, startPoint x: 552, startPoint y: 315, endPoint x: 553, endPoint y: 307, distance: 8.2
click at [552, 310] on input "[PERSON_NAME]" at bounding box center [651, 312] width 278 height 38
type input "Johnhanner"
drag, startPoint x: 693, startPoint y: 235, endPoint x: 689, endPoint y: 282, distance: 46.9
click at [689, 282] on section "Provide tenant email Please enter the email address John Hanner Johnhanner Emai…" at bounding box center [650, 309] width 305 height 200
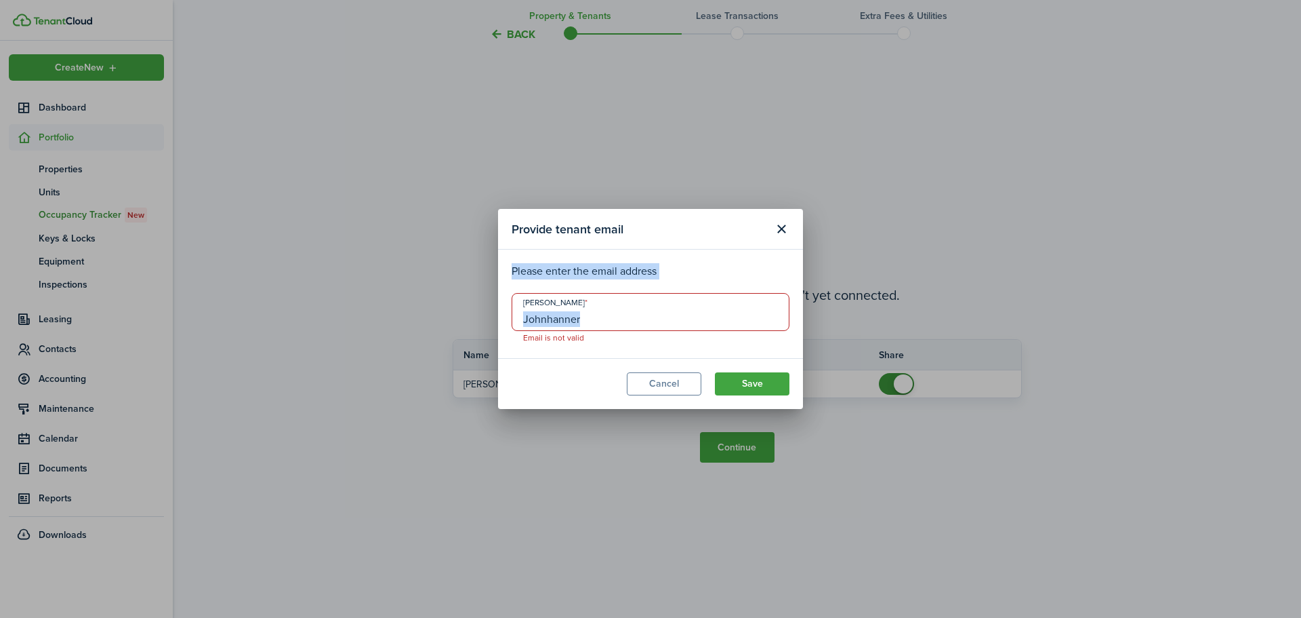
click at [979, 302] on div "Provide tenant email Please enter the email address John Hanner Johnhanner Emai…" at bounding box center [650, 309] width 1301 height 618
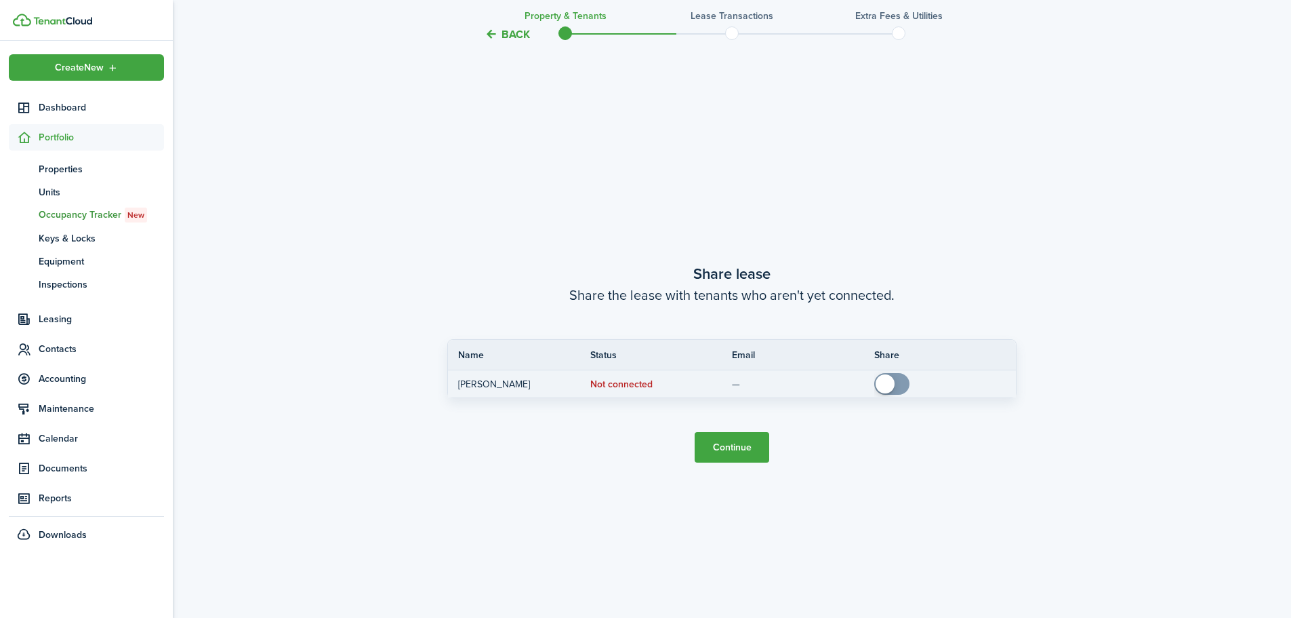
drag, startPoint x: 902, startPoint y: 382, endPoint x: 902, endPoint y: 389, distance: 7.5
checkbox input "true"
click at [899, 381] on span at bounding box center [892, 384] width 14 height 22
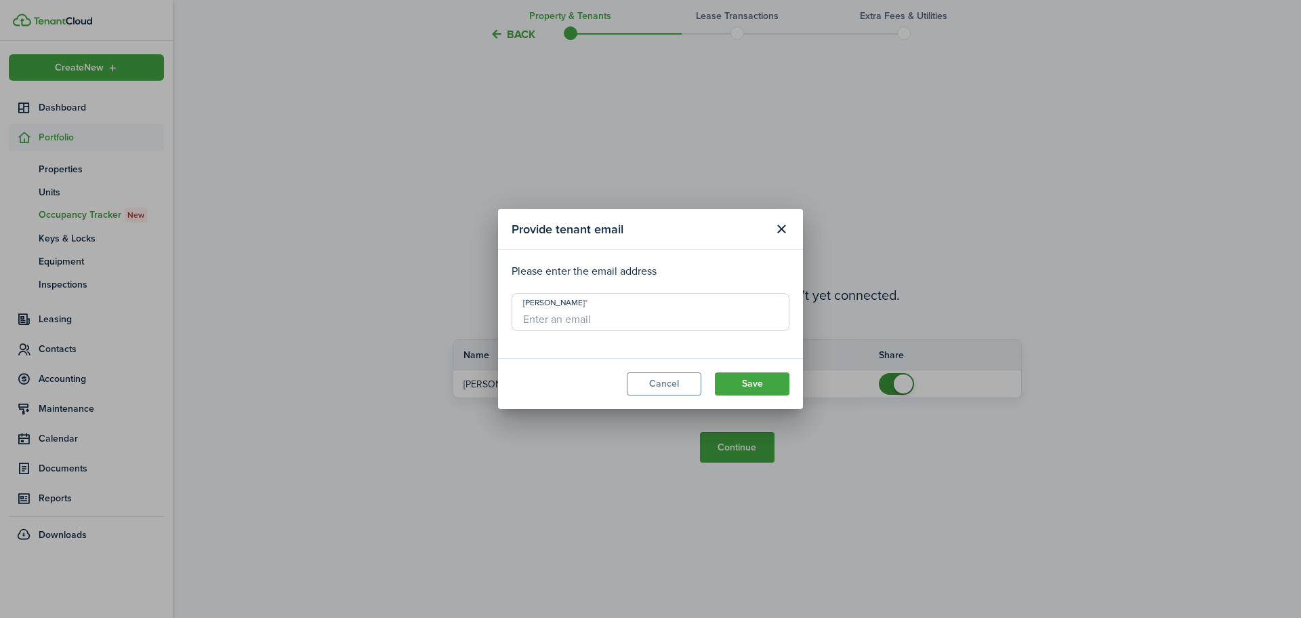
click at [620, 319] on input "[PERSON_NAME]" at bounding box center [651, 312] width 278 height 38
type input "J"
type input "johnhanner1948@gmail.com"
click at [755, 382] on button "Save" at bounding box center [752, 383] width 75 height 23
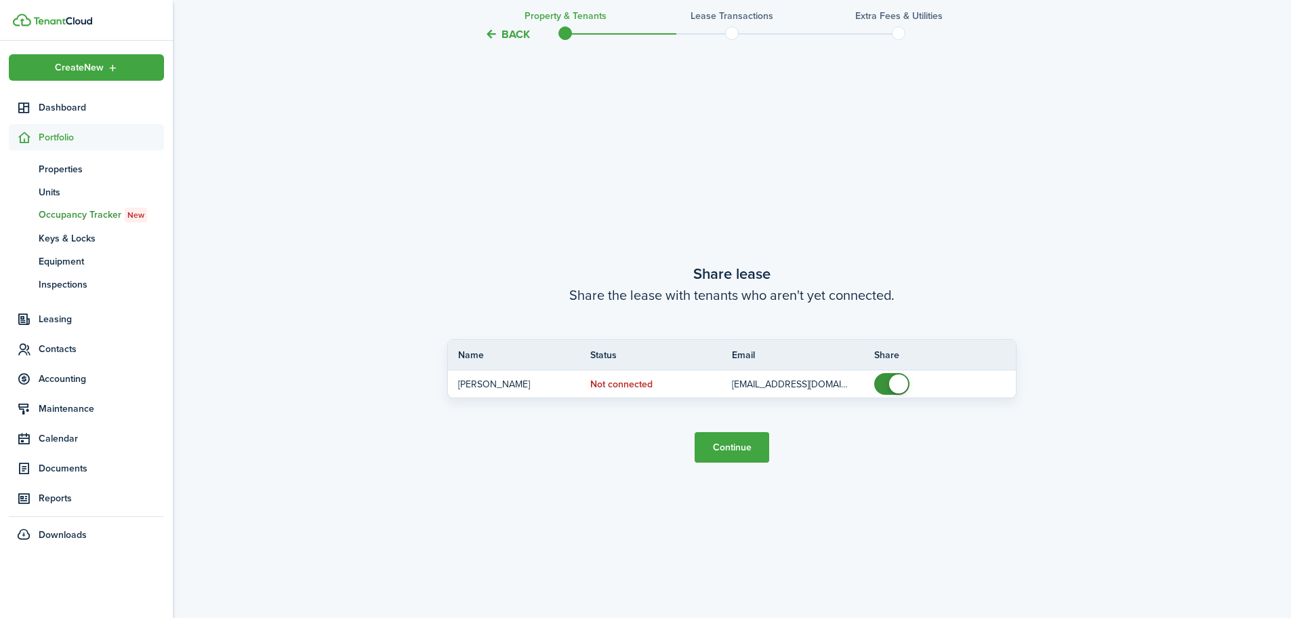
click at [733, 454] on button "Continue" at bounding box center [732, 447] width 75 height 31
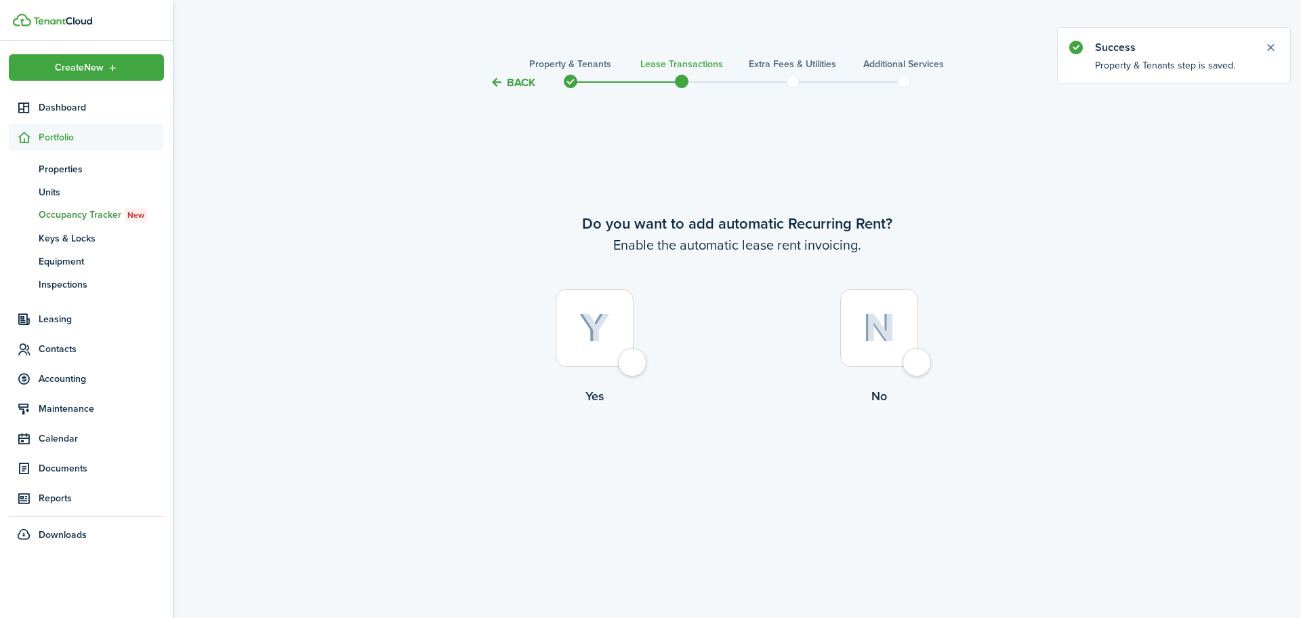
click at [918, 363] on div at bounding box center [880, 328] width 78 height 78
radio input "true"
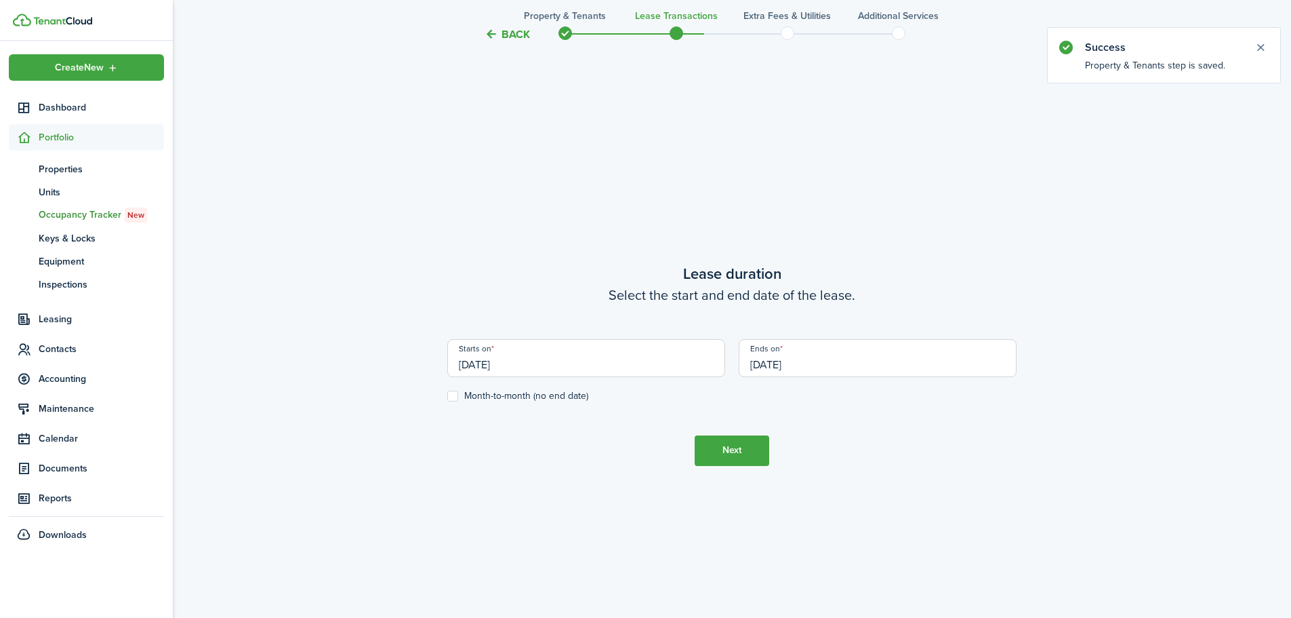
scroll to position [527, 0]
click at [519, 32] on button "Back" at bounding box center [507, 34] width 45 height 14
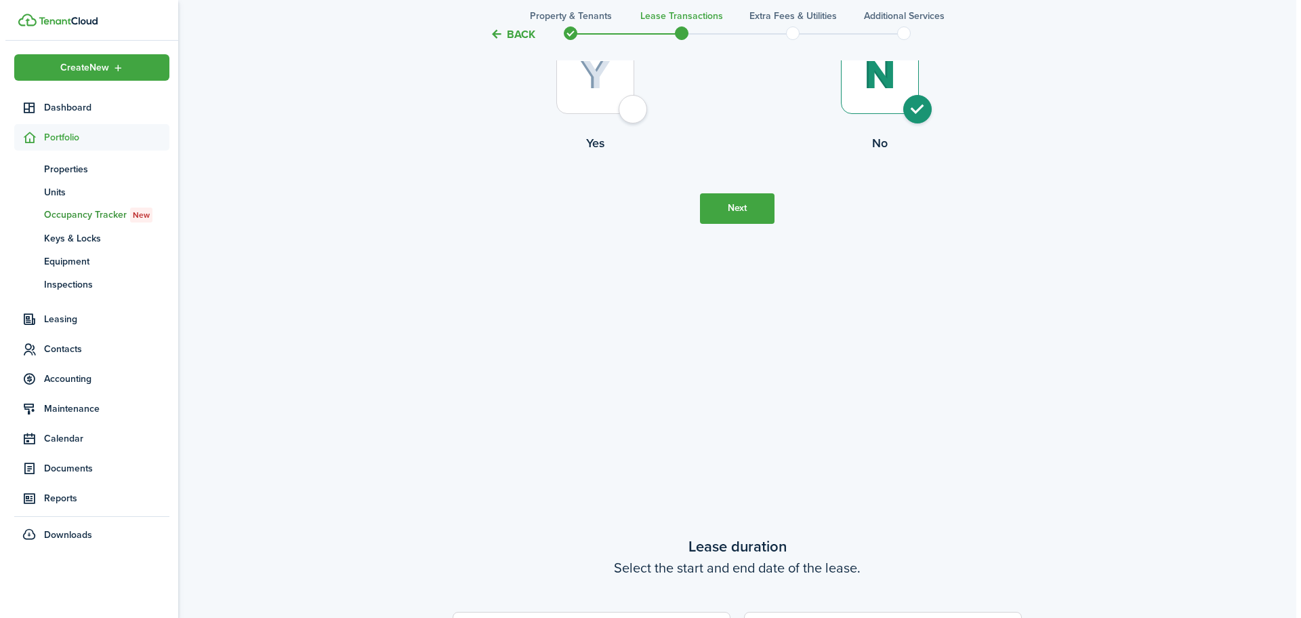
scroll to position [0, 0]
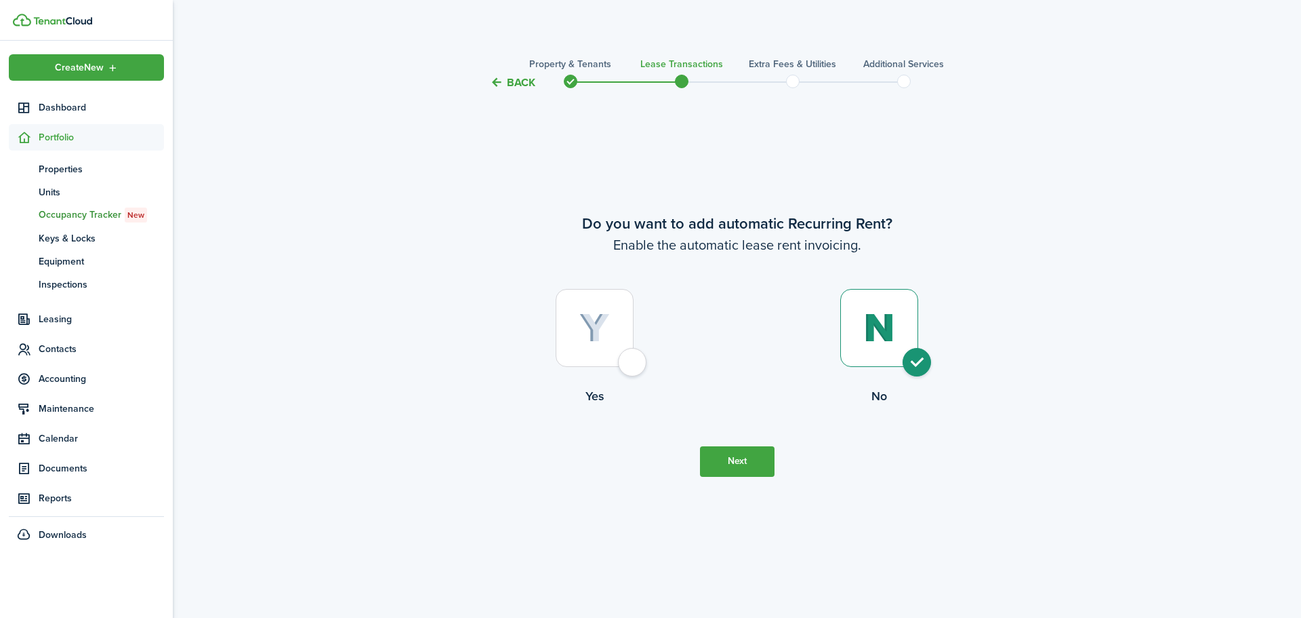
click at [593, 321] on img at bounding box center [595, 328] width 31 height 30
radio input "true"
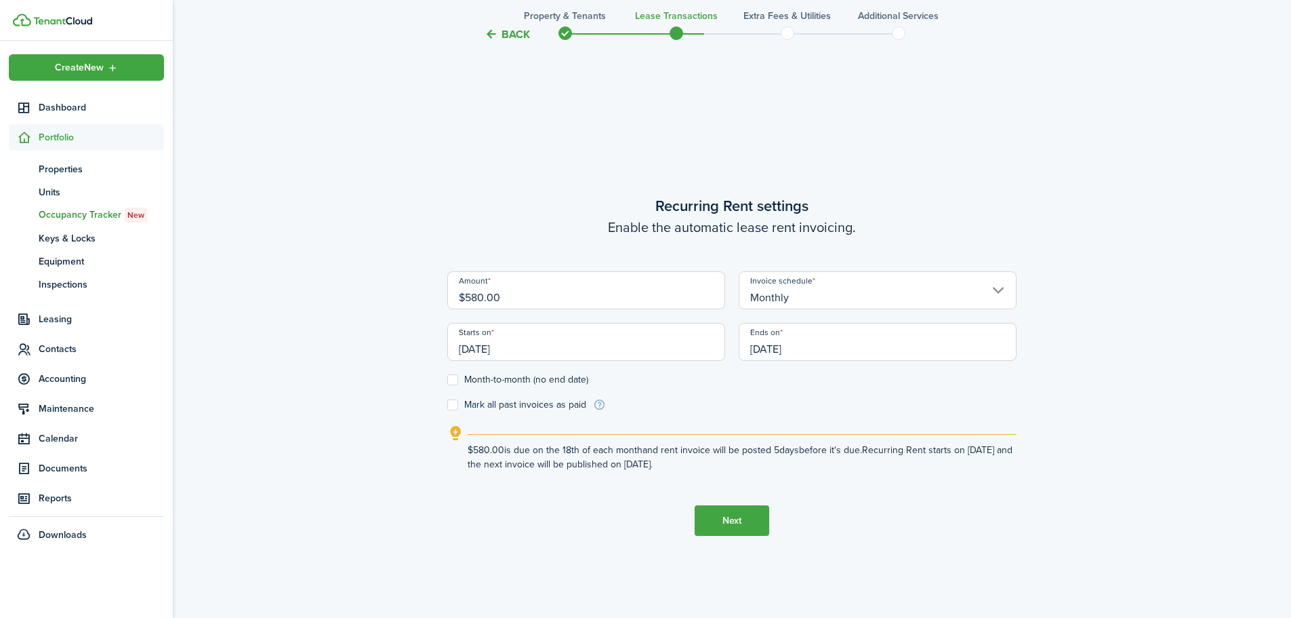
scroll to position [527, 0]
click at [469, 293] on input "$580.00" at bounding box center [586, 287] width 278 height 38
type input "$680.00"
click at [605, 388] on form "Amount $680.00 Invoice schedule Monthly Starts on 09/18/2025 Ends on 09/18/2026…" at bounding box center [731, 338] width 569 height 140
click at [571, 346] on input "[DATE]" at bounding box center [586, 339] width 278 height 38
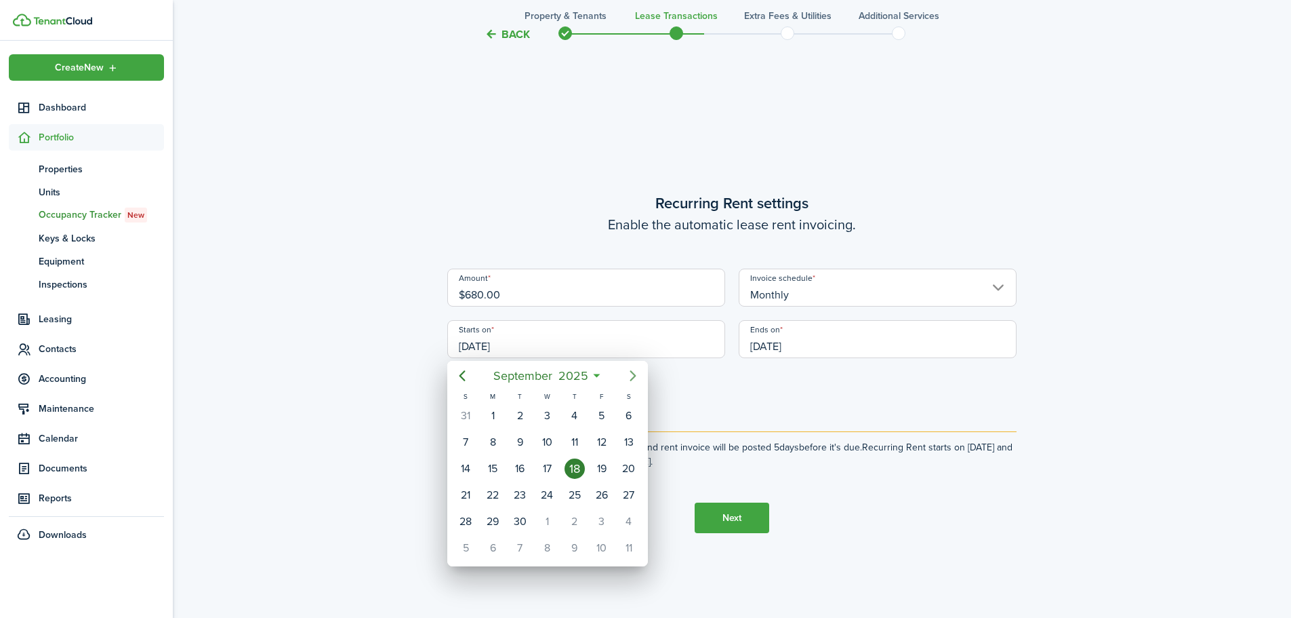
click at [634, 371] on icon "Next page" at bounding box center [633, 375] width 16 height 16
click at [627, 416] on div "1" at bounding box center [629, 415] width 20 height 20
type input "11/01/2025"
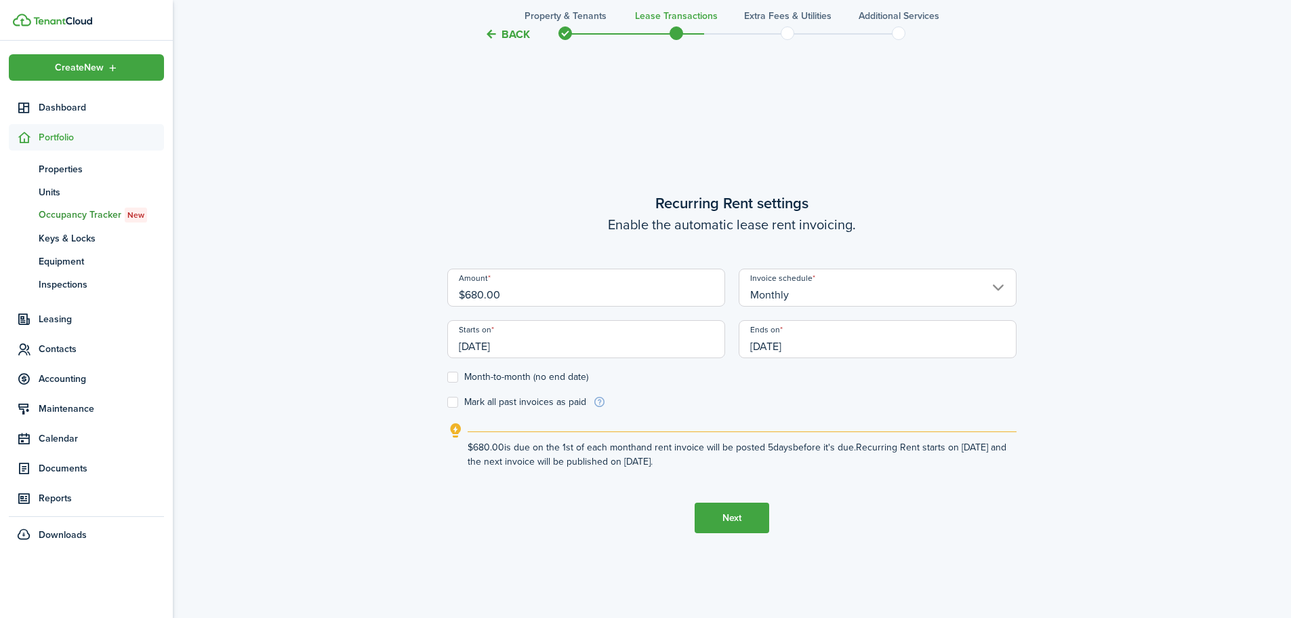
click at [836, 342] on input "[DATE]" at bounding box center [878, 339] width 278 height 38
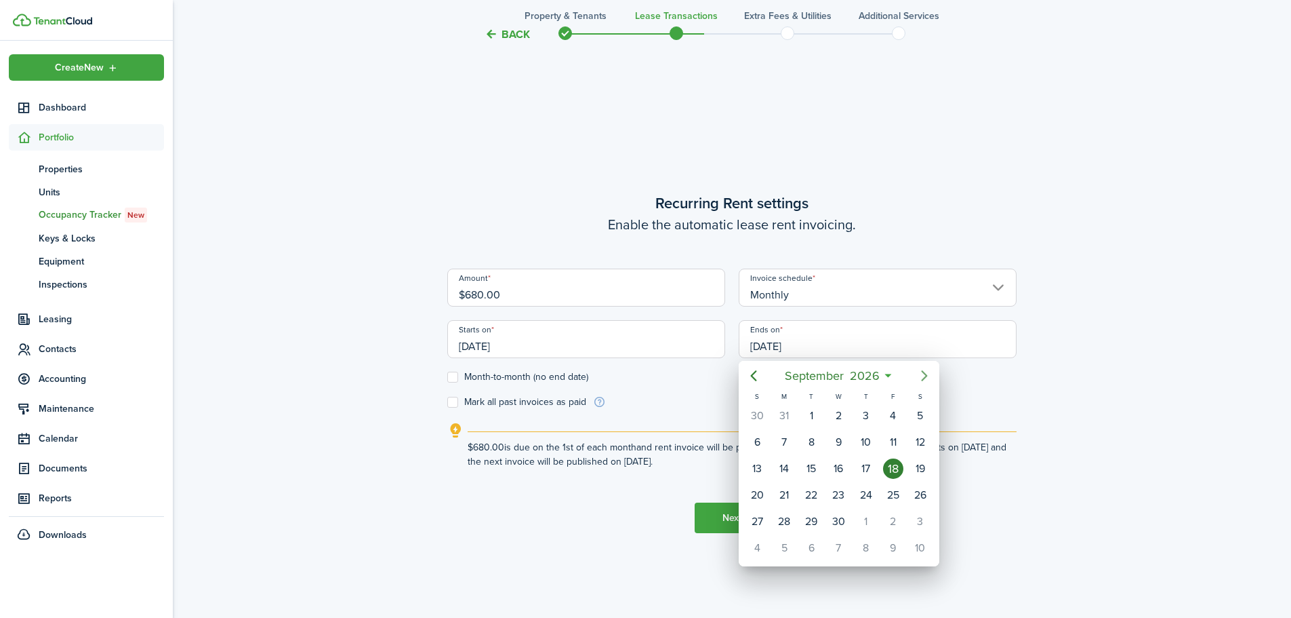
click at [924, 374] on icon "Next page" at bounding box center [924, 375] width 16 height 16
click at [914, 517] on div "31" at bounding box center [920, 521] width 20 height 20
type input "10/31/2026"
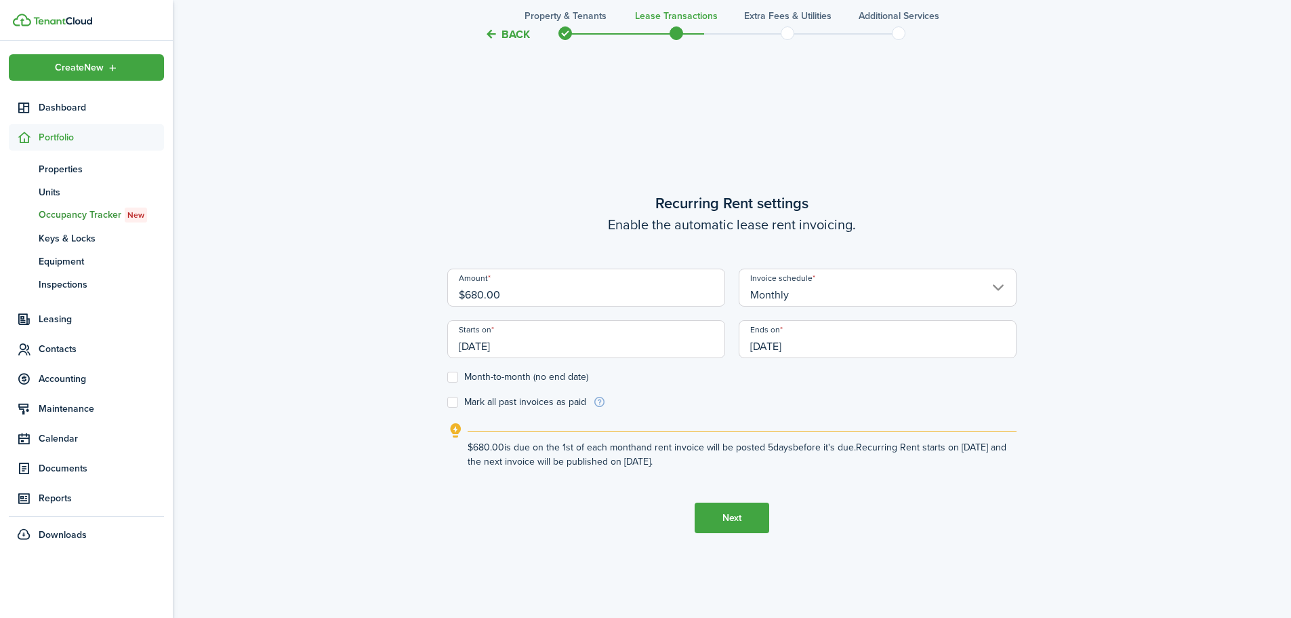
click at [452, 400] on label "Mark all past invoices as paid" at bounding box center [516, 402] width 139 height 11
click at [447, 402] on input "Mark all past invoices as paid" at bounding box center [447, 402] width 1 height 1
checkbox input "true"
click at [752, 512] on button "Next" at bounding box center [732, 517] width 75 height 31
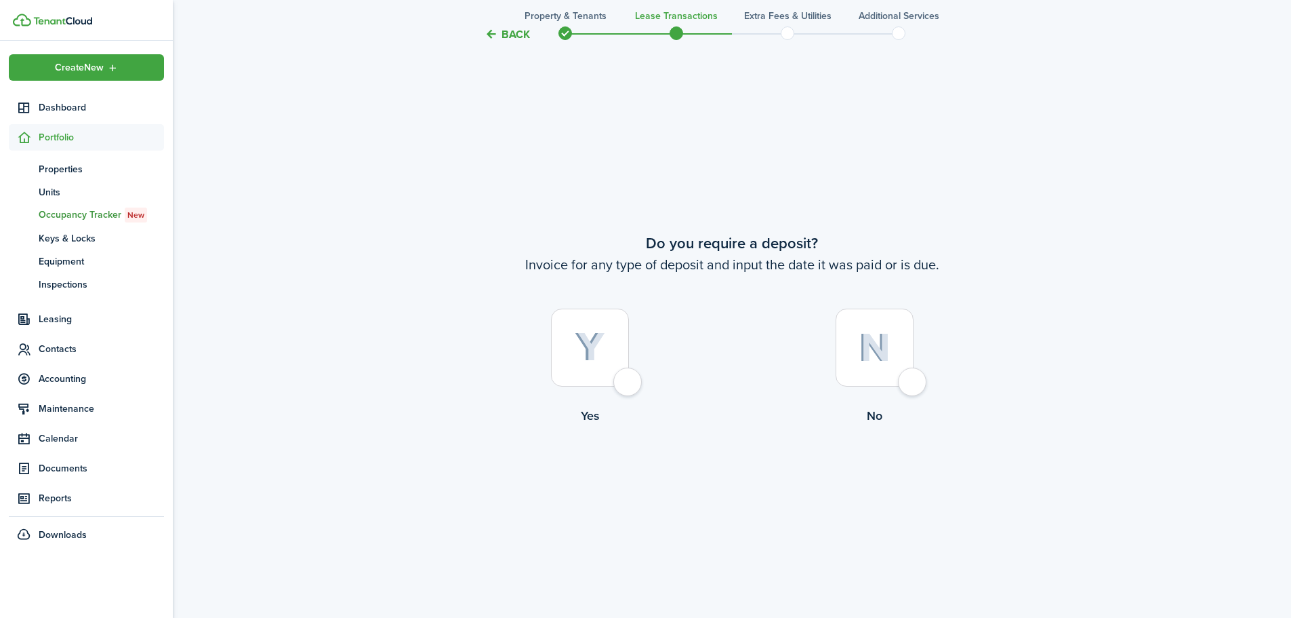
scroll to position [1144, 0]
click at [887, 411] on control-radio-card-title "No" at bounding box center [874, 414] width 285 height 18
radio input "true"
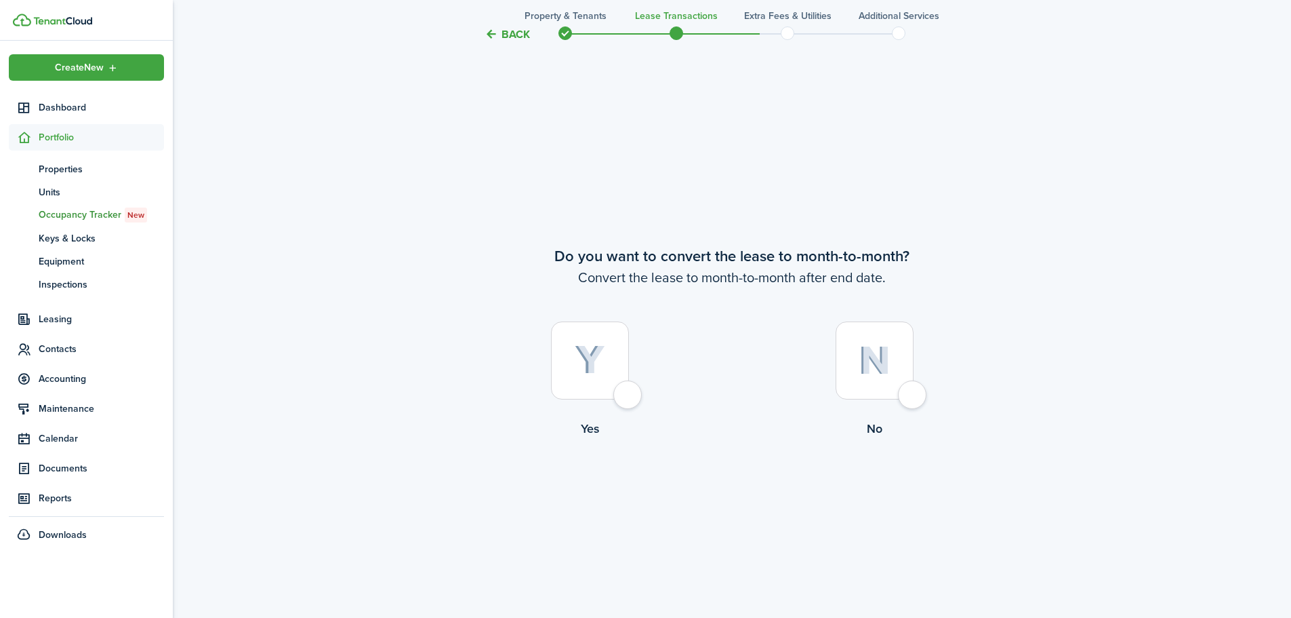
scroll to position [1762, 0]
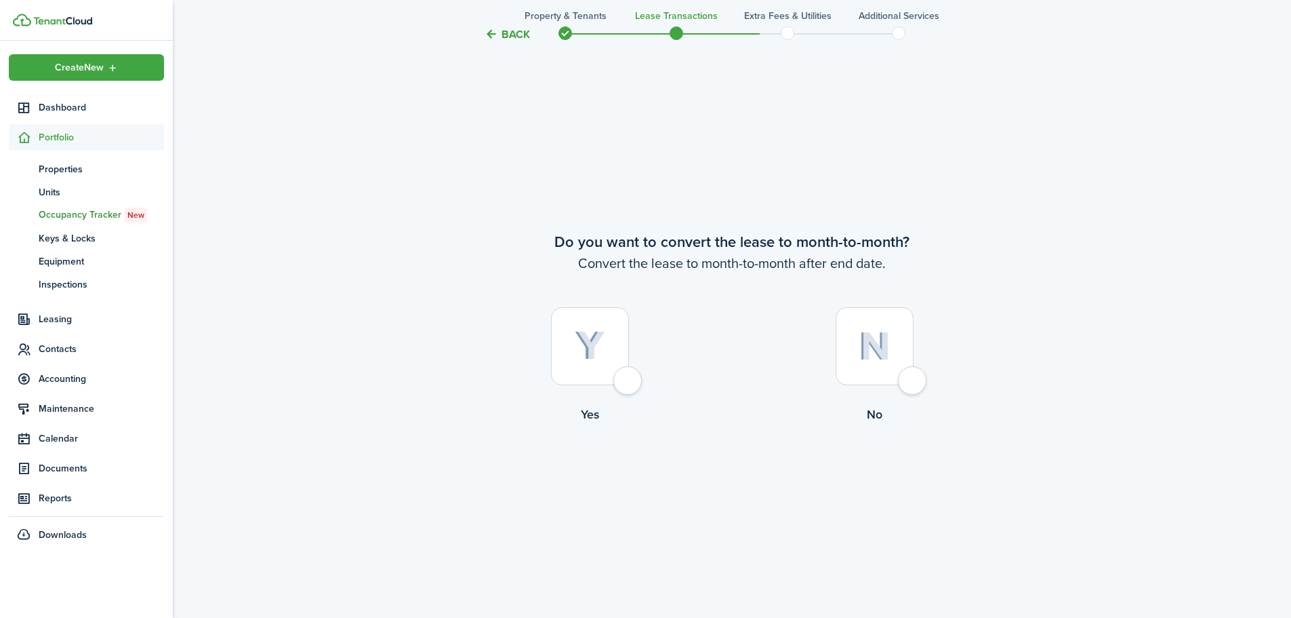
click at [871, 401] on label "No" at bounding box center [874, 368] width 285 height 123
radio input "true"
click at [745, 487] on button "Continue" at bounding box center [732, 479] width 75 height 31
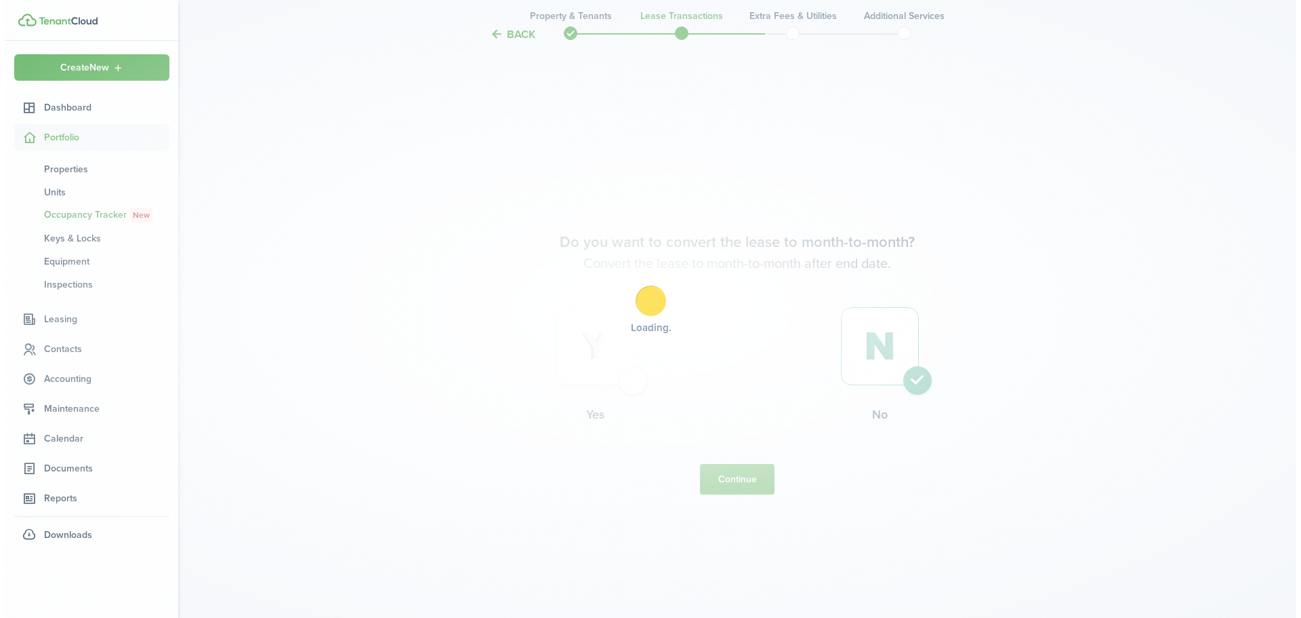
scroll to position [0, 0]
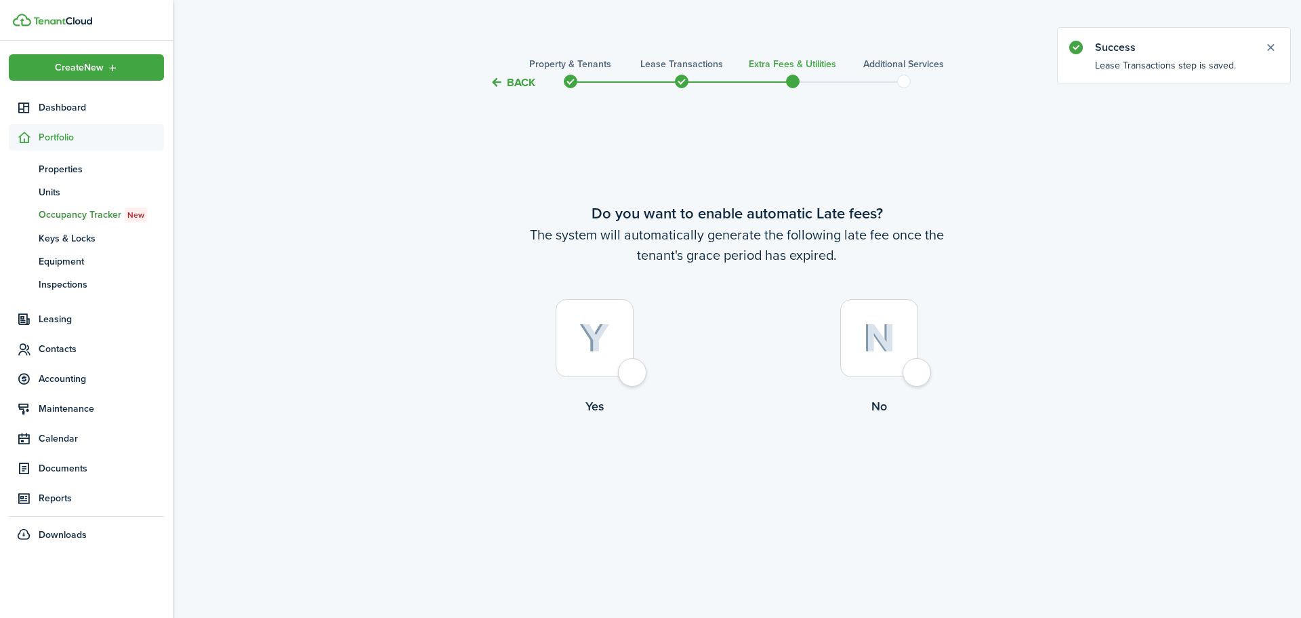
drag, startPoint x: 862, startPoint y: 386, endPoint x: 851, endPoint y: 407, distance: 23.0
click at [862, 386] on label "No" at bounding box center [879, 360] width 285 height 123
radio input "true"
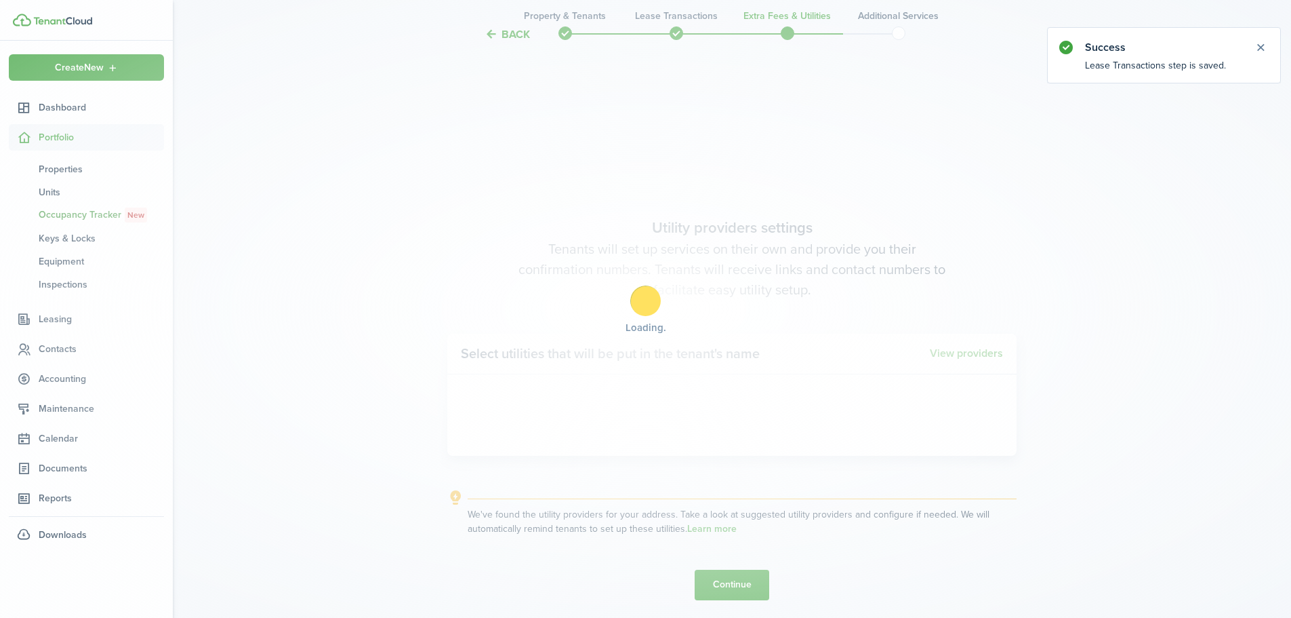
scroll to position [527, 0]
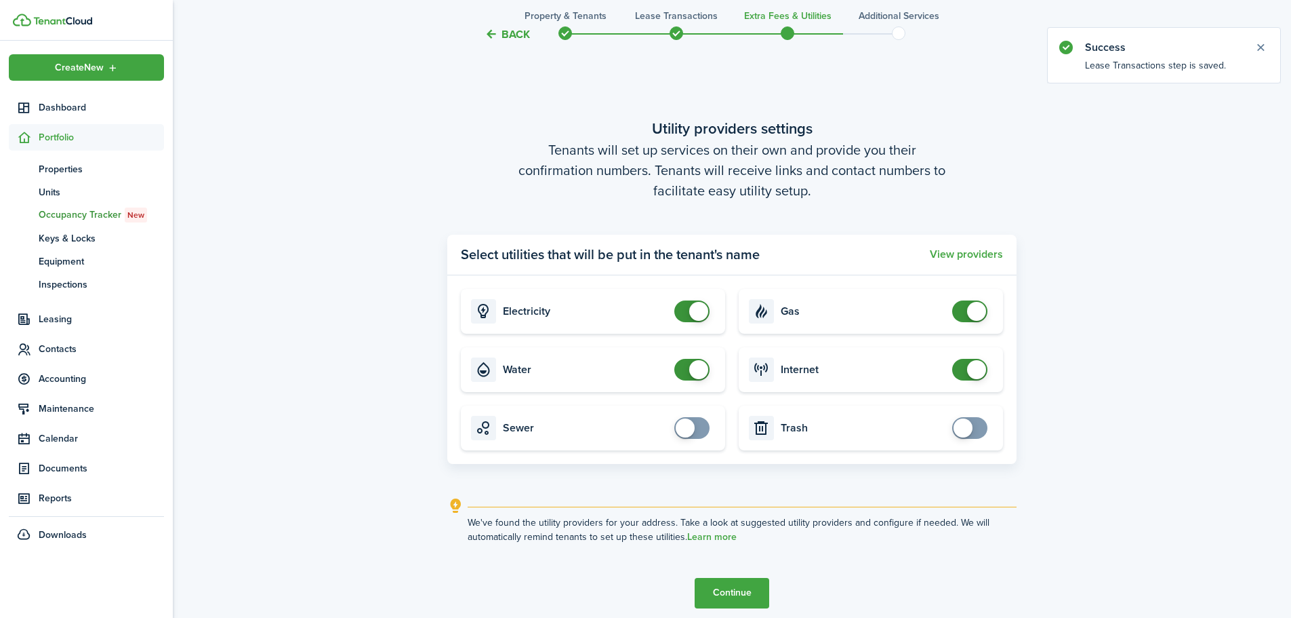
checkbox input "false"
click at [685, 365] on span at bounding box center [692, 370] width 14 height 22
checkbox input "false"
click at [685, 310] on span at bounding box center [692, 311] width 14 height 22
checkbox input "false"
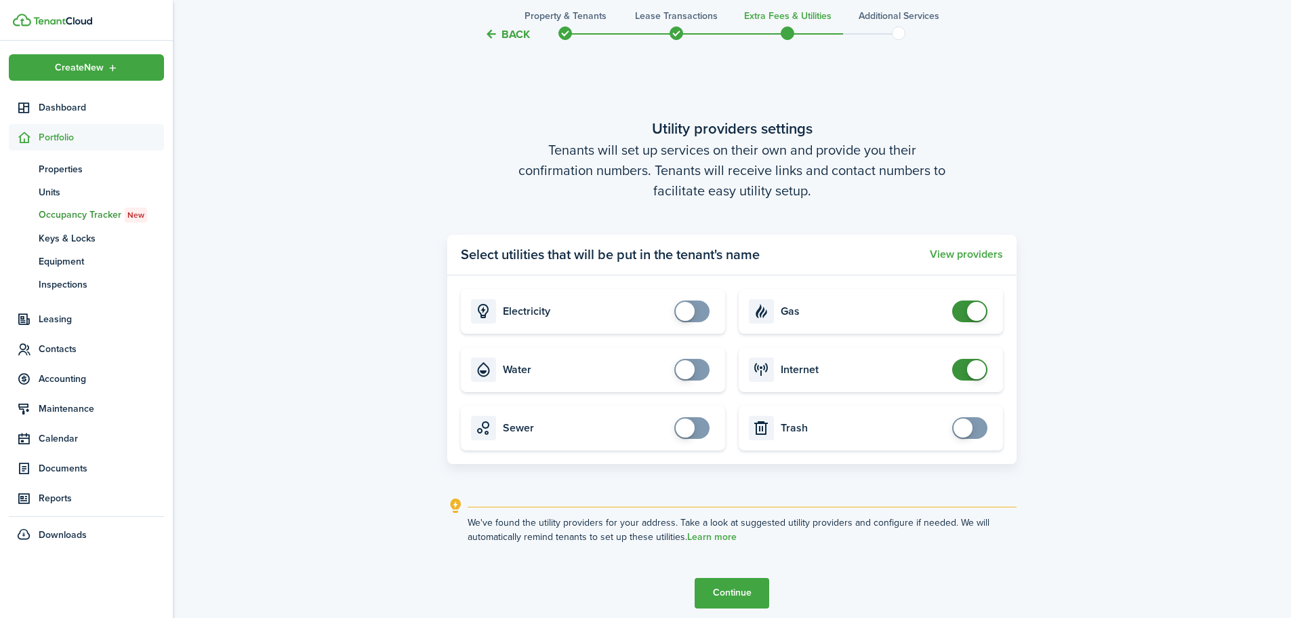
click at [963, 312] on span at bounding box center [970, 311] width 14 height 22
checkbox input "false"
click at [963, 371] on span at bounding box center [970, 370] width 14 height 22
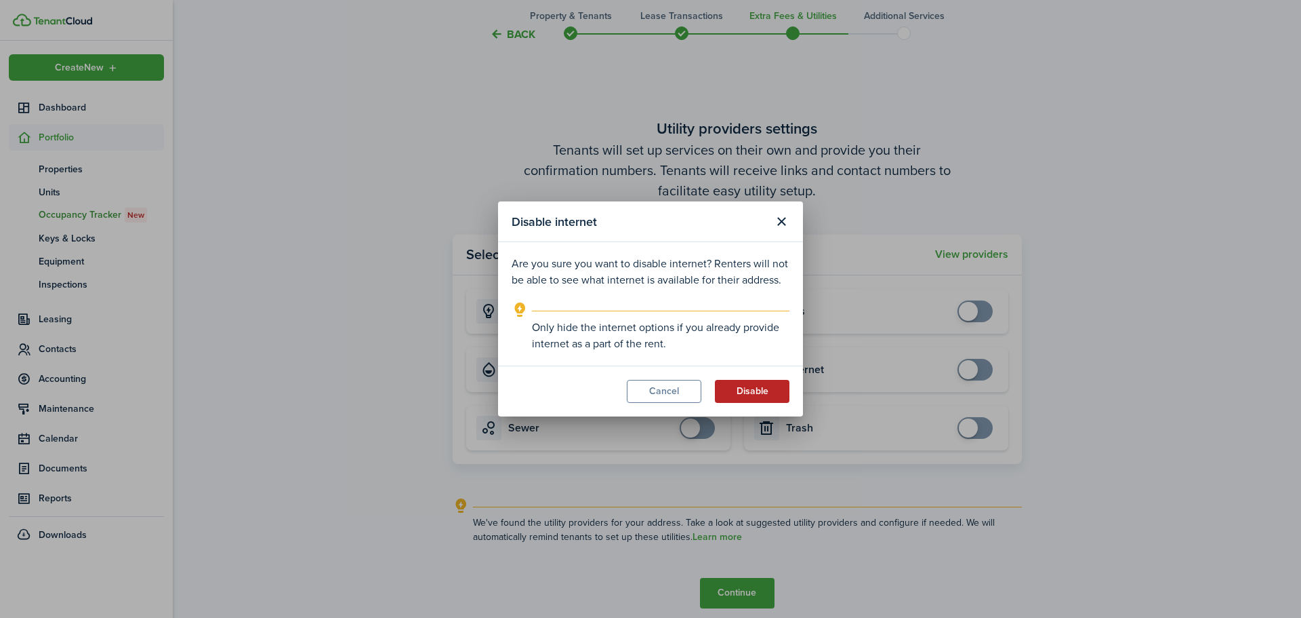
click at [759, 393] on button "Disable" at bounding box center [752, 391] width 75 height 23
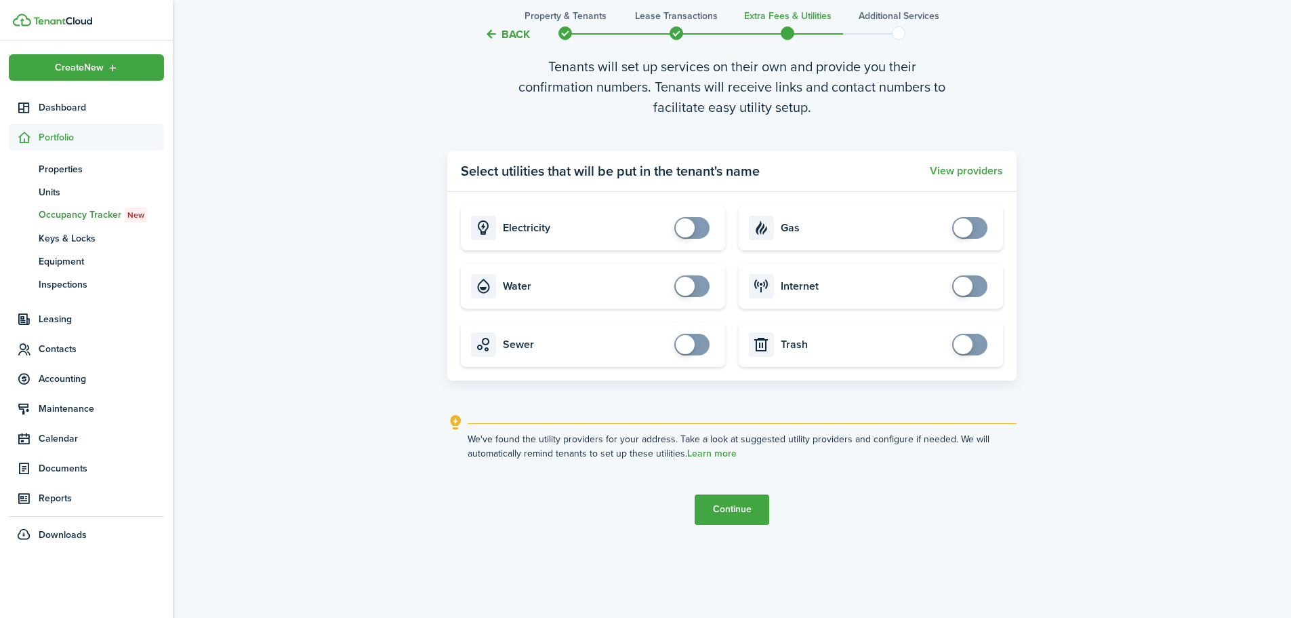
scroll to position [618, 0]
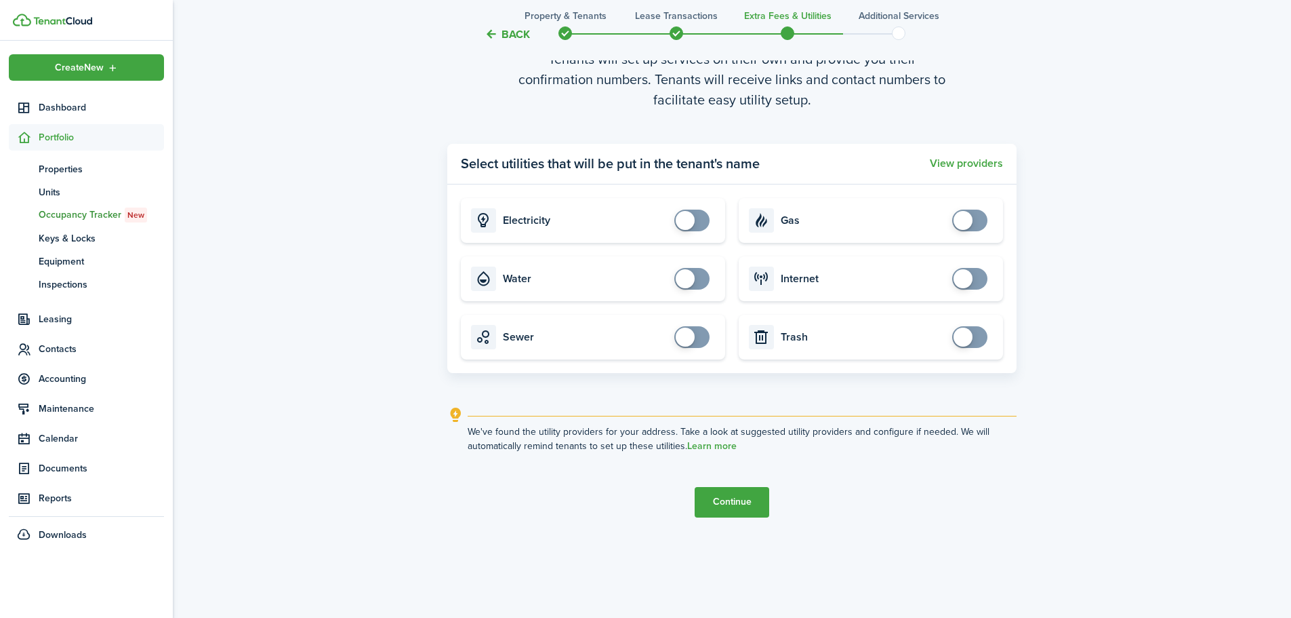
click at [741, 504] on button "Continue" at bounding box center [732, 502] width 75 height 31
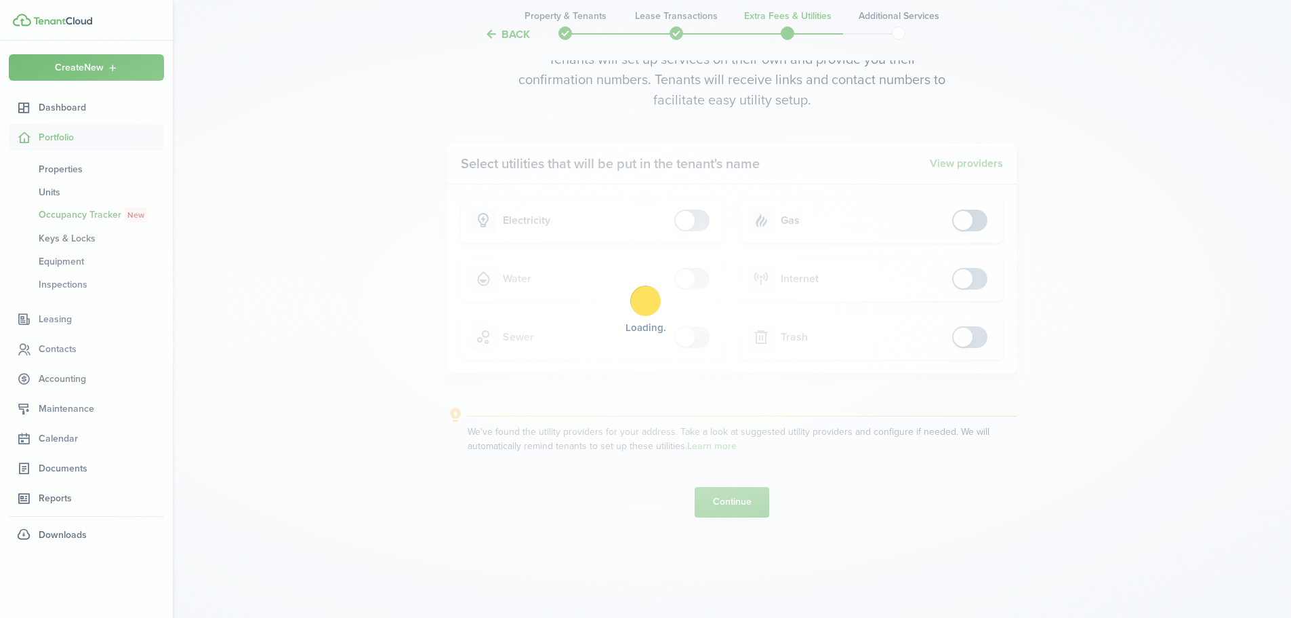
scroll to position [0, 0]
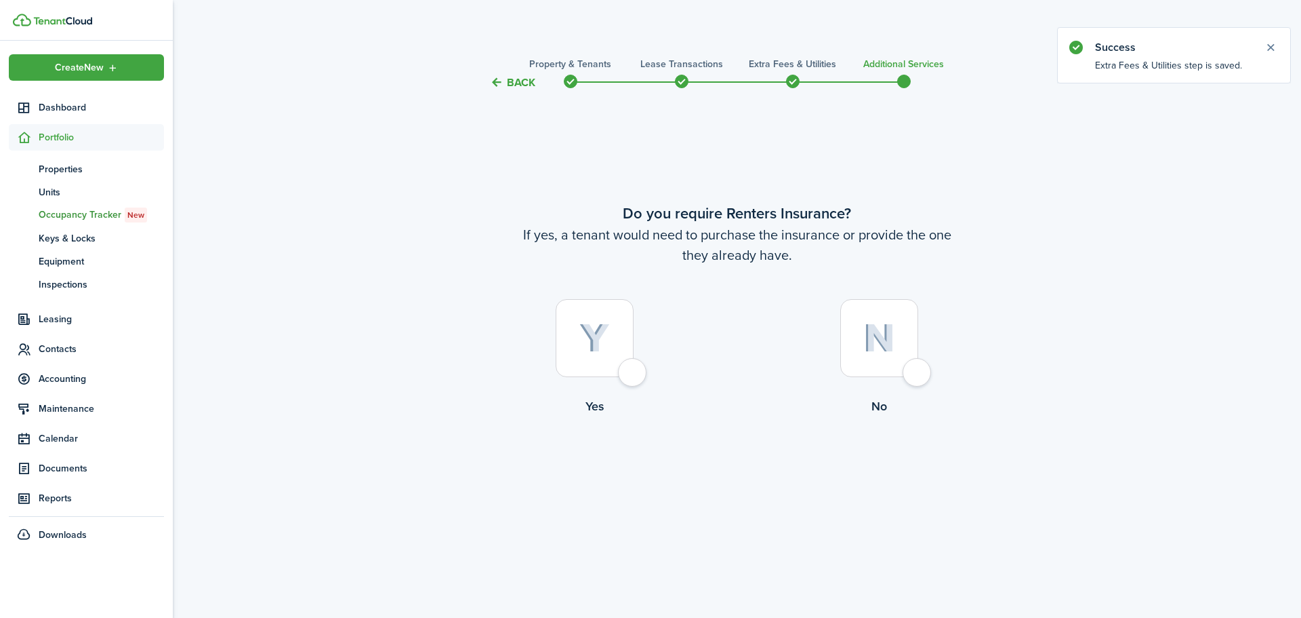
click at [857, 338] on div at bounding box center [880, 338] width 78 height 78
radio input "true"
click at [714, 477] on button "Complete move in" at bounding box center [737, 471] width 100 height 31
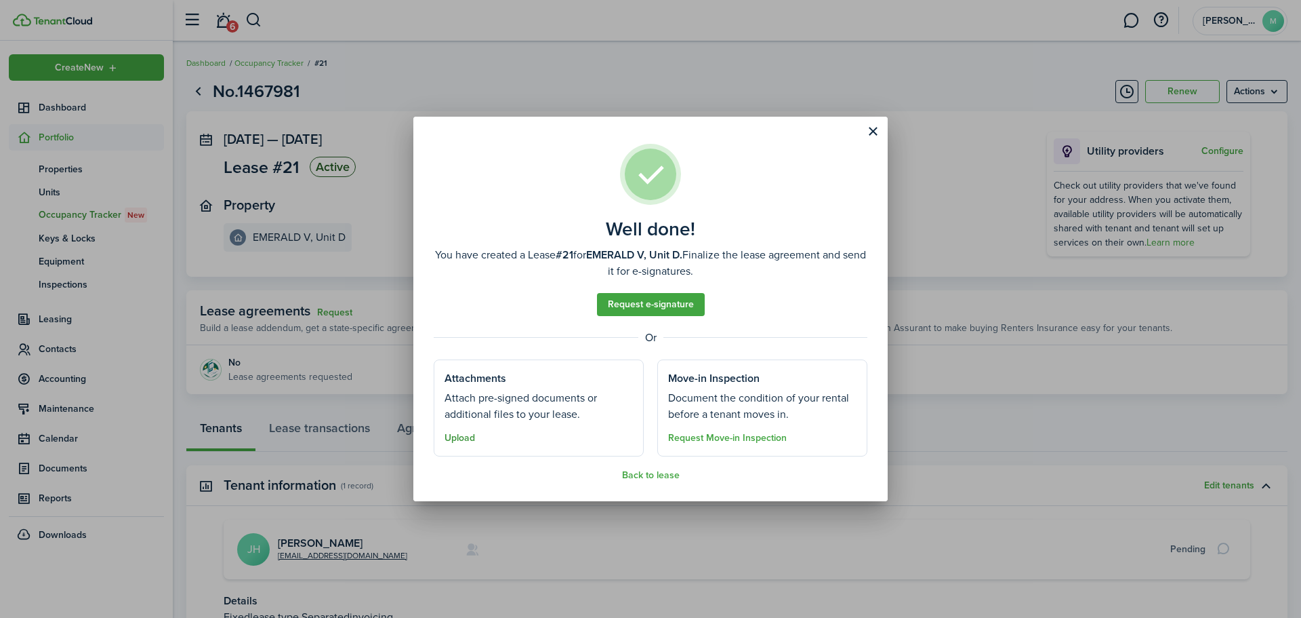
click at [465, 438] on button "Upload" at bounding box center [460, 437] width 31 height 11
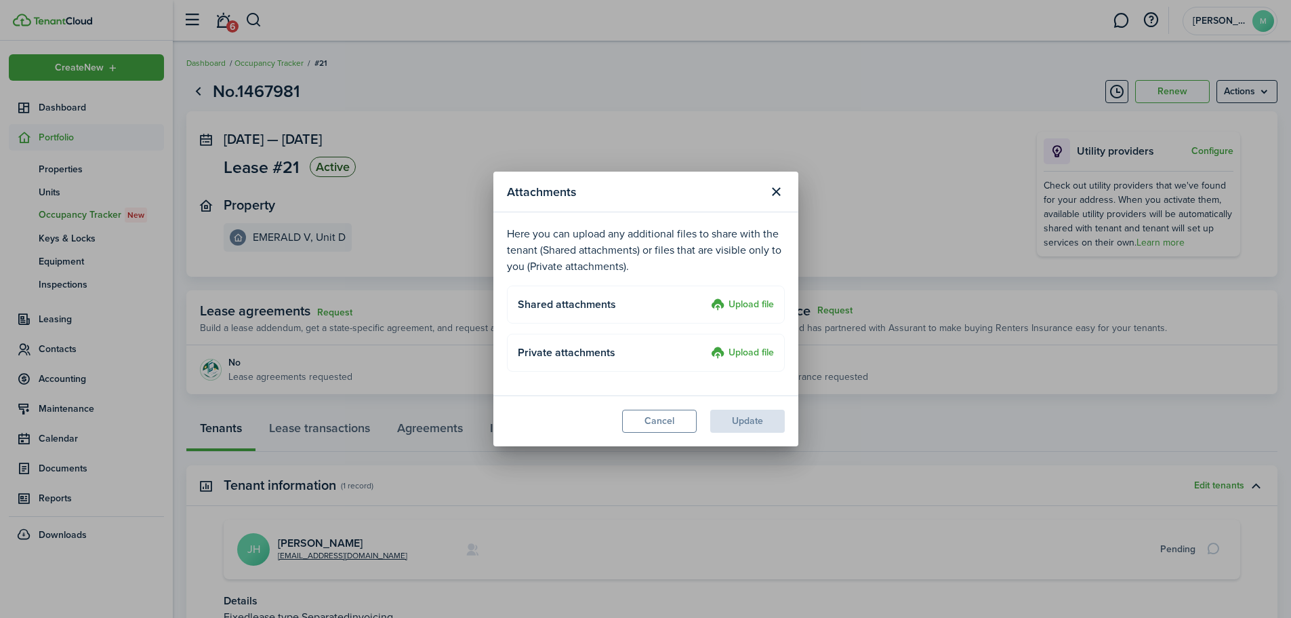
click at [750, 299] on label "Upload file" at bounding box center [742, 305] width 63 height 16
click at [706, 297] on input "Upload file" at bounding box center [706, 297] width 0 height 0
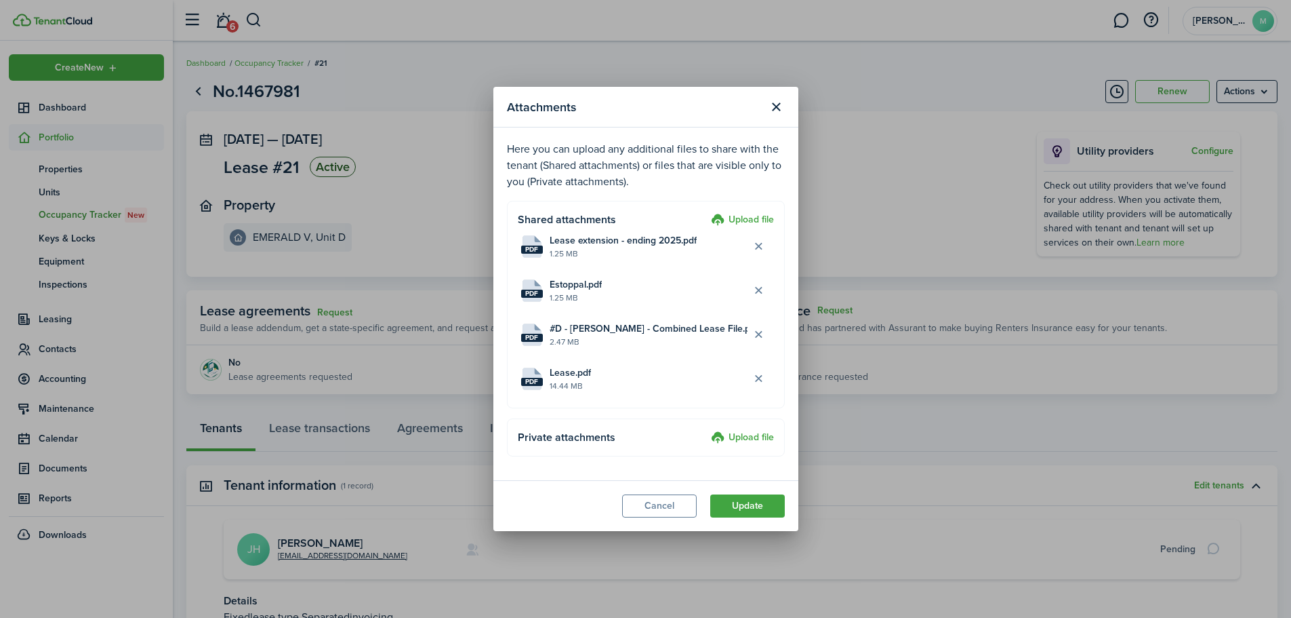
click at [755, 218] on label "Upload file" at bounding box center [742, 220] width 63 height 16
click at [706, 212] on input "Upload file" at bounding box center [706, 212] width 0 height 0
click at [760, 509] on button "Update" at bounding box center [747, 505] width 75 height 23
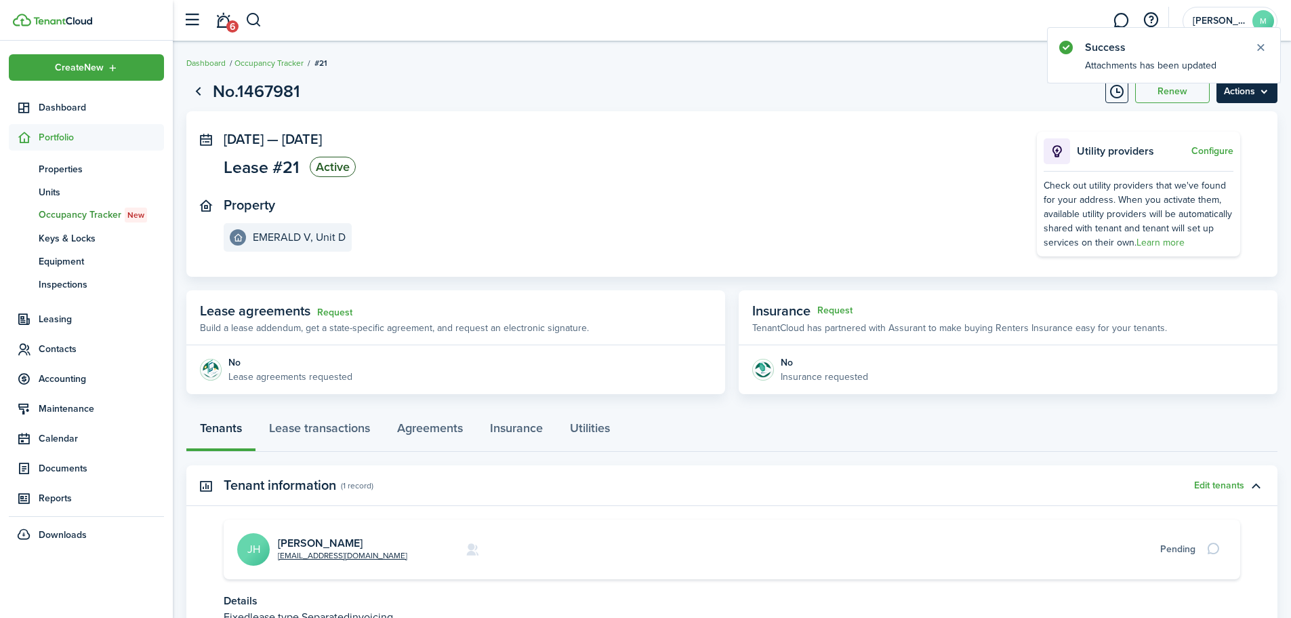
click at [1228, 98] on menu-btn "Actions" at bounding box center [1247, 91] width 61 height 23
click at [1183, 121] on button "Edit" at bounding box center [1218, 121] width 119 height 23
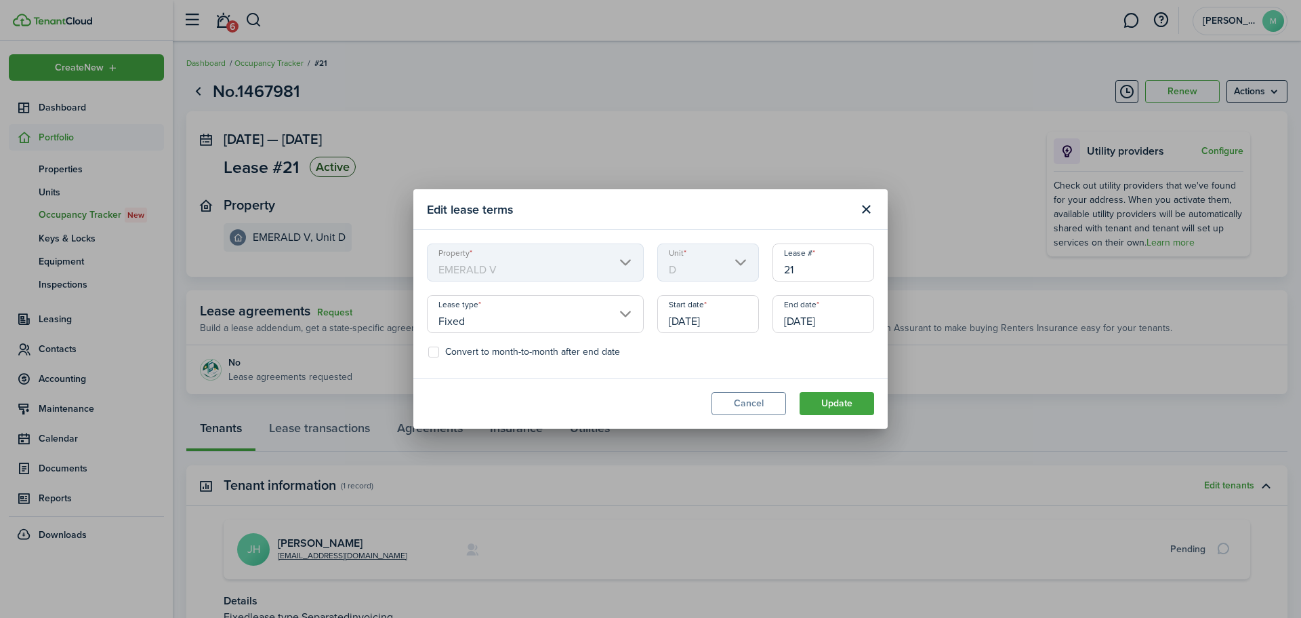
click at [819, 269] on input "21" at bounding box center [824, 262] width 102 height 38
type input "2"
type input "D"
click at [837, 401] on button "Update" at bounding box center [837, 403] width 75 height 23
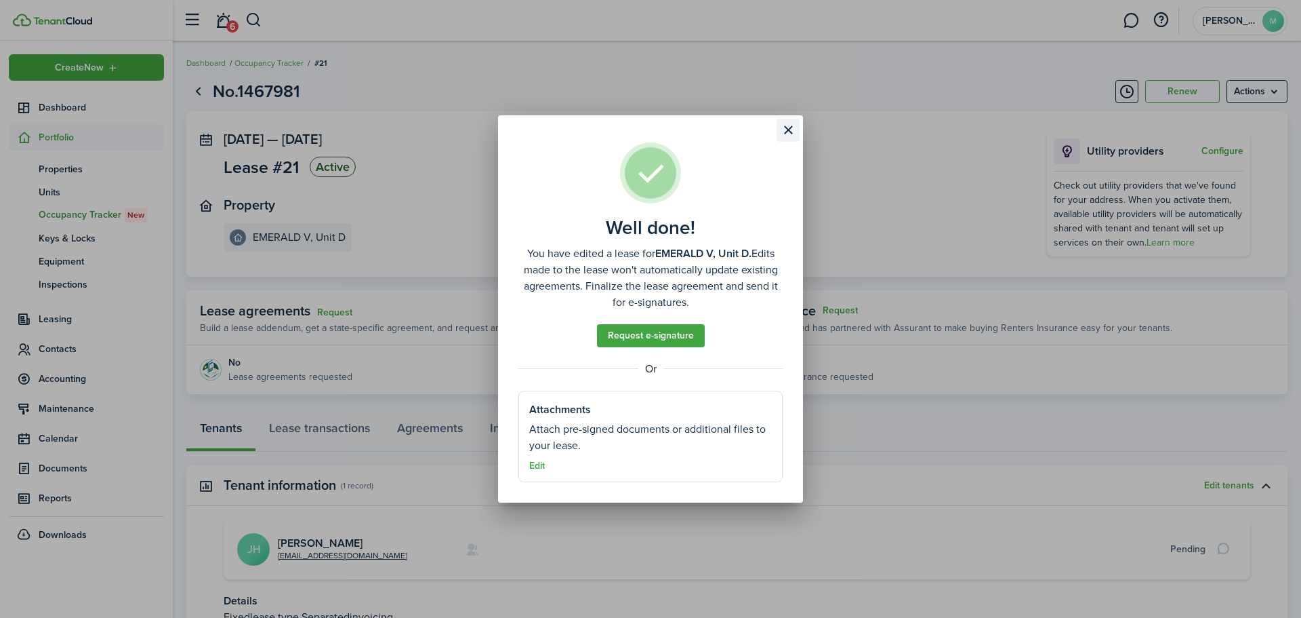
click at [787, 129] on button "Close modal" at bounding box center [788, 130] width 23 height 23
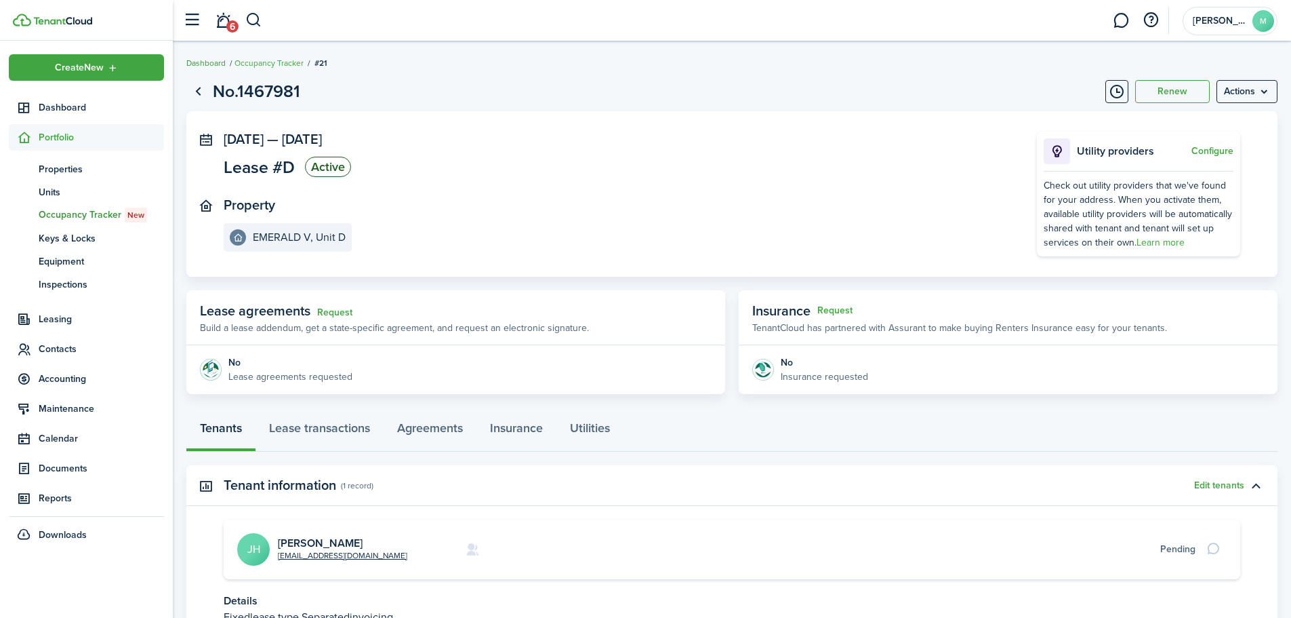
click at [209, 64] on link "Dashboard" at bounding box center [205, 63] width 39 height 12
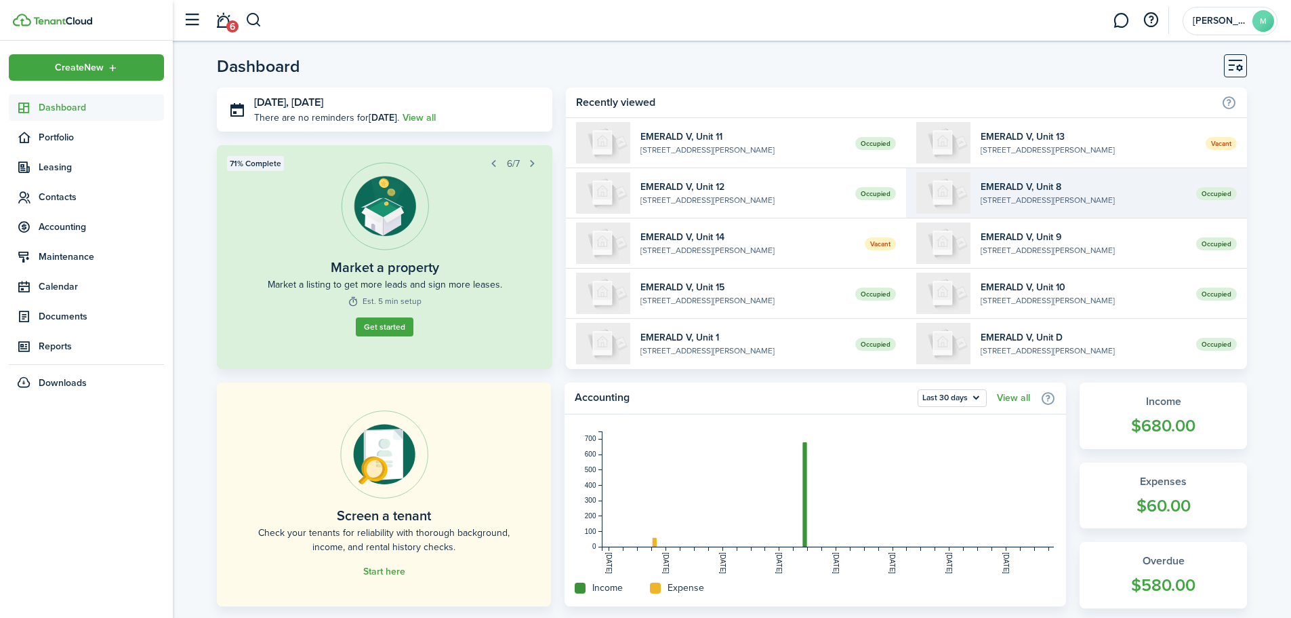
click at [1060, 186] on widget-list-item-title "EMERALD V, Unit 8" at bounding box center [1083, 187] width 205 height 14
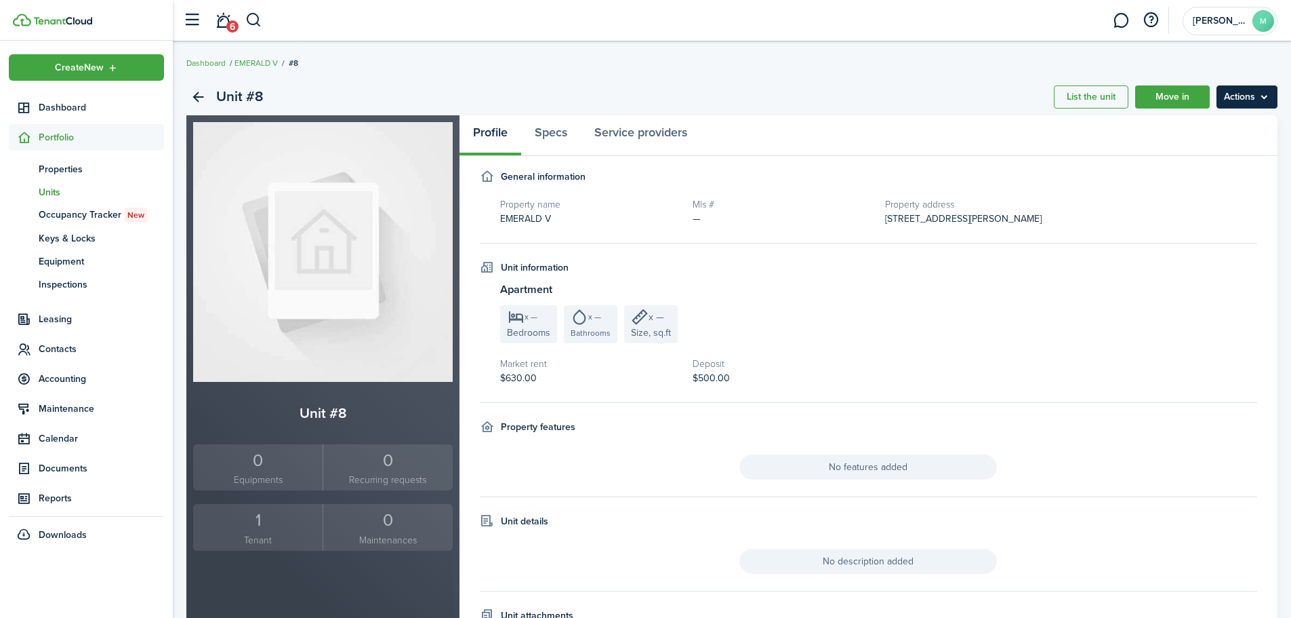
click at [1262, 95] on menu-btn "Actions" at bounding box center [1247, 96] width 61 height 23
click at [910, 97] on div "Unit #8 List the unit Move in Actions" at bounding box center [731, 97] width 1091 height 37
click at [106, 213] on span "Occupancy Tracker New" at bounding box center [101, 214] width 125 height 15
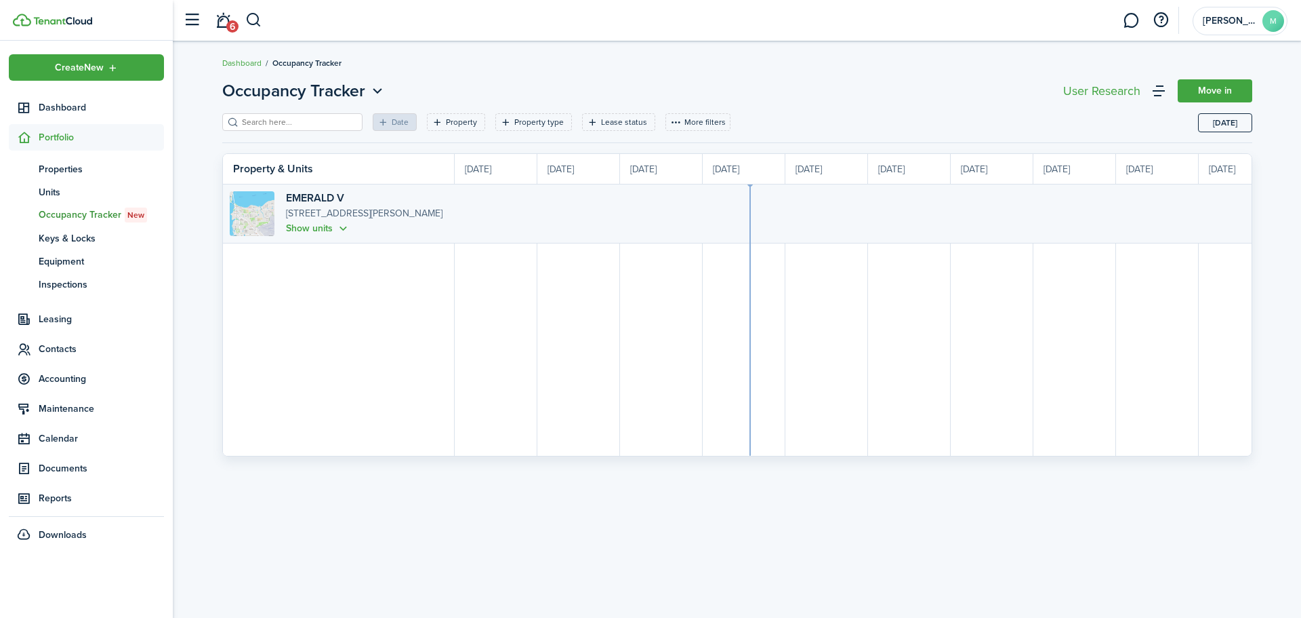
scroll to position [0, 248]
click at [329, 228] on button "Show units" at bounding box center [318, 228] width 64 height 16
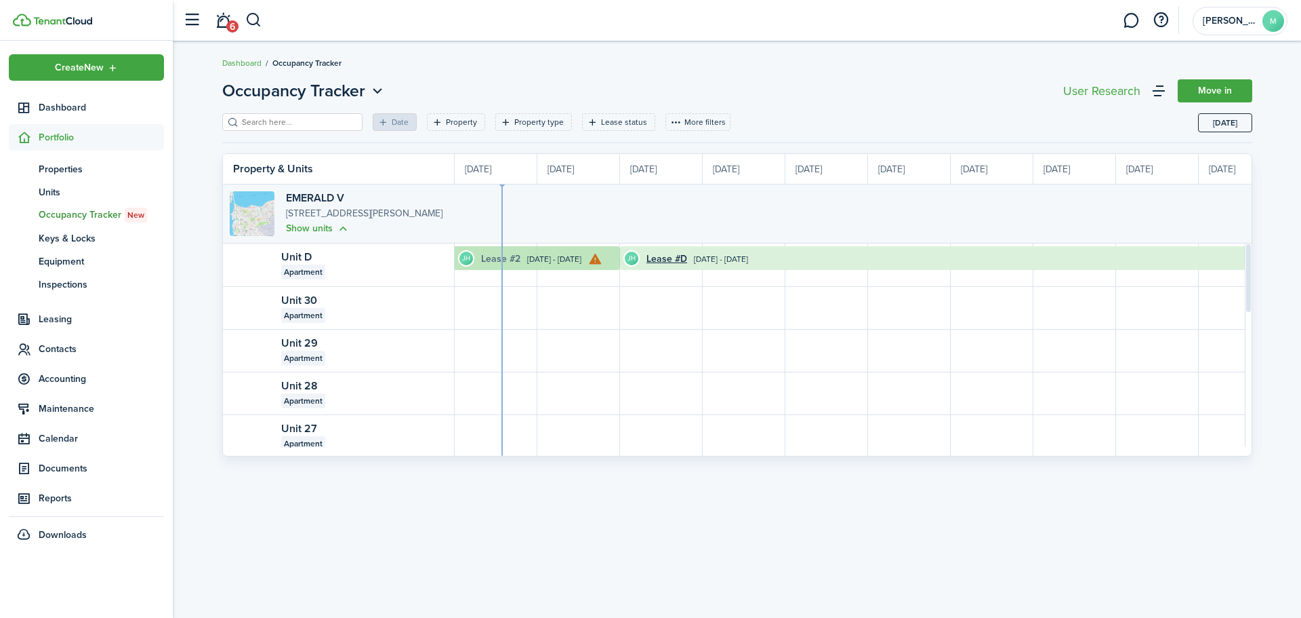
click at [487, 257] on link "Lease #2" at bounding box center [500, 258] width 39 height 14
